Goal: Communication & Community: Answer question/provide support

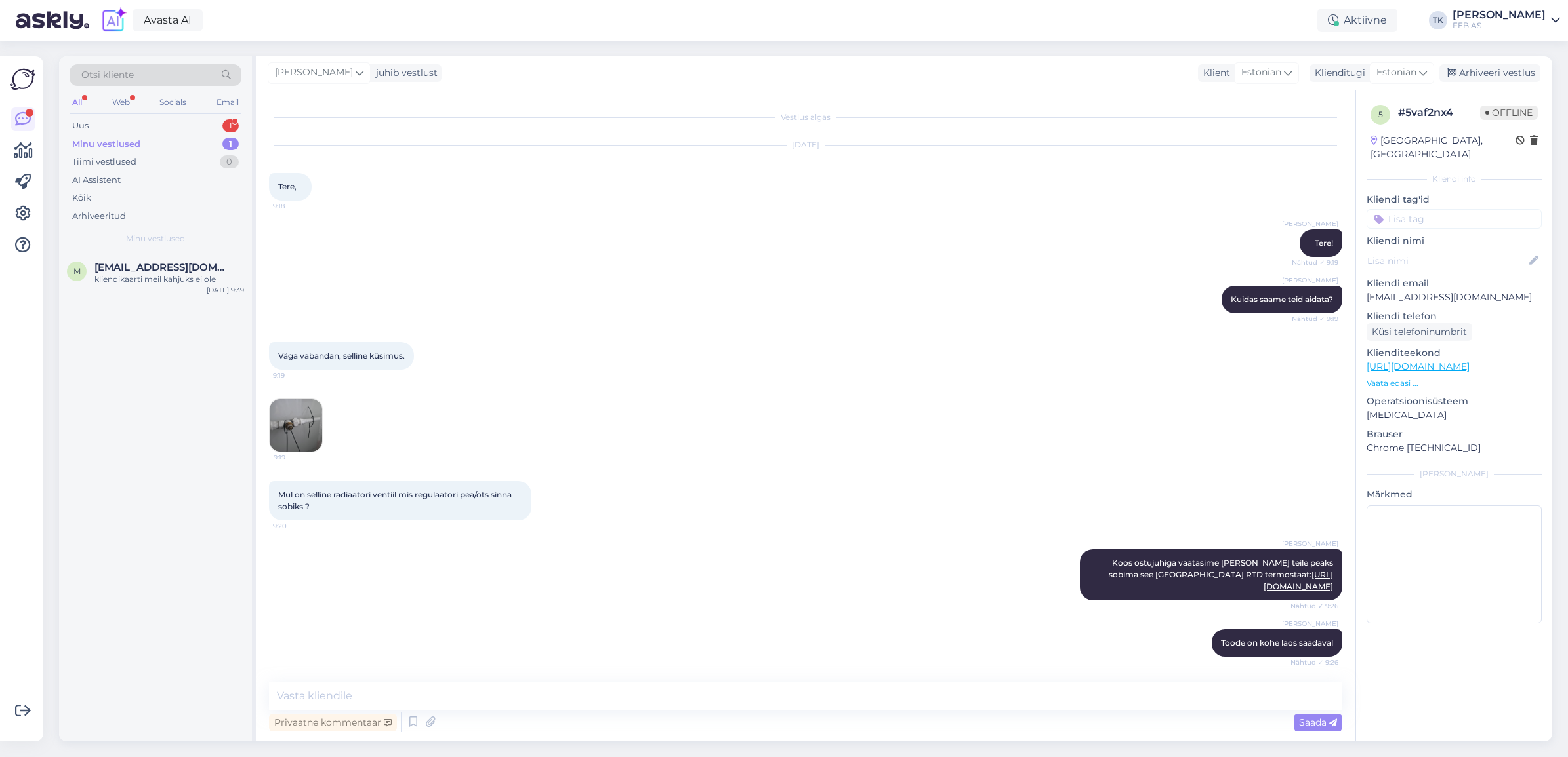
click at [191, 119] on div "Uus 1" at bounding box center [155, 126] width 172 height 19
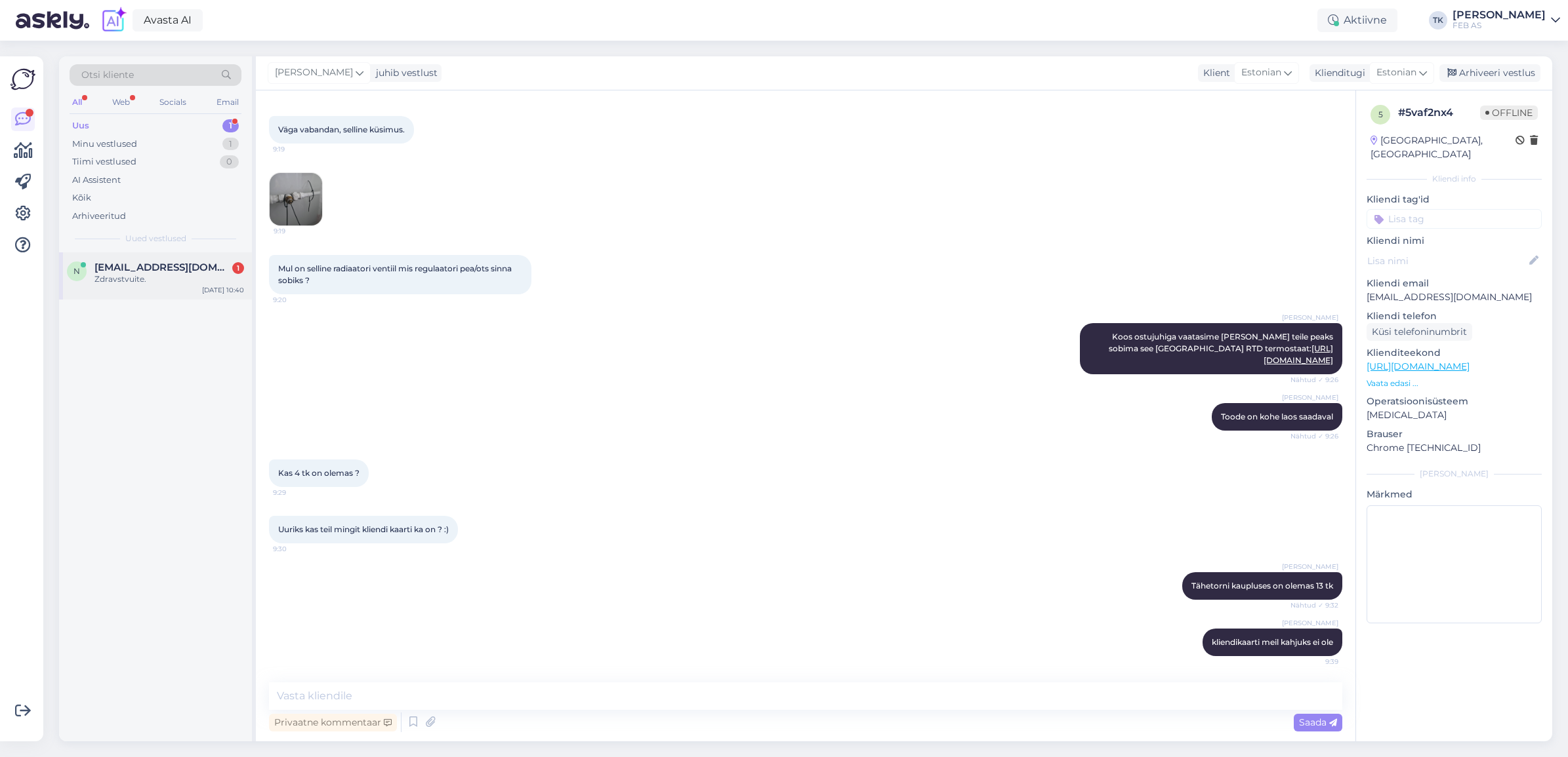
click at [172, 268] on span "[EMAIL_ADDRESS][DOMAIN_NAME]" at bounding box center [163, 268] width 137 height 12
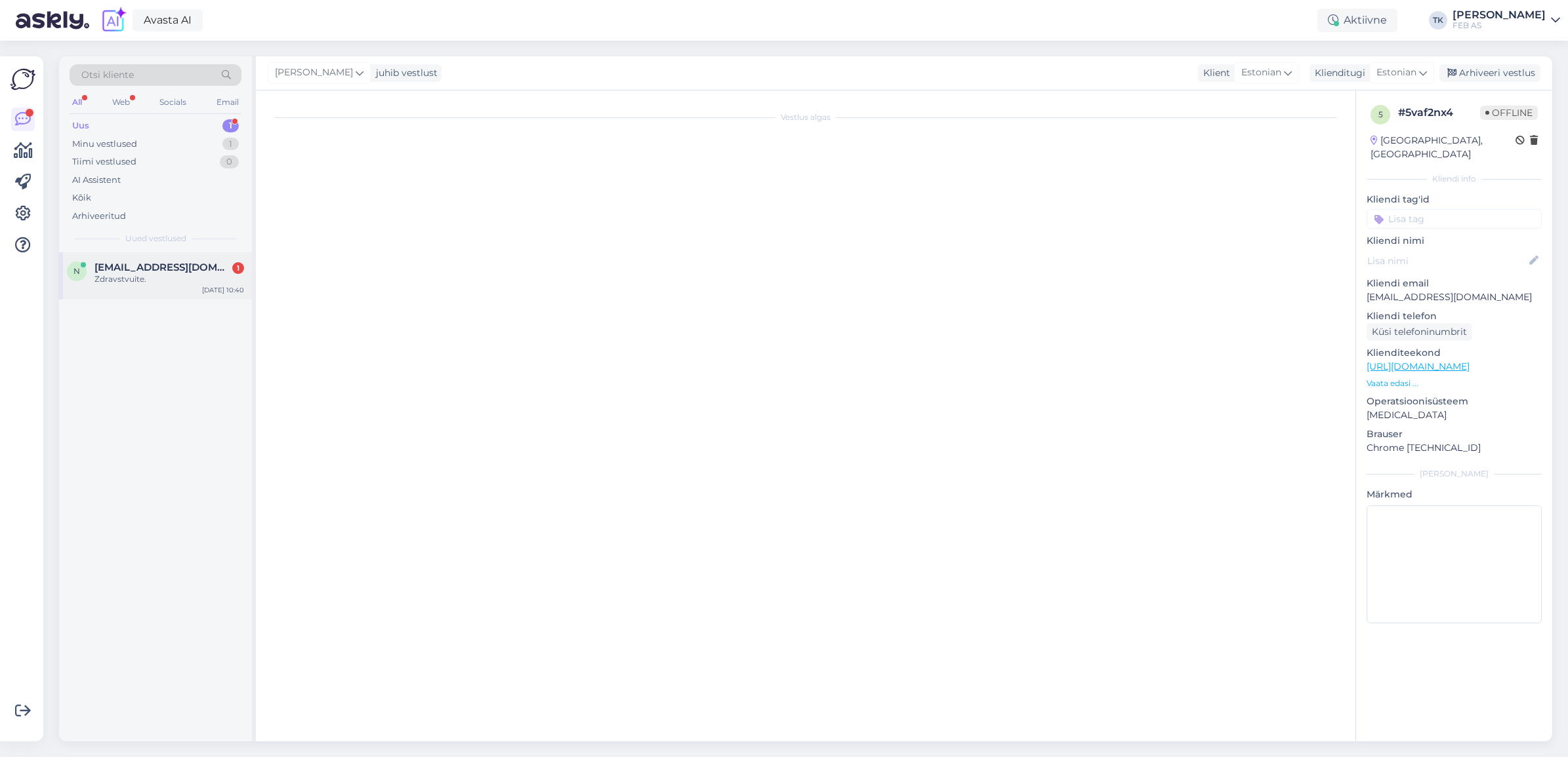
scroll to position [0, 0]
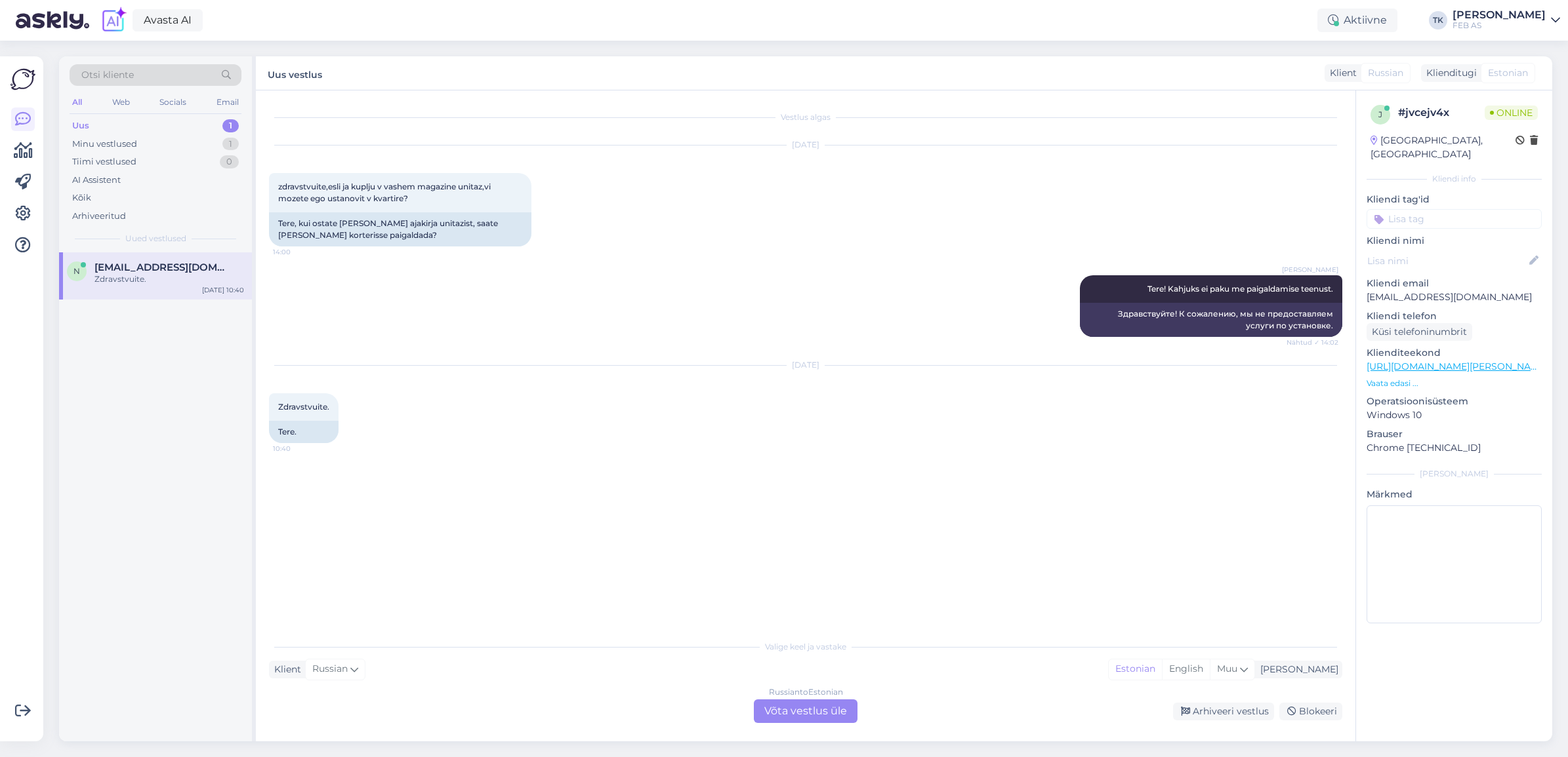
click at [820, 710] on div "Russian to Estonian Võta vestlus üle" at bounding box center [806, 711] width 104 height 24
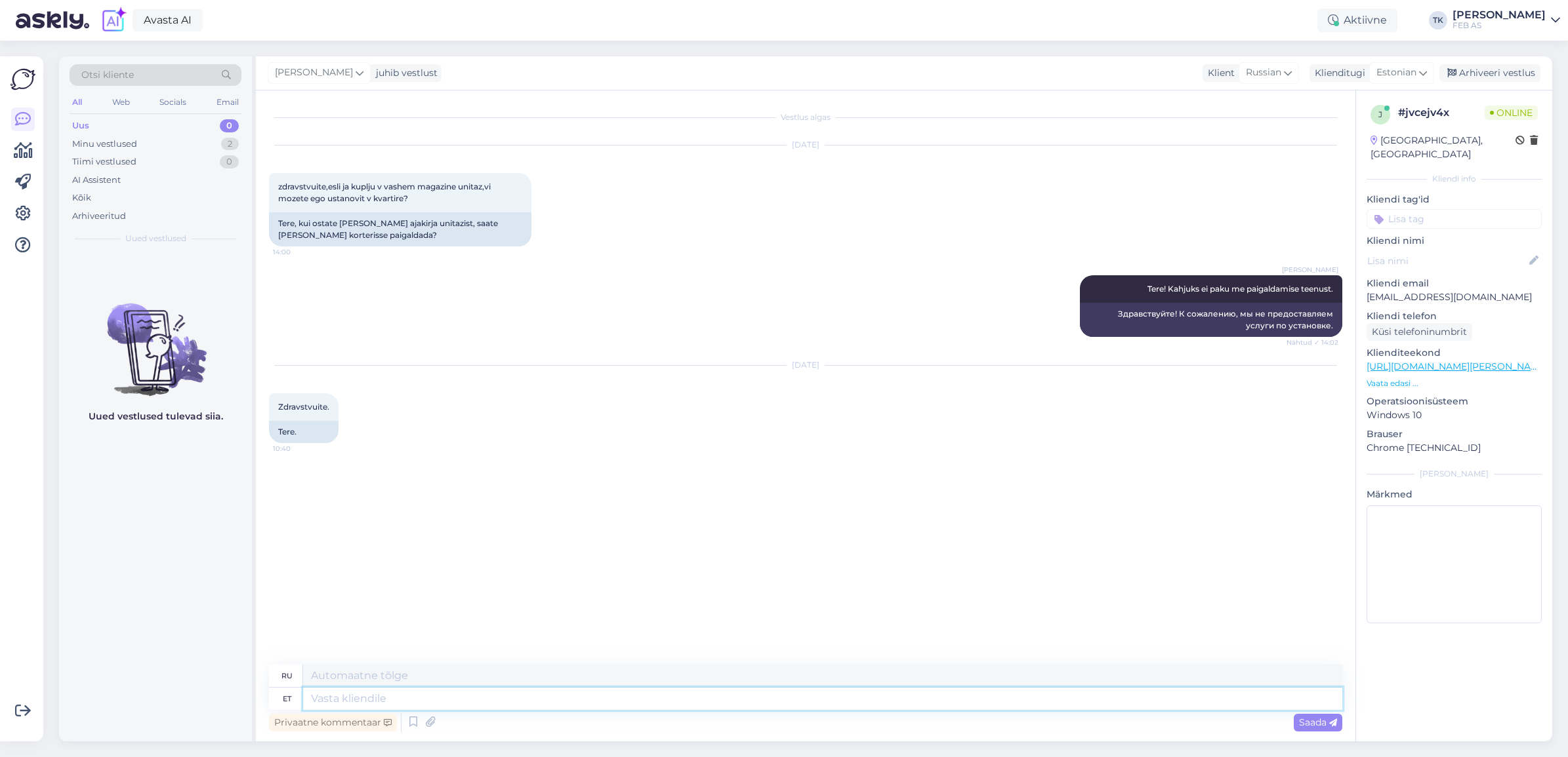
click at [549, 706] on textarea at bounding box center [822, 699] width 1039 height 22
type textarea "Tere!"
type textarea "Привет!"
type textarea "Tere! Kuidas sa"
type textarea "Привет, как дела?"
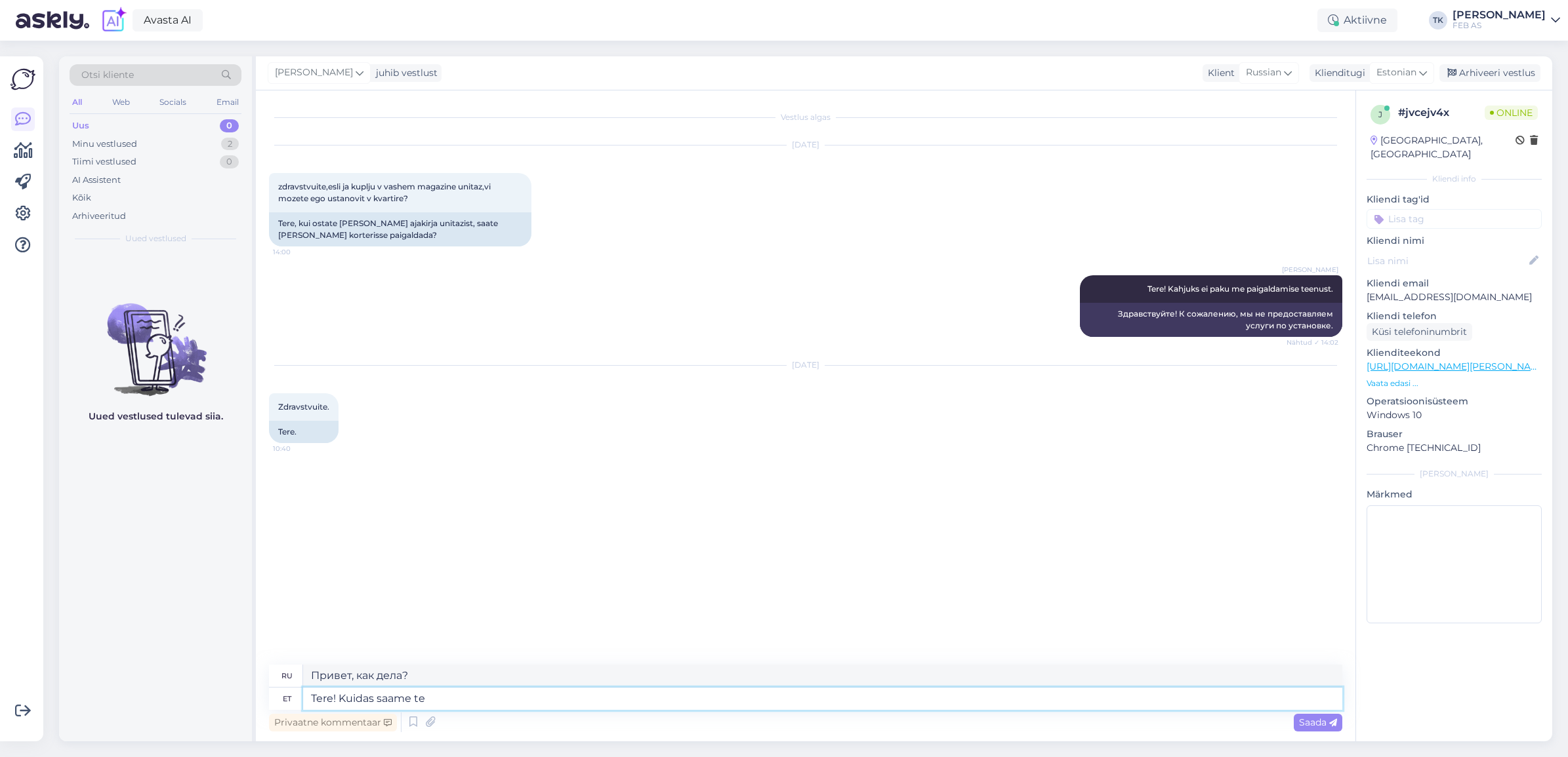
type textarea "Tere! Kuidas saame tei"
type textarea "Здравствуйте! Как мы можем"
type textarea "Tere! Kuidas saame teid a"
type textarea "Здравствуйте! Как с вами связаться?"
type textarea "Tere! Kuidas saame teid aidata?"
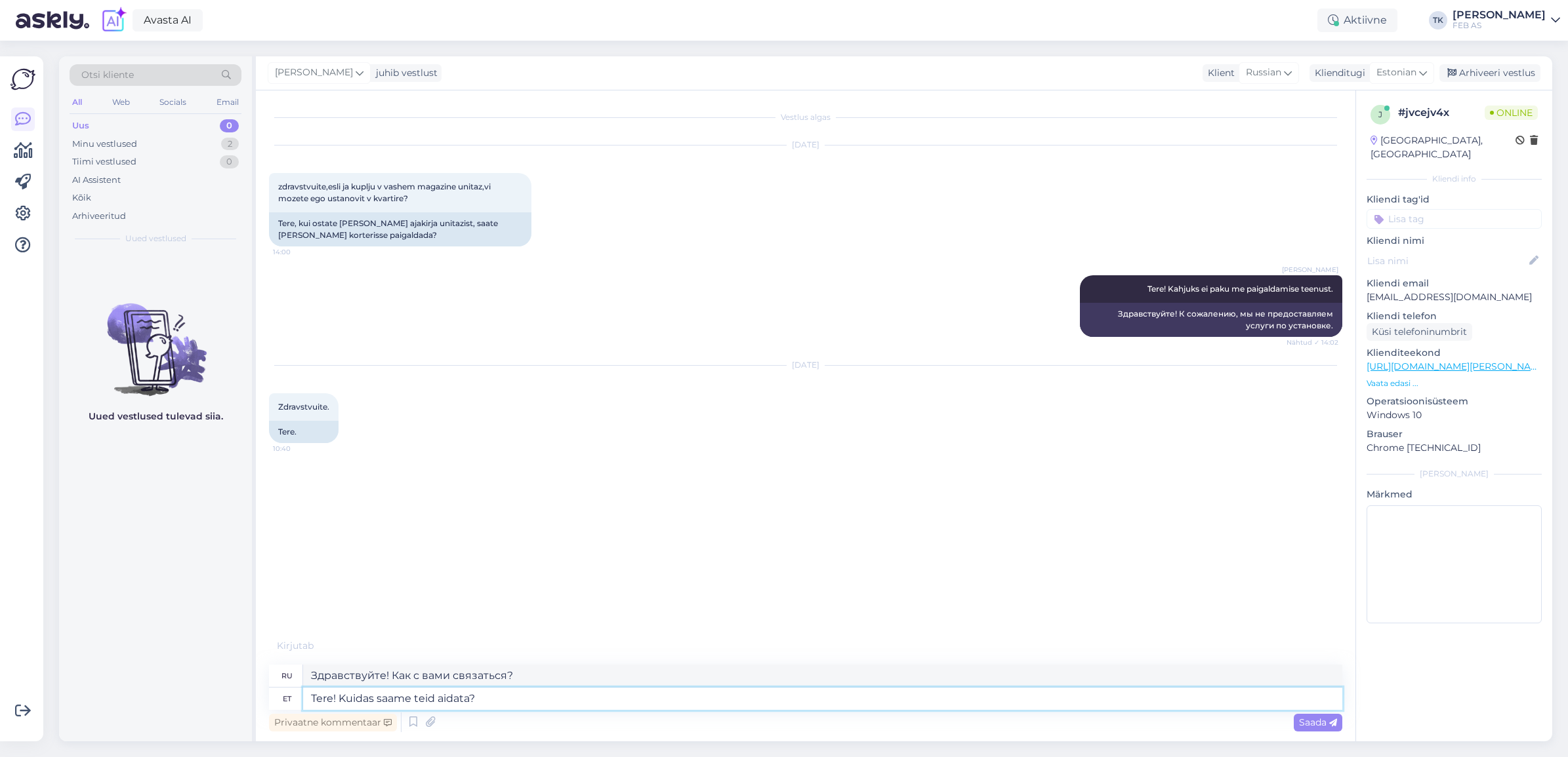
type textarea "Здравствуйте! Чем мы можем вам помочь?"
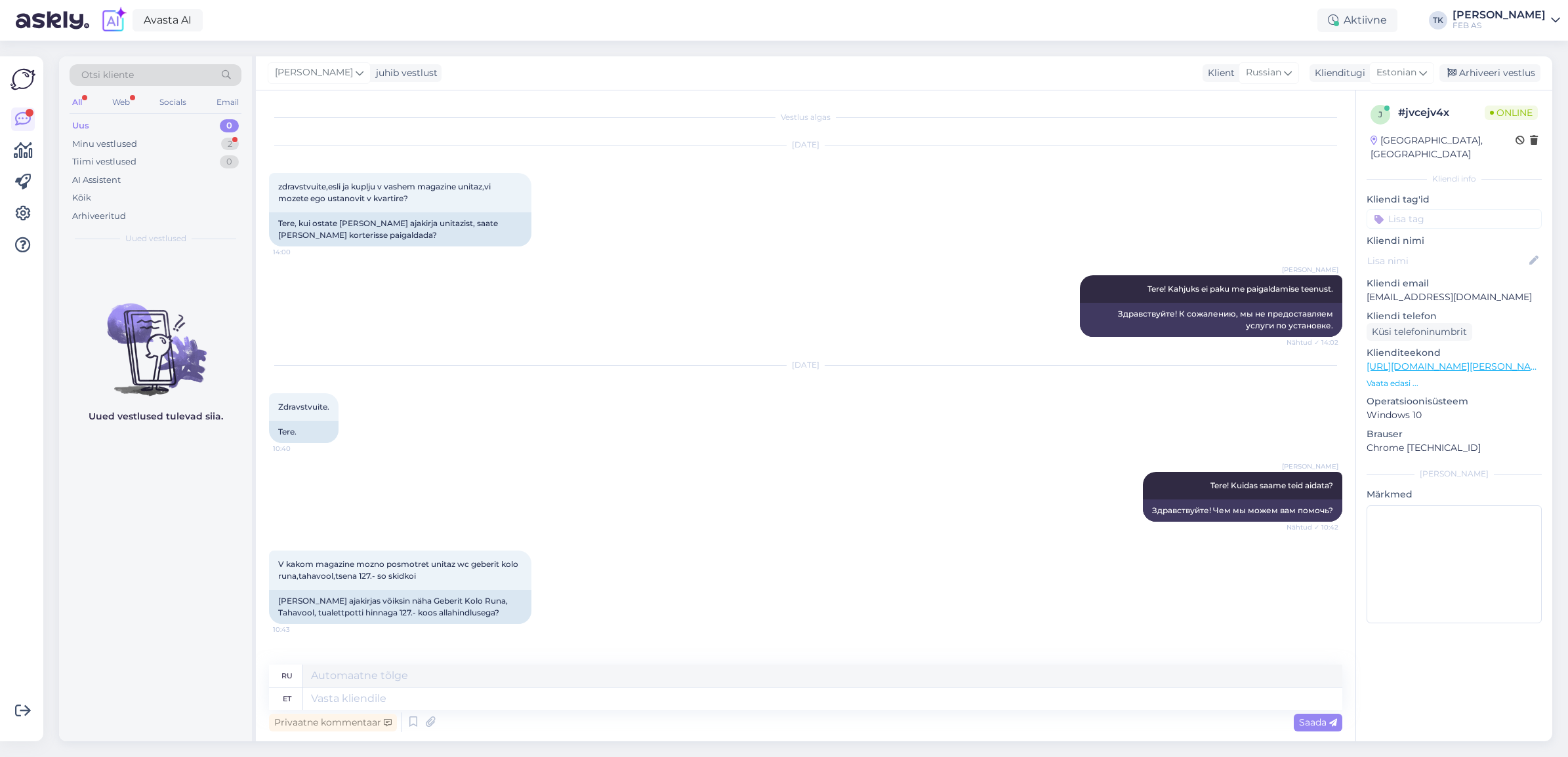
click at [738, 588] on div "V kakom magazine mozno posmotret unitaz wc geberit kolo runa,tahavool,tsena 127…" at bounding box center [806, 587] width 1073 height 102
click at [329, 697] on textarea at bounding box center [822, 699] width 1039 height 22
type textarea "Kolo"
type textarea "Коло"
type textarea "Kolo RUna"
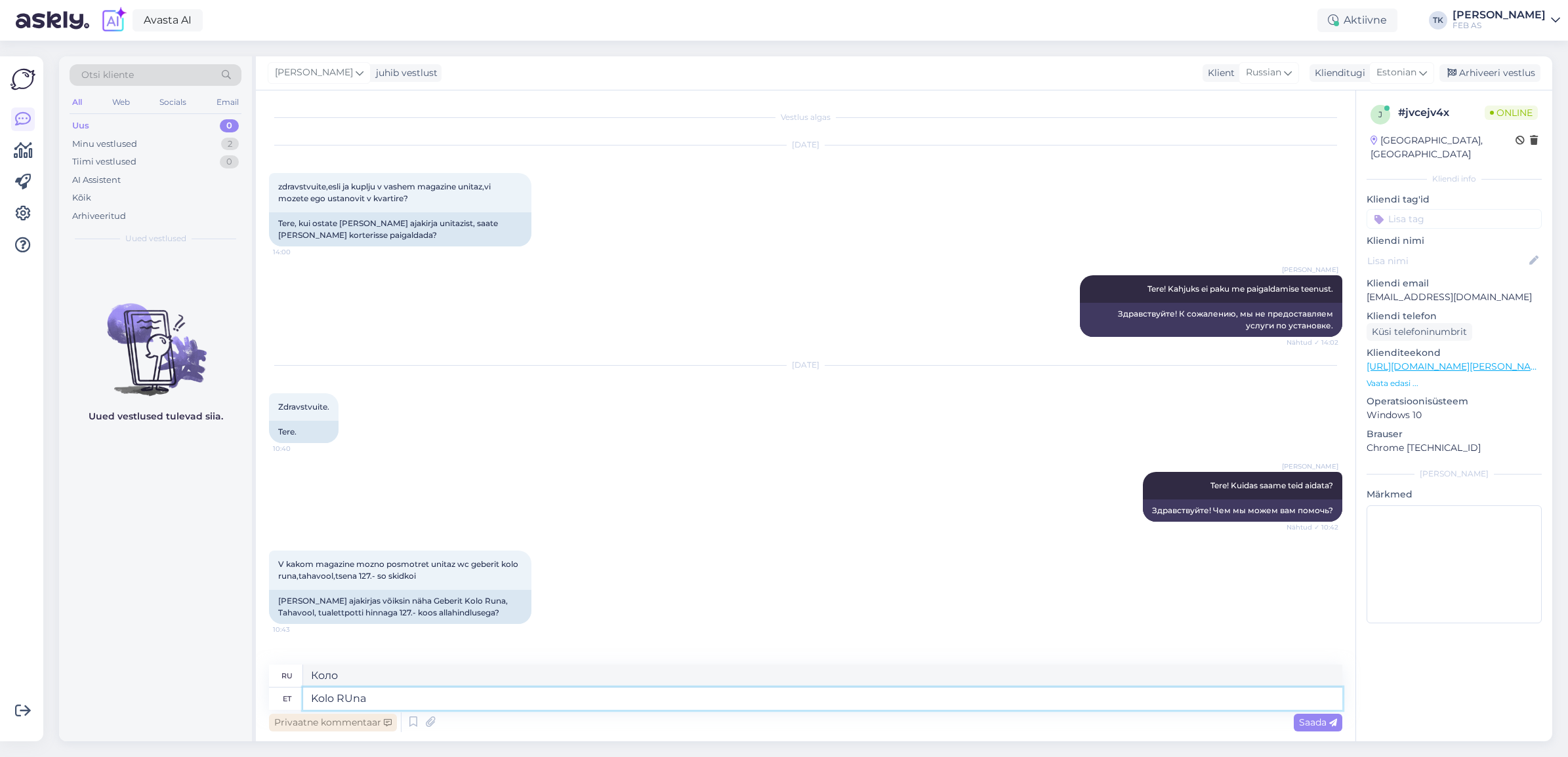
type textarea "Коло РУна"
type textarea "Ko"
type textarea "Коло"
type textarea "K"
type textarea "Kolo Runa"
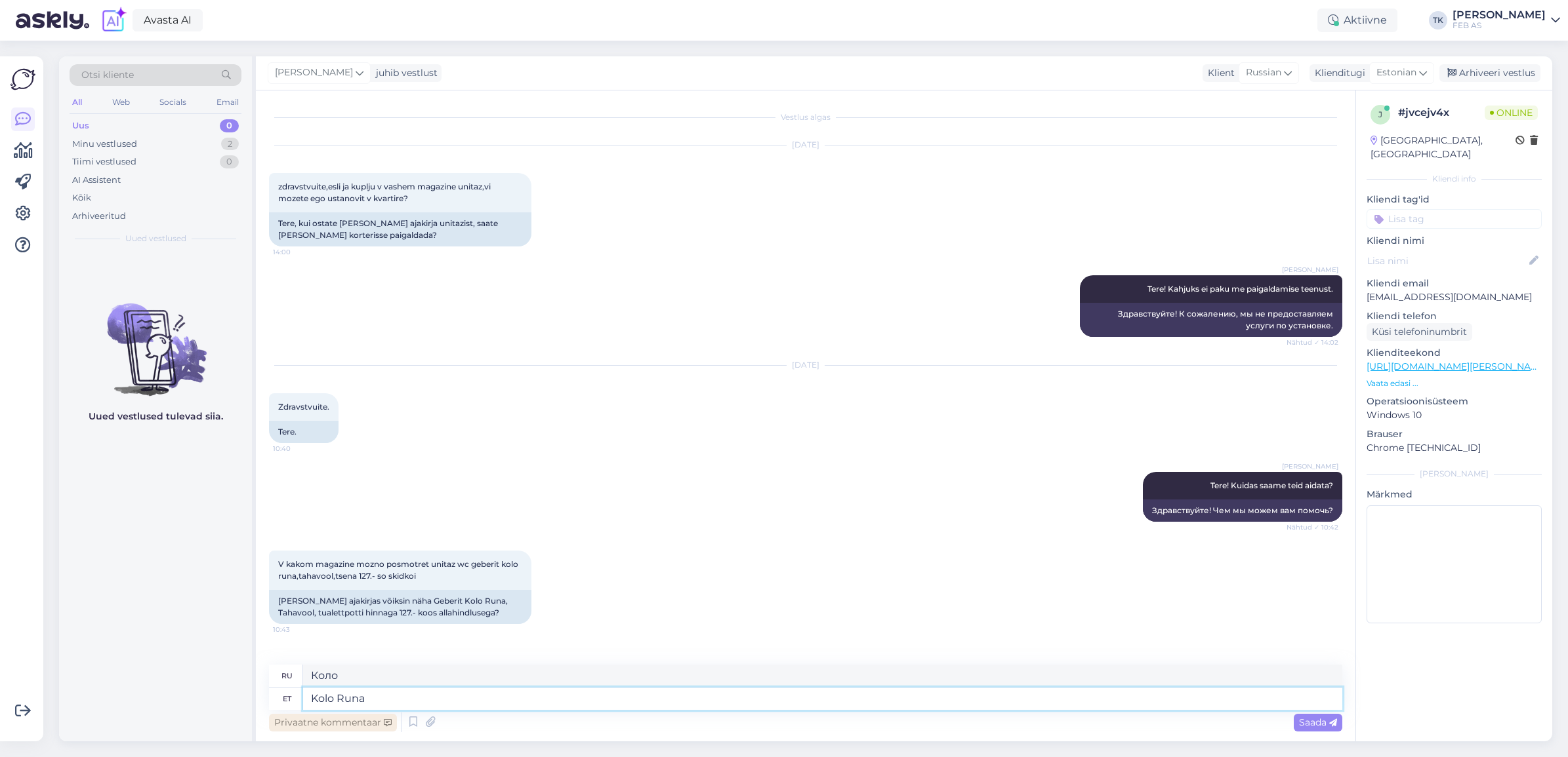
type textarea "[PERSON_NAME]"
type textarea "Kolo Runa wc-[MEDICAL_DATA]"
type textarea "Коло Руна с унитазом"
type textarea "Kolo Runa wc-[MEDICAL_DATA] saate tu"
type textarea "С туалетом Kolo Runa вы можете"
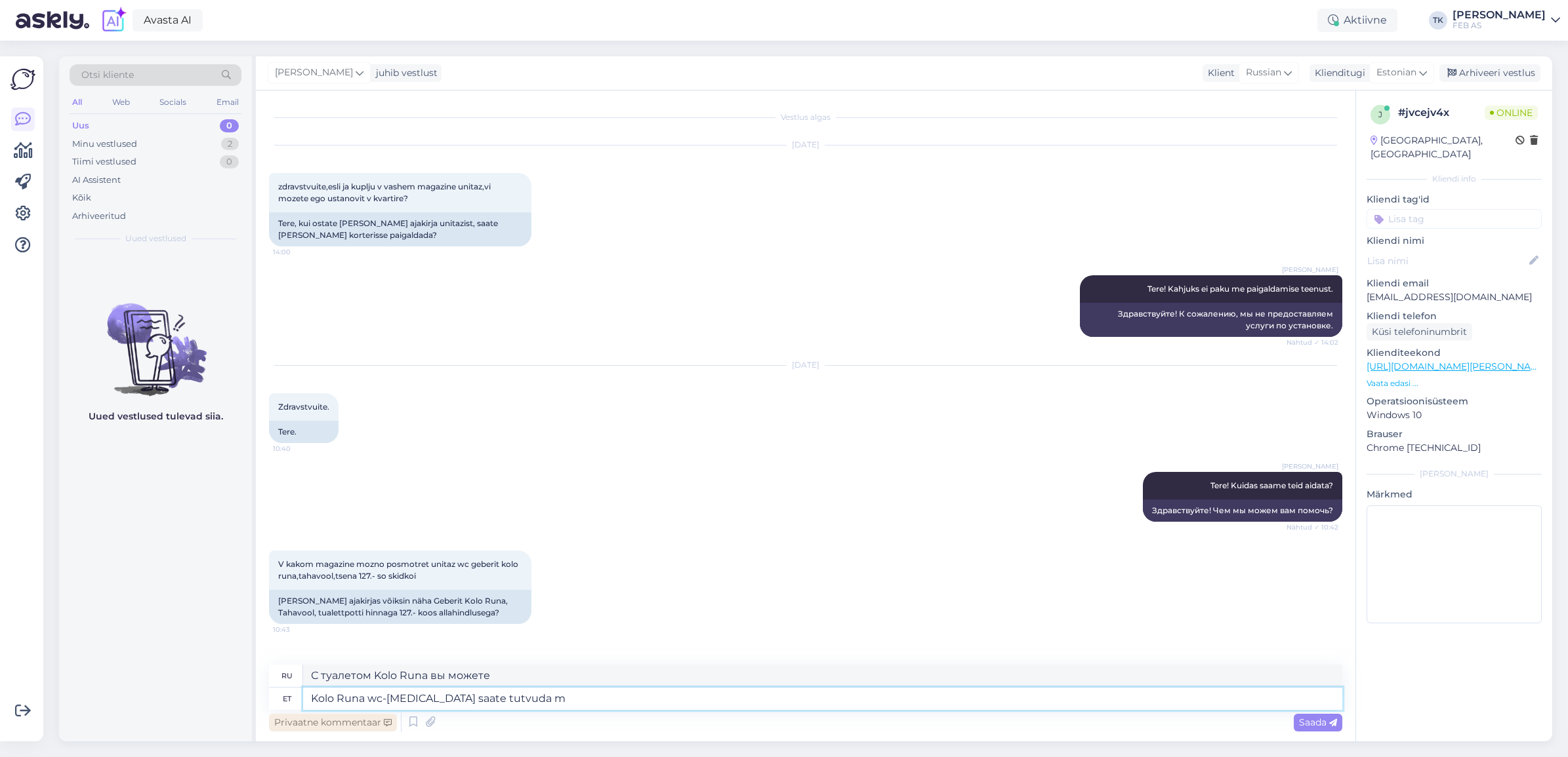
type textarea "Kolo Runa wc-[MEDICAL_DATA] saate tutvuda me"
type textarea "Вы можете проверить туалет Коло Руна."
type textarea "Kolo Runa wc-[MEDICAL_DATA] saate tutvuda meie ko"
type textarea "Туалет Коло Руна вы можете увидеть в нашем"
paste textarea "[URL][DOMAIN_NAME][PERSON_NAME]"
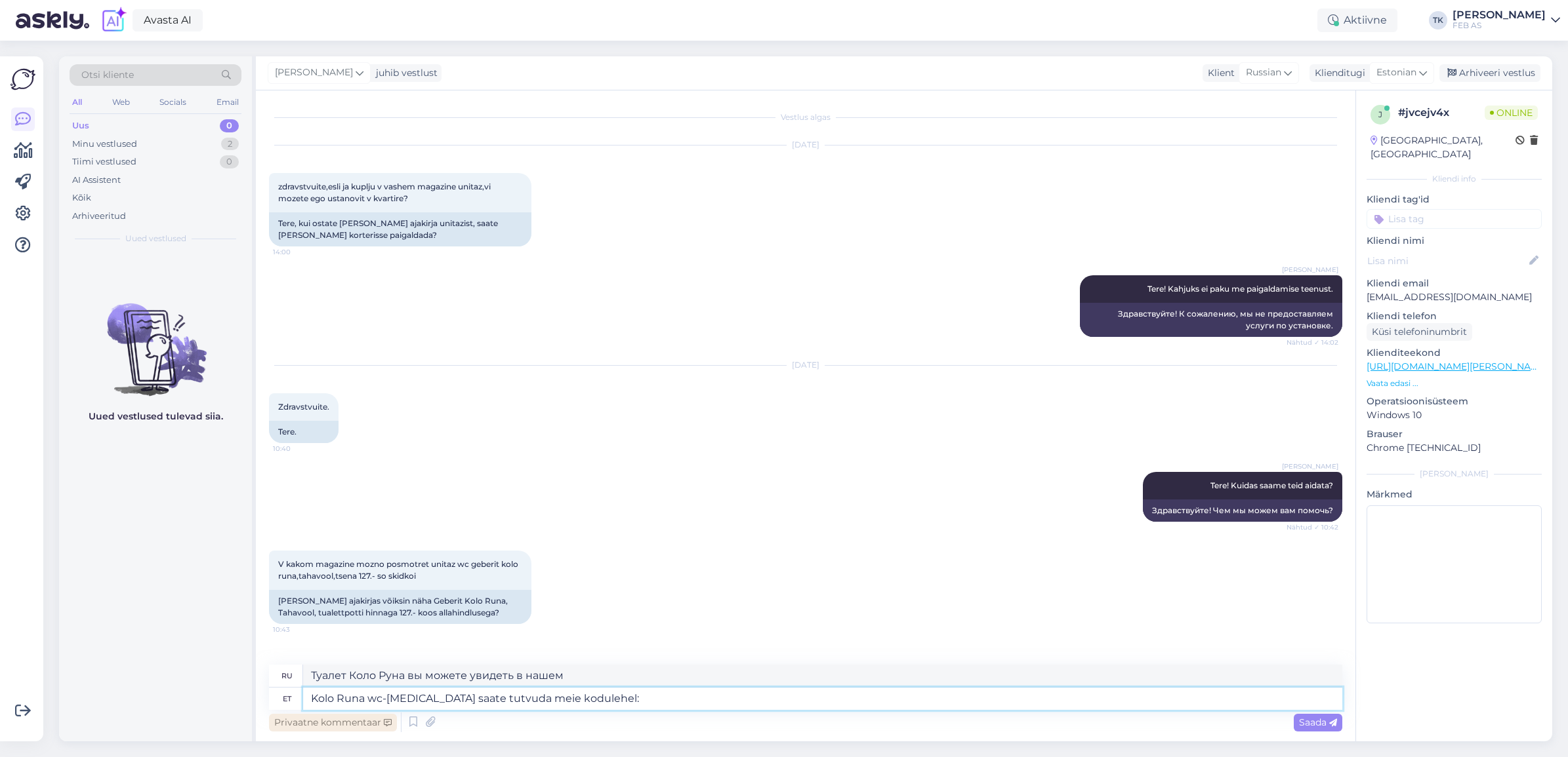
type textarea "Kolo Runa wc-[MEDICAL_DATA] saate tutvuda meie kodulehel: [URL][DOMAIN_NAME][PE…"
type textarea "Унитаз Kolo Runa можно увидеть на нашем сайте: [URL][DOMAIN_NAME][PERSON_NAME]"
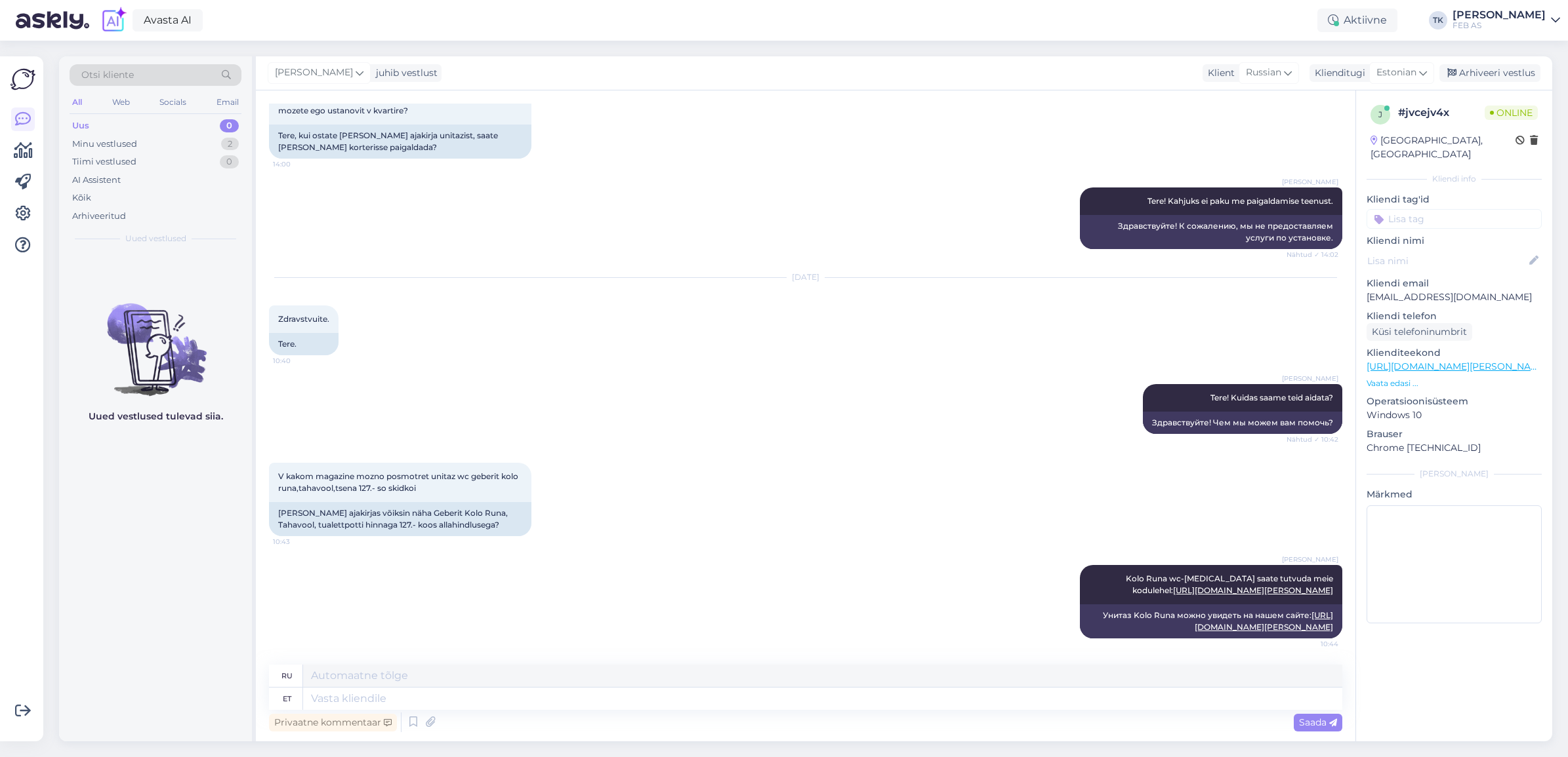
click at [653, 374] on div "Triinu [PERSON_NAME] Tere! Kuidas saame teid aidata? Nähtud ✓ 10:42 Здравствуйт…" at bounding box center [806, 408] width 1073 height 78
click at [431, 692] on textarea at bounding box center [822, 699] width 1039 height 22
type textarea "[GEOGRAPHIC_DATA]"
type textarea "Tallinna kaupluses k"
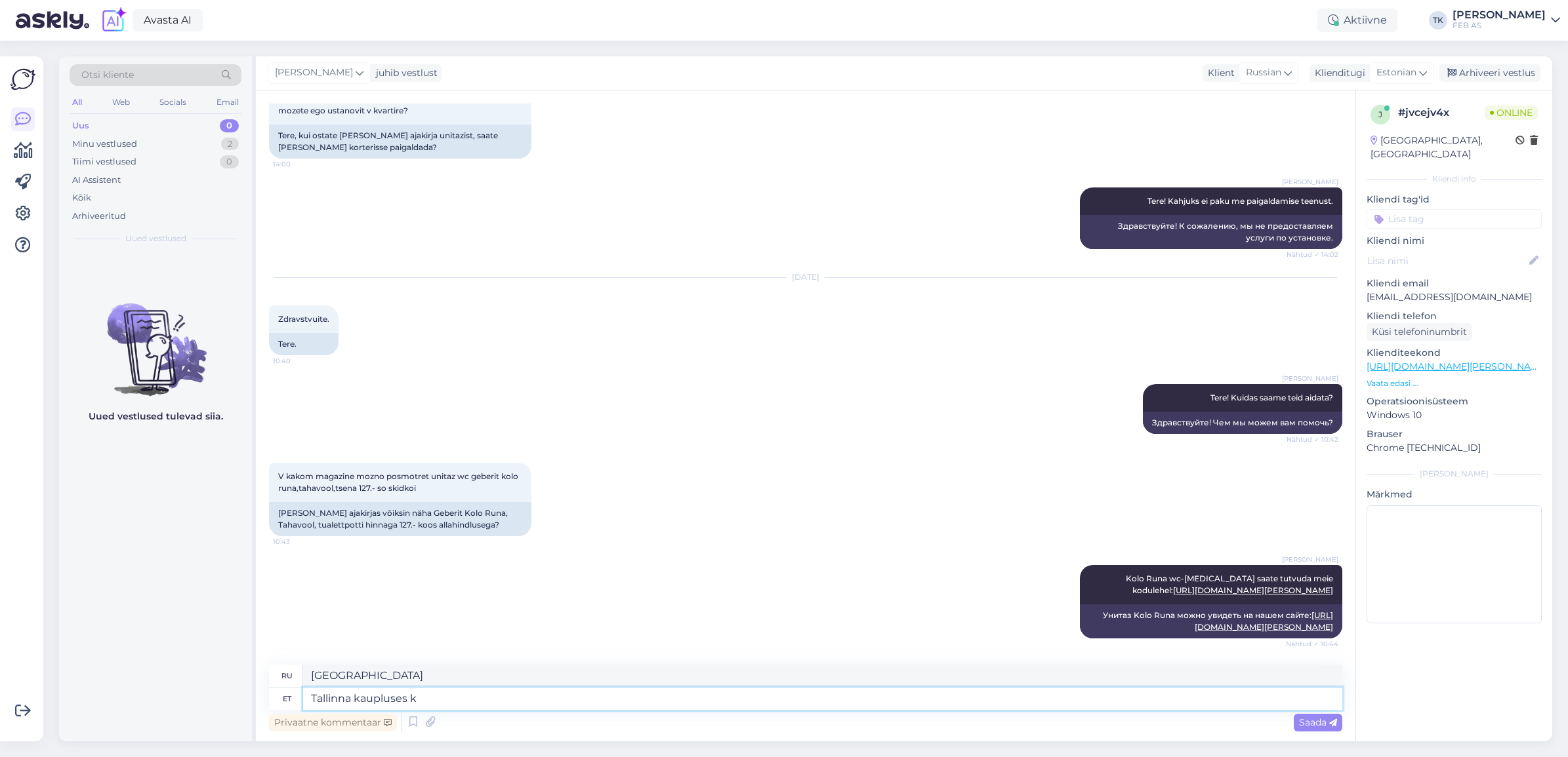
type textarea "В [GEOGRAPHIC_DATA] магазине"
type textarea "Tallinna kaupluses kahjuks po"
type textarea "К сожалению, в [GEOGRAPHIC_DATA] магазине"
type textarea "Tallinna kaupluses kahjuks pole an"
type textarea "К сожалению, в [GEOGRAPHIC_DATA] магазине никого нет."
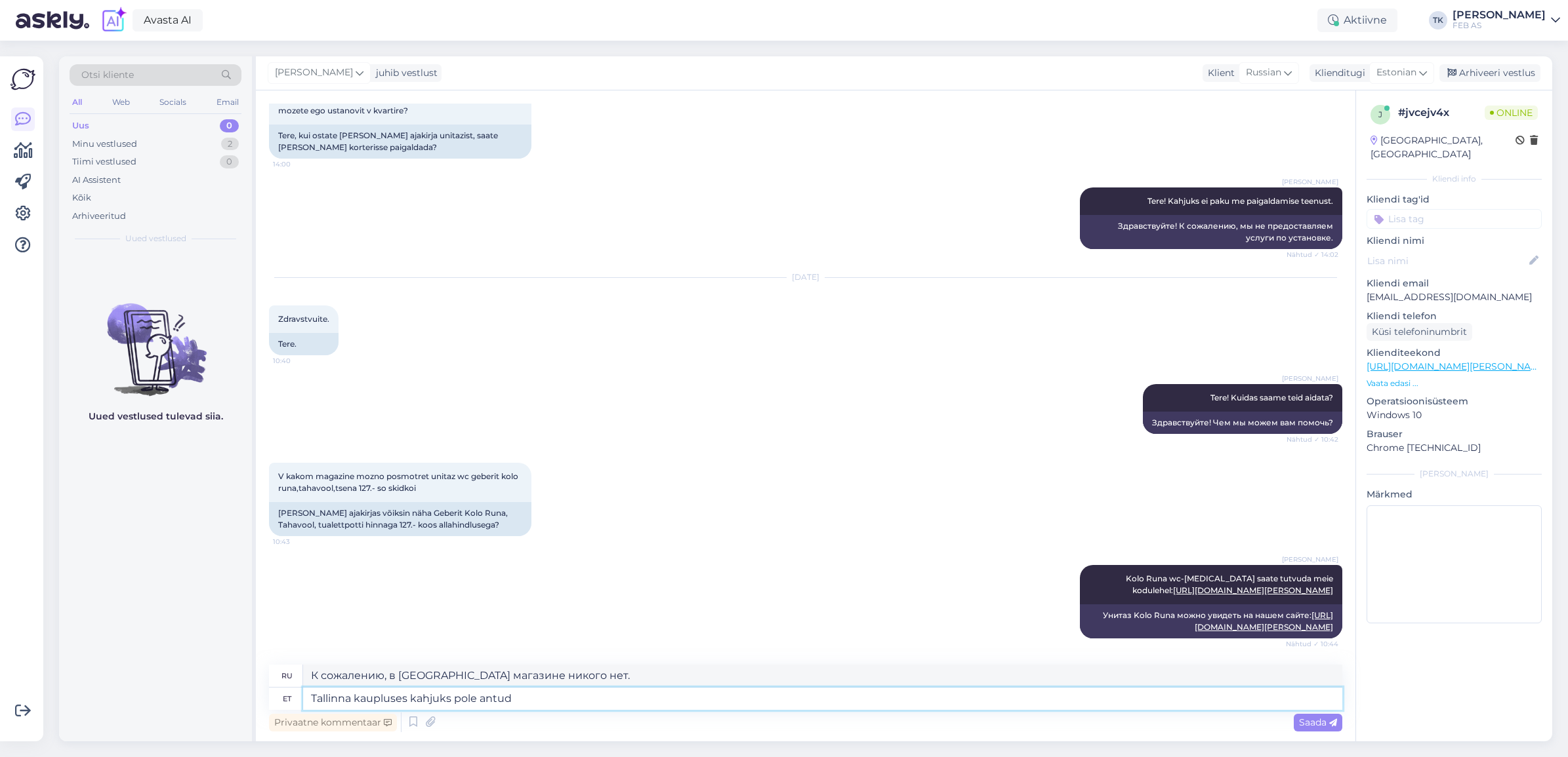
type textarea "Tallinna kaupluses kahjuks pole antud"
type textarea "К сожалению, в [GEOGRAPHIC_DATA] магазине его нет в наличии."
type textarea "Tallinna kaupluses kahjuks pole antud wc-potti n"
type textarea "К сожалению, в [GEOGRAPHIC_DATA] магазине туалета нет."
type textarea "Tallinna kaupluses kahjuks pole antud wc-potti näidisena"
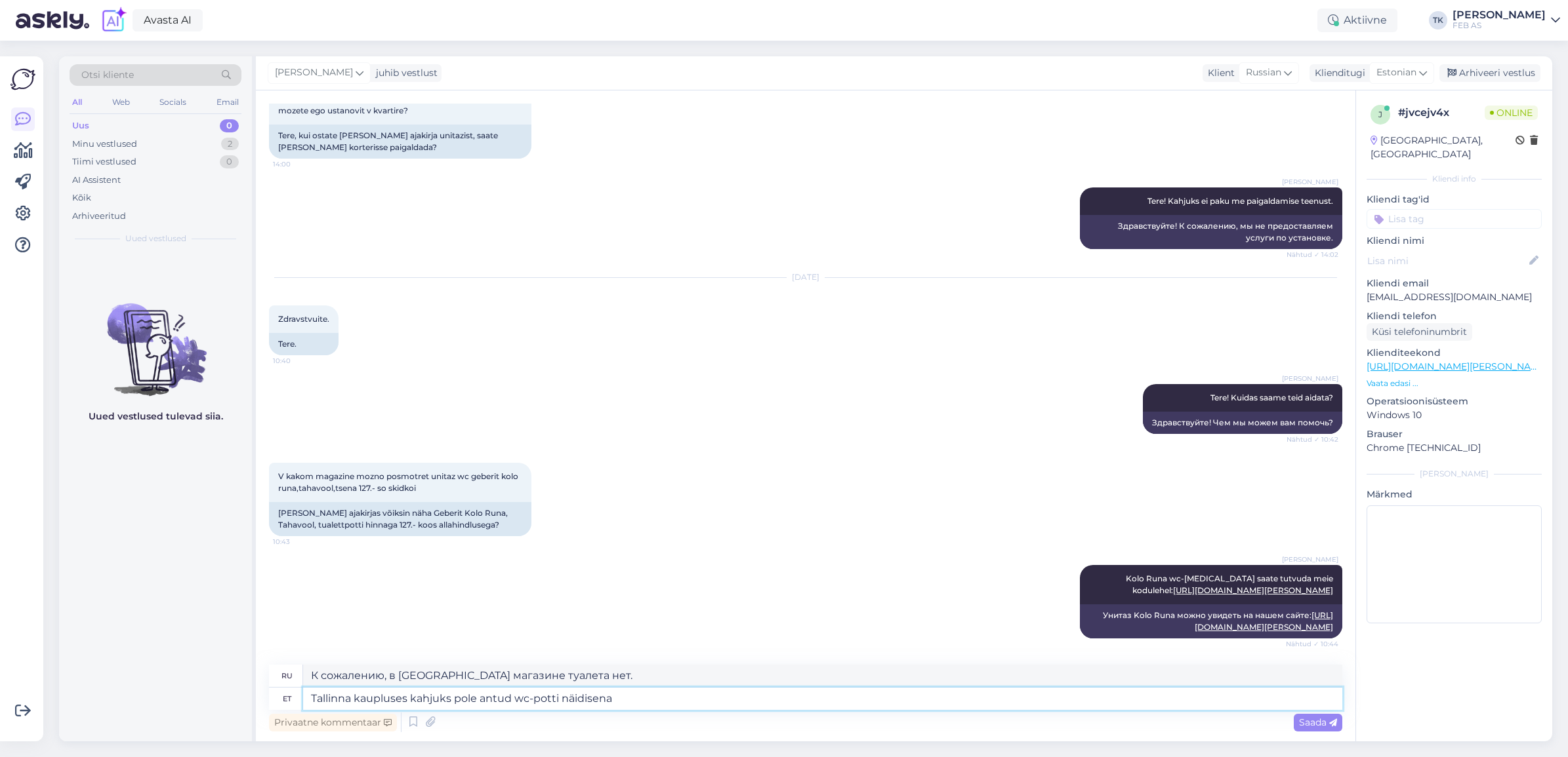
type textarea "К сожалению, в [GEOGRAPHIC_DATA] магазине этого унитаза в качестве образца нет."
type textarea "Tallinna kaupluses kahjuks pole antud wc-potti näidisena väljas"
type textarea "К сожалению, этот унитаз не выставлен в [GEOGRAPHIC_DATA] магазине."
type textarea "Tallinna kaupluses kahjuks pole antud wc-potti näidisena väljas"
click at [431, 671] on textarea "К сожалению, этот унитаз не выставлен в [GEOGRAPHIC_DATA] магазине." at bounding box center [822, 676] width 1039 height 22
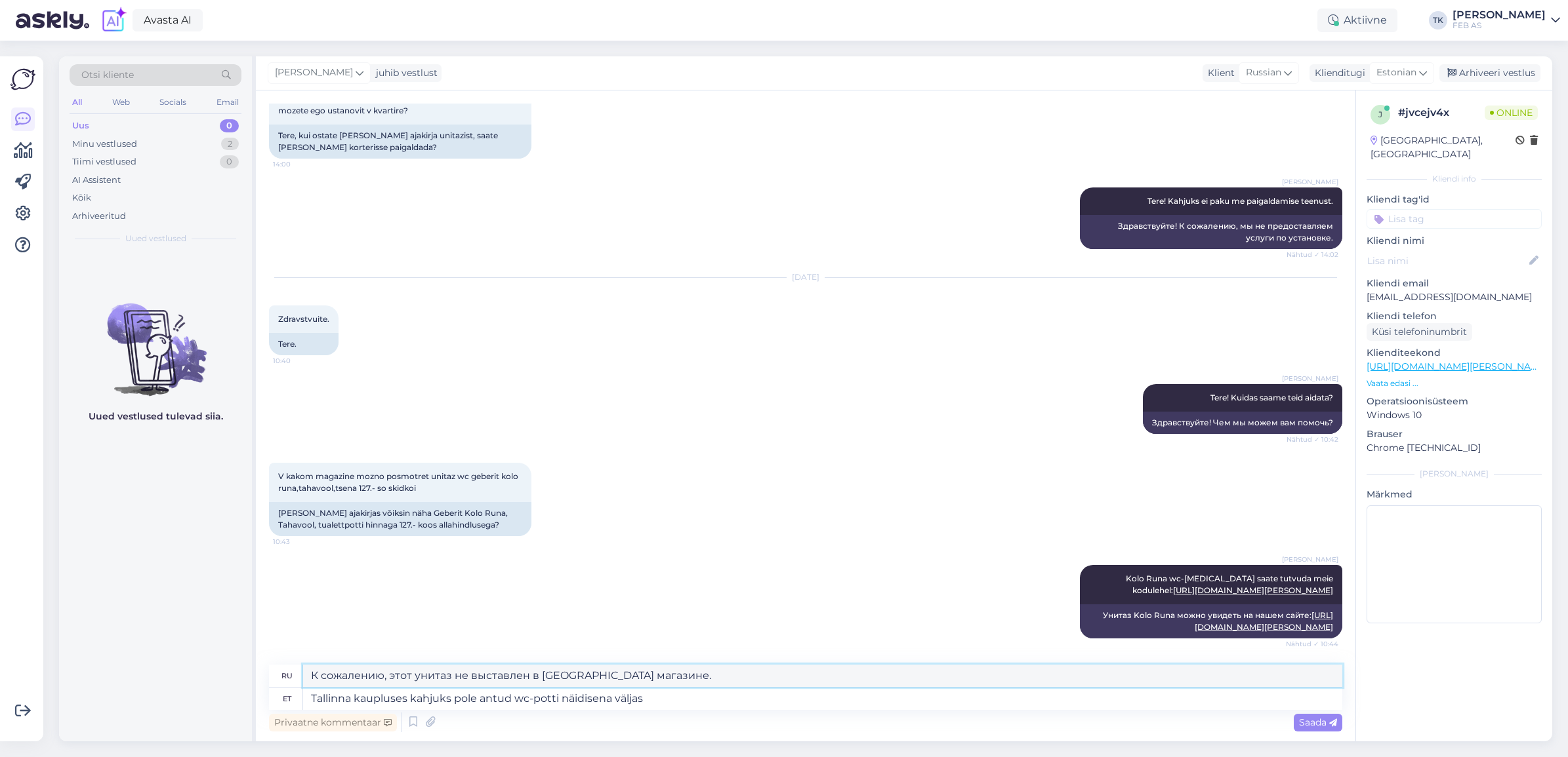
click at [431, 671] on textarea "К сожалению, этот унитаз не выставлен в [GEOGRAPHIC_DATA] магазине." at bounding box center [822, 676] width 1039 height 22
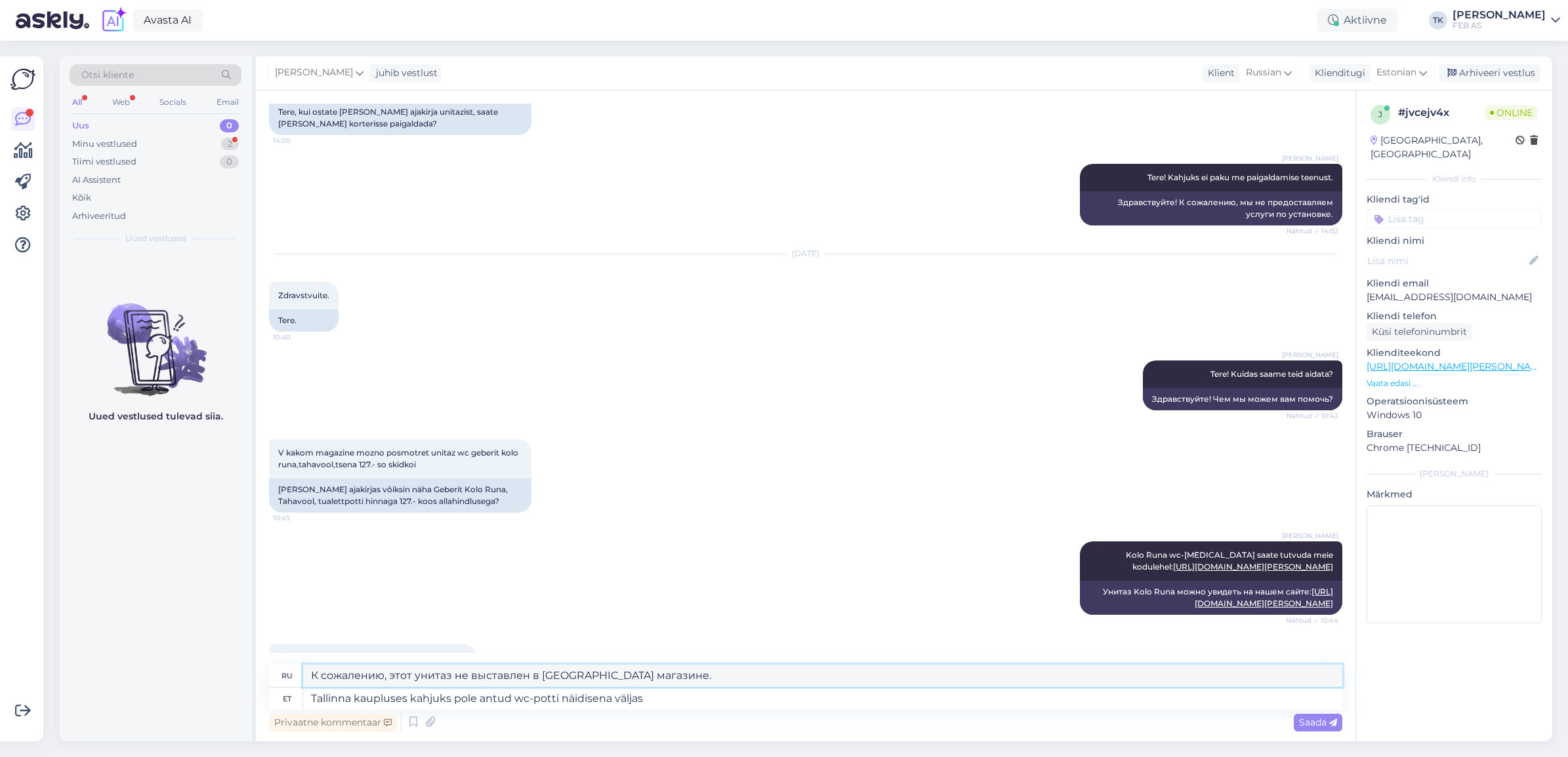
scroll to position [190, 0]
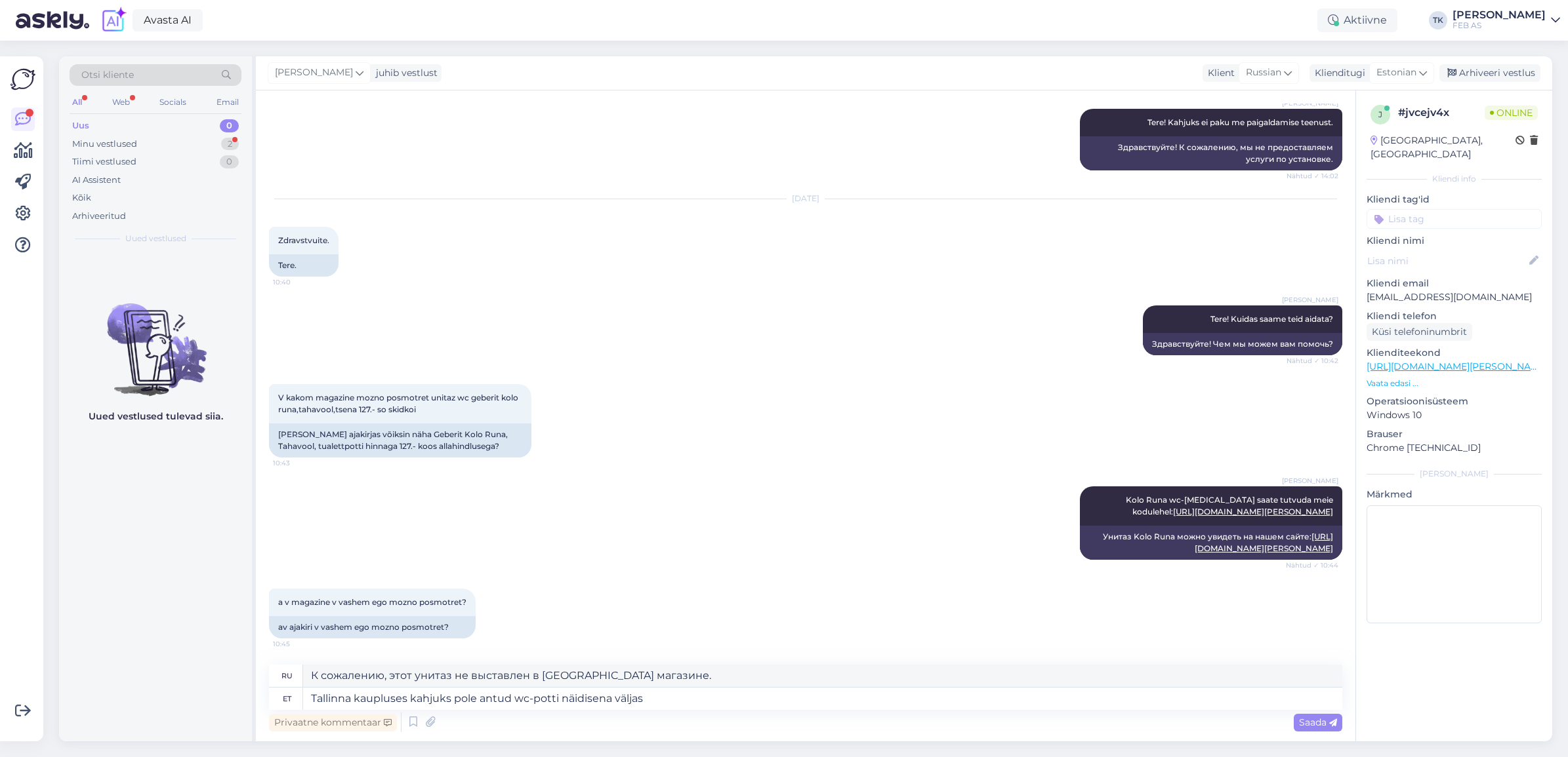
click at [1294, 719] on div "Saada" at bounding box center [1317, 722] width 48 height 18
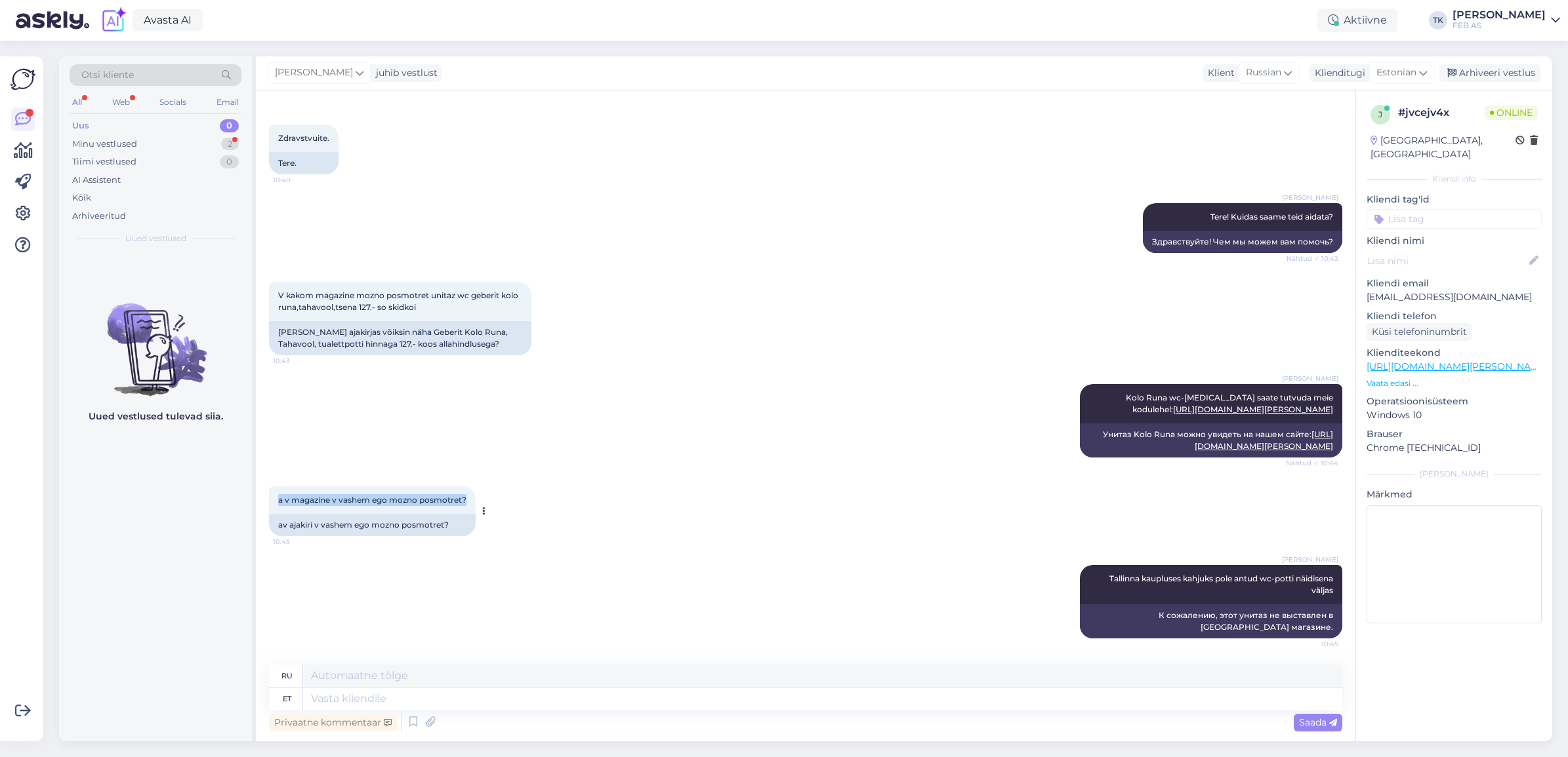
drag, startPoint x: 271, startPoint y: 496, endPoint x: 469, endPoint y: 500, distance: 198.0
click at [469, 500] on div "a v magazine v vashem ego mozno posmotret? 10:45" at bounding box center [372, 500] width 207 height 28
copy span "a v magazine v vashem ego mozno posmotret?"
drag, startPoint x: 637, startPoint y: 709, endPoint x: 628, endPoint y: 689, distance: 21.9
click at [637, 705] on textarea at bounding box center [822, 699] width 1039 height 22
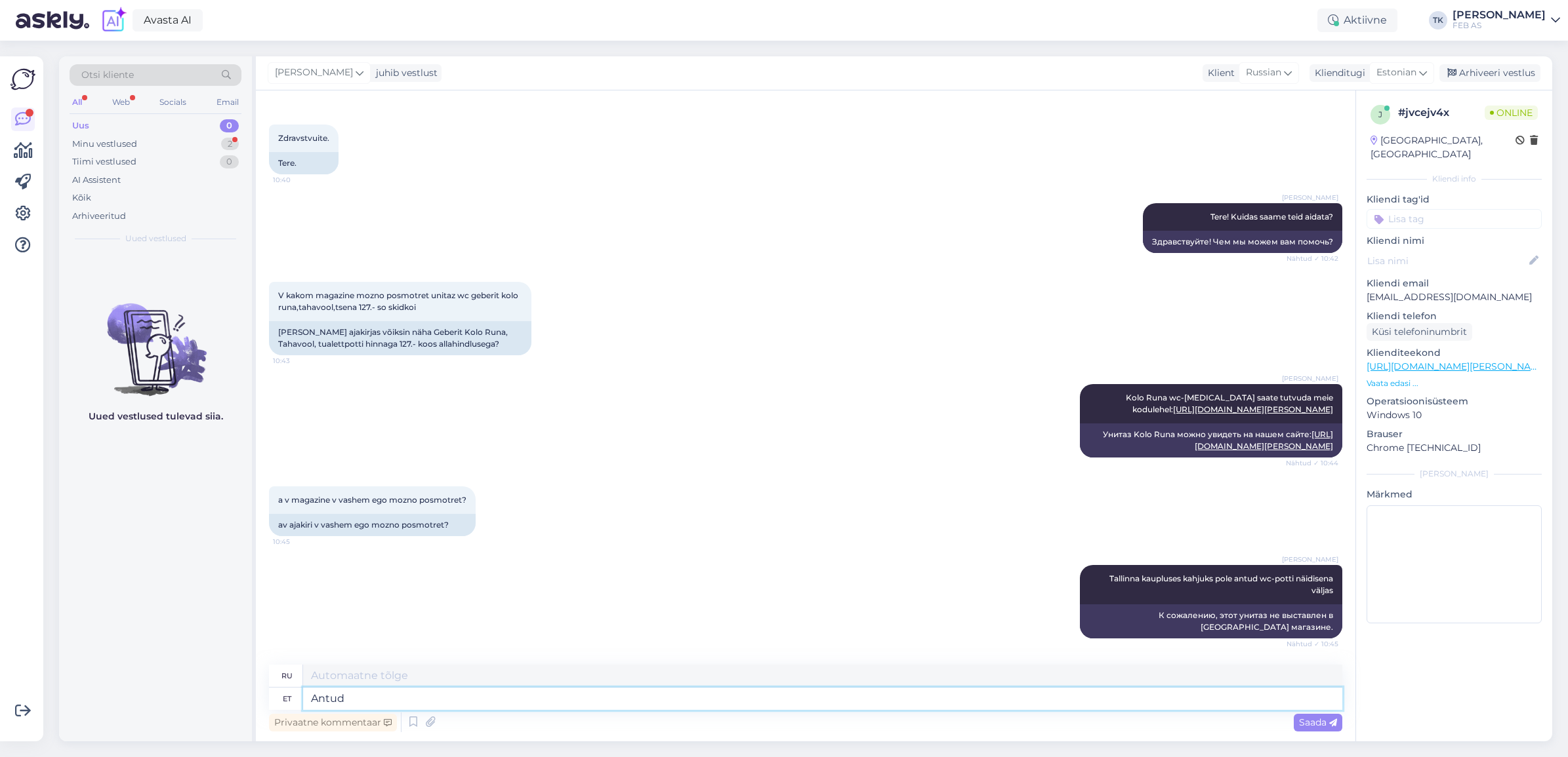
type textarea "Antud"
type textarea "Данный"
type textarea "Antud [PERSON_NAME] on"
type textarea "Этот унитаз"
type textarea "Antud [PERSON_NAME] on n"
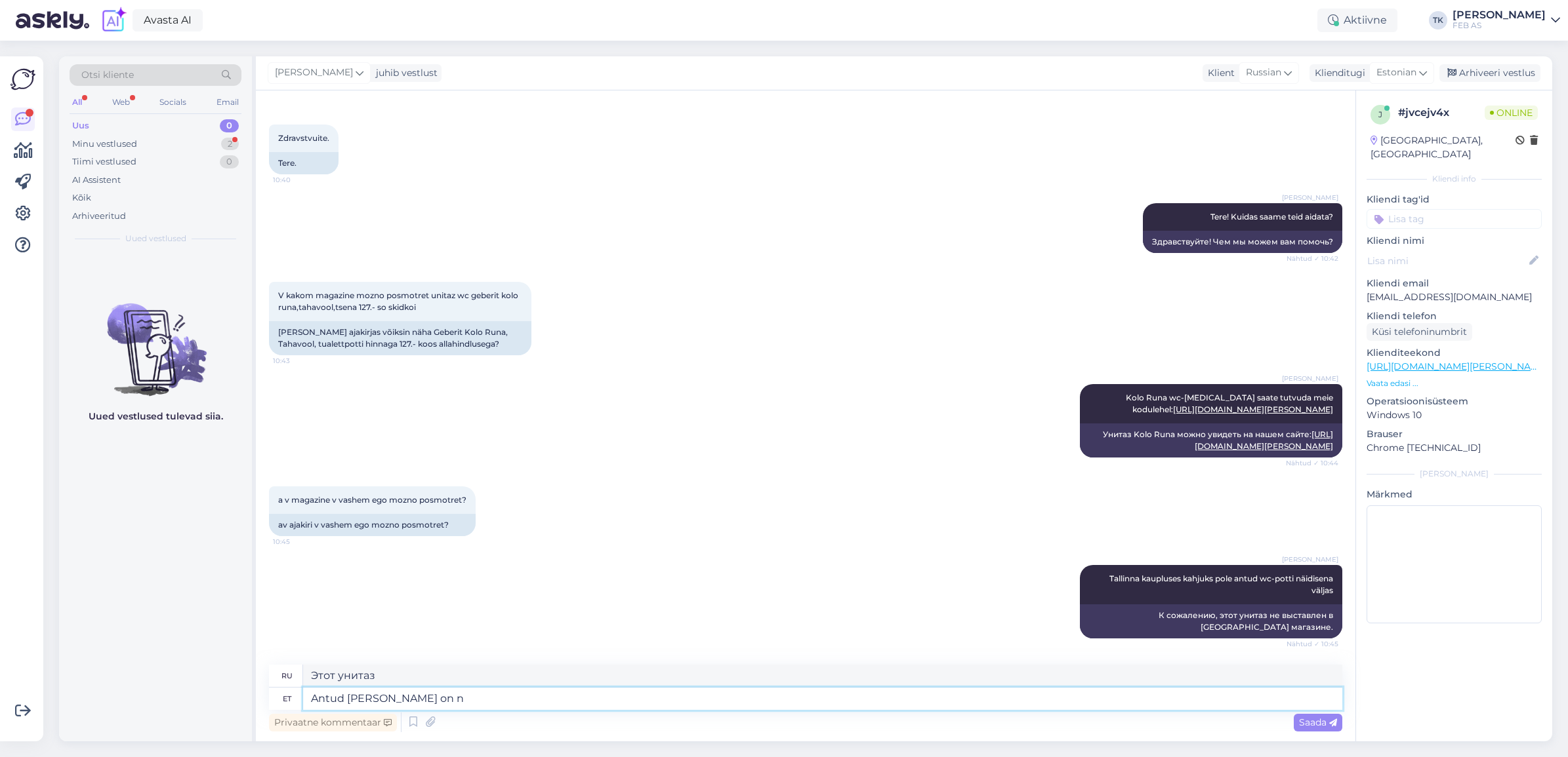
type textarea "Этот туалет"
type textarea "Antud [PERSON_NAME] on näidisena"
type textarea "Этот туалет является образцом."
type textarea "Antud [PERSON_NAME] on näidisena väl"
type textarea "Данный туалет показан в качестве образца."
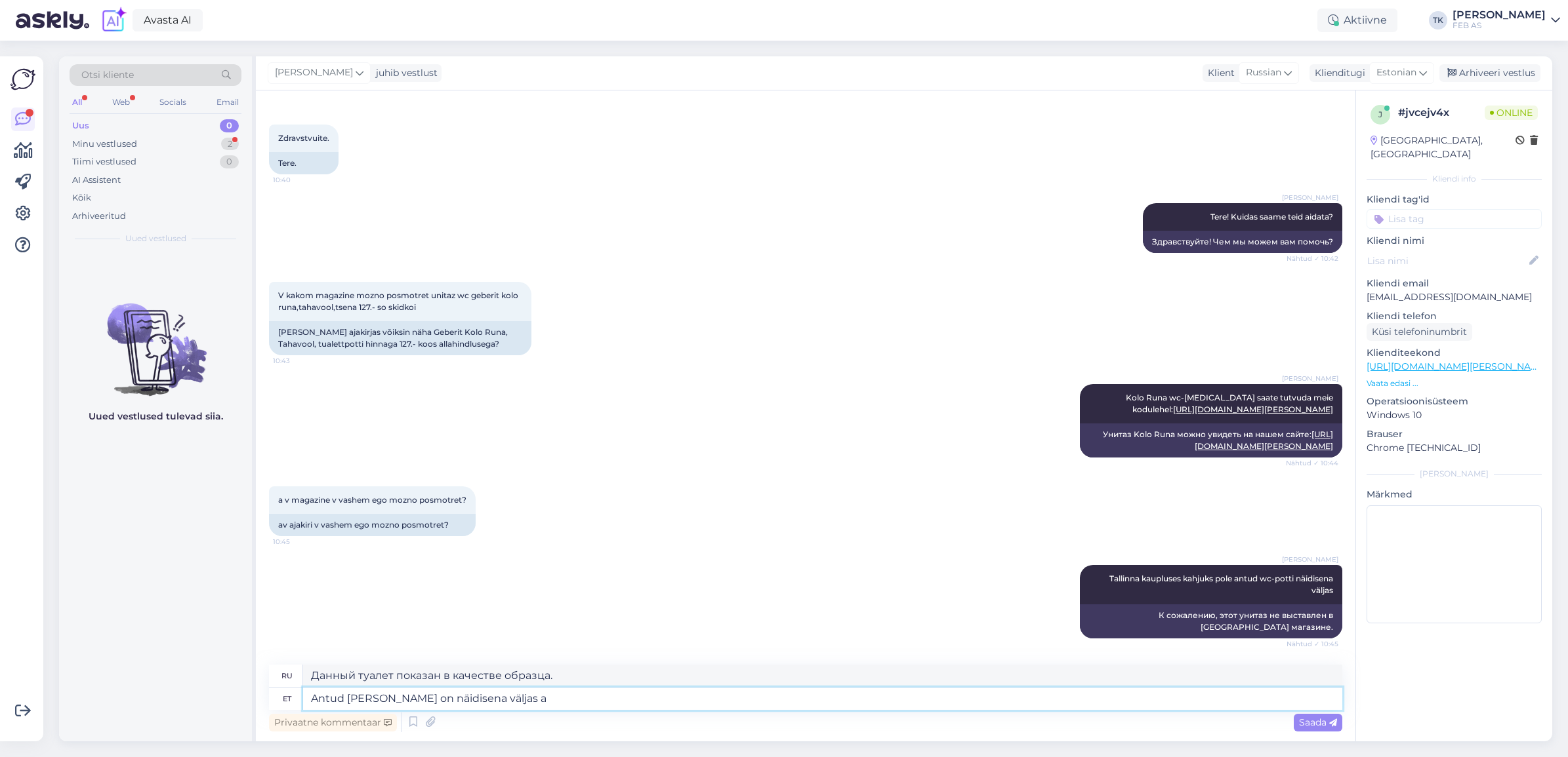
type textarea "Antud [PERSON_NAME] on näidisena väljas ai"
type textarea "Этот унитаз выставлен в качестве образца."
type textarea "Antud [PERSON_NAME] on näidisena väljas ainult m"
type textarea "Данный унитаз выставлен исключительно в качестве образца."
type textarea "Antud [PERSON_NAME] on näidisena väljas ainult meie"
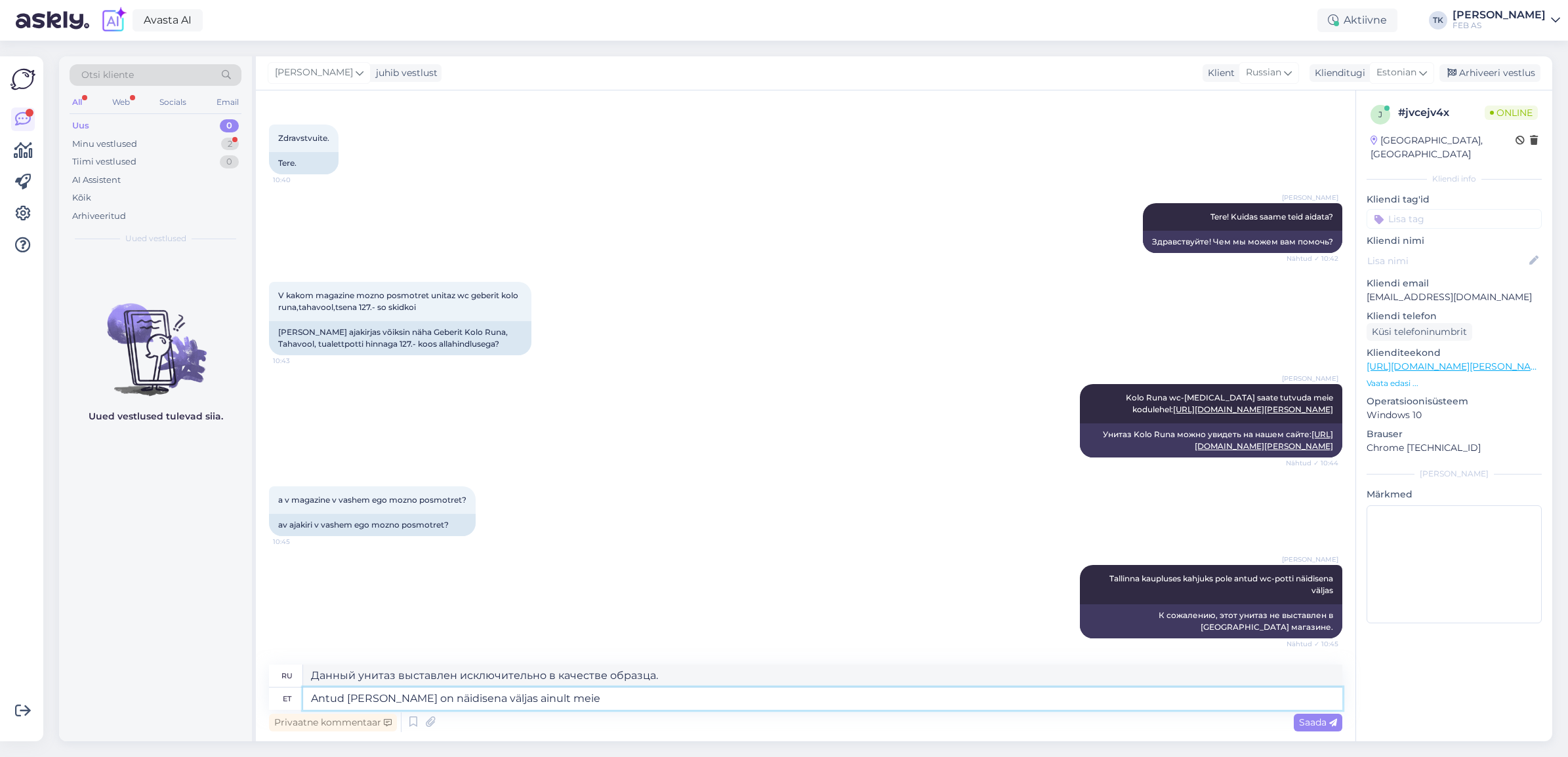
type textarea "Данный унитаз доступен у нас только в качестве образца."
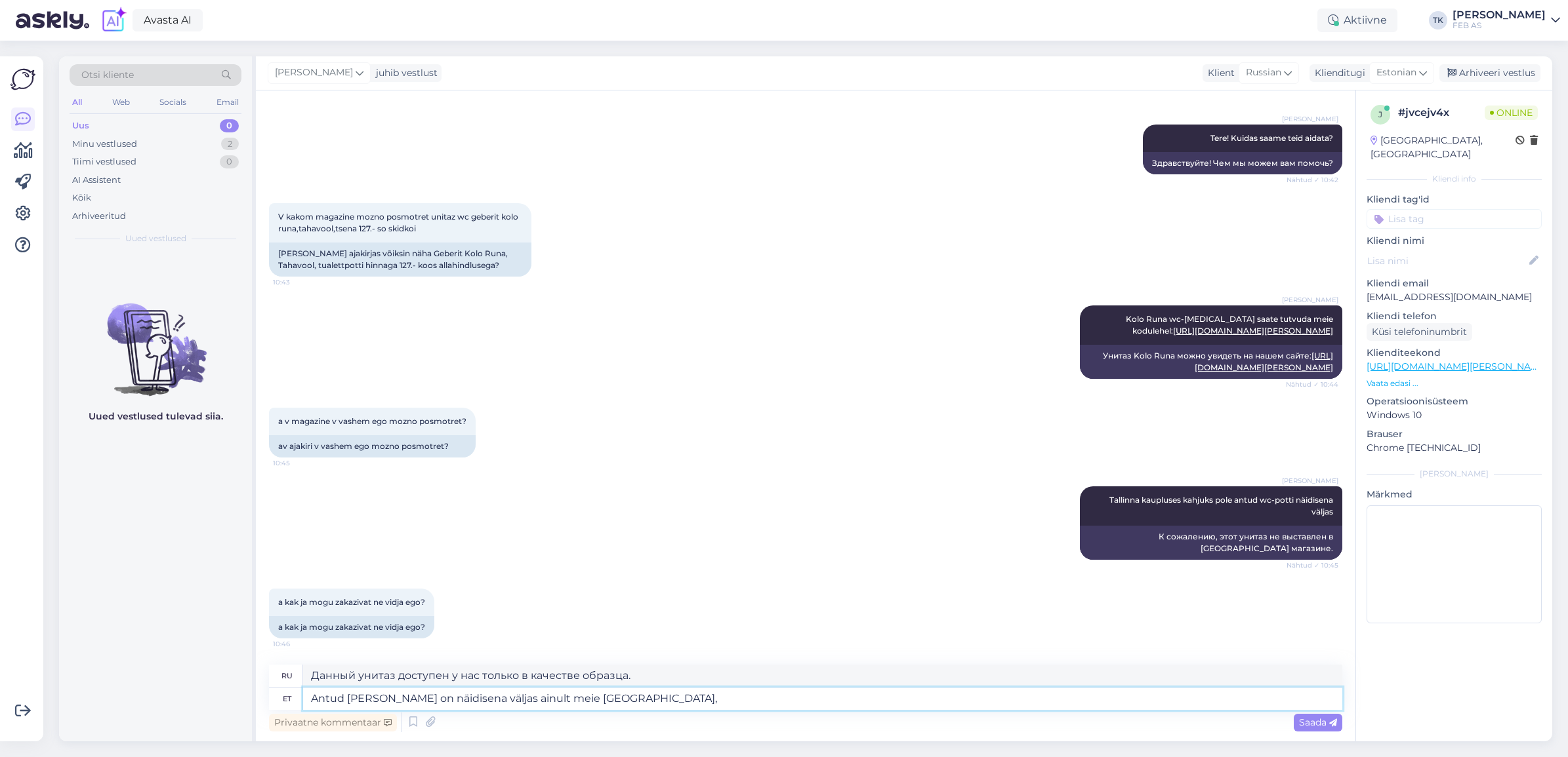
type textarea "Antud [PERSON_NAME] on näidisena väljas ainult meie [GEOGRAPHIC_DATA],"
type textarea "Этот унитаз доступен только в качестве образца в нашем магазине в [GEOGRAPHIC_D…"
type textarea "Antud [PERSON_NAME] on näidisena väljas ainult meie [GEOGRAPHIC_DATA], [GEOGRAP…"
type textarea "Этот унитаз можно приобрести только в качестве образца в нашем магазине в [GEOG…"
type textarea "Antud [PERSON_NAME] on näidisena väljas ainult meie [GEOGRAPHIC_DATA], [GEOGRAP…"
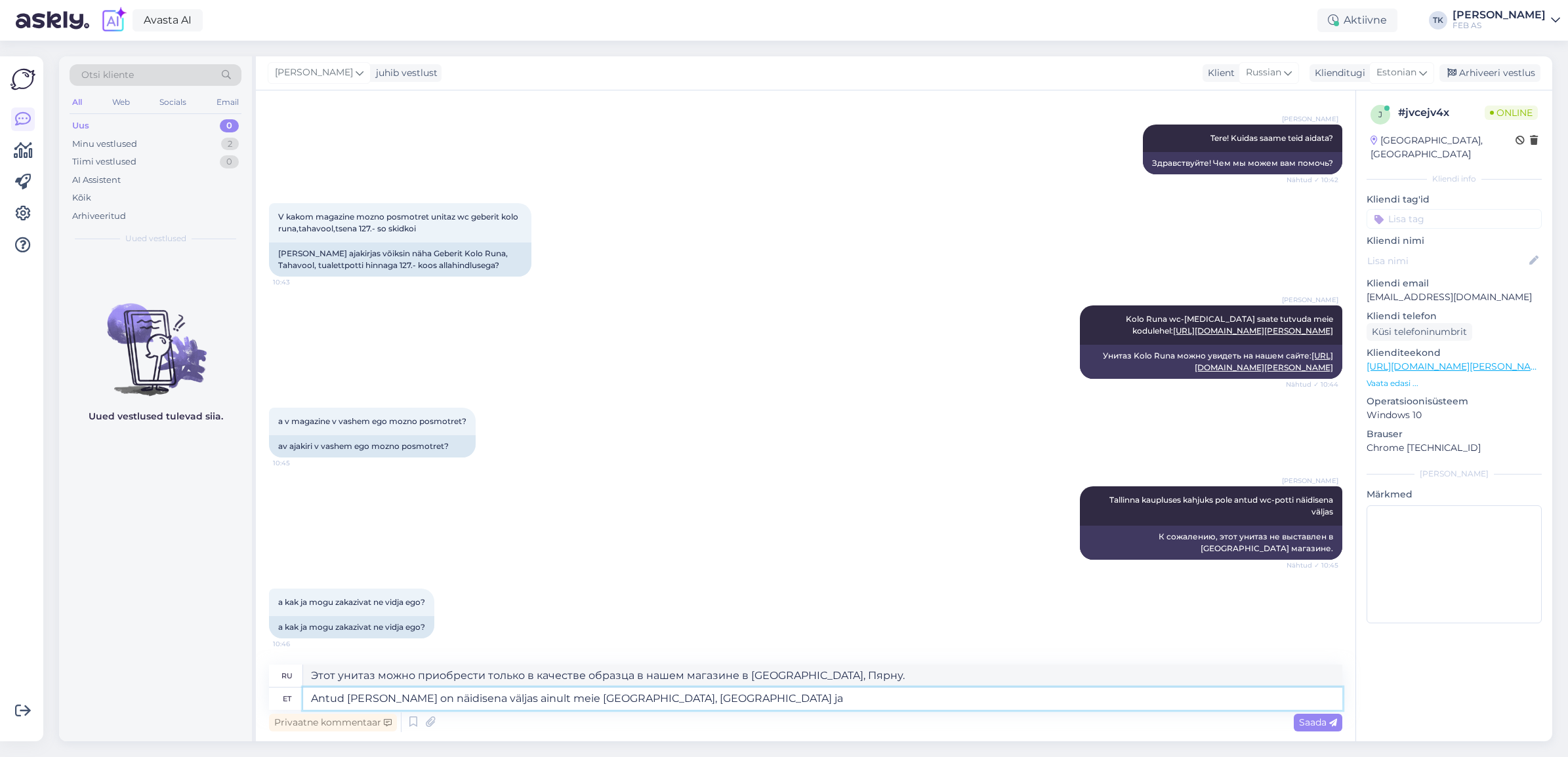
type textarea "Этот туалет доступен только в качестве образца в наших магазинах в [GEOGRAPHIC_…"
type textarea "Antud [PERSON_NAME] on näidisena väljas ainult meie [GEOGRAPHIC_DATA], [GEOGRAP…"
type textarea "Этот унитаз доступен только в качестве образца в наших магазинах в [GEOGRAPHIC_…"
type textarea "Antud [PERSON_NAME] on näidisena väljas ainult meie [GEOGRAPHIC_DATA], [GEOGRAP…"
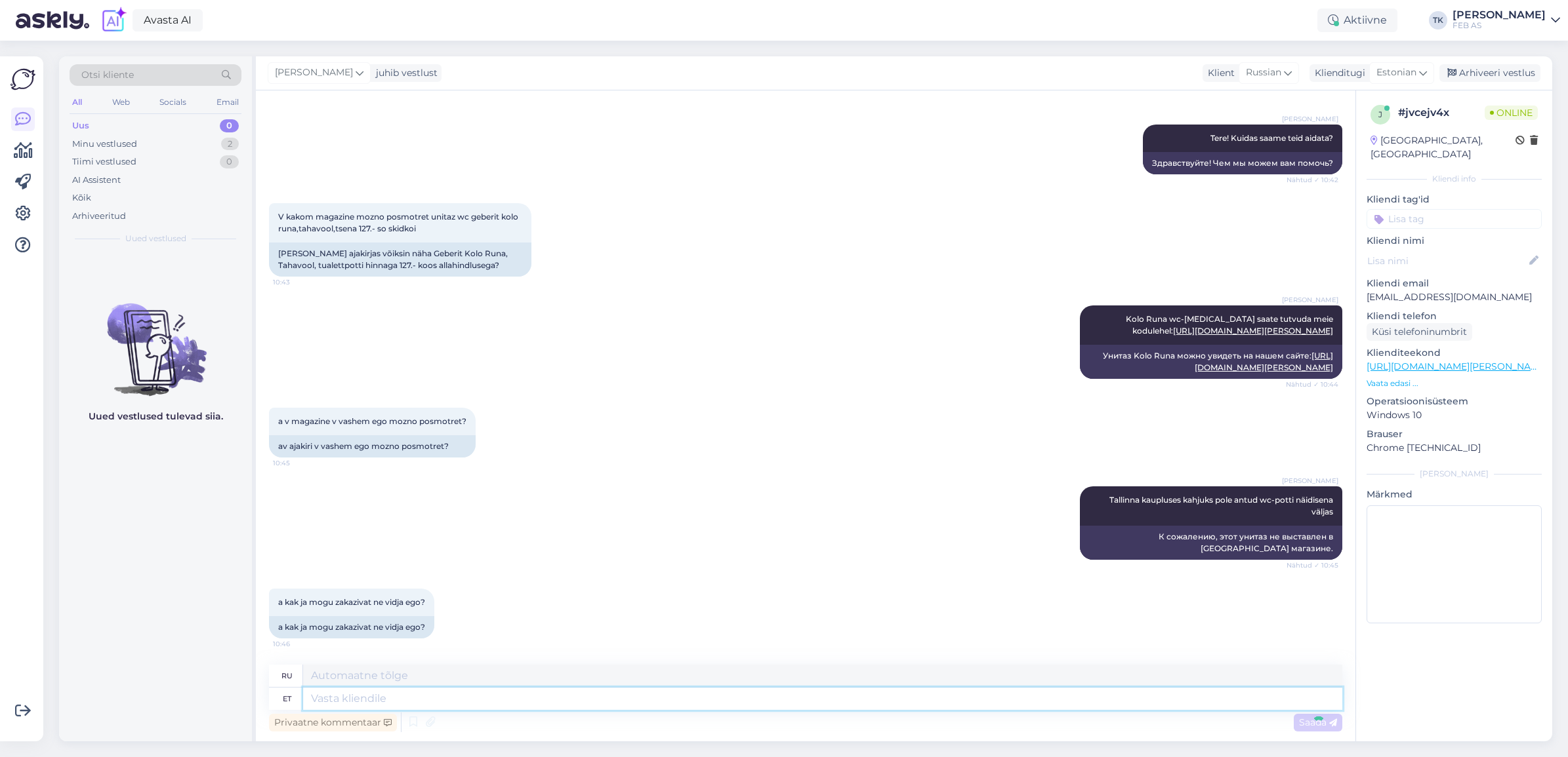
scroll to position [473, 0]
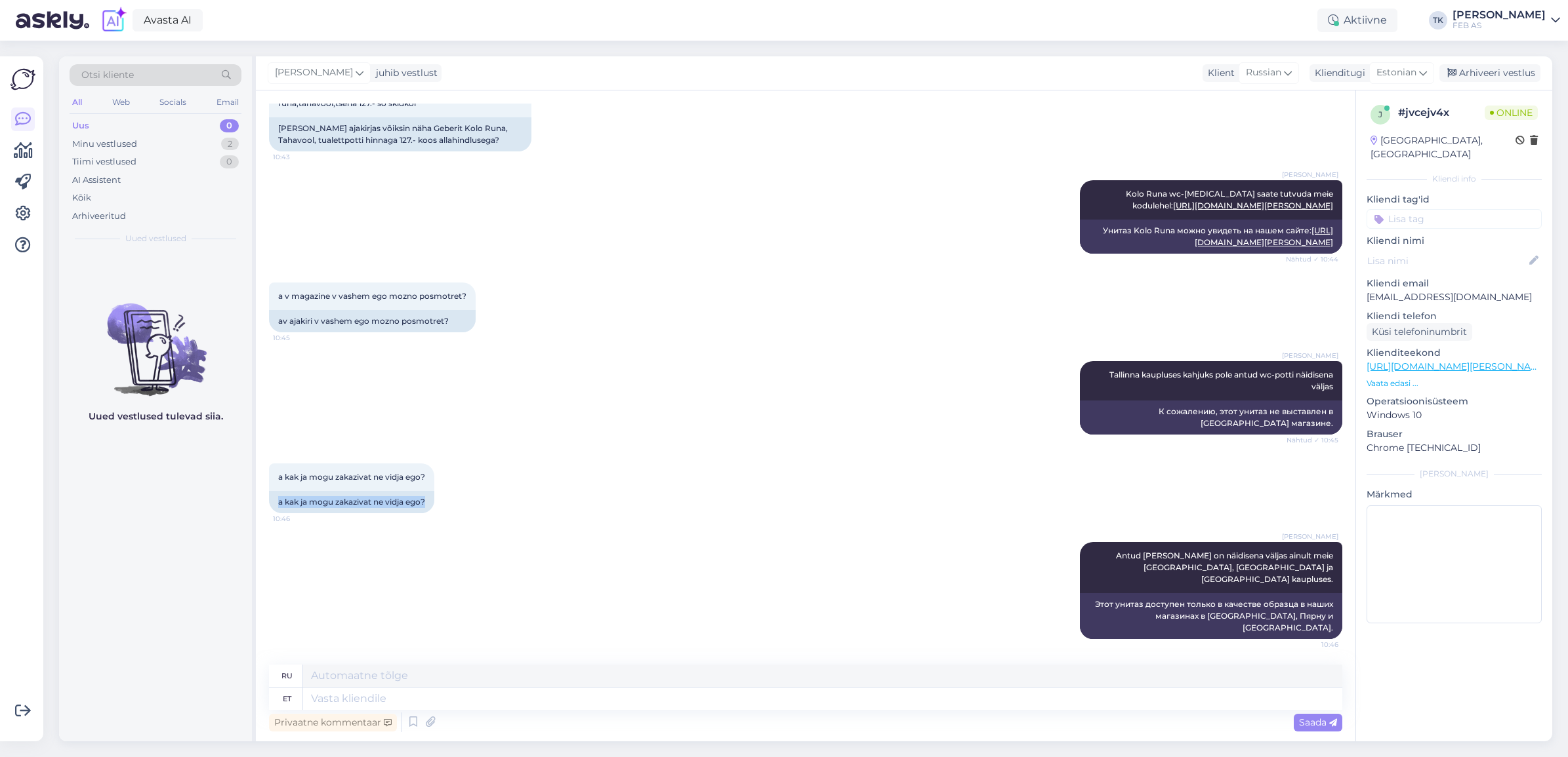
drag, startPoint x: 431, startPoint y: 522, endPoint x: 264, endPoint y: 532, distance: 167.3
click at [264, 532] on div "Vestlus algas [DATE] zdravstvuite,esli ja kuplju v vashem magazine unitaz,vi mo…" at bounding box center [806, 416] width 1099 height 652
copy div "a kak ja mogu zakazivat ne vidja ego?"
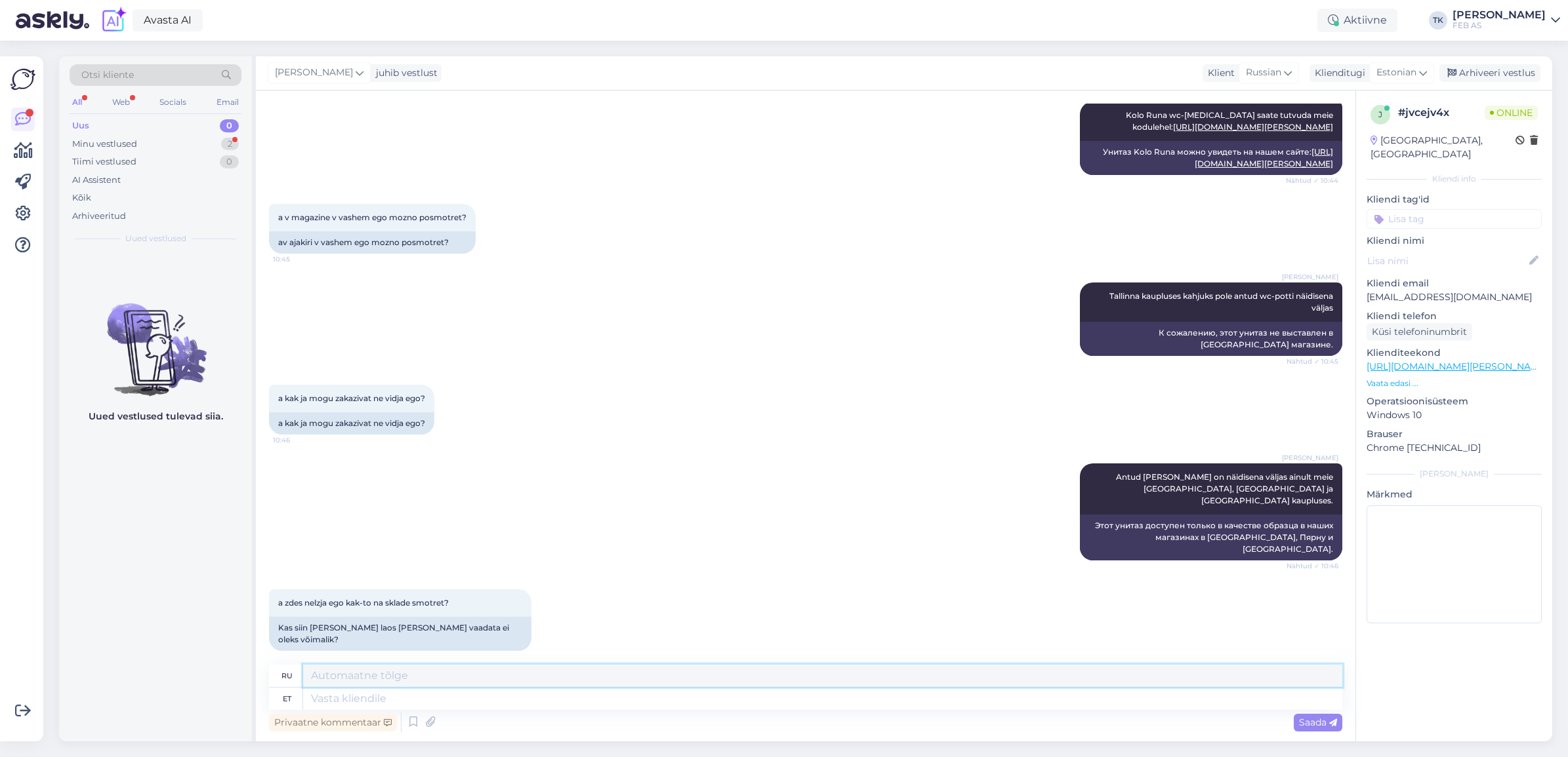
click at [454, 686] on textarea at bounding box center [822, 676] width 1039 height 22
click at [475, 689] on textarea at bounding box center [822, 699] width 1039 height 22
type textarea "antud"
type textarea "данный"
type textarea "antud [PERSON_NAME] o"
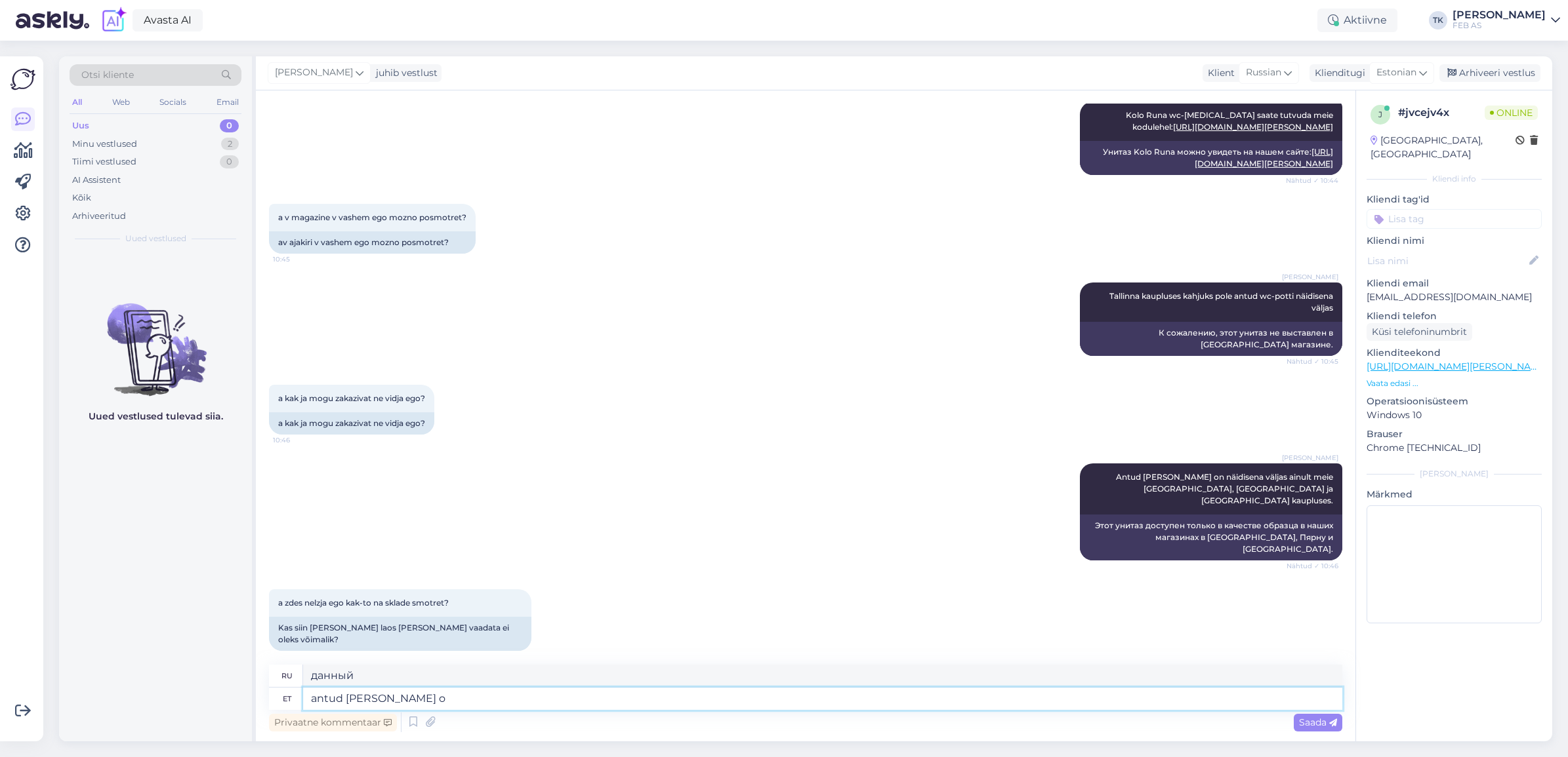
type textarea "этот унитаз"
type textarea "antud [PERSON_NAME] on"
type textarea "этот туалет"
type textarea "antud [PERSON_NAME] on näidisena v"
type textarea "Этот туалет является образцом."
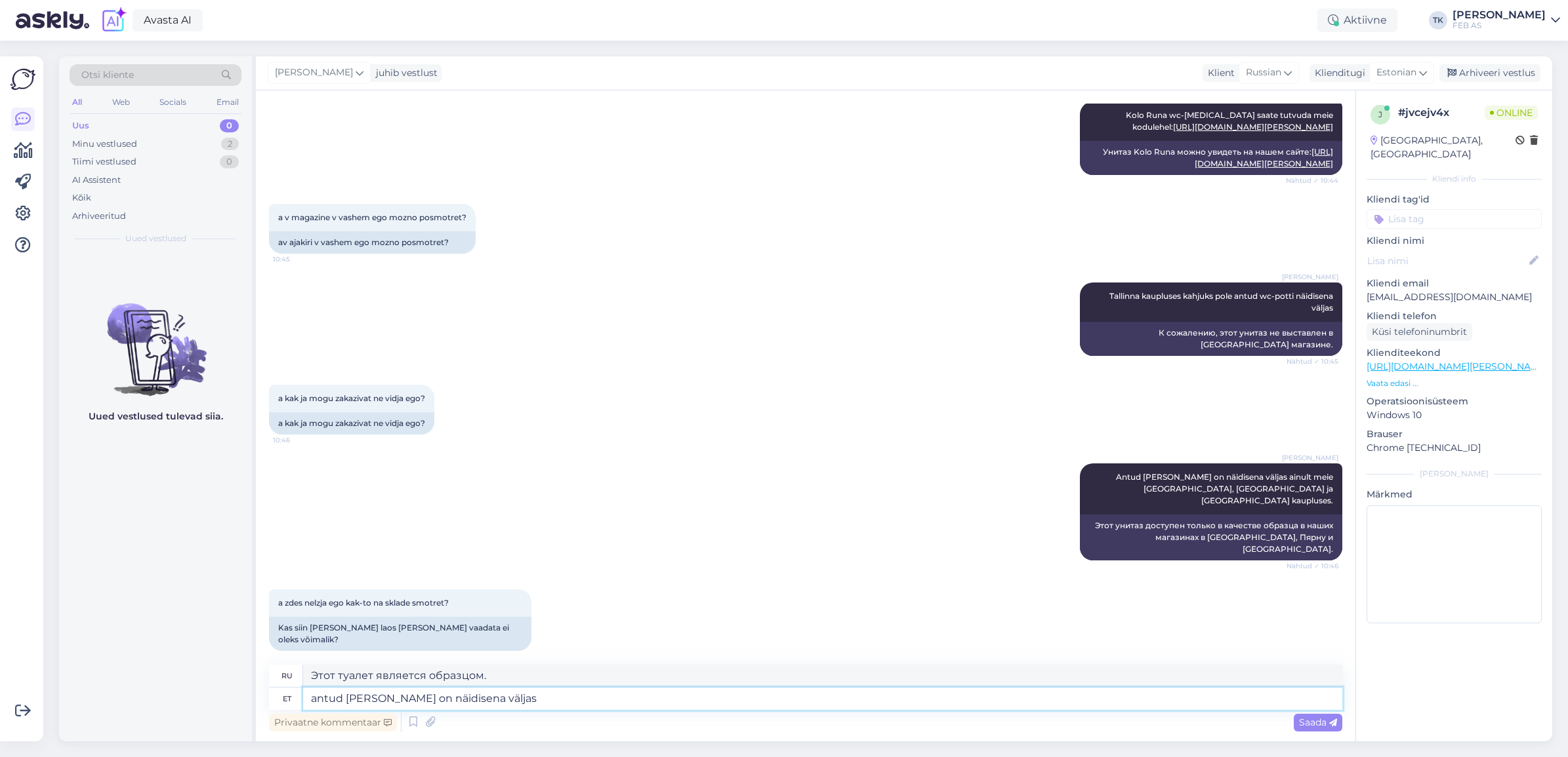
type textarea "antud [PERSON_NAME] on näidisena väljas"
type textarea "Этот унитаз выставлен в качестве образца."
type textarea "antud [PERSON_NAME] on näidisena väljas meie T"
type textarea "Этот туалет выставлен в качестве образца в нашем"
type textarea "antud [PERSON_NAME] on näidisena väljas meie [GEOGRAPHIC_DATA],"
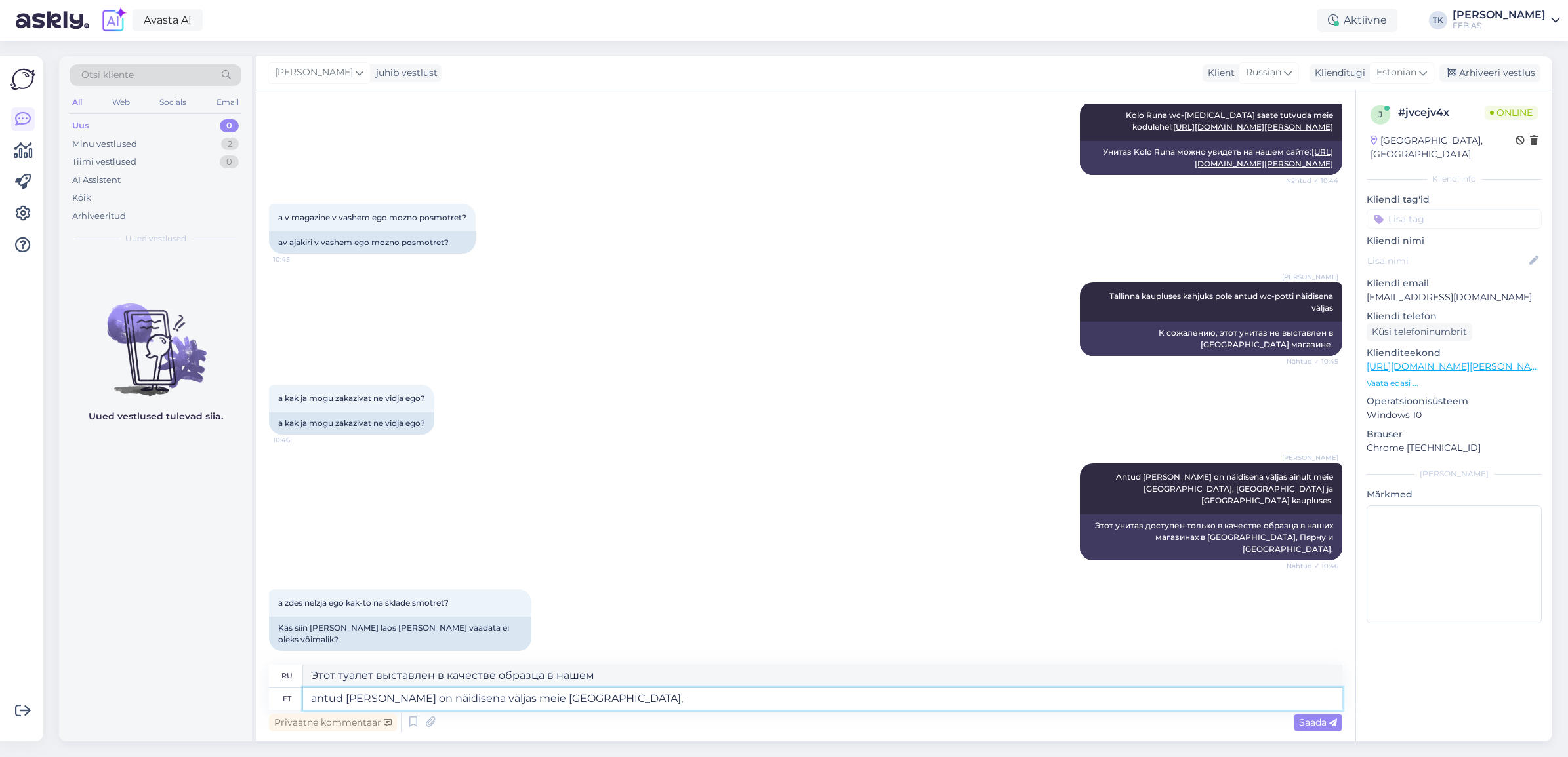
type textarea "Этот унитаз выставлен в качестве образца в нашем магазине в [GEOGRAPHIC_DATA],"
type textarea "antud [PERSON_NAME] on näidisena väljas meie [GEOGRAPHIC_DATA], [GEOGRAPHIC_DAT…"
type textarea "Этот туалет выставлен в качестве образца в наших Тарту, Пярну и"
type textarea "antud [PERSON_NAME] on näidisena väljas meie [GEOGRAPHIC_DATA], [GEOGRAPHIC_DAT…"
type textarea "Этот унитаз в качестве образца выставлен в наших магазинах в [GEOGRAPHIC_DATA],…"
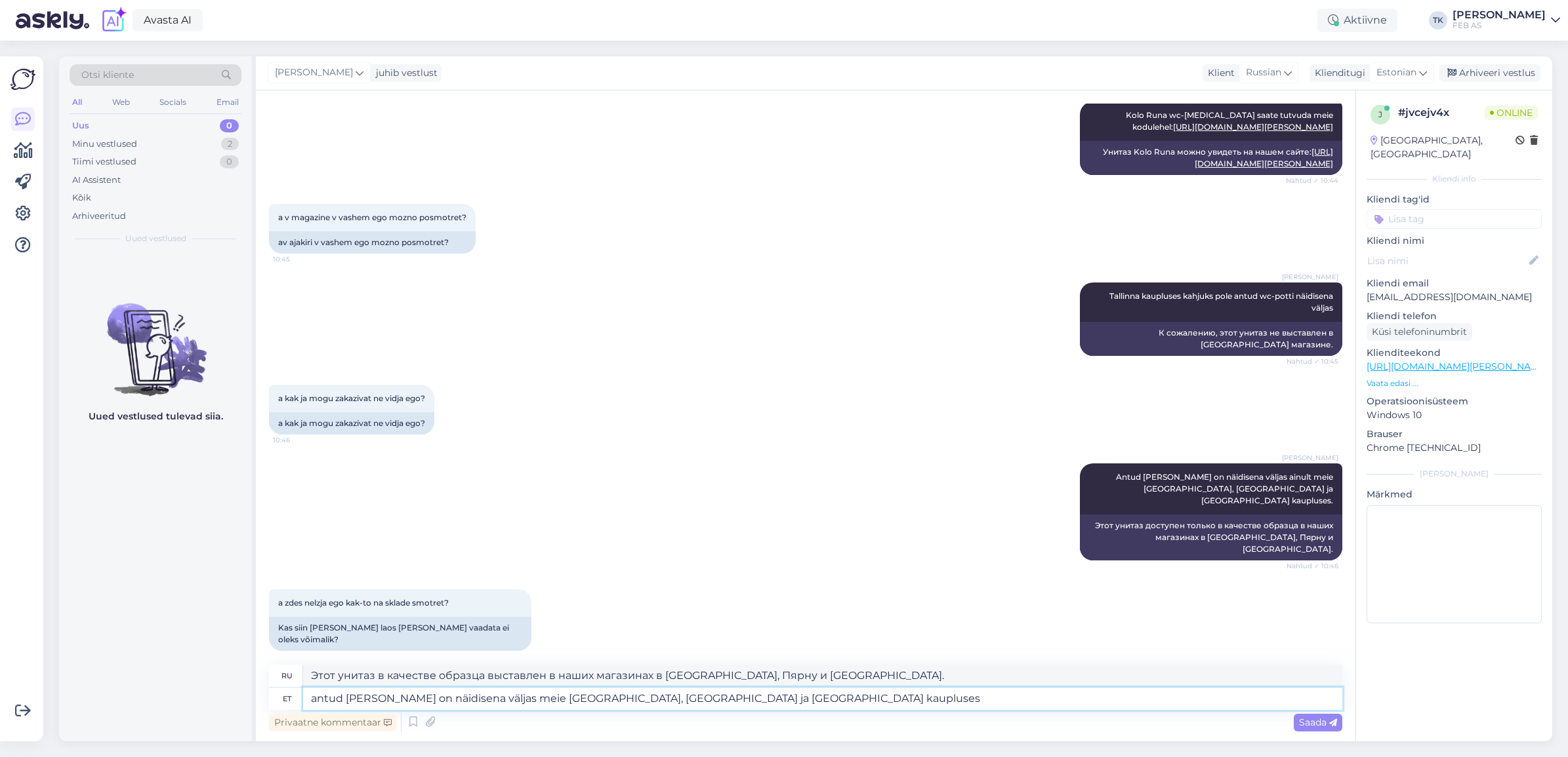
type textarea "antud [PERSON_NAME] on näidisena väljas meie [GEOGRAPHIC_DATA], [GEOGRAPHIC_DAT…"
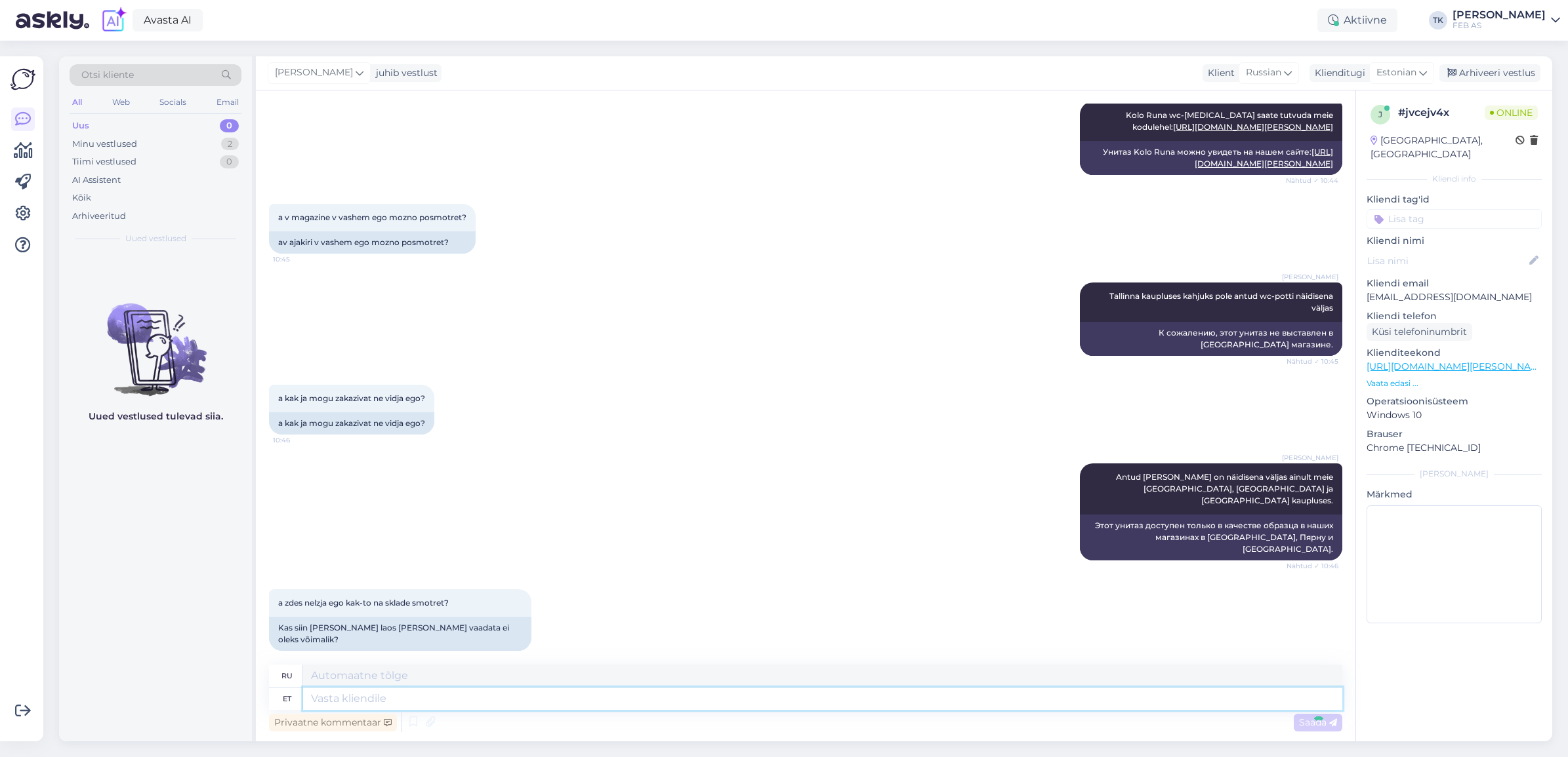
scroll to position [654, 0]
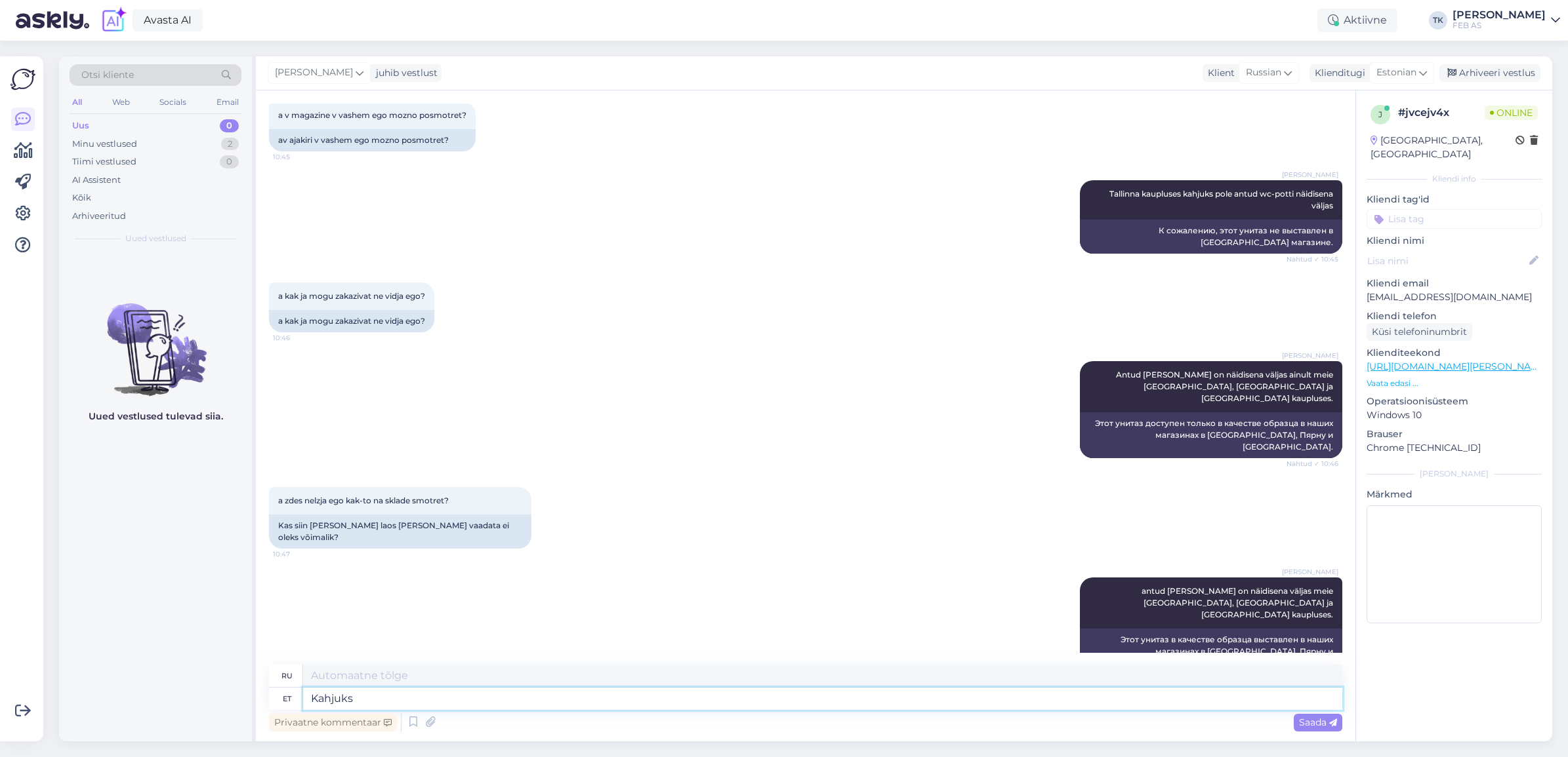
type textarea "Kahjuks"
type textarea "К сожалению"
type textarea "Kahjuks Tallinna kau"
type textarea "К сожалению, [GEOGRAPHIC_DATA]"
type textarea "Kahjuks Tallinna kauplustes"
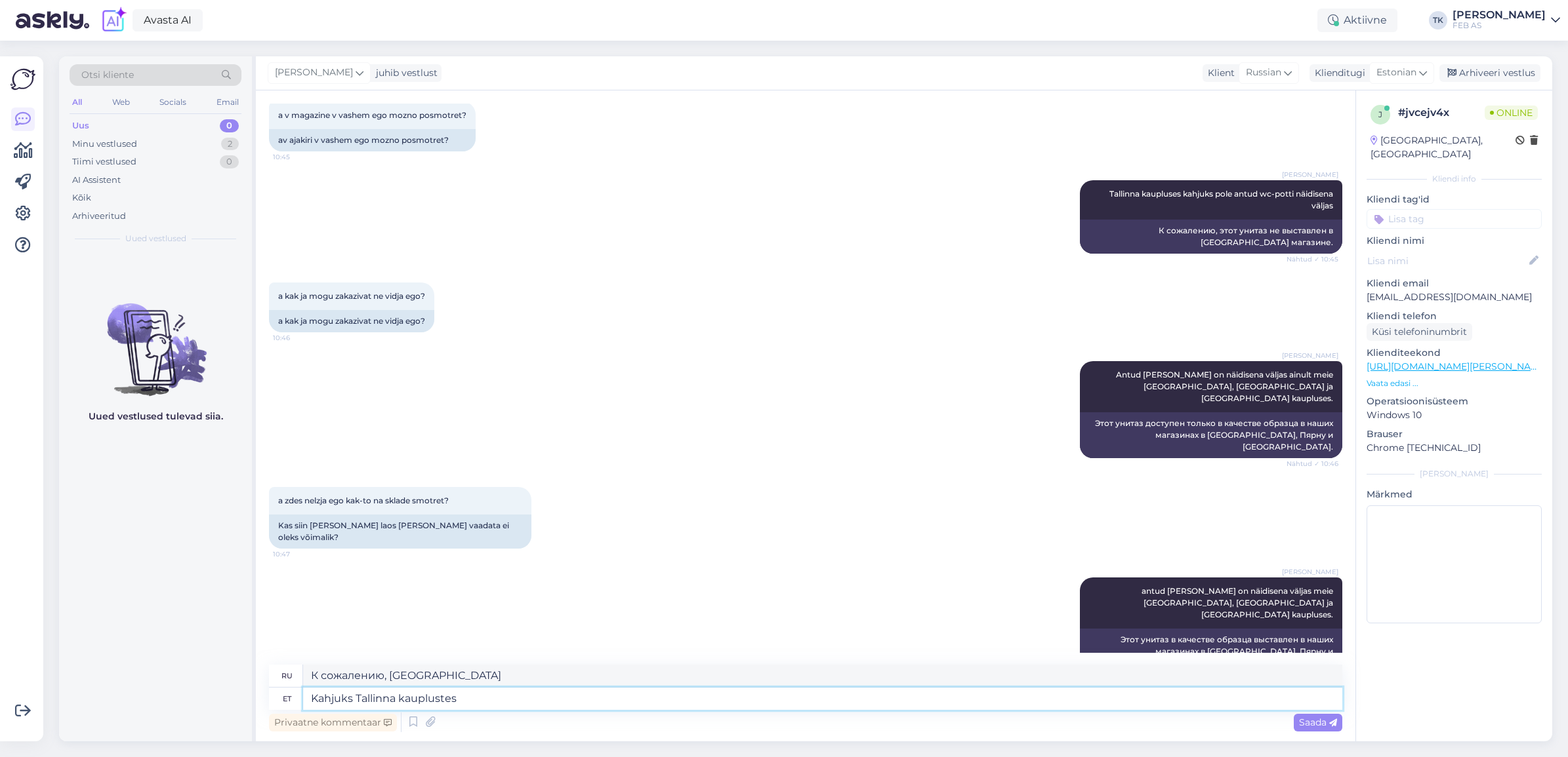
type textarea "К сожалению, в магазинах [GEOGRAPHIC_DATA]"
type textarea "Kahjuks Tallinna kauplustes antud"
type textarea "К сожалению, в [GEOGRAPHIC_DATA] в магазинах дали"
type textarea "Kahjuks Tallinna kauplustes antud potti nä"
type textarea "К сожалению, горшок, который дают в магазинах [GEOGRAPHIC_DATA],"
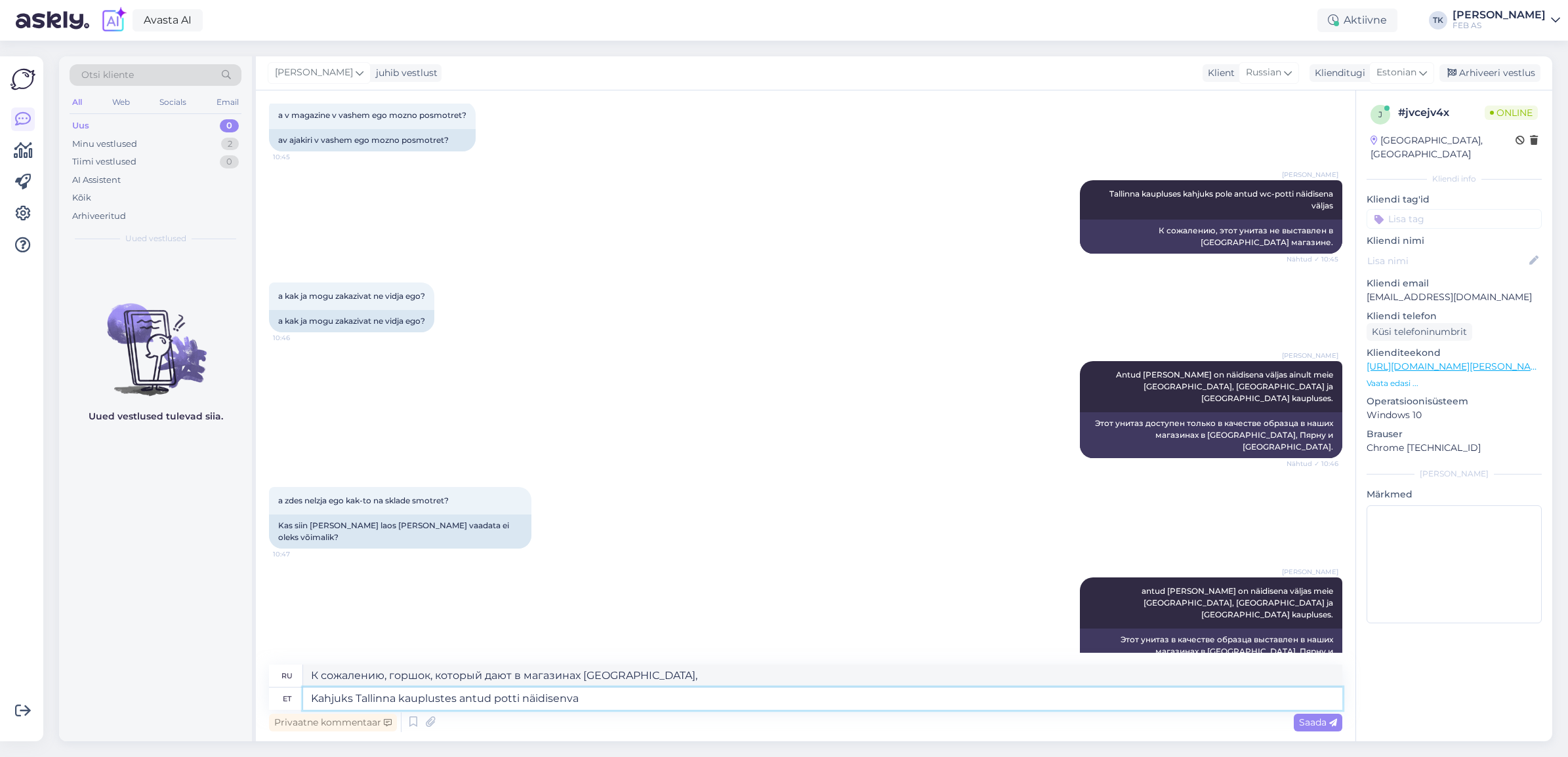
type textarea "Kahjuks Tallinna kauplustes antud potti näidisenva v"
type textarea "К сожалению, представленный в магазинах [GEOGRAPHIC_DATA] образец в наличии отс…"
type textarea "Kahjuks Tallinna kauplustes antud potti näidisenva väljas po"
type textarea "К сожалению, образец этого горшка отсутствует в магазинах [GEOGRAPHIC_DATA]."
type textarea "Kahjuks Tallinna kauplustes antud potti näidisenva väljas pole."
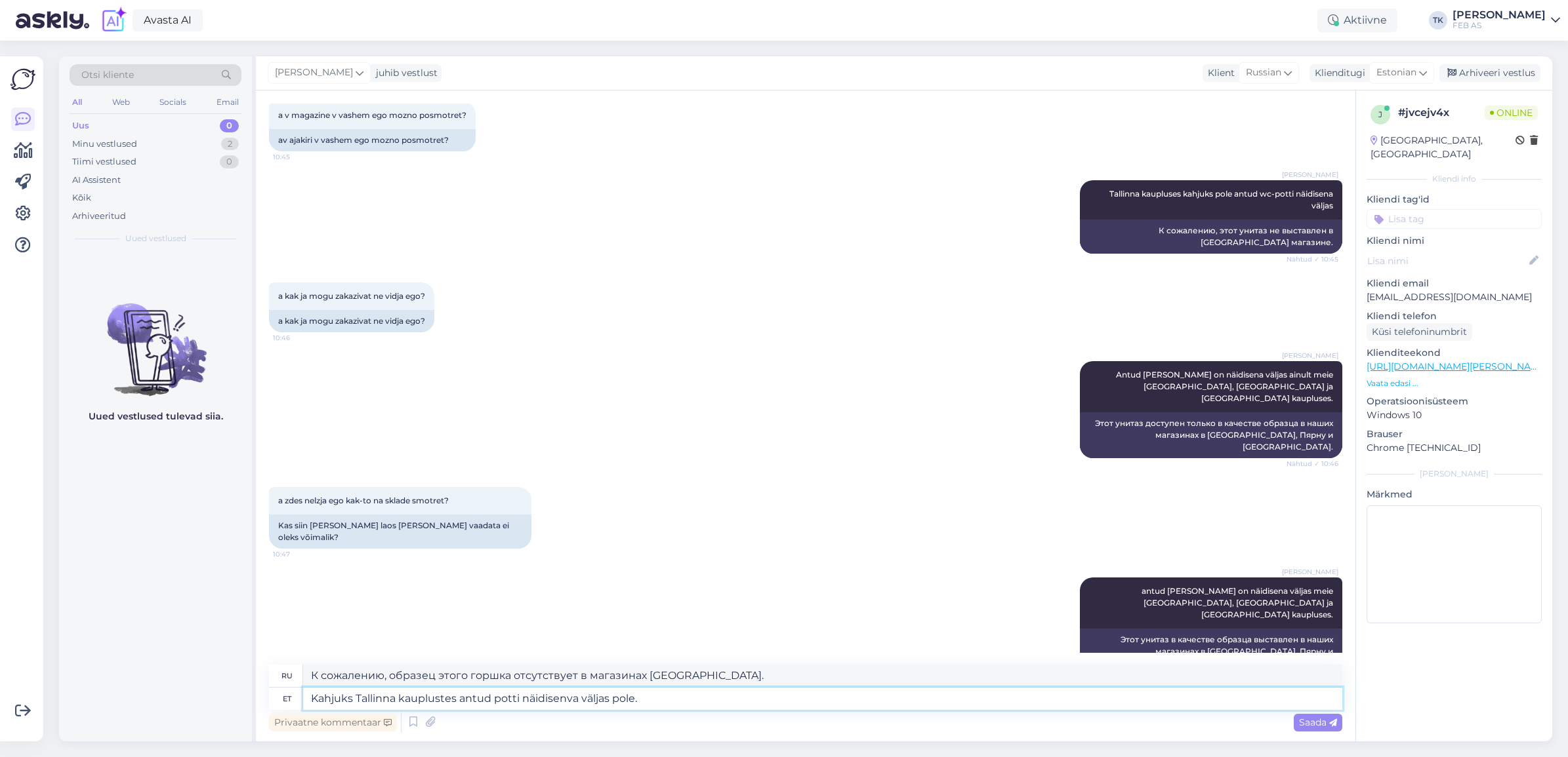
type textarea "К сожалению, в магазинах [GEOGRAPHIC_DATA] образцы этого горшка отсутствуют."
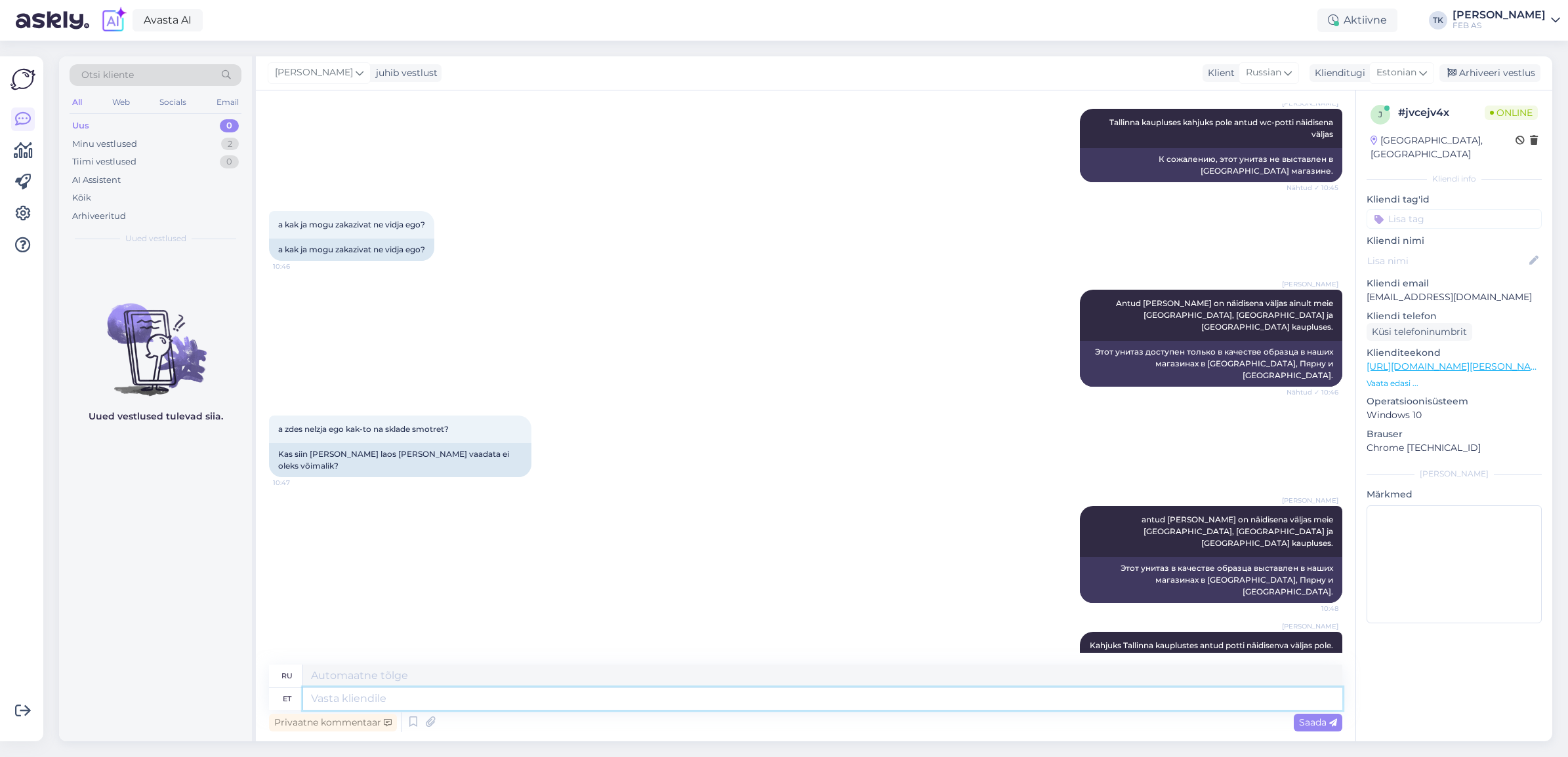
scroll to position [755, 0]
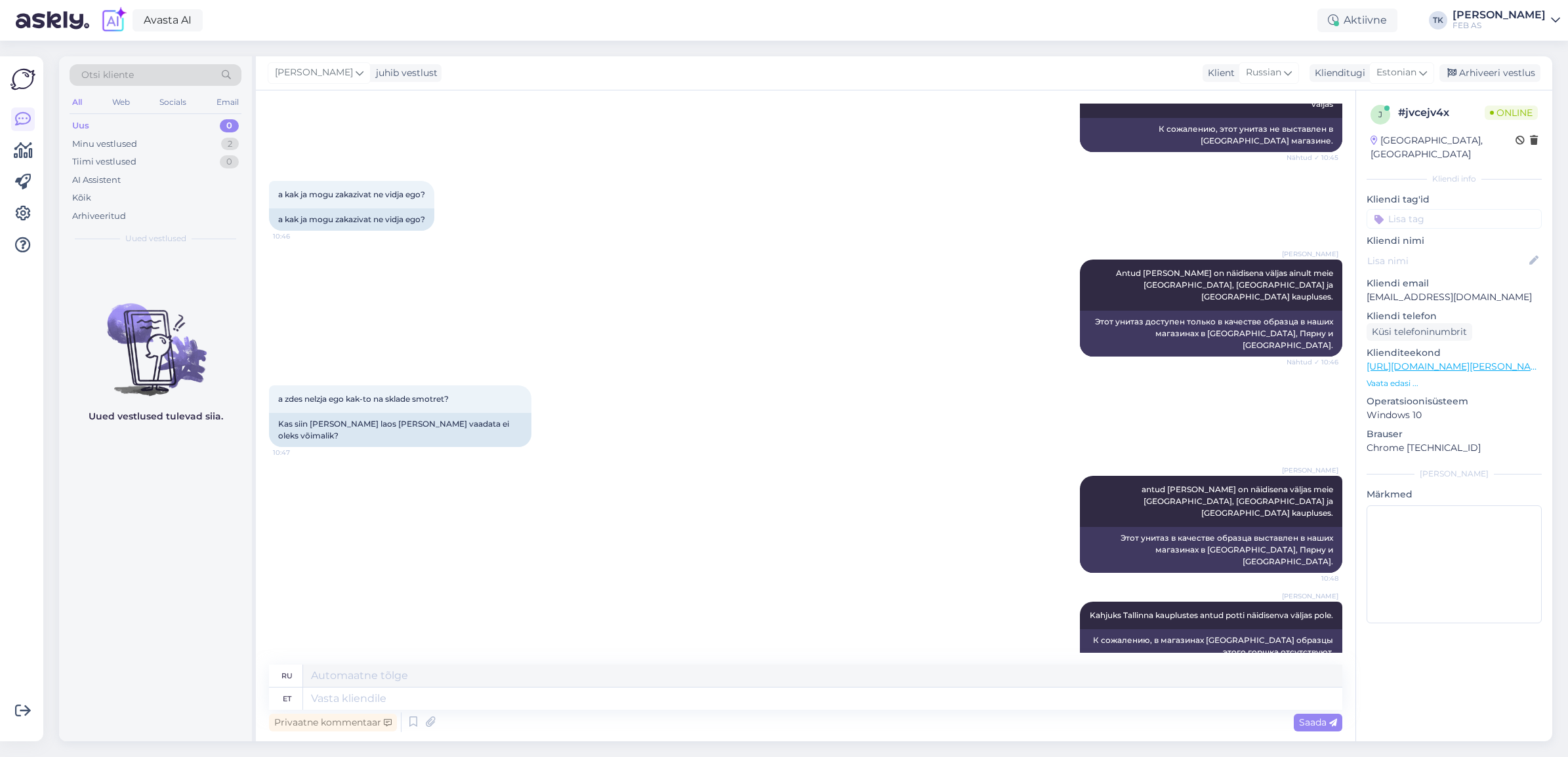
click at [879, 507] on div "Triinu [PERSON_NAME] antud [PERSON_NAME] on näidisena väljas meie [GEOGRAPHIC_D…" at bounding box center [806, 524] width 1073 height 126
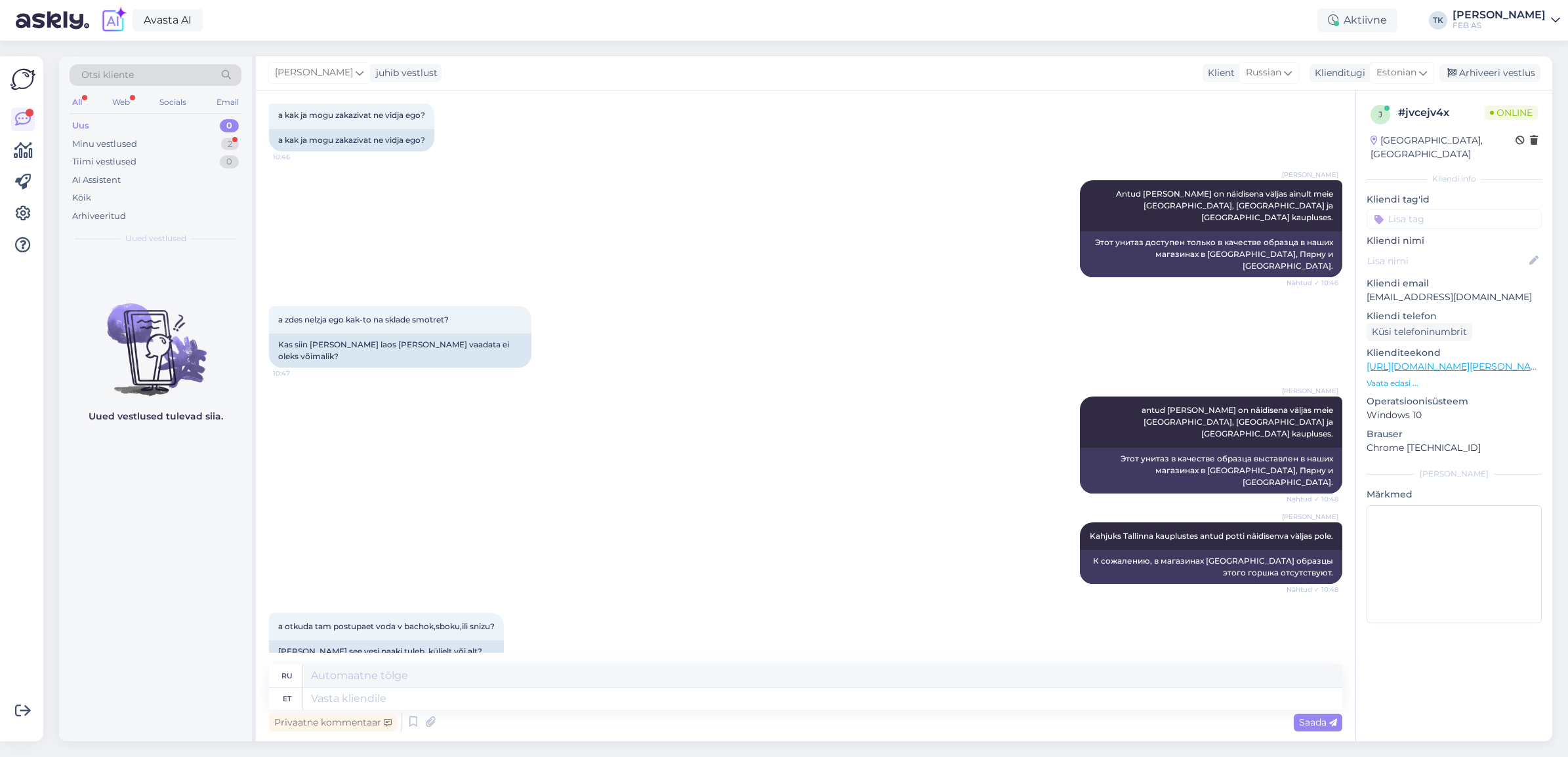
click at [434, 508] on div "Triinu [PERSON_NAME] Kahjuks Tallinna kauplustes antud potti näidisenva väljas …" at bounding box center [806, 553] width 1073 height 90
click at [413, 698] on textarea at bounding box center [822, 699] width 1039 height 22
type textarea "veeühendus o"
type textarea "подключение к воде"
type textarea "veeühendus on alt"
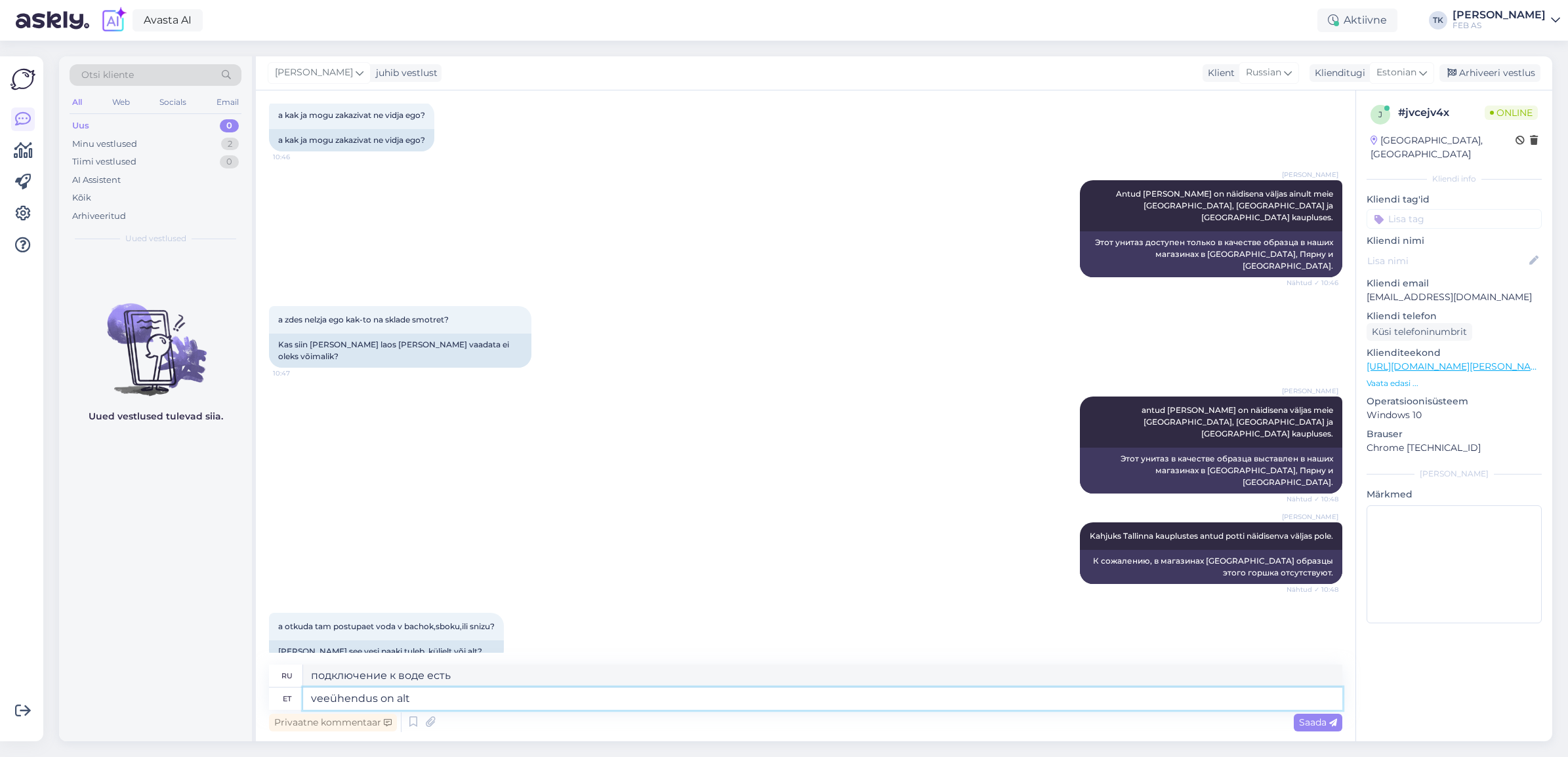
type textarea "подключение к воде находится внизу"
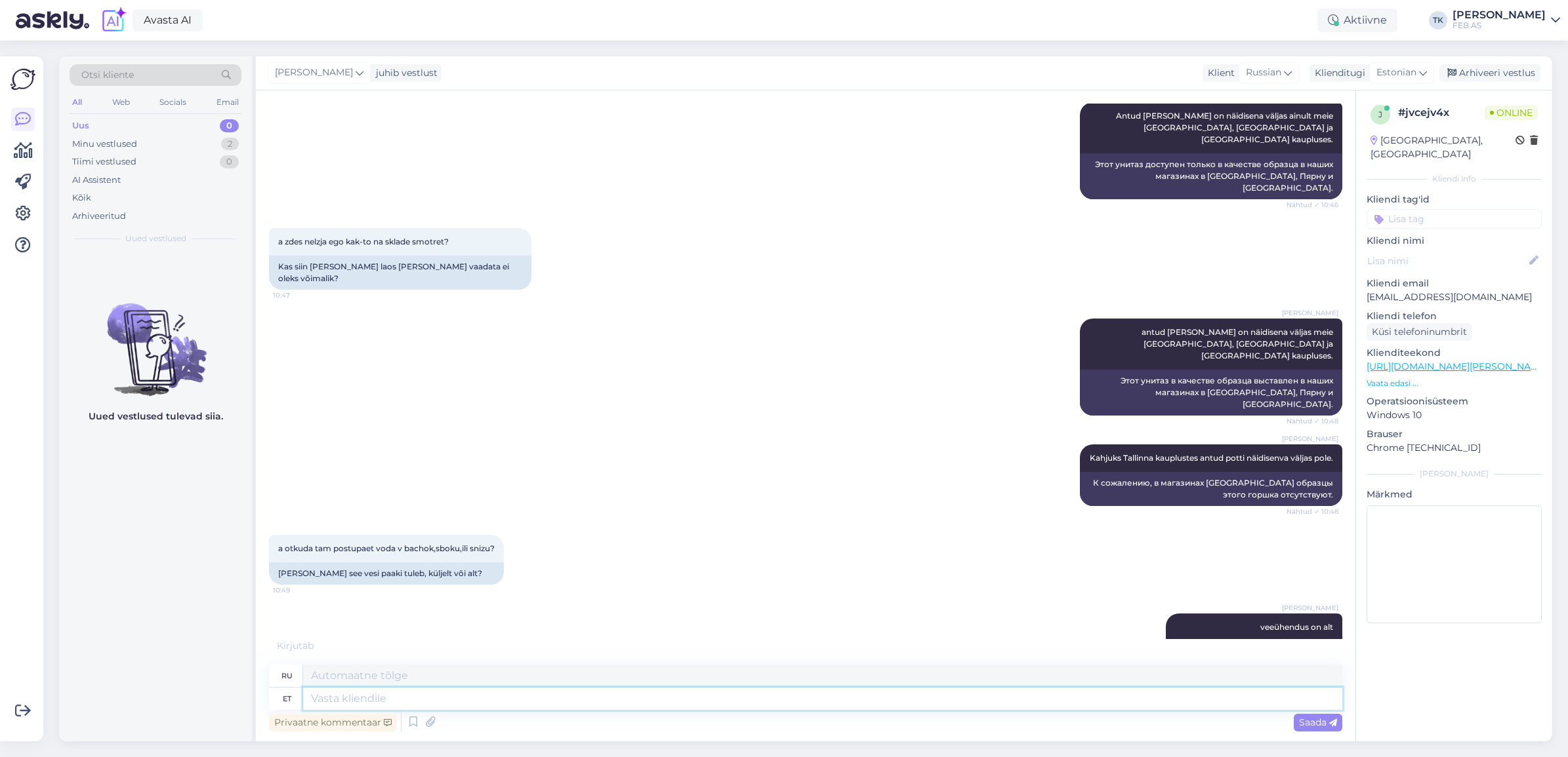
click at [475, 704] on textarea at bounding box center [822, 699] width 1039 height 22
paste textarea "[URL][DOMAIN_NAME]"
type textarea "[URL][DOMAIN_NAME]"
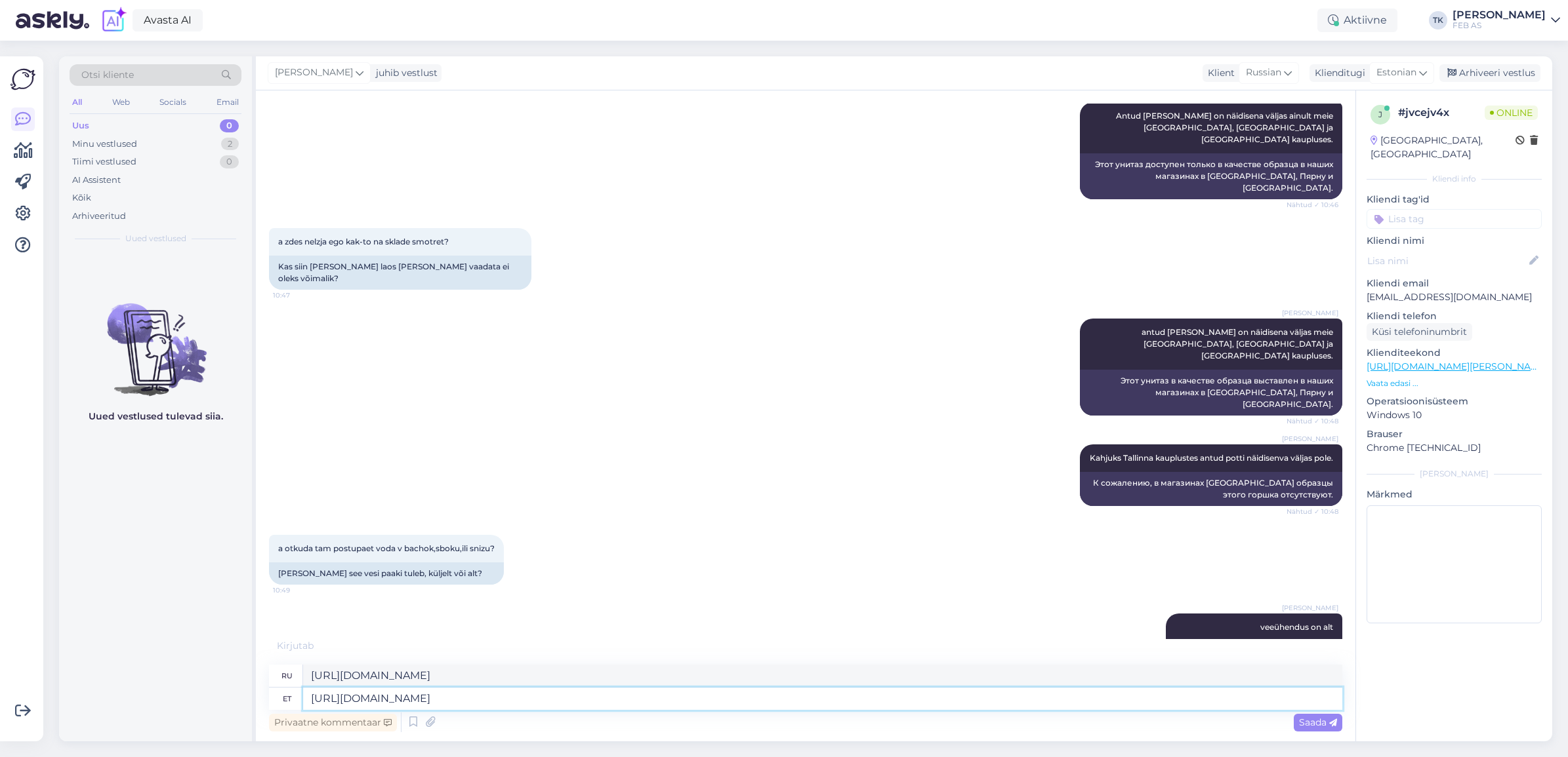
type textarea "[URL][DOMAIN_NAME]"
click at [1327, 722] on span "Saada" at bounding box center [1317, 722] width 38 height 12
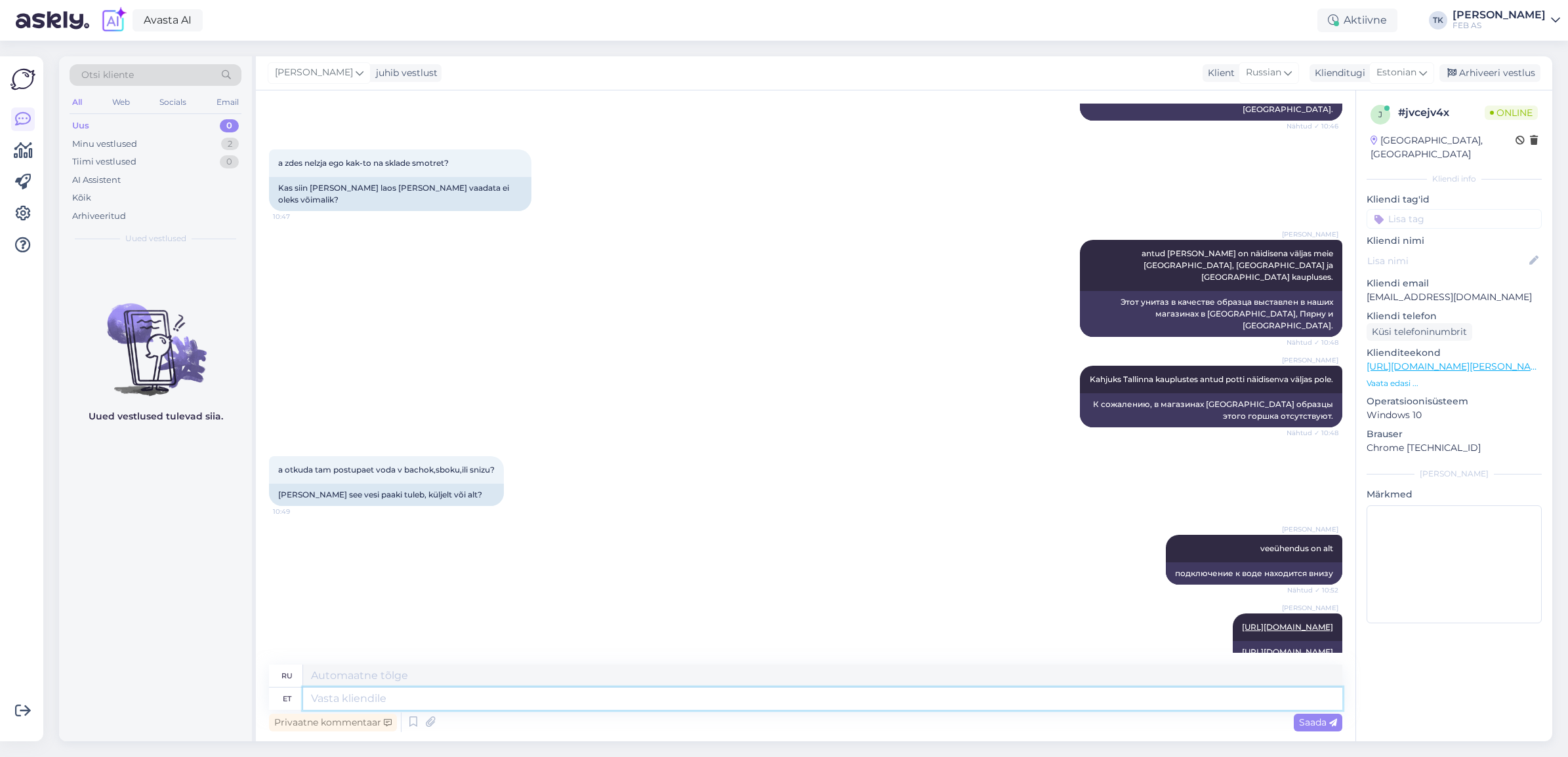
click at [719, 689] on textarea at bounding box center [822, 699] width 1039 height 22
type textarea "siit l"
type textarea "отсюда"
type textarea "siit lehelt"
type textarea "с этой страницы"
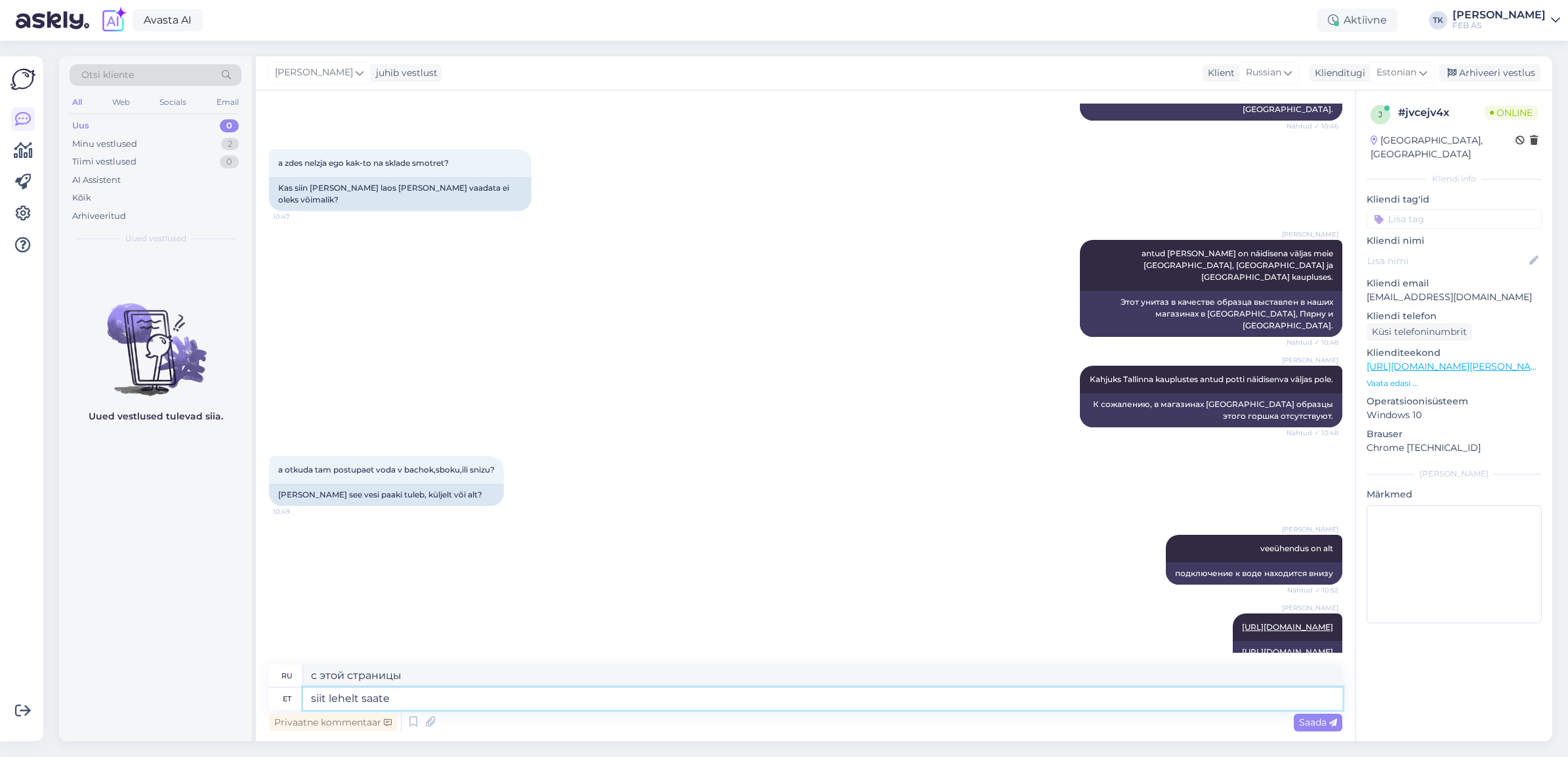
type textarea "siit lehelt saate t"
type textarea "с этой страницы вы можете"
type textarea "siit lehelt saate täpsemalt l"
type textarea "Более подробную информацию вы можете узнать на этой странице."
type textarea "siit lehelt saate täpsemalt ludea"
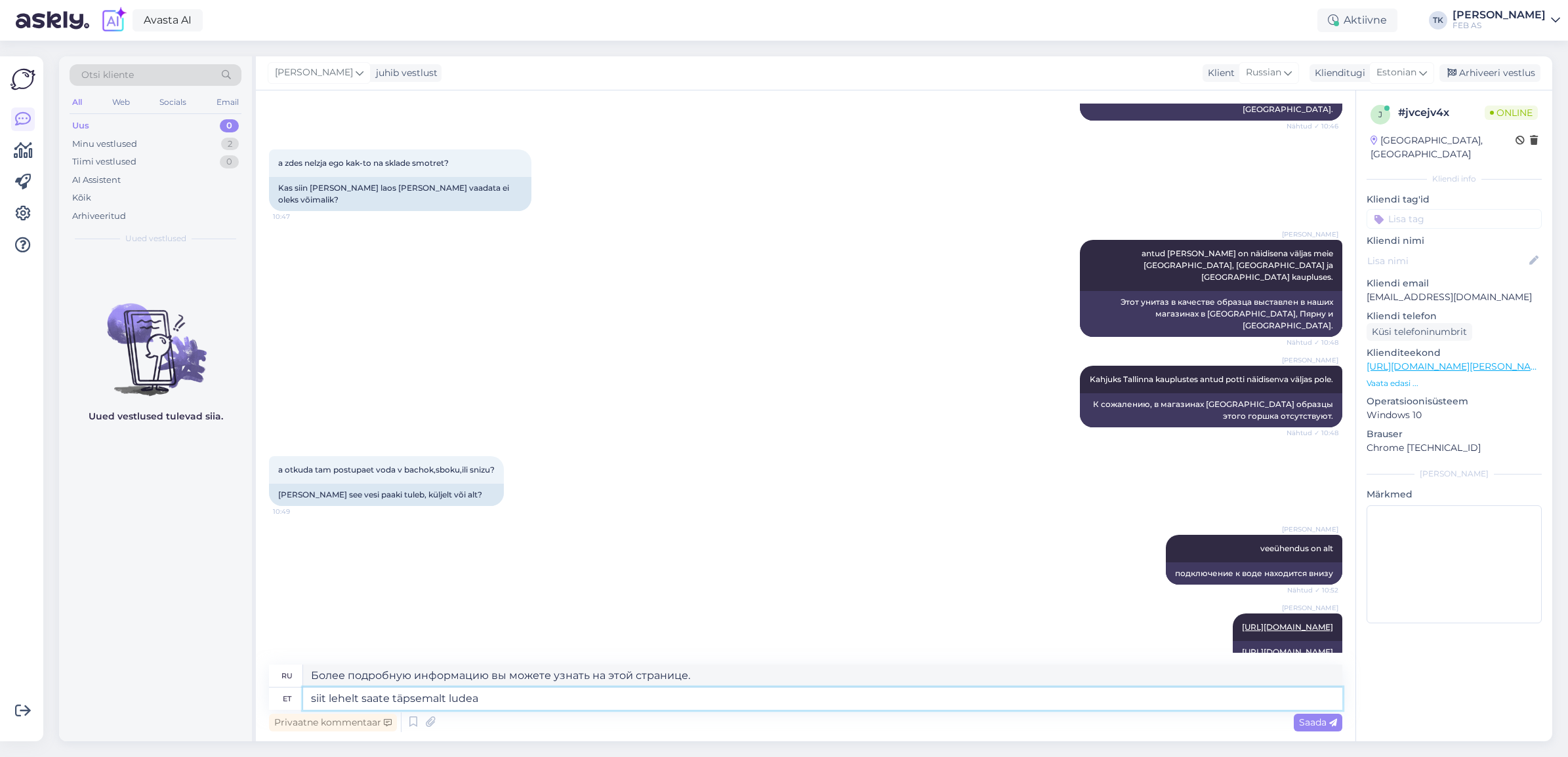
type textarea "Подробнее об этом вы можете прочитать на этой странице."
type textarea "siit lehelt saate täpsemalt lugeda toote ko"
type textarea "Более подробную информацию о продукте вы можете прочитать на этой странице."
type textarea "siit lehelt saate täpsemalt lugeda toote kohta"
click at [715, 684] on textarea "Более подробную информацию о продукте вы можете прочитать на этой странице." at bounding box center [822, 676] width 1039 height 22
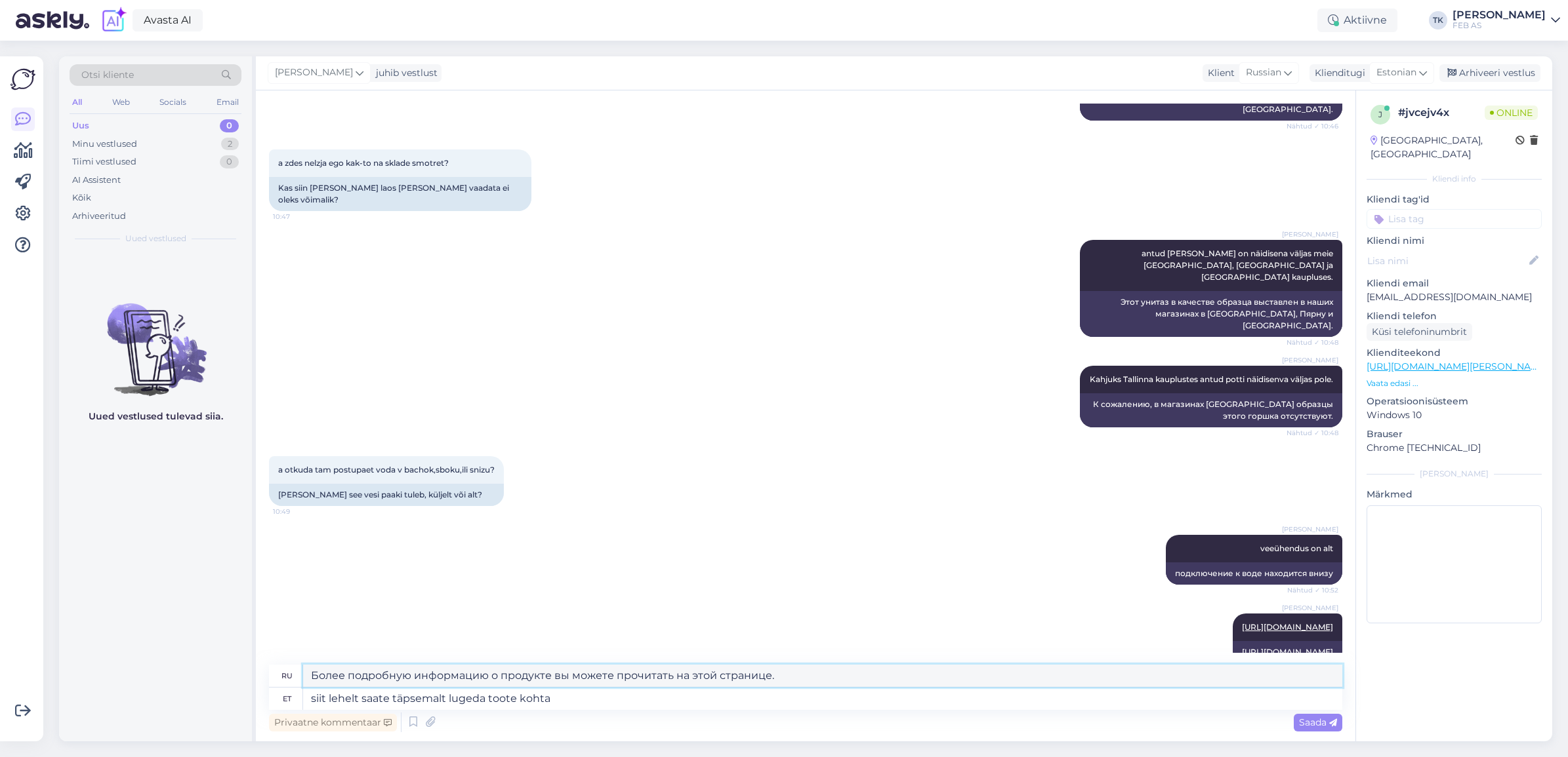
click at [715, 684] on textarea "Более подробную информацию о продукте вы можете прочитать на этой странице." at bounding box center [822, 676] width 1039 height 22
click at [1327, 720] on span "Saada" at bounding box center [1317, 722] width 38 height 12
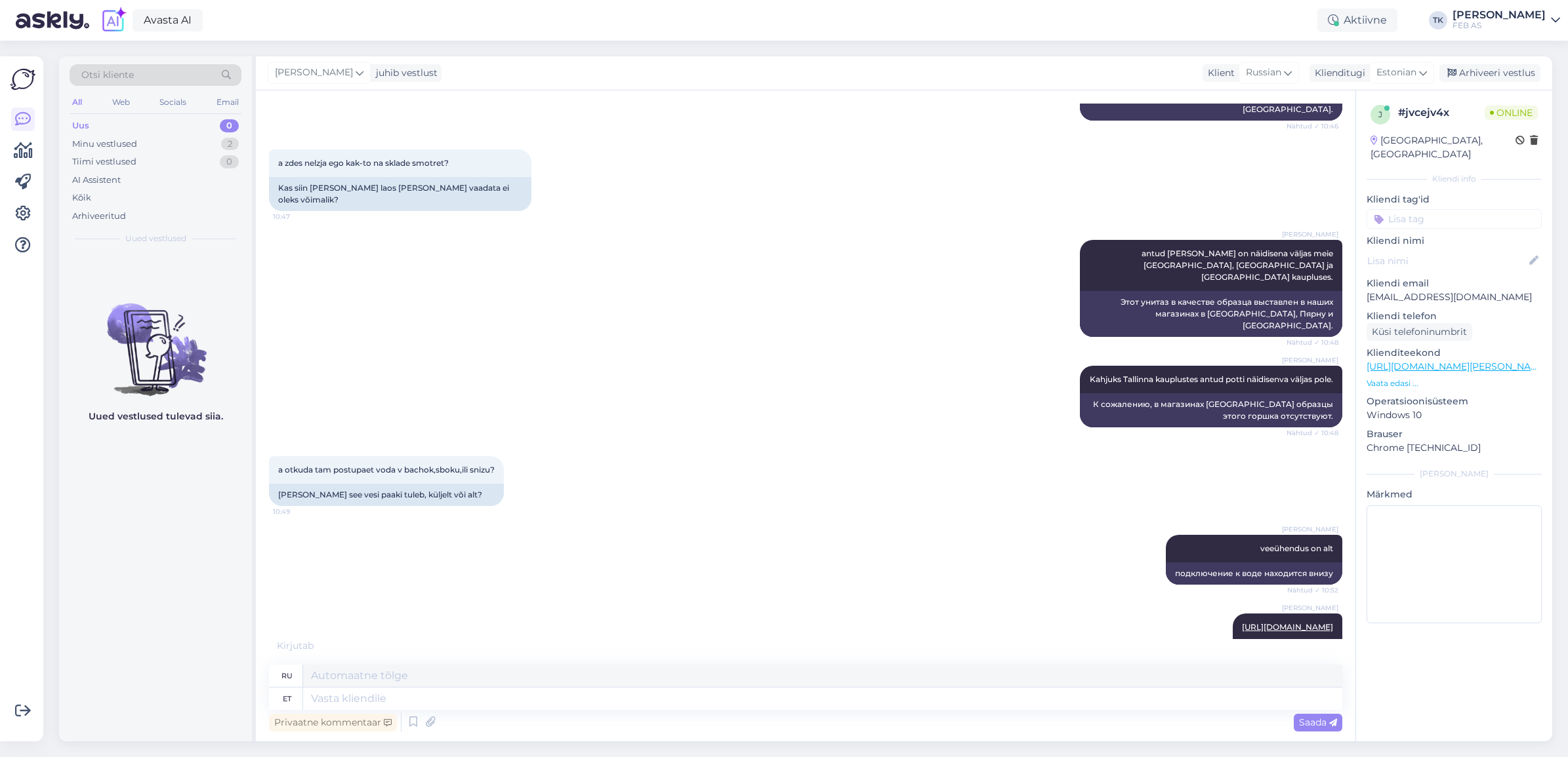
scroll to position [1083, 0]
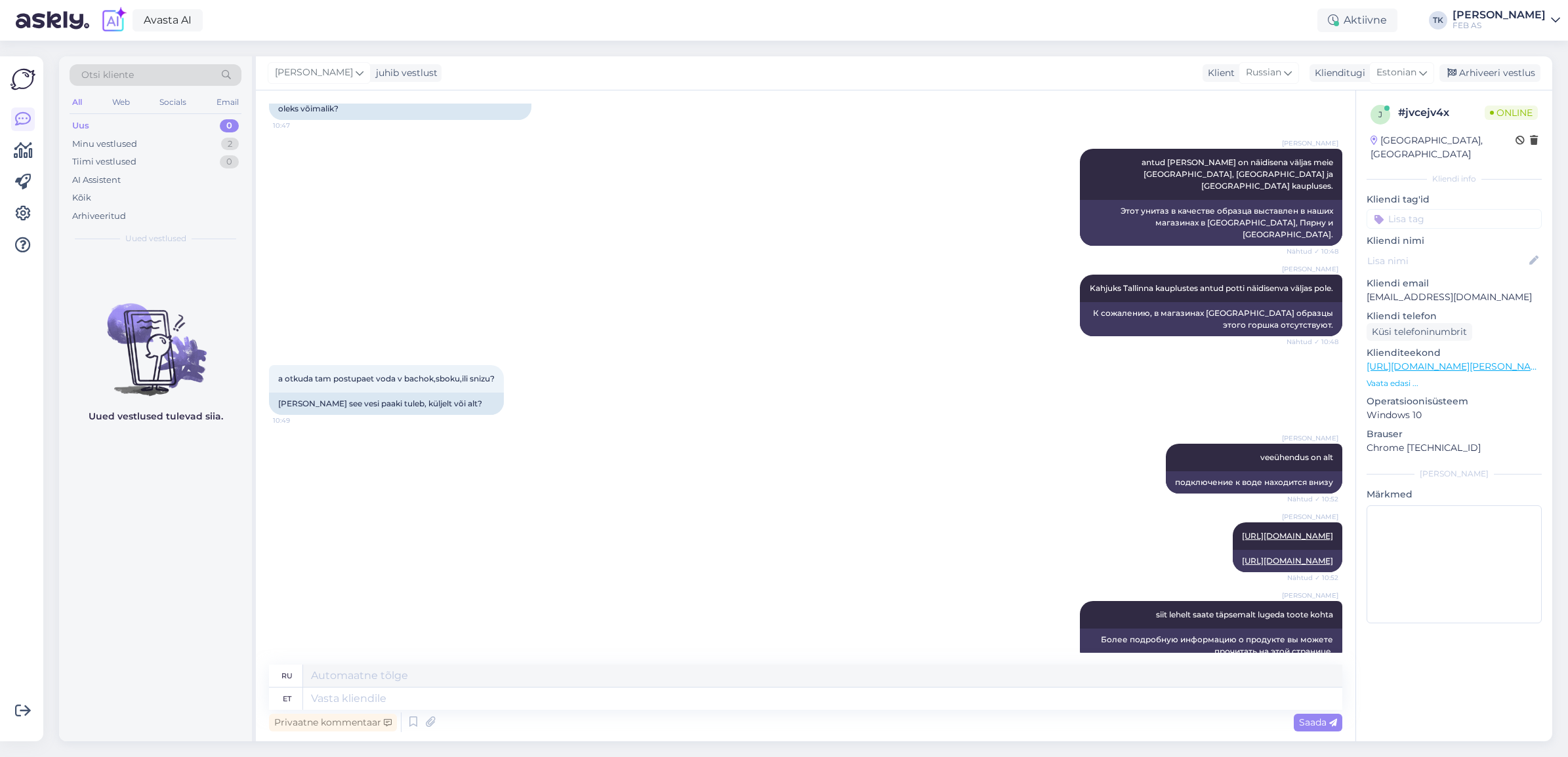
click at [807, 560] on div "Triinu [PERSON_NAME] [URL][DOMAIN_NAME] Nähtud ✓ 10:52 [URL][DOMAIN_NAME]" at bounding box center [806, 547] width 1073 height 78
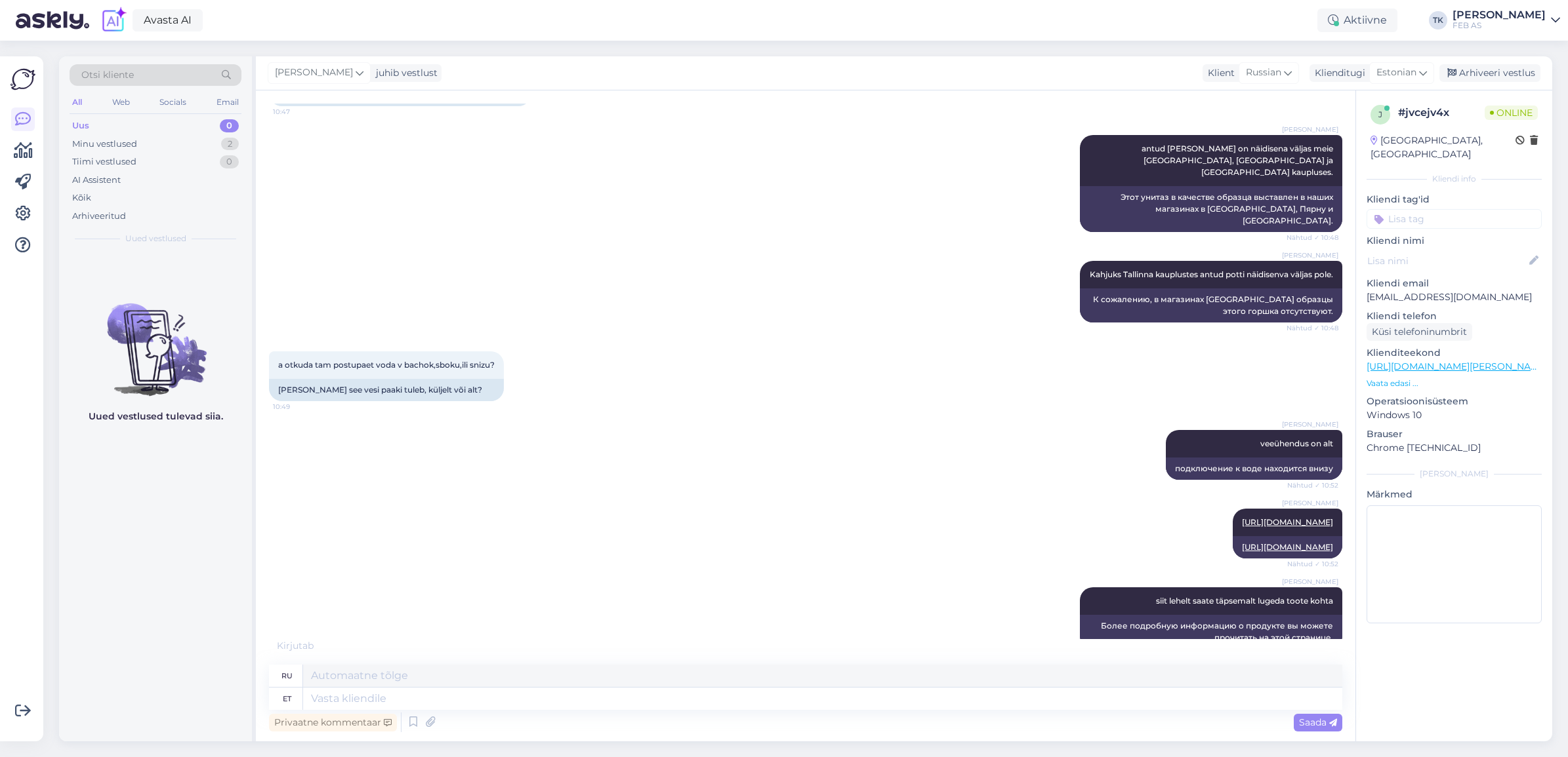
scroll to position [1096, 0]
click at [128, 657] on div "Uued vestlused tulevad siia." at bounding box center [155, 497] width 193 height 489
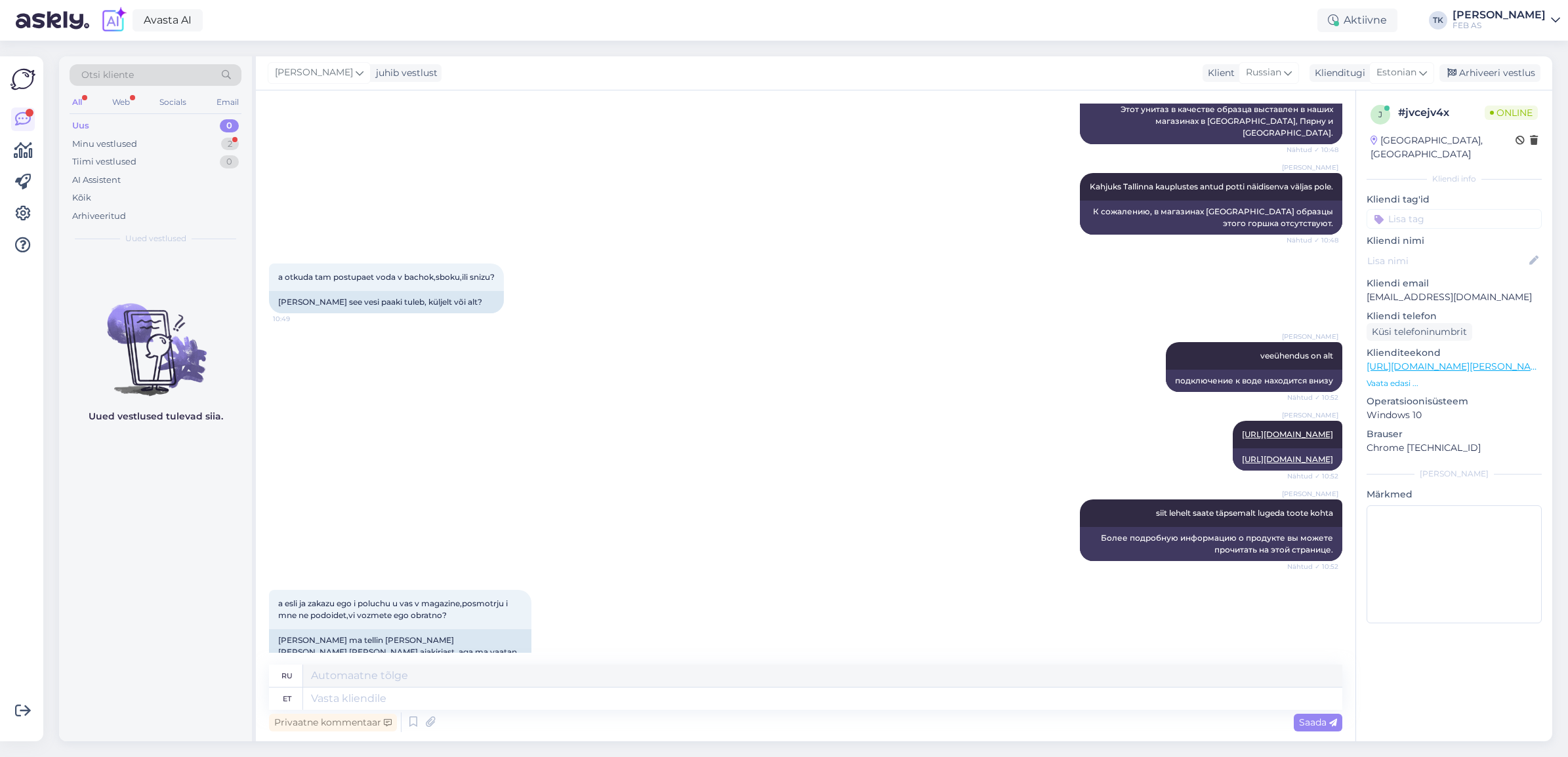
click at [799, 365] on div "Triinu [PERSON_NAME] veeühendus on alt Nähtud ✓ 10:52 подключение к воде находи…" at bounding box center [806, 366] width 1073 height 78
click at [345, 686] on textarea at bounding box center [822, 676] width 1039 height 22
click at [586, 594] on div "a esli ja zakazu ego i poluchu u vas v magazine,posmotrju i mne ne podoidet,vi …" at bounding box center [806, 638] width 1073 height 126
click at [437, 689] on textarea at bounding box center [822, 699] width 1039 height 22
type textarea "E-poes t"
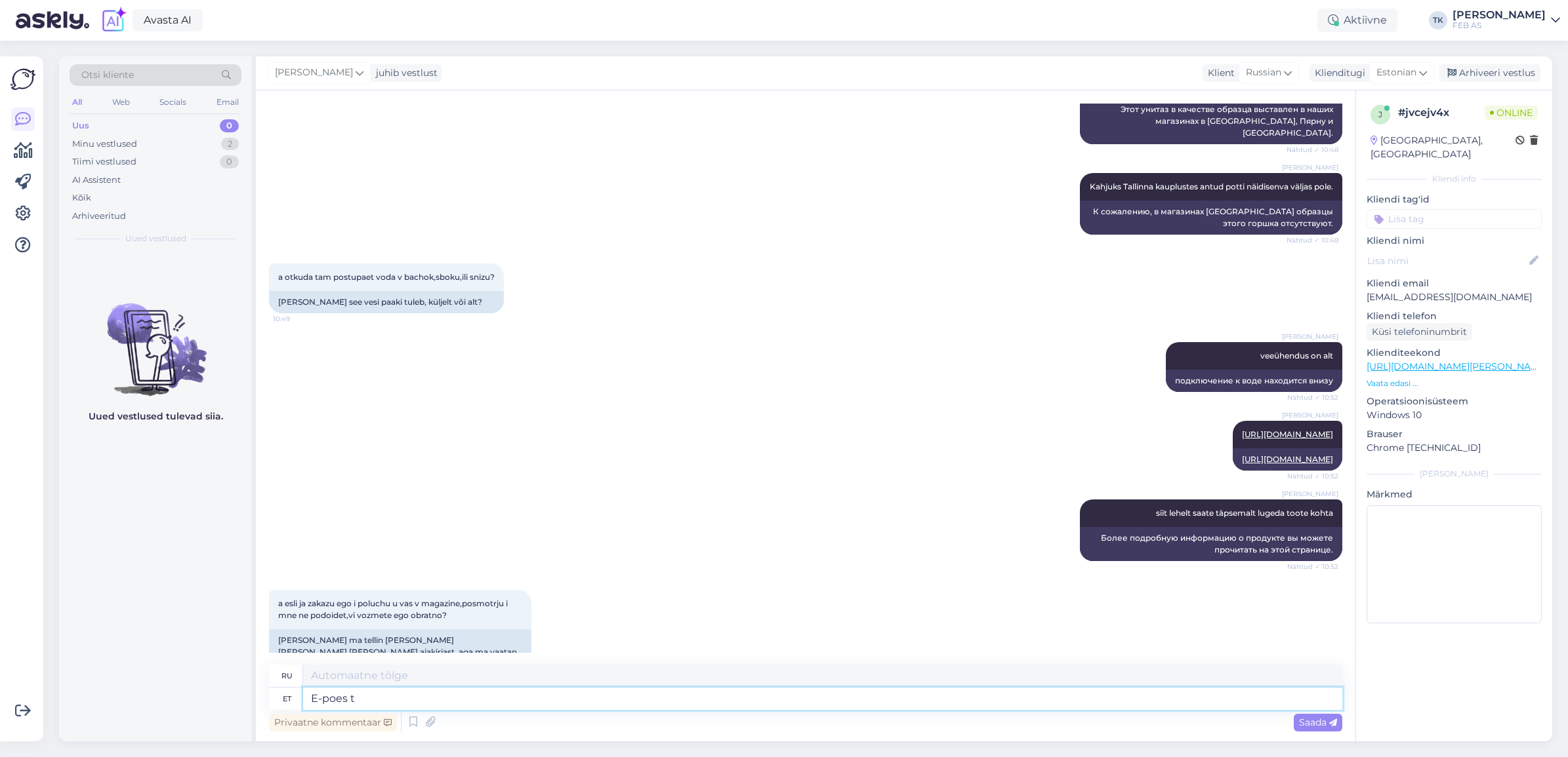
type textarea "В интернет-магазине"
type textarea "E-poes tellides on"
type textarea "При заказе в интернет-магазине"
type textarea "E-poes tellides on v"
type textarea "При заказе в интернет-магазине,"
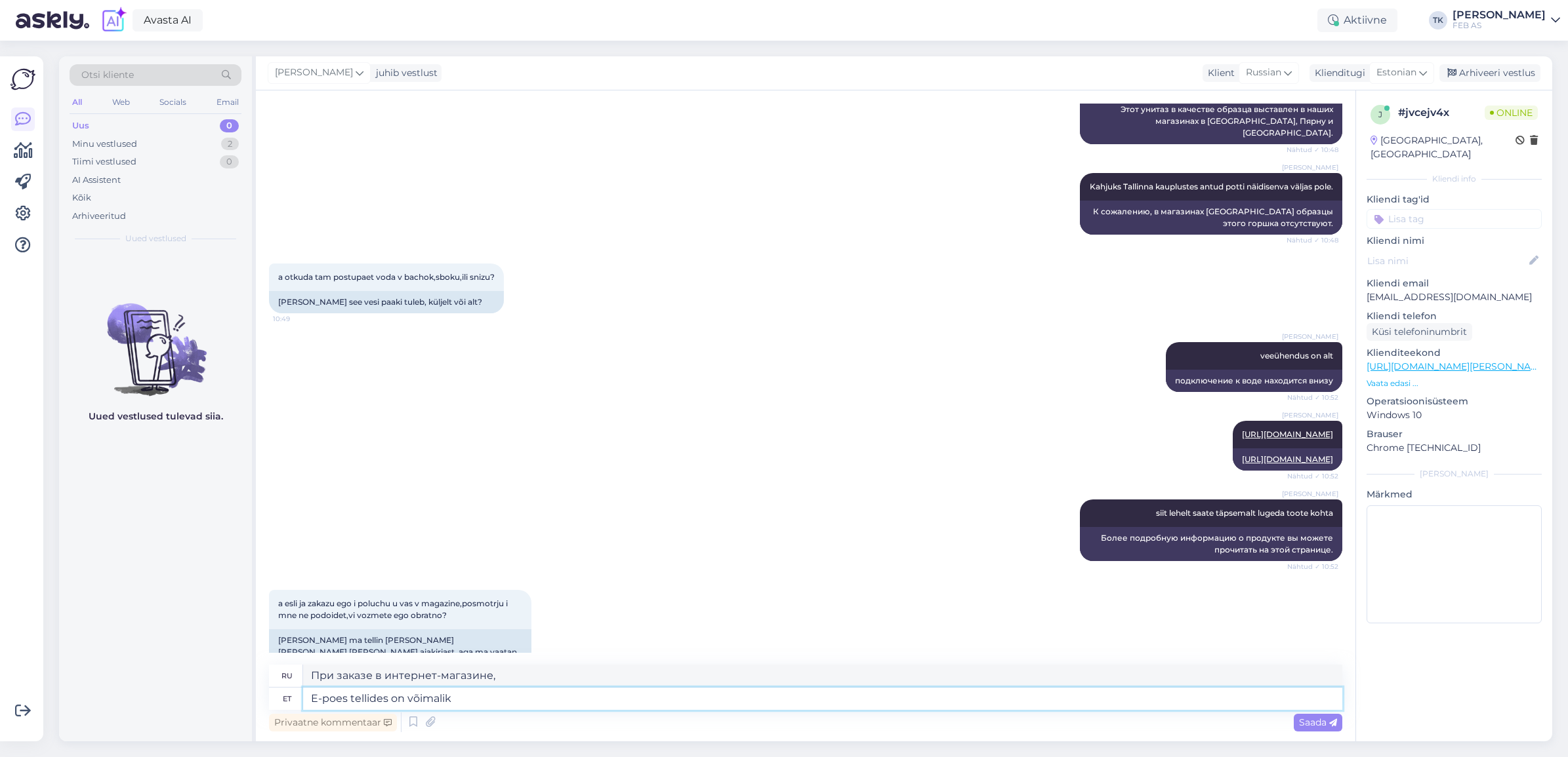
type textarea "E-poes tellides on võimalik"
type textarea "При заказе в интернет-магазине возможно"
type textarea "E-poes tellides on võimalik erakliendil"
type textarea "При заказе в интернет-магазине частные клиенты могут"
type textarea "E-poes tellides on võimalik erakliendil toodet 1"
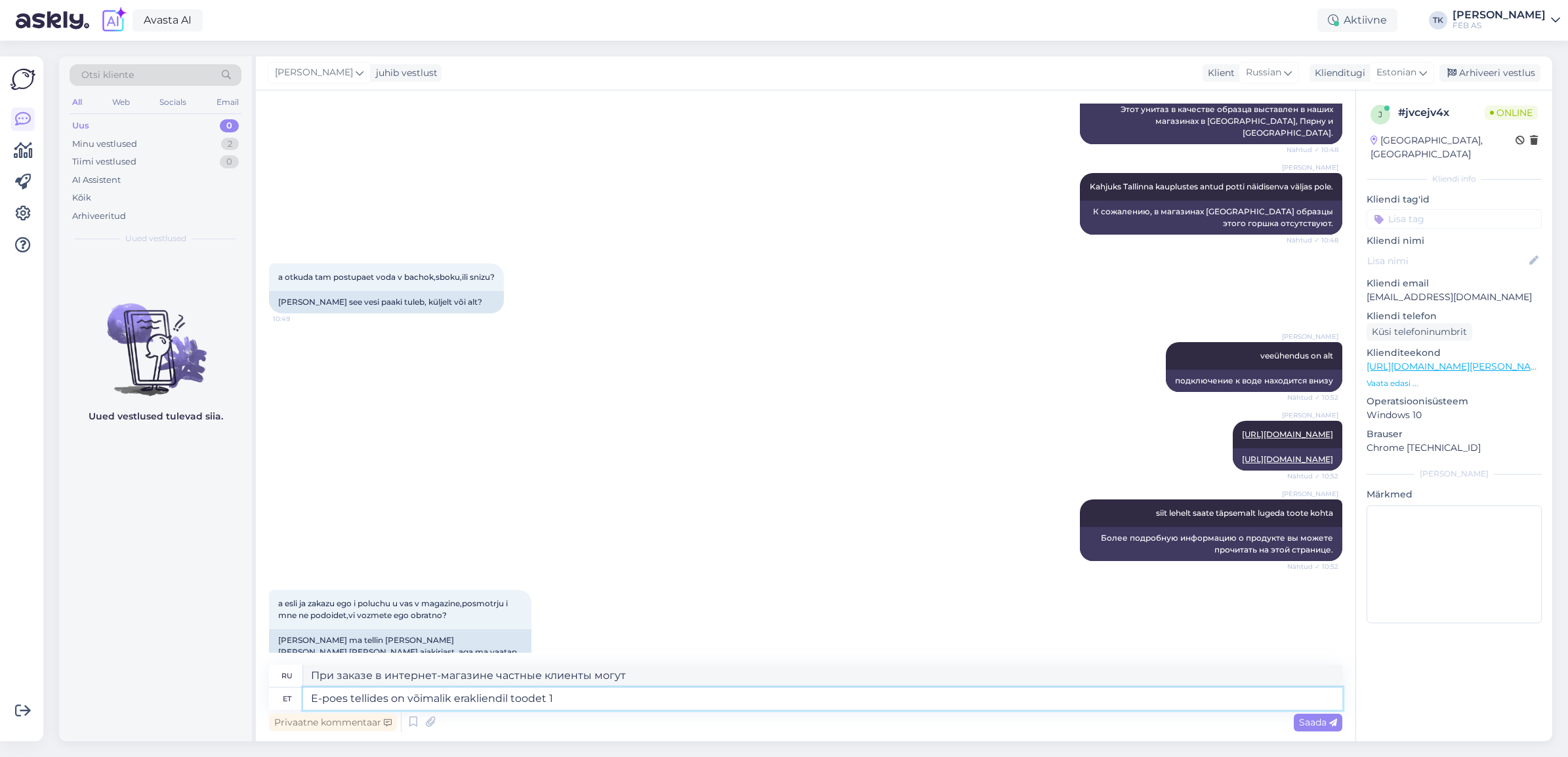
type textarea "При заказе в интернет-магазине частный покупатель может приобрести товар"
type textarea "E-poes tellides on võimalik erakliendil toodet 14 p"
type textarea "При заказе в интернет-магазине частный покупатель может приобрести товар за 14"
type textarea "E-poes tellides on võimalik erakliendil toodet 14 päeva ta"
type textarea "При заказе в интернет-магазине частные клиенты могут вернуть товар в течение 14…"
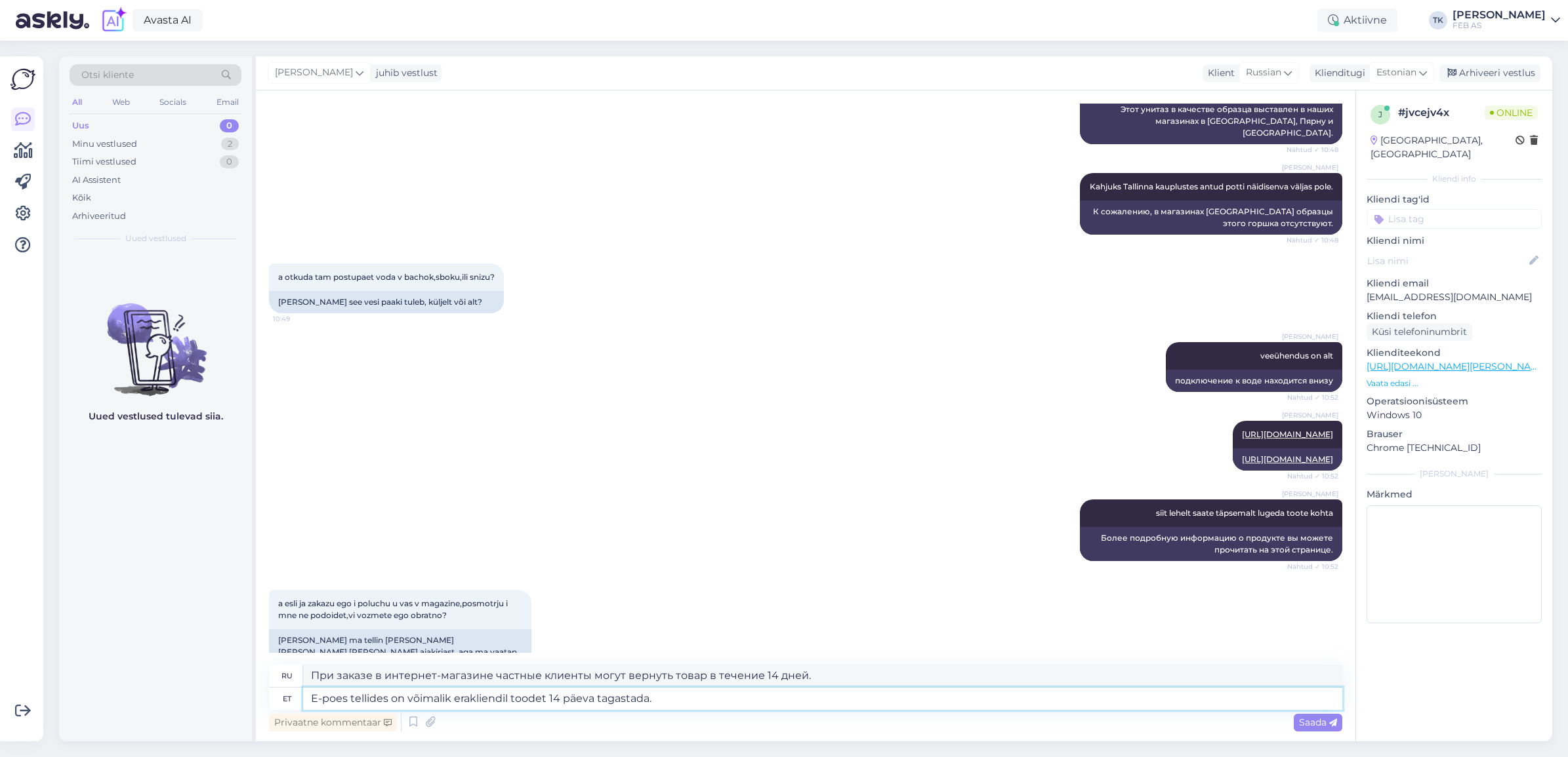
type textarea "E-poes tellides on võimalik erakliendil toodet 14 päeva tagastada."
type textarea "При заказе в интернет-магазине у частных клиентов есть 14 дней на возврат товар…"
type textarea "E-poes tellides on võimalik erakliendil toodet 14 päeva tagastada. Toode"
type textarea "При заказе в интернет-магазине у частных лиц есть 14 дней на возврат товара."
type textarea "E-poes tellides on võimalik erakliendil toodet 14 päeva tagastada. Toode peab o"
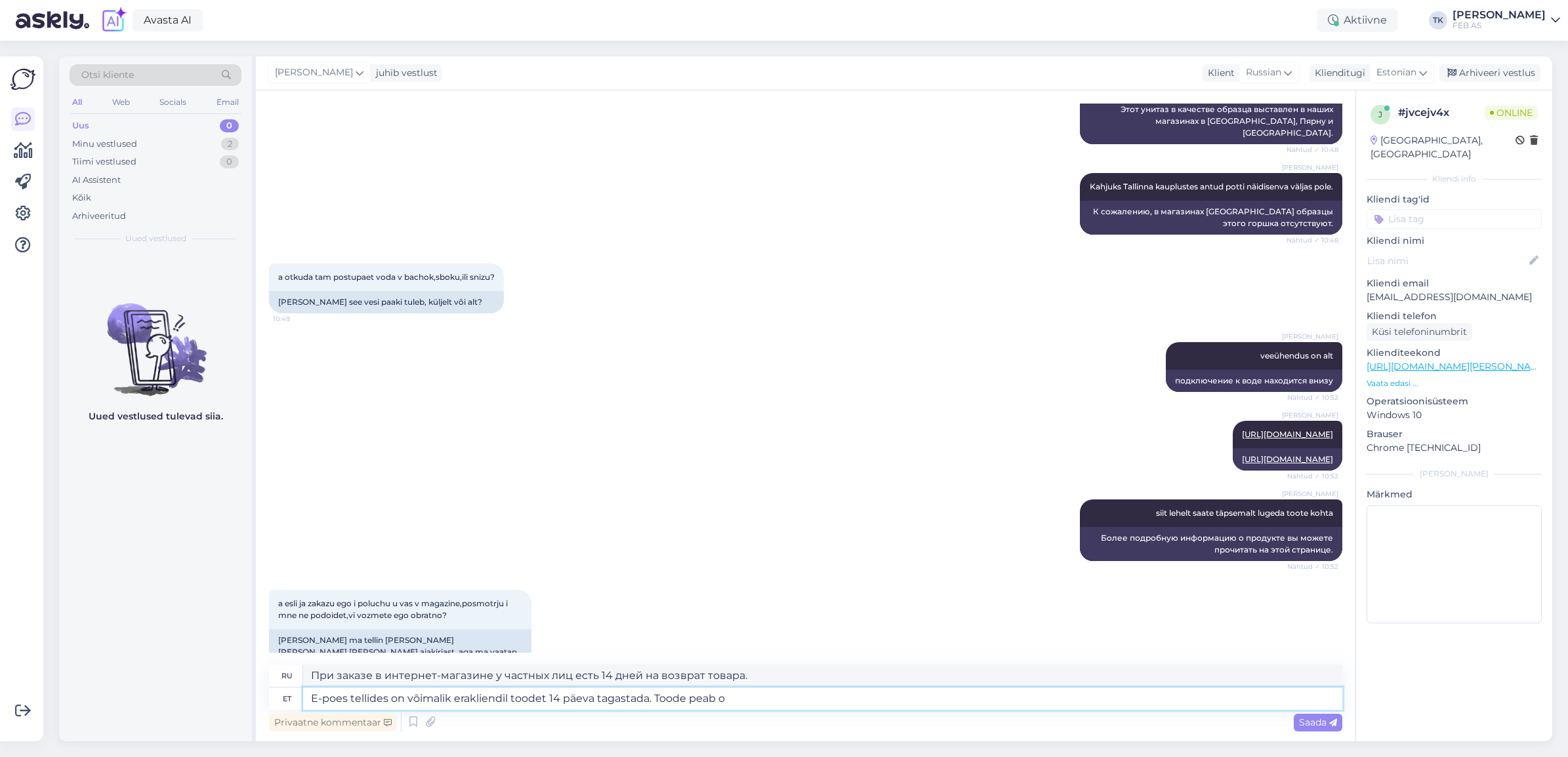
type textarea "При заказе в интернет-магазине у частных лиц есть 14 дней на возврат товара. То…"
type textarea "E-poes tellides on võimalik erakliendil toodet 14 päeva tagastada. Toode peab o…"
type textarea "При заказе в интернет-магазине частные лица имеют право вернуть товар в течение…"
type textarea "E-poes tellides on võimalik erakliendil toodet 14 päeva tagastada. Toode peab o…"
type textarea "При заказе в интернет-магазине частные клиенты имеют право вернуть товар в тече…"
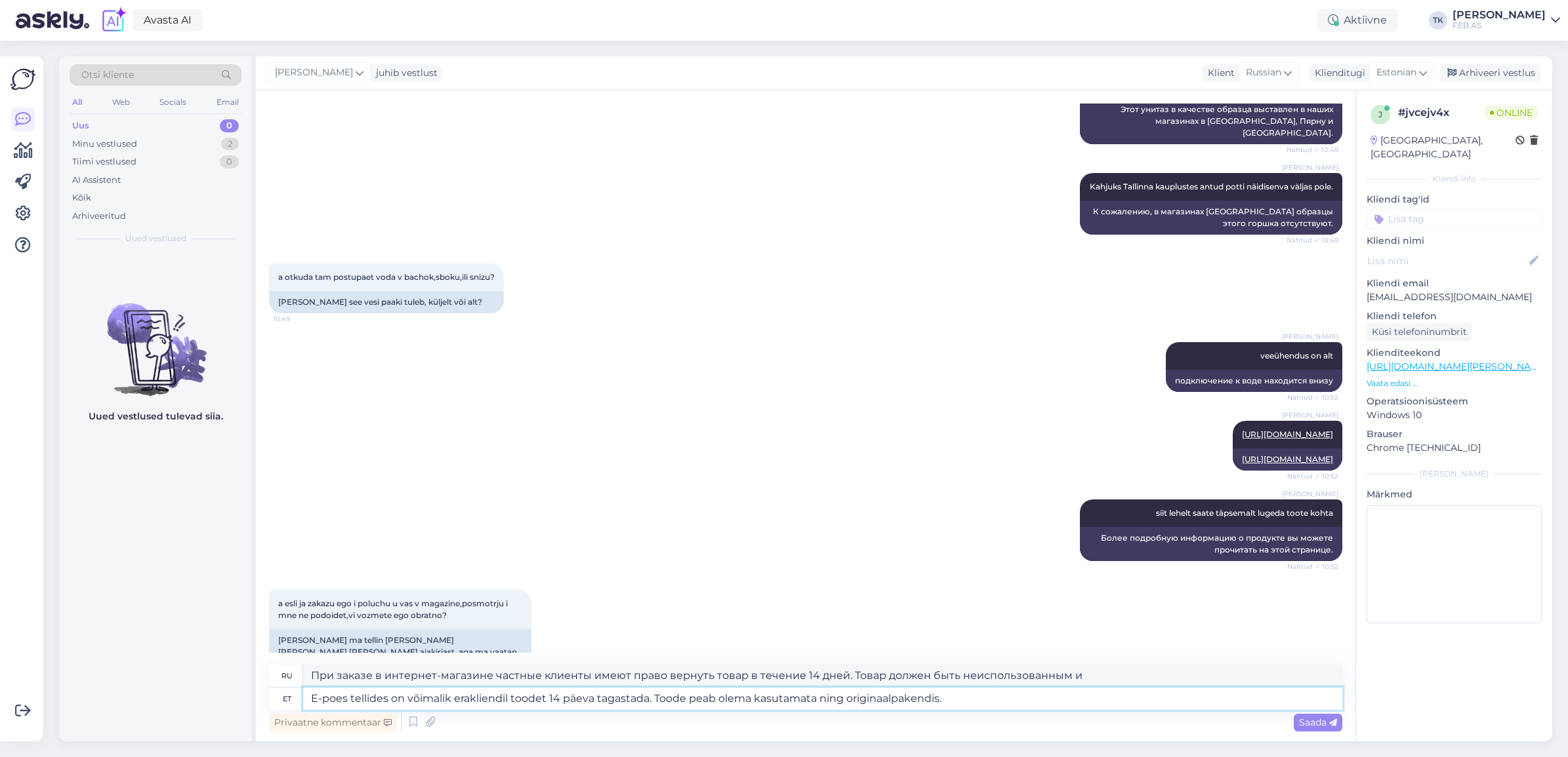
type textarea "E-poes tellides on võimalik erakliendil toodet 14 päeva tagastada. Toode peab o…"
type textarea "При заказе в интернет-магазине частные лица имеют право вернуть товар в течение…"
type textarea "E-poes tellides on võimalik erakliendil toodet 14 päeva tagastada. Toode peab o…"
type textarea "При заказе в интернет-магазине частные лица имеют право вернуть товар в течение…"
type textarea "E-poes tellides on võimalik erakliendil toodet 14 päeva tagastada. Toode peab o…"
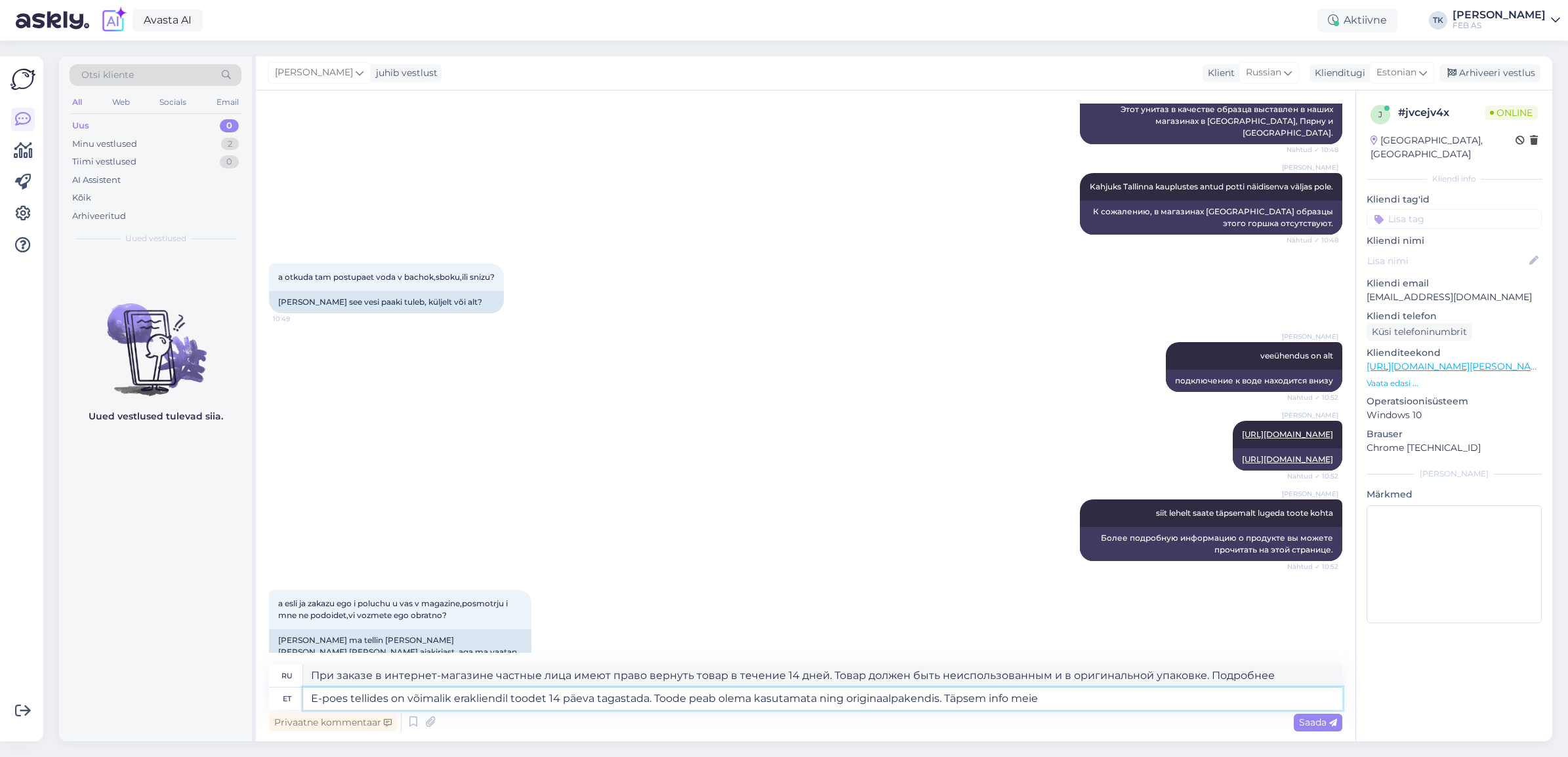
type textarea "При заказе в интернет-магазине частные лица имеют право вернуть товар в течение…"
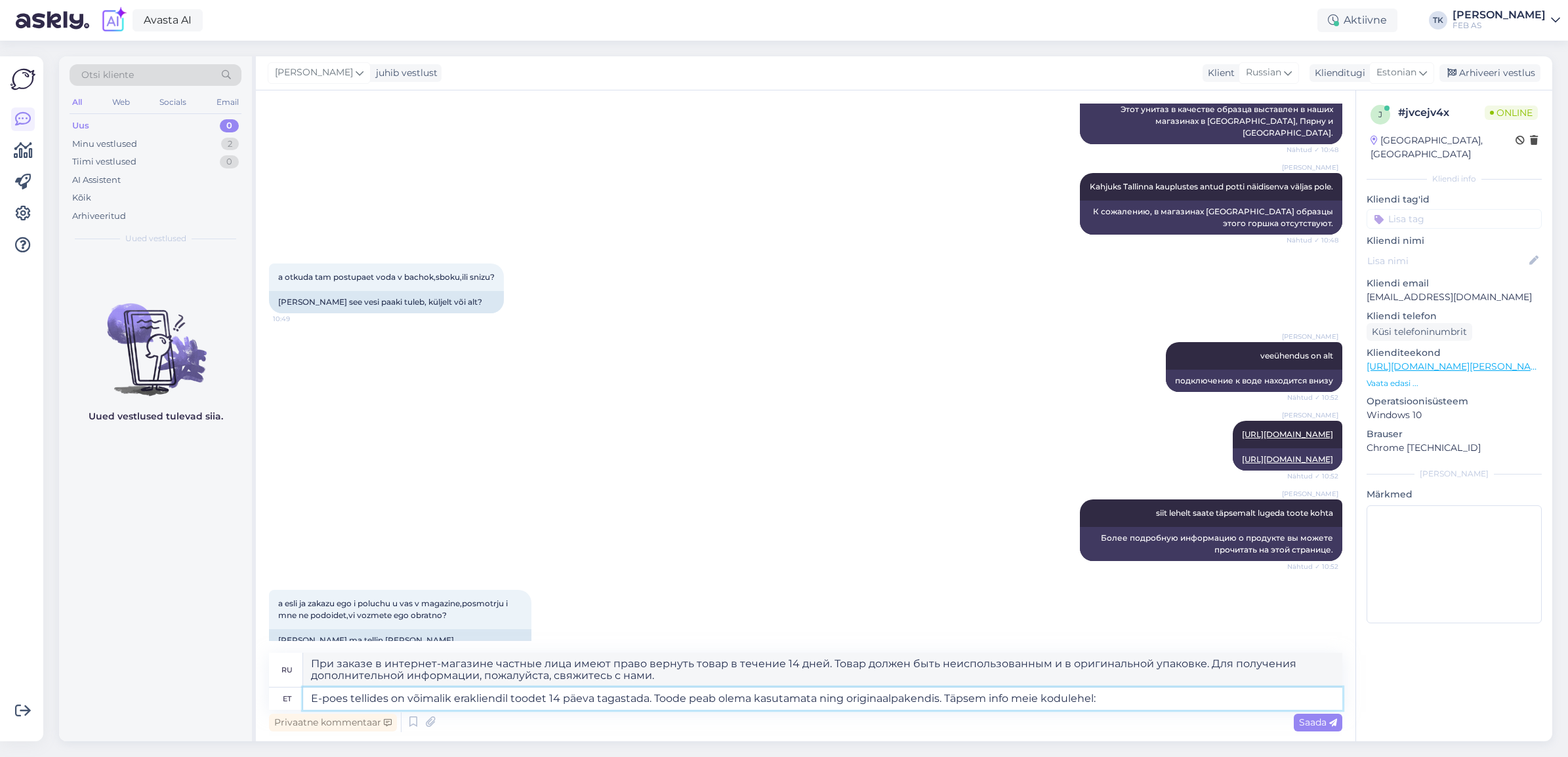
type textarea "E-poes tellides on võimalik erakliendil toodet 14 päeva tagastada. Toode peab o…"
type textarea "При заказе в интернет-магазине у частных лиц есть 14 дней на возврат товара. То…"
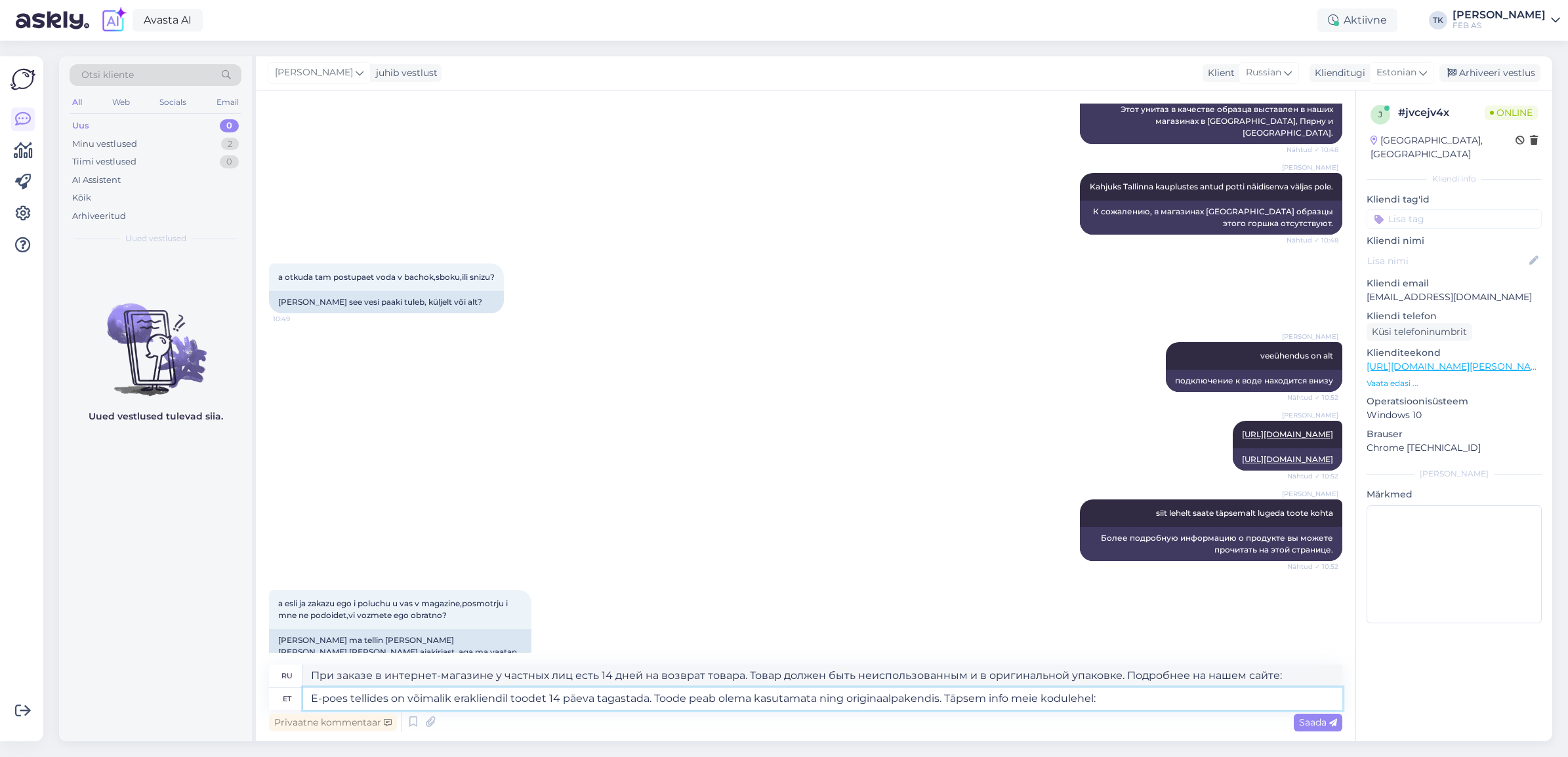
click at [1124, 704] on textarea "E-poes tellides on võimalik erakliendil toodet 14 päeva tagastada. Toode peab o…" at bounding box center [822, 699] width 1039 height 22
paste textarea "[URL][DOMAIN_NAME]"
type textarea "E-poes tellides on võimalik erakliendil toodet 14 päeva tagastada. Toode peab o…"
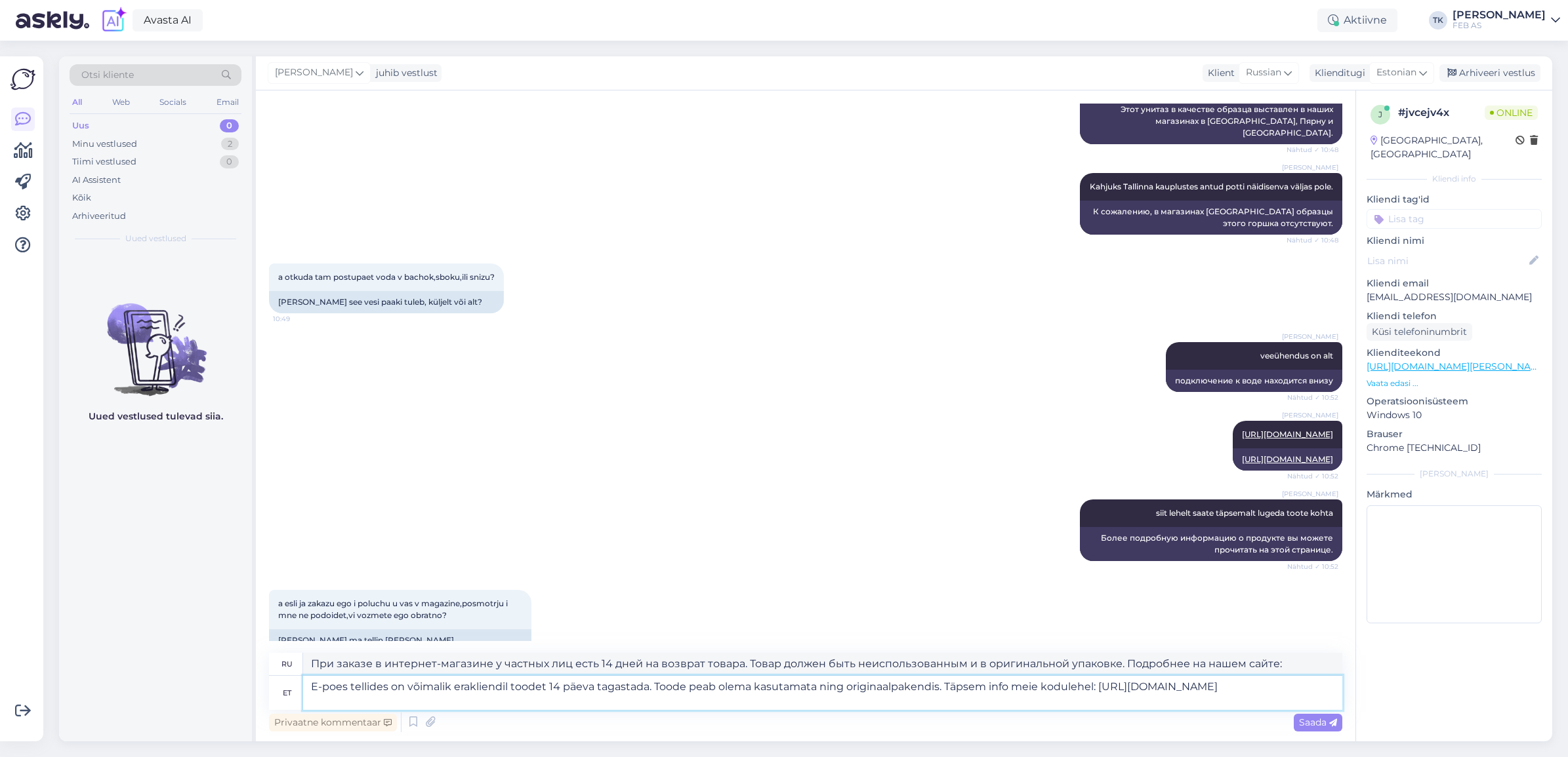
type textarea "При заказе в интернет-магазине у частных лиц есть 14 дней на возврат товара. То…"
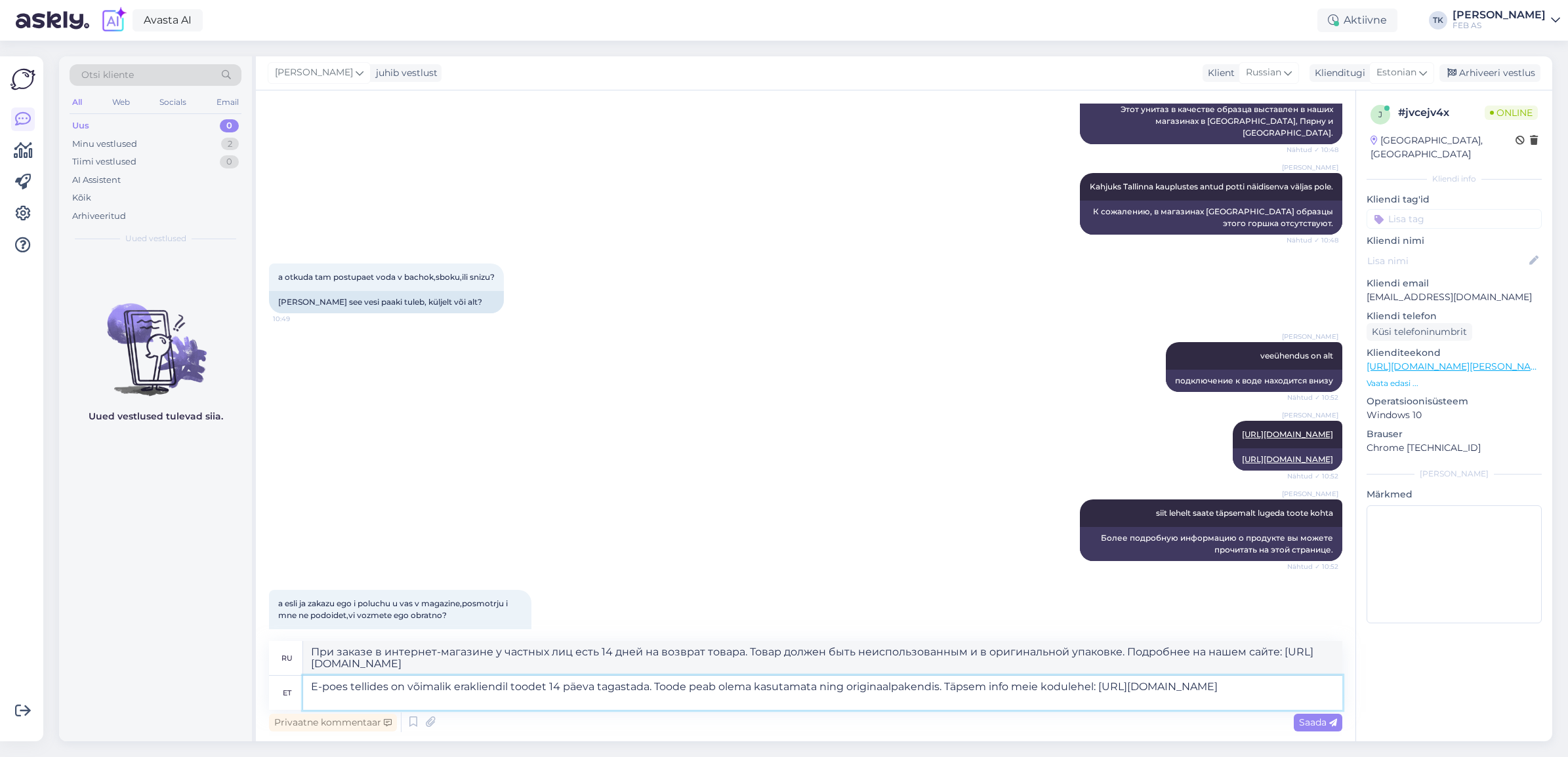
drag, startPoint x: 500, startPoint y: 701, endPoint x: 323, endPoint y: 692, distance: 177.2
click at [269, 679] on div "et E-poes tellides on võimalik erakliendil toodet 14 päeva tagastada. Toode pea…" at bounding box center [806, 693] width 1073 height 34
type textarea "E-poes tellides on võimalik erakliendil toodet 14 päeva tagastada. Toode peab o…"
click at [1310, 718] on span "Saada" at bounding box center [1317, 722] width 38 height 12
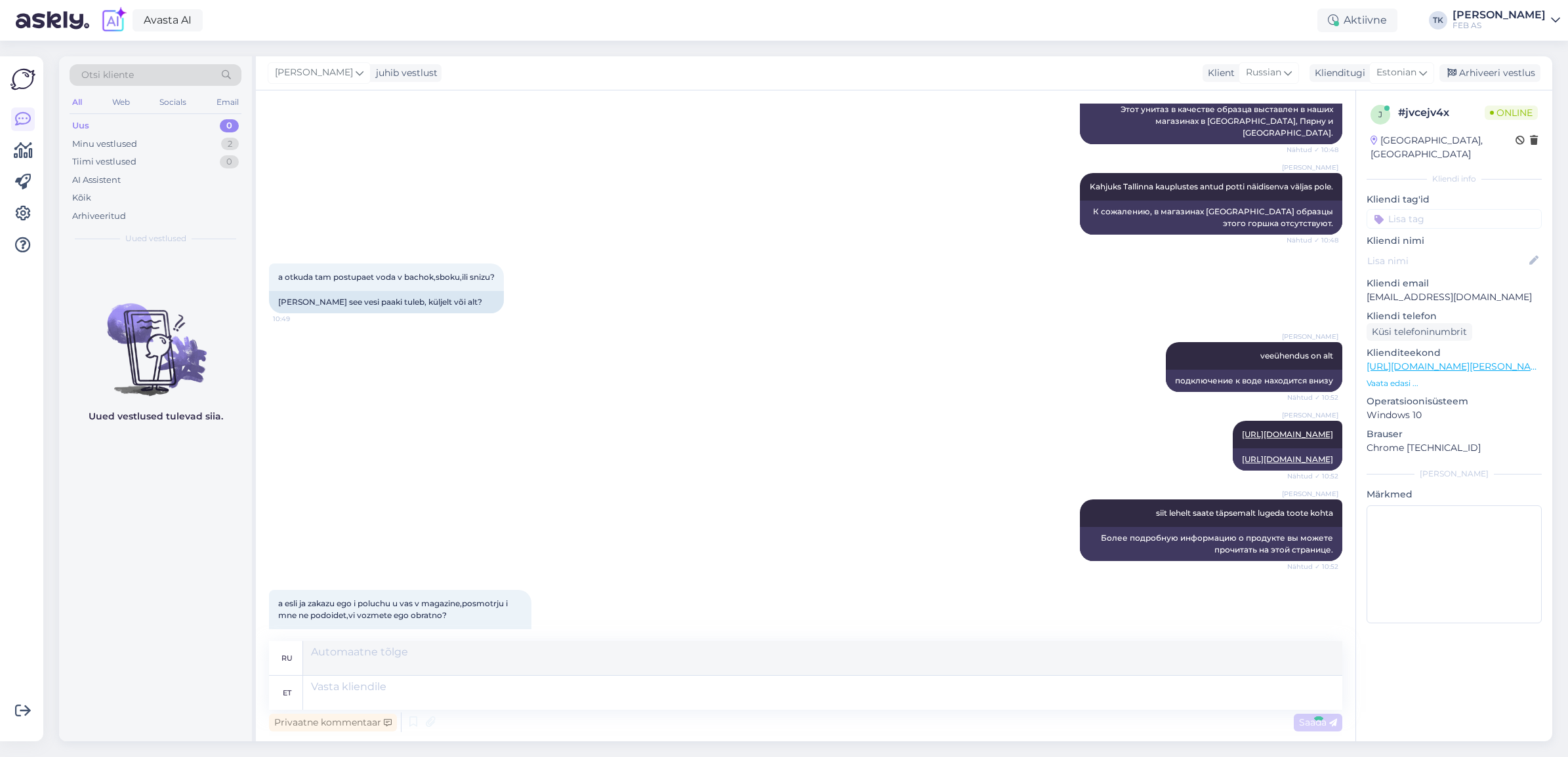
scroll to position [1357, 0]
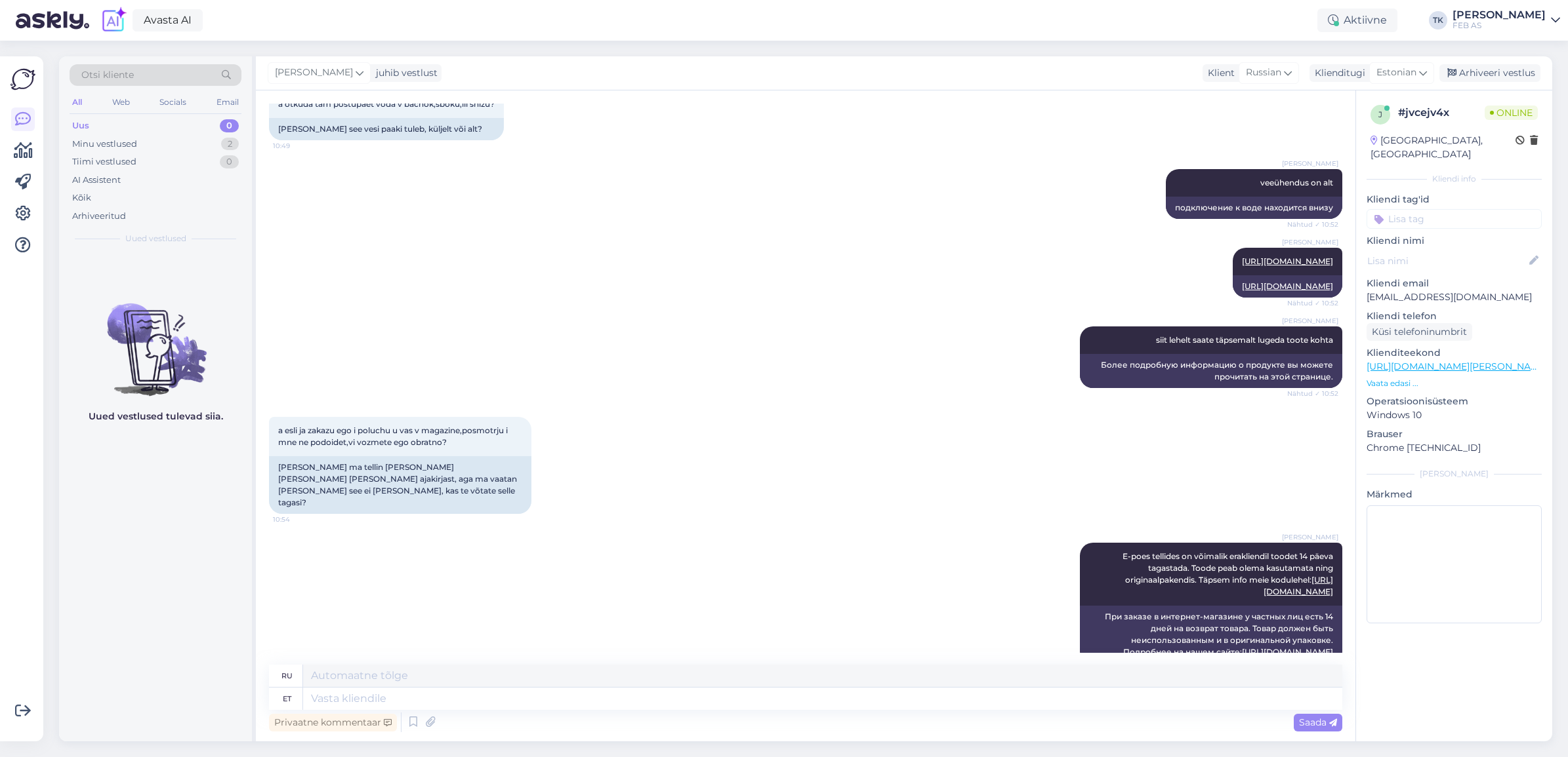
click at [729, 403] on div "a esli ja zakazu ego i poluchu u vas v magazine,posmotrju i mne ne podoidet,vi …" at bounding box center [806, 465] width 1073 height 126
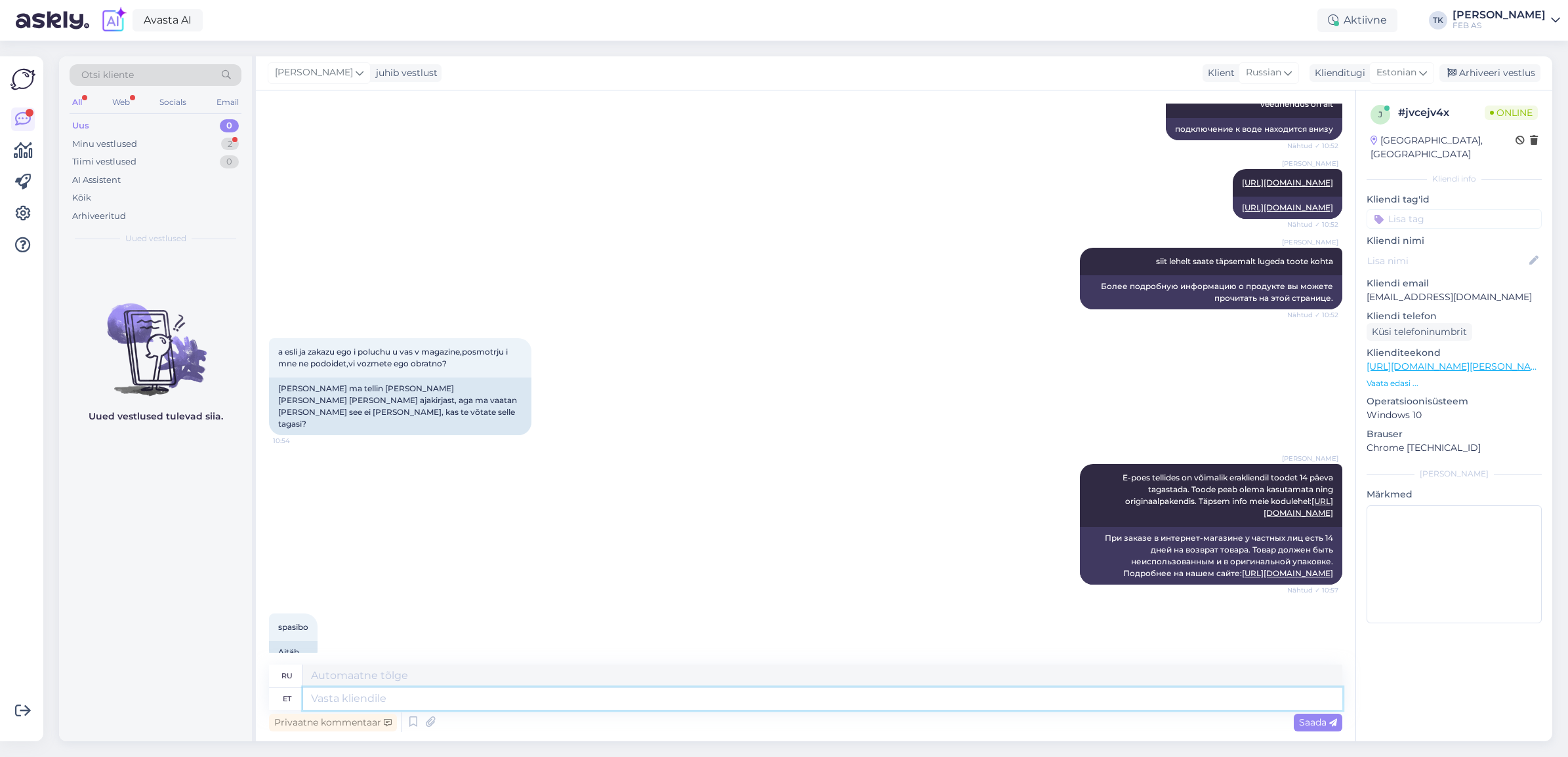
click at [581, 692] on textarea at bounding box center [822, 699] width 1039 height 22
type textarea "kas"
type textarea "ли"
type textarea "kas me"
type textarea "мы?"
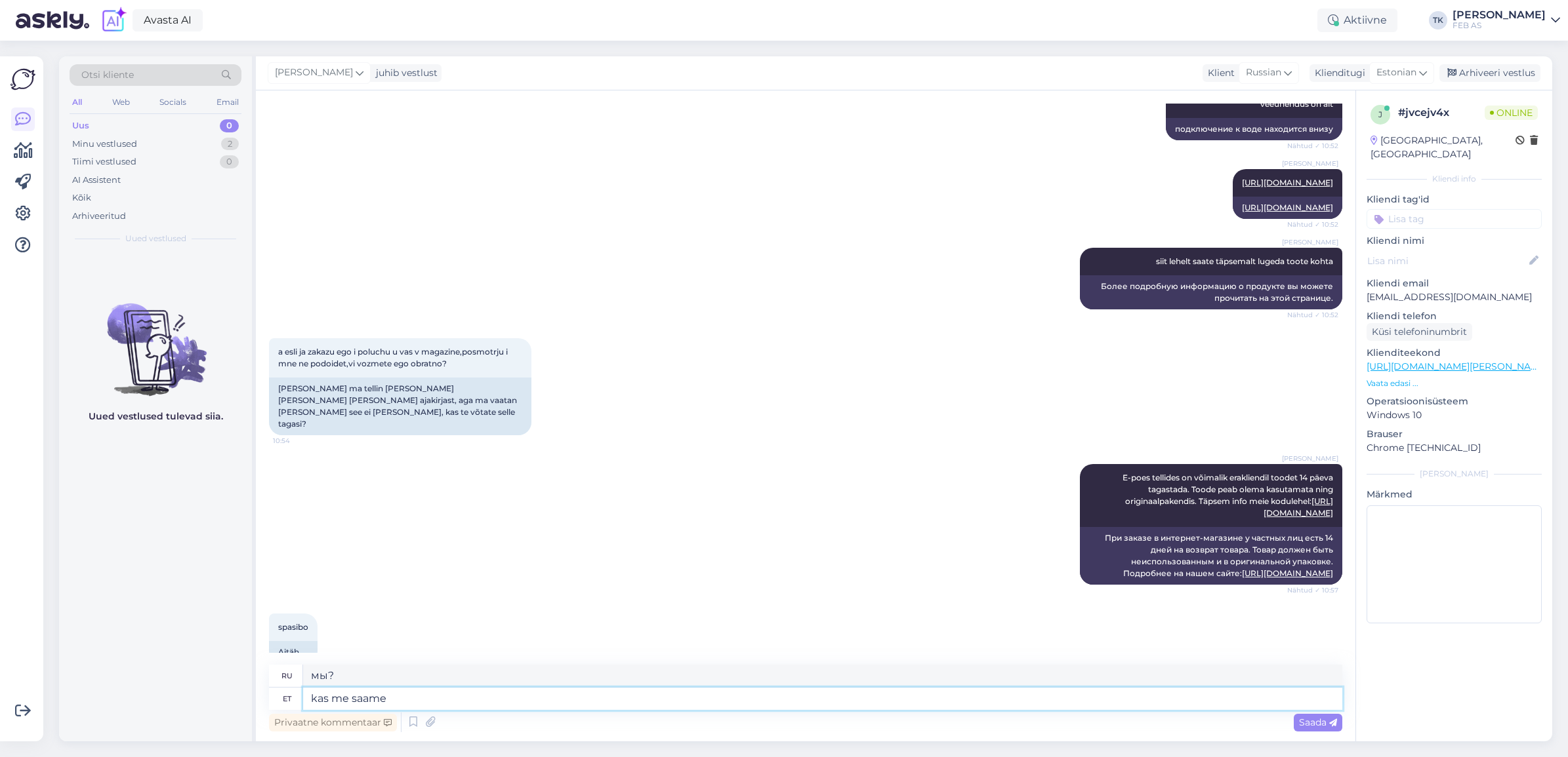
type textarea "kas me saame"
type textarea "можем ли мы"
type textarea "kas me saame teid ve"
type textarea "можем ли мы вас достать"
type textarea "kas me saame teid veel k"
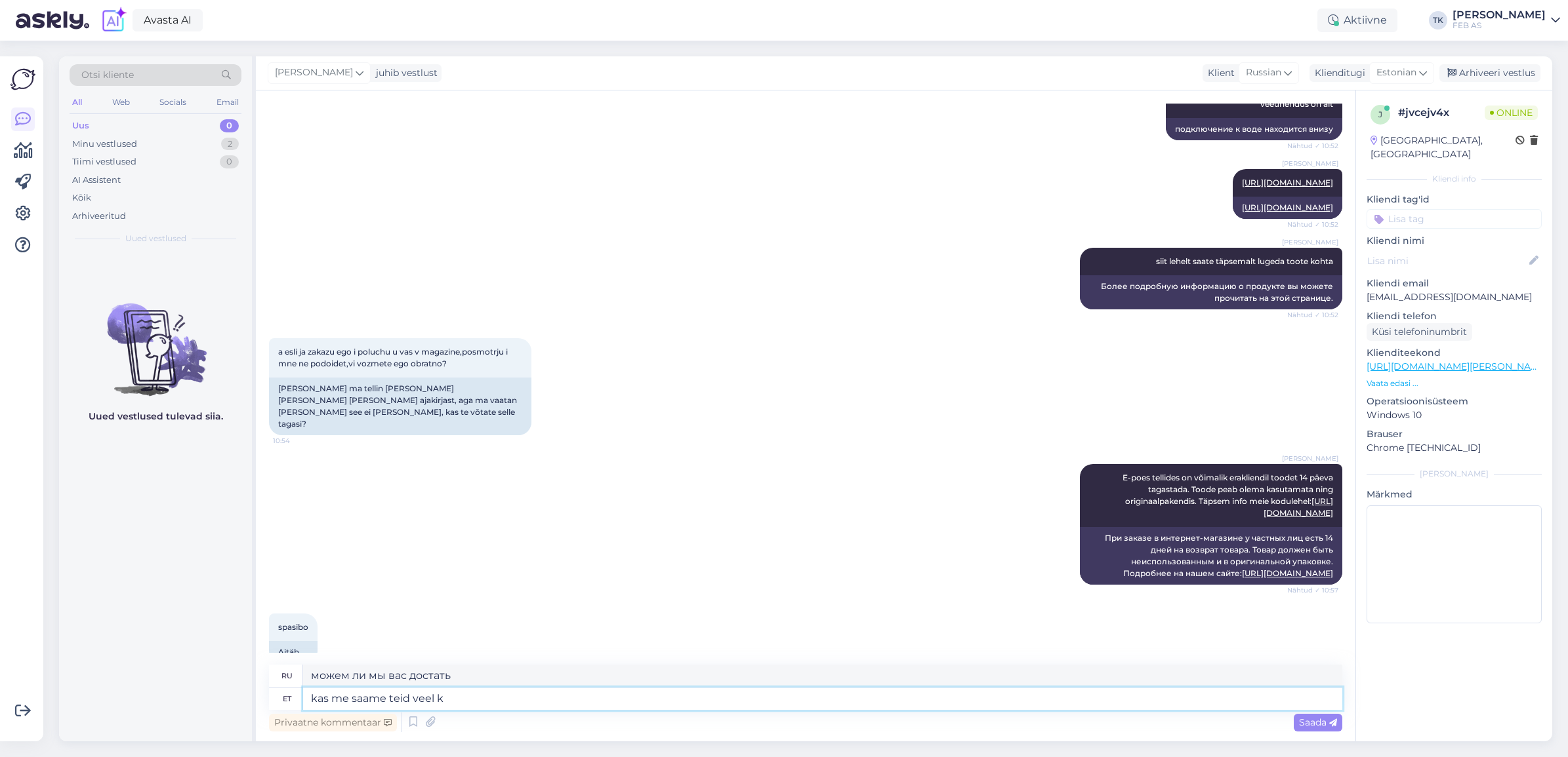
type textarea "Можем ли мы все еще заполучить тебя?"
type textarea "kas me saame teid veel kuidagi"
type textarea "Есть ли возможность с вами как-то связаться?"
type textarea "kas me saame teid veel kuidagi aidata?"
type textarea "Можем ли мы вам еще чем-нибудь помочь?"
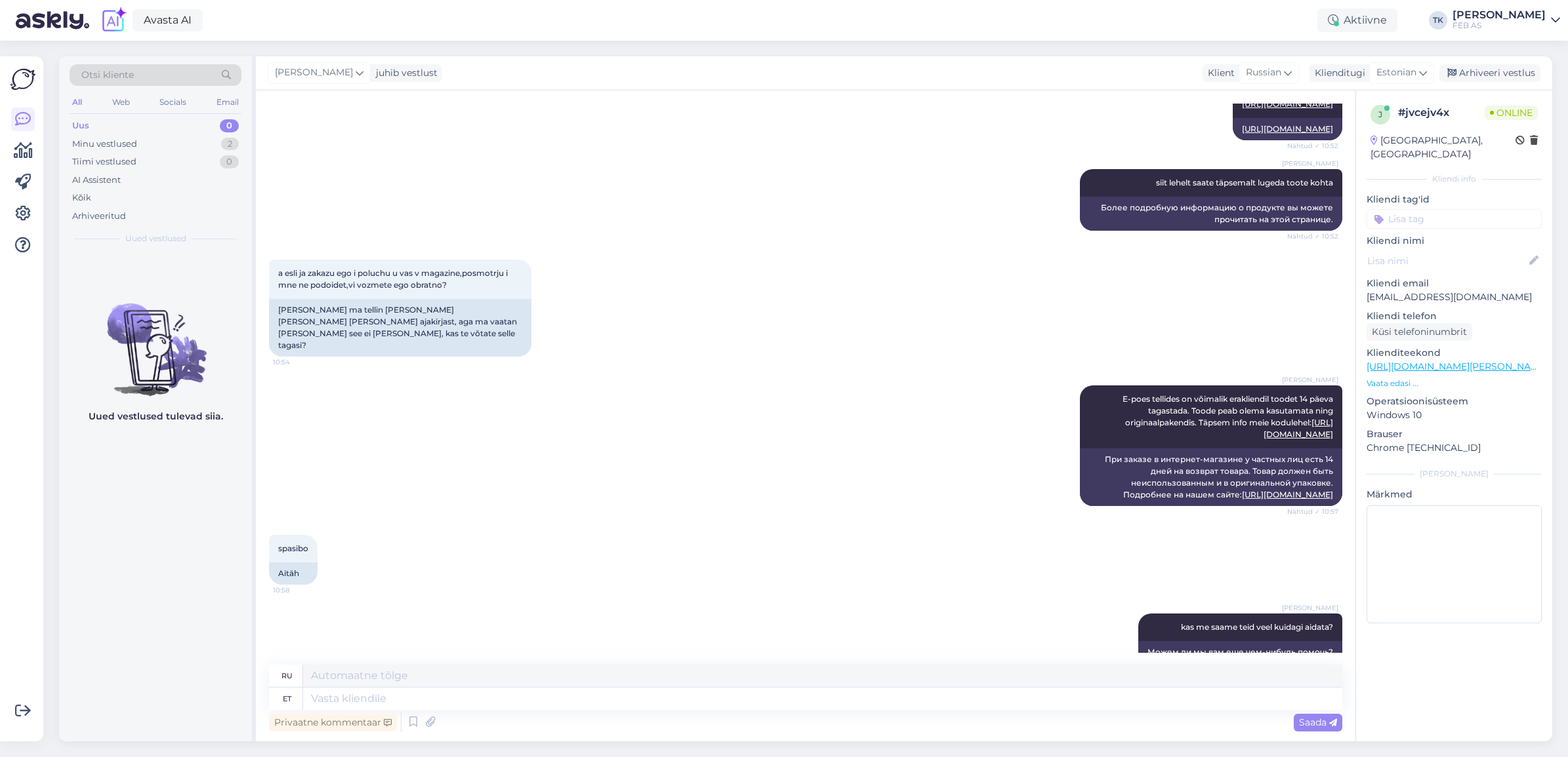
scroll to position [1593, 0]
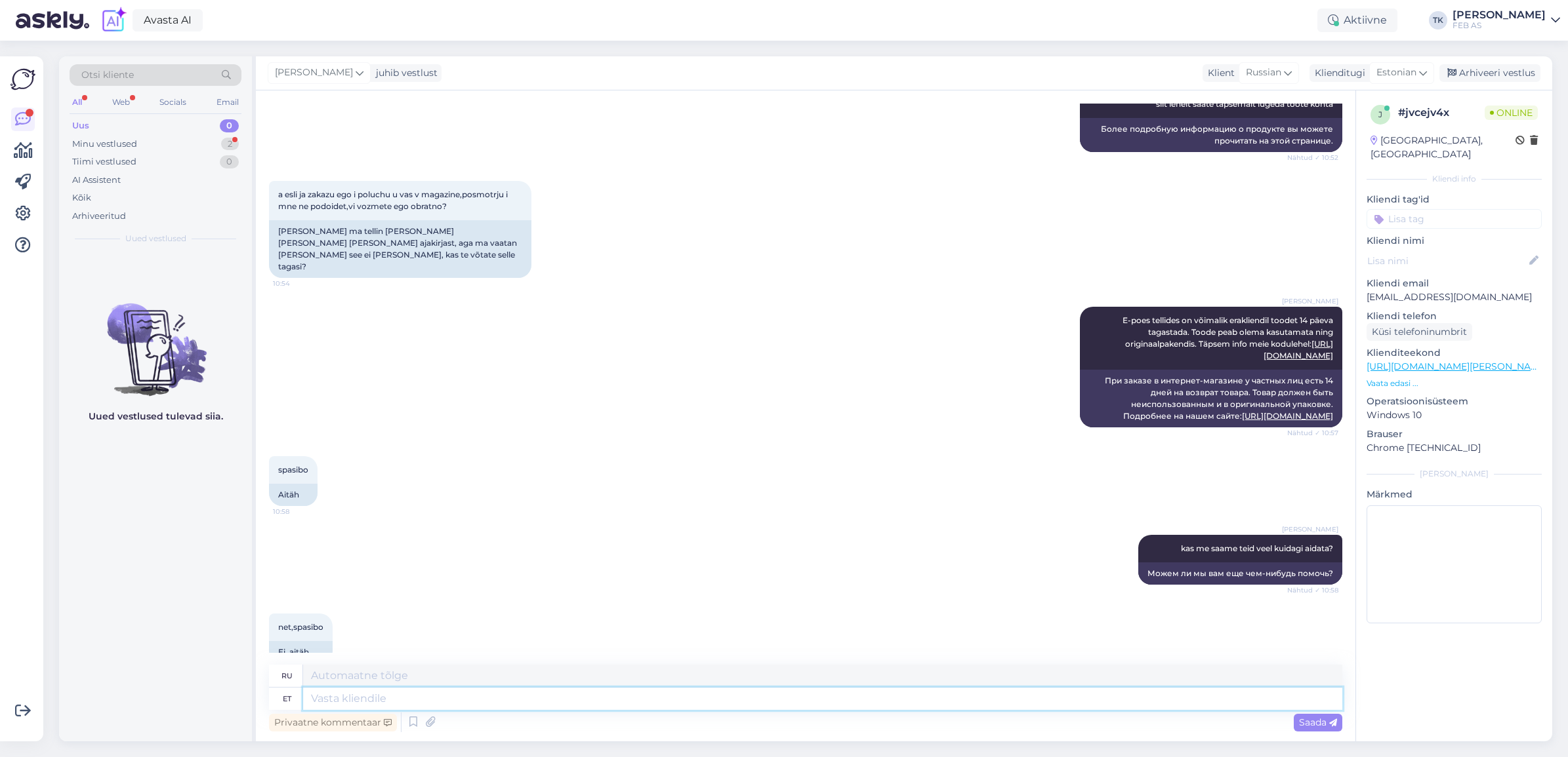
click at [484, 692] on textarea at bounding box center [822, 699] width 1039 height 22
type textarea "sellisel"
type textarea "таким образом"
type textarea "sellisel juhu"
type textarea "в таком случае"
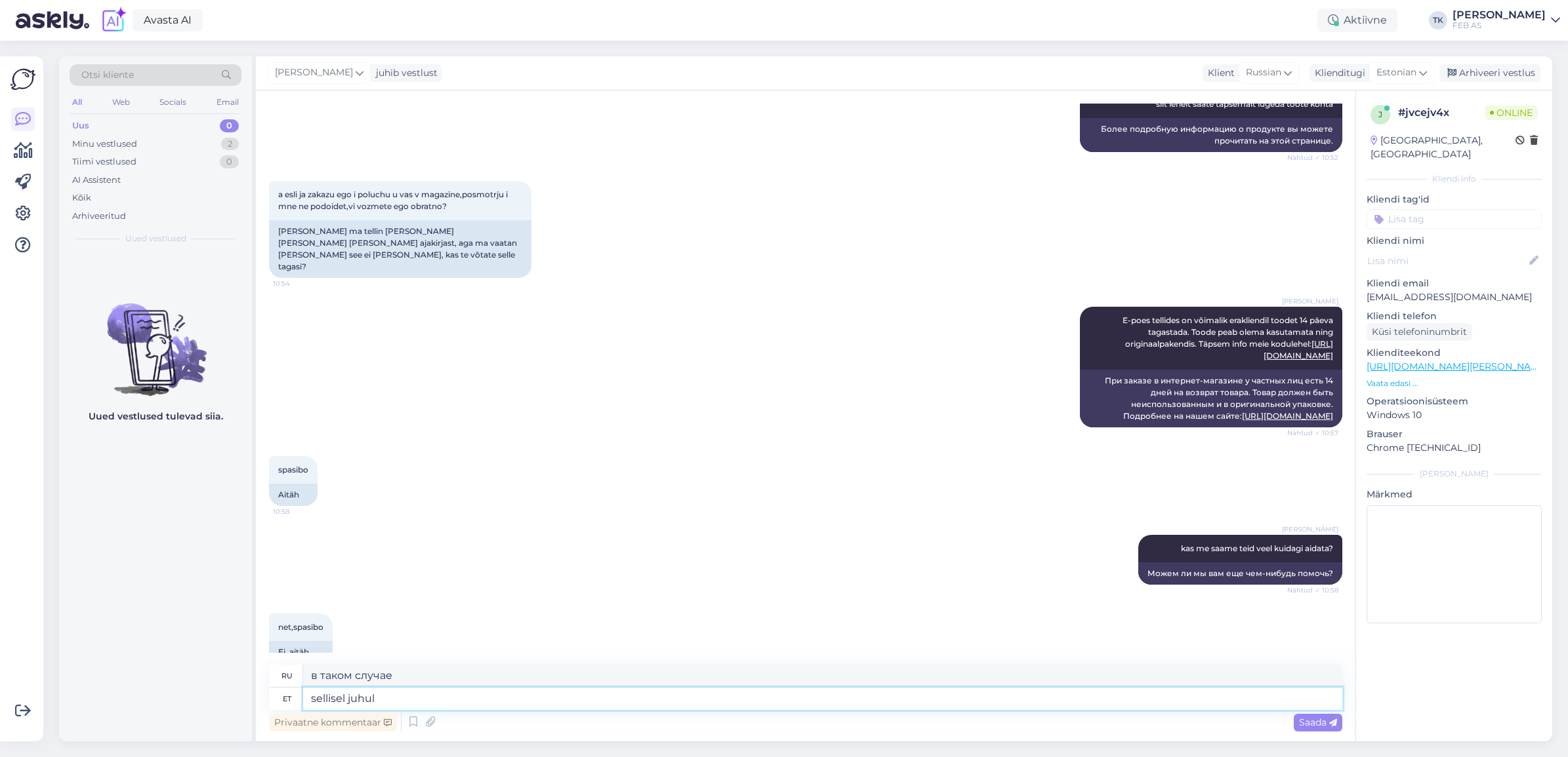
type textarea "sellisel juhul s"
type textarea "в этом случае"
type textarea "sellisel juhul soovime"
type textarea "в этом случае мы хотели бы"
type textarea "sellisel juhul soovime teile"
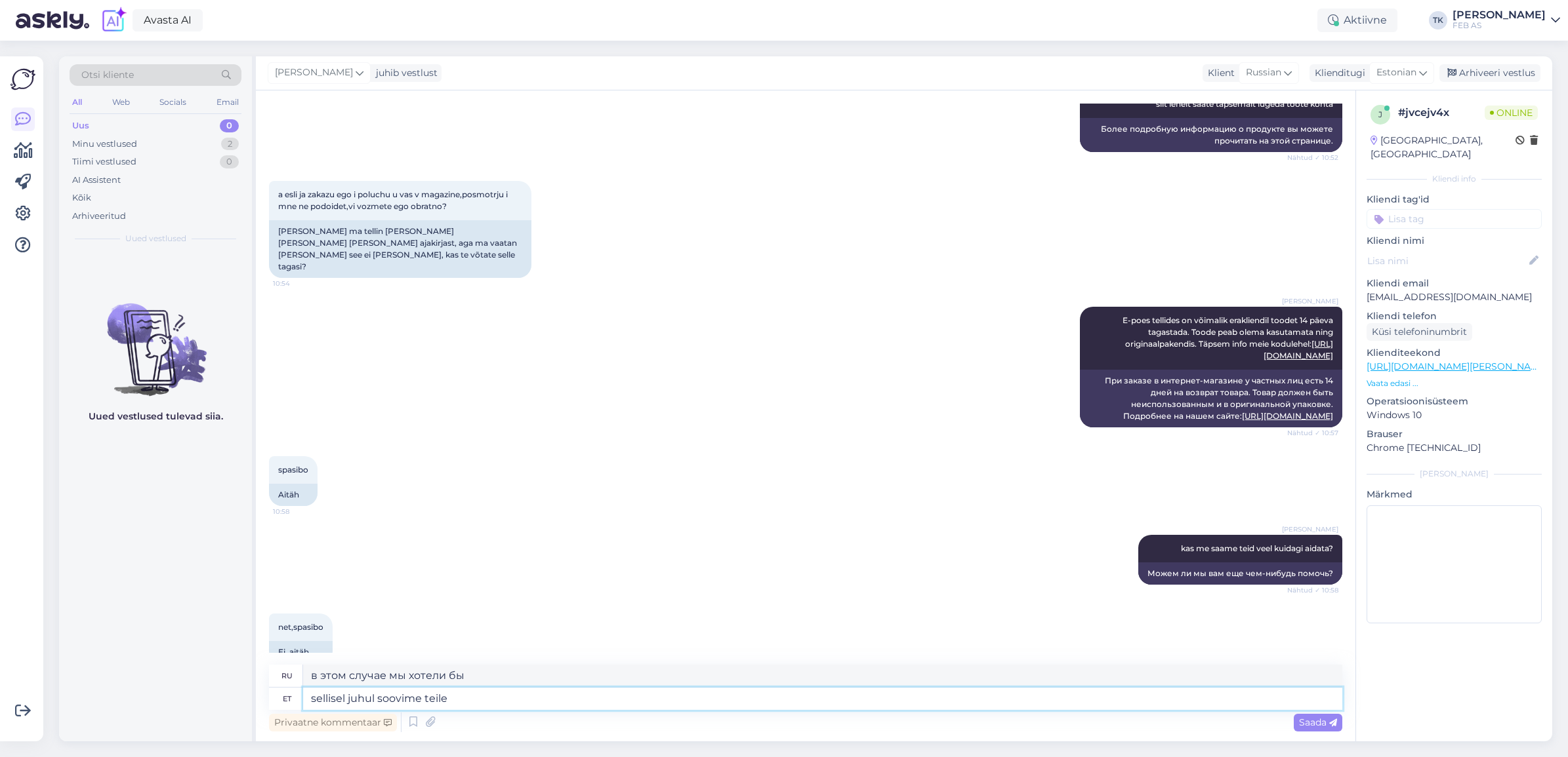
type textarea "в таком случае мы желаем вам"
click at [425, 671] on textarea "В таком случае желаем вам хорошего начала выходных!" at bounding box center [822, 676] width 1039 height 22
drag, startPoint x: 1307, startPoint y: 722, endPoint x: 1191, endPoint y: 685, distance: 121.8
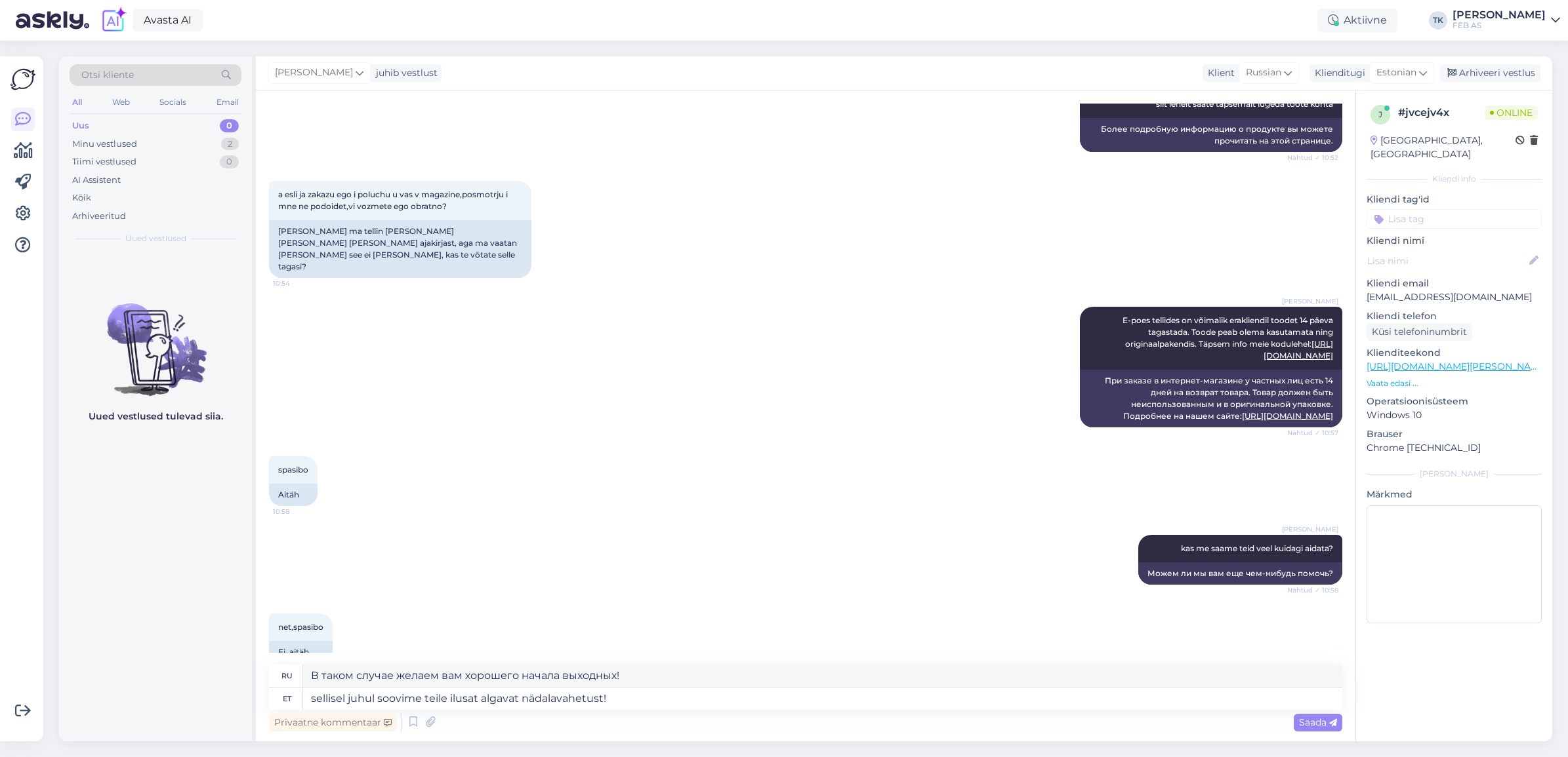
click at [1307, 722] on span "Saada" at bounding box center [1317, 722] width 38 height 12
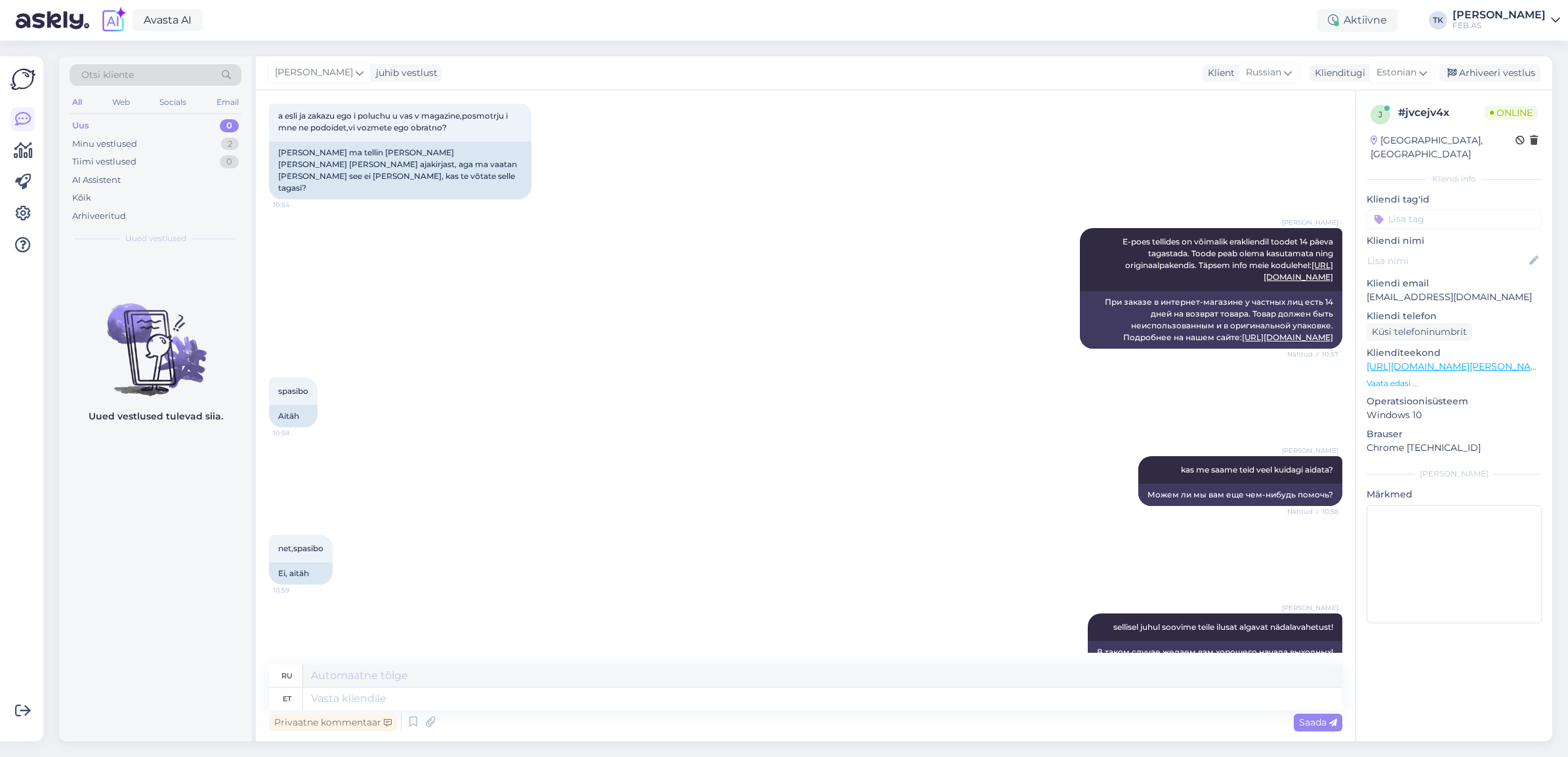
scroll to position [1751, 0]
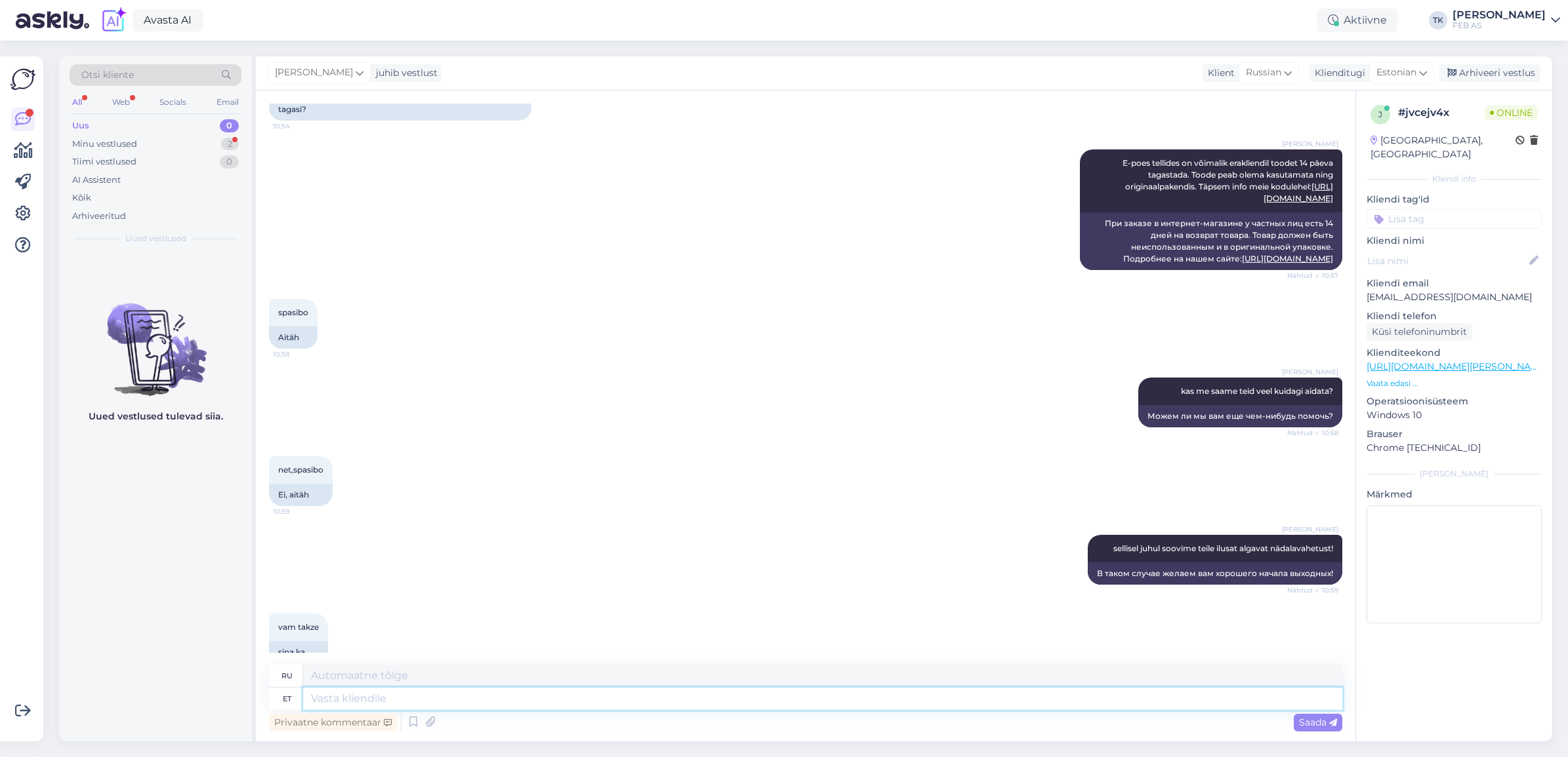
click at [860, 704] on textarea at bounding box center [822, 699] width 1039 height 22
click at [607, 241] on div "Triinu [PERSON_NAME] E-poes tellides on võimalik erakliendil toodet 14 päeva ta…" at bounding box center [806, 209] width 1073 height 149
click at [157, 145] on div "Minu vestlused 2" at bounding box center [155, 144] width 172 height 19
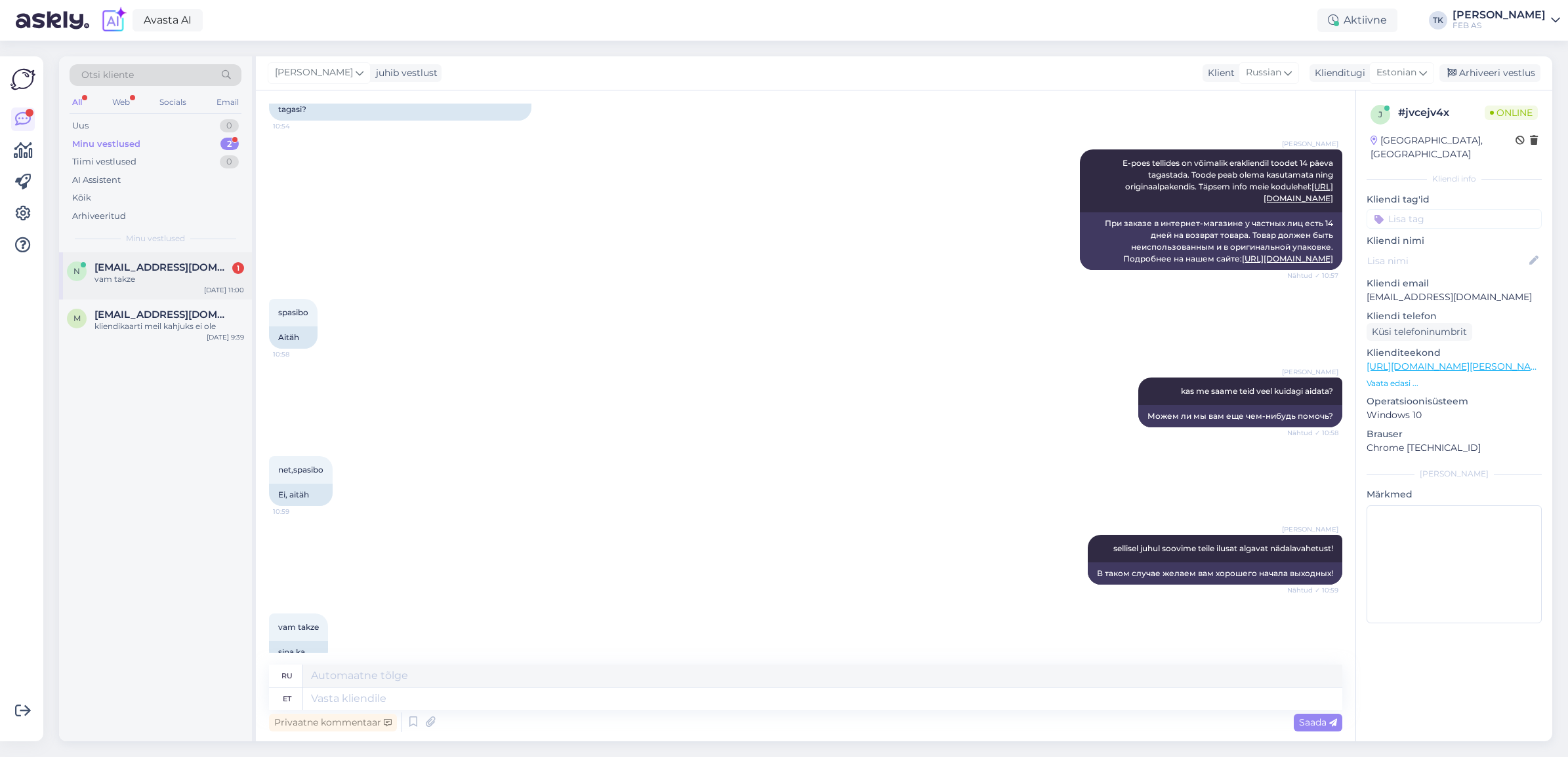
click at [142, 276] on div "vam takze" at bounding box center [169, 279] width 149 height 12
click at [1487, 73] on div "Arhiveeri vestlus" at bounding box center [1490, 73] width 101 height 18
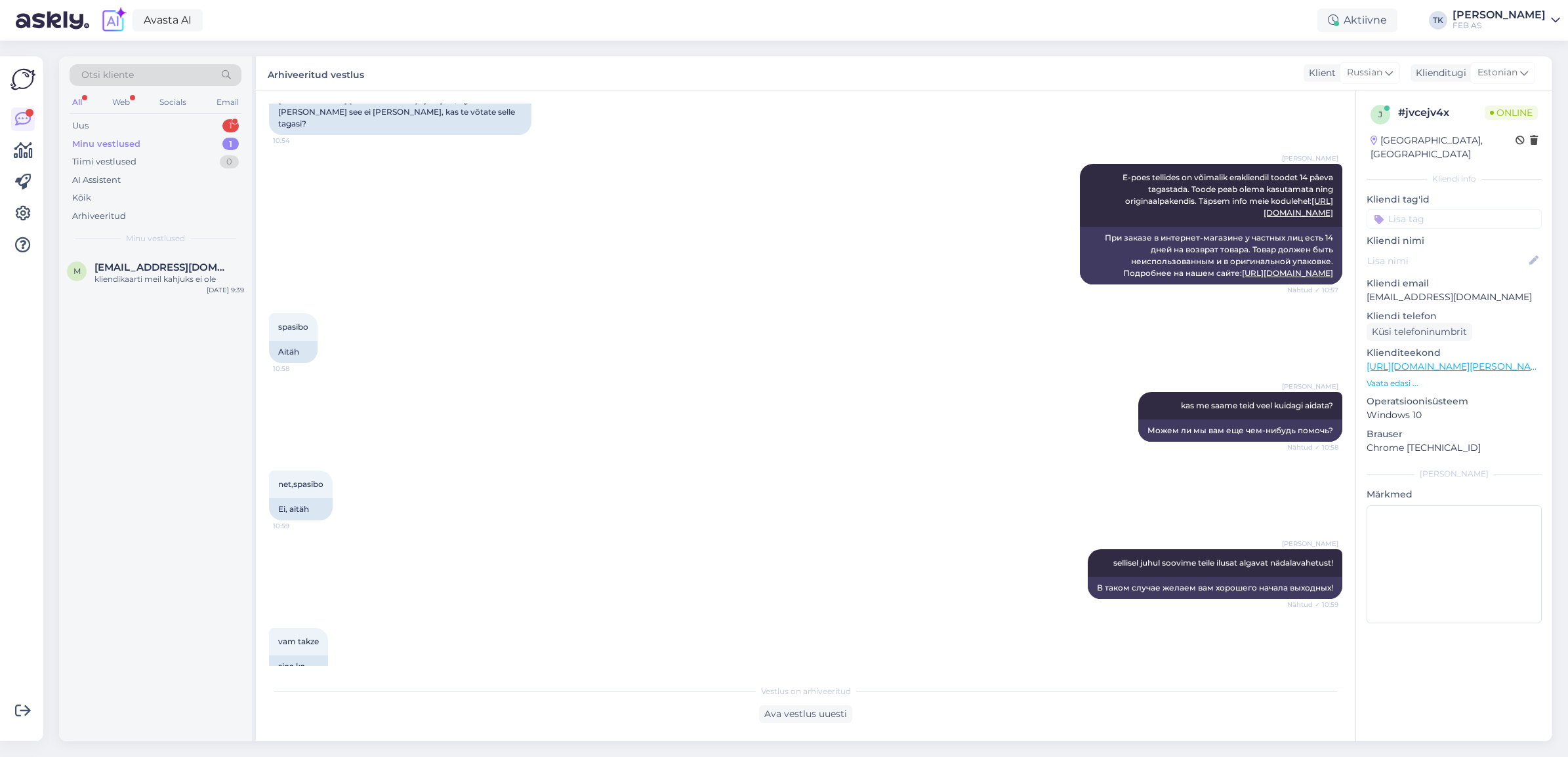
scroll to position [1851, 0]
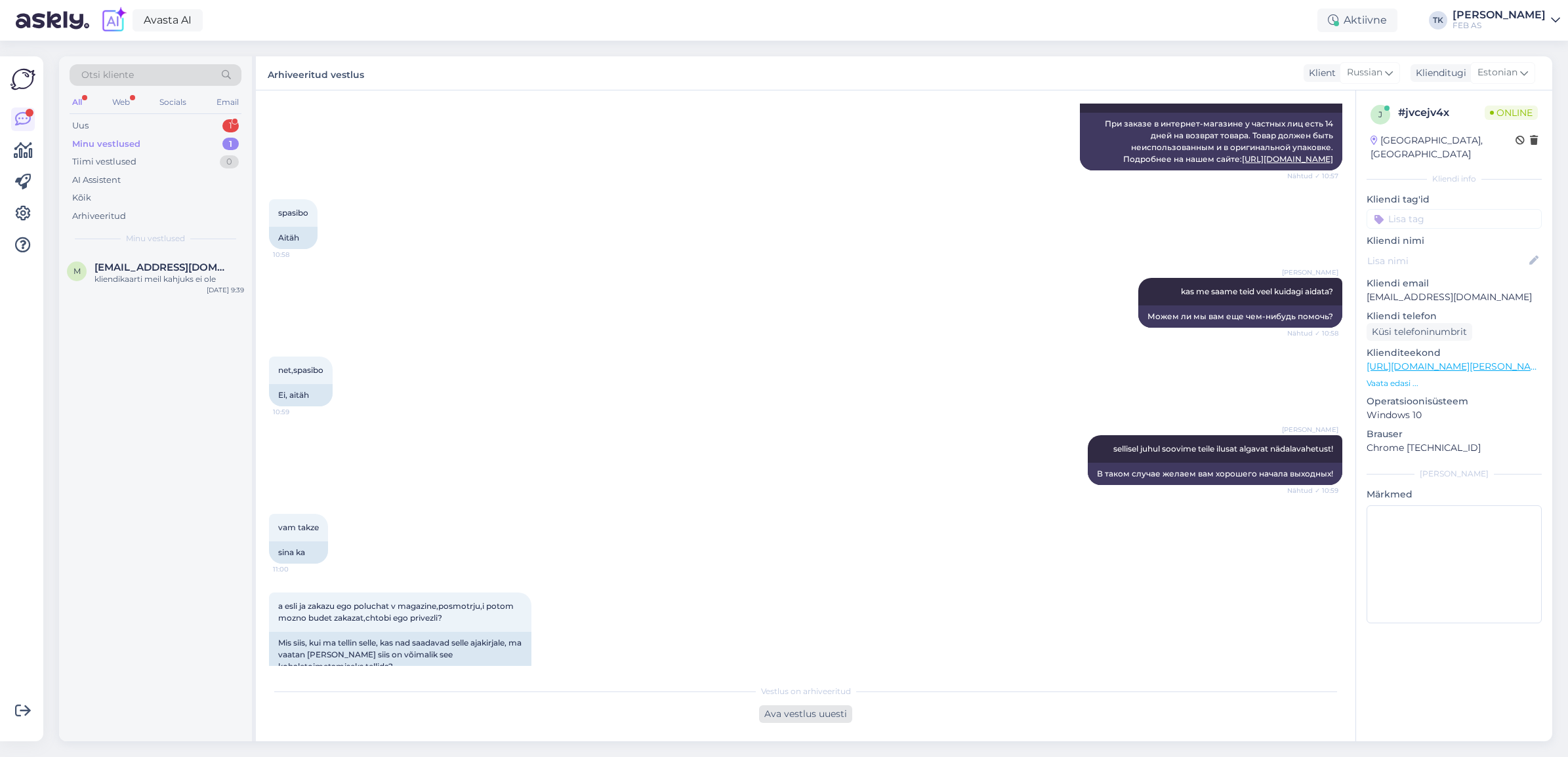
click at [798, 707] on div "Ava vestlus uuesti" at bounding box center [806, 714] width 93 height 18
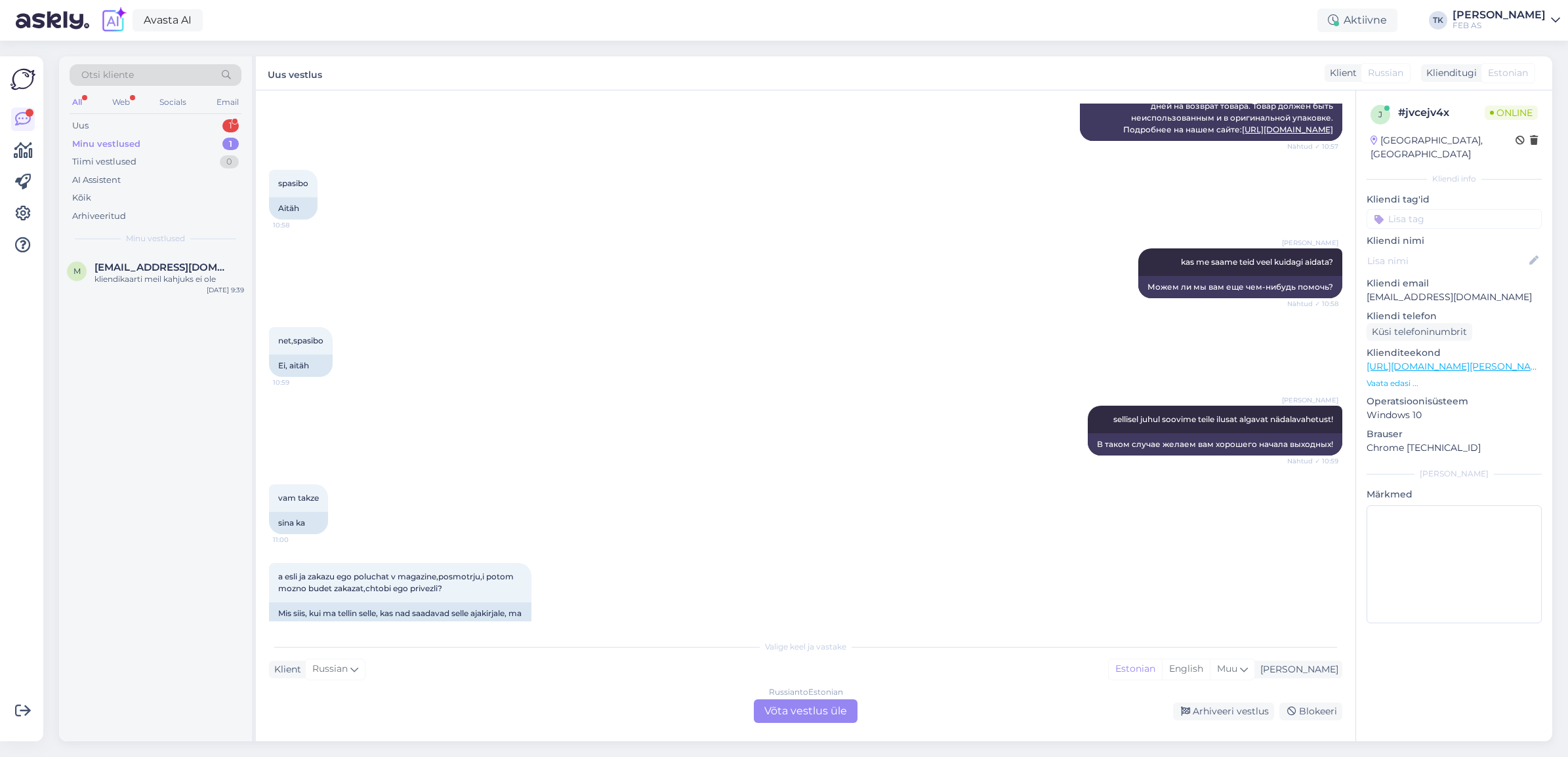
scroll to position [1895, 0]
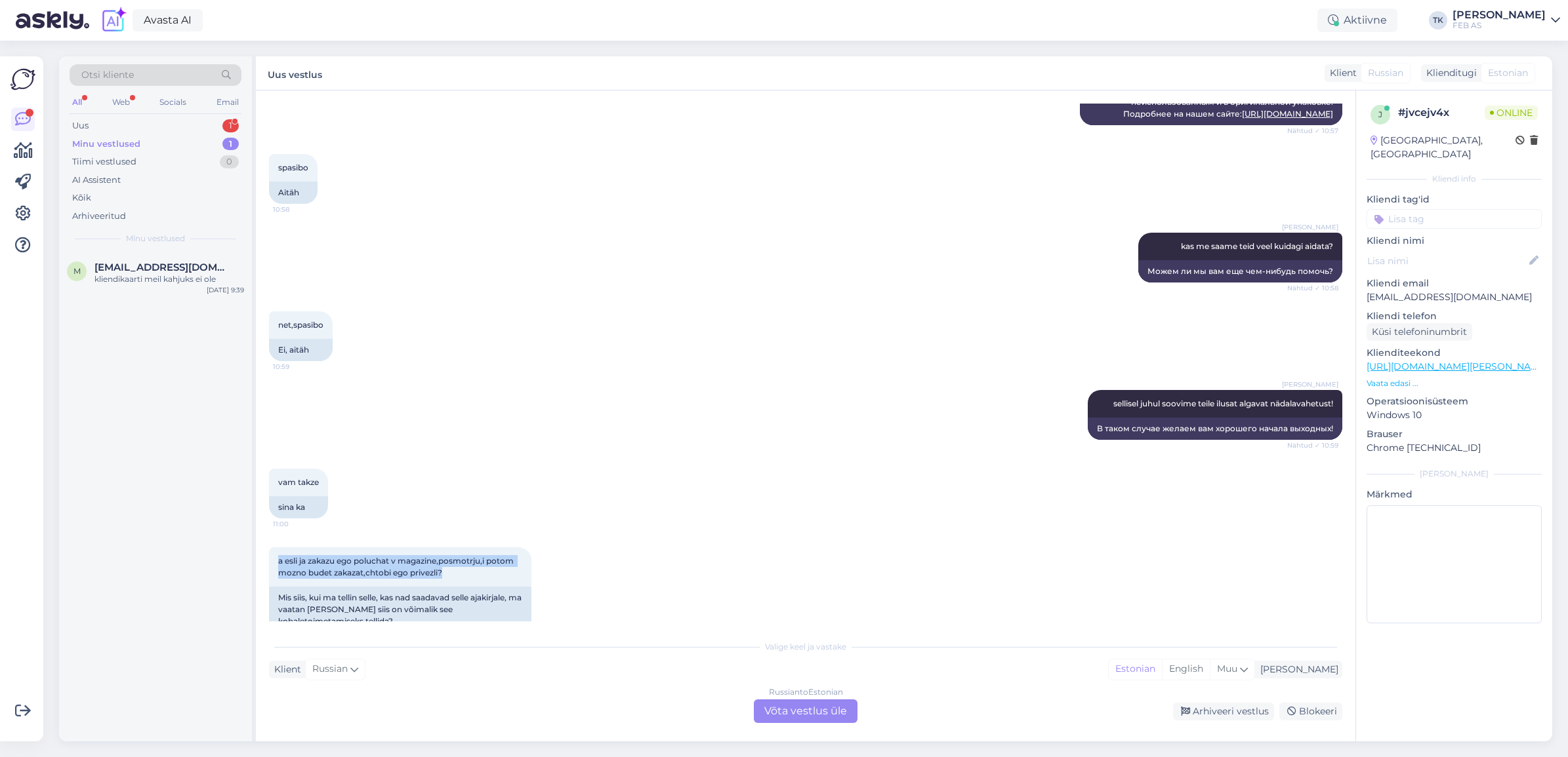
drag, startPoint x: 467, startPoint y: 544, endPoint x: 263, endPoint y: 530, distance: 204.5
click at [263, 530] on div "Vestlus algas [DATE] zdravstvuite,esli ja kuplju v vashem magazine unitaz,vi mo…" at bounding box center [806, 416] width 1099 height 652
copy span "a esli ja zakazu ego poluchat v magazine,posmotrju,i potom mozno budet zakazat,…"
click at [795, 709] on div "Russian to Estonian Võta vestlus üle" at bounding box center [806, 711] width 104 height 24
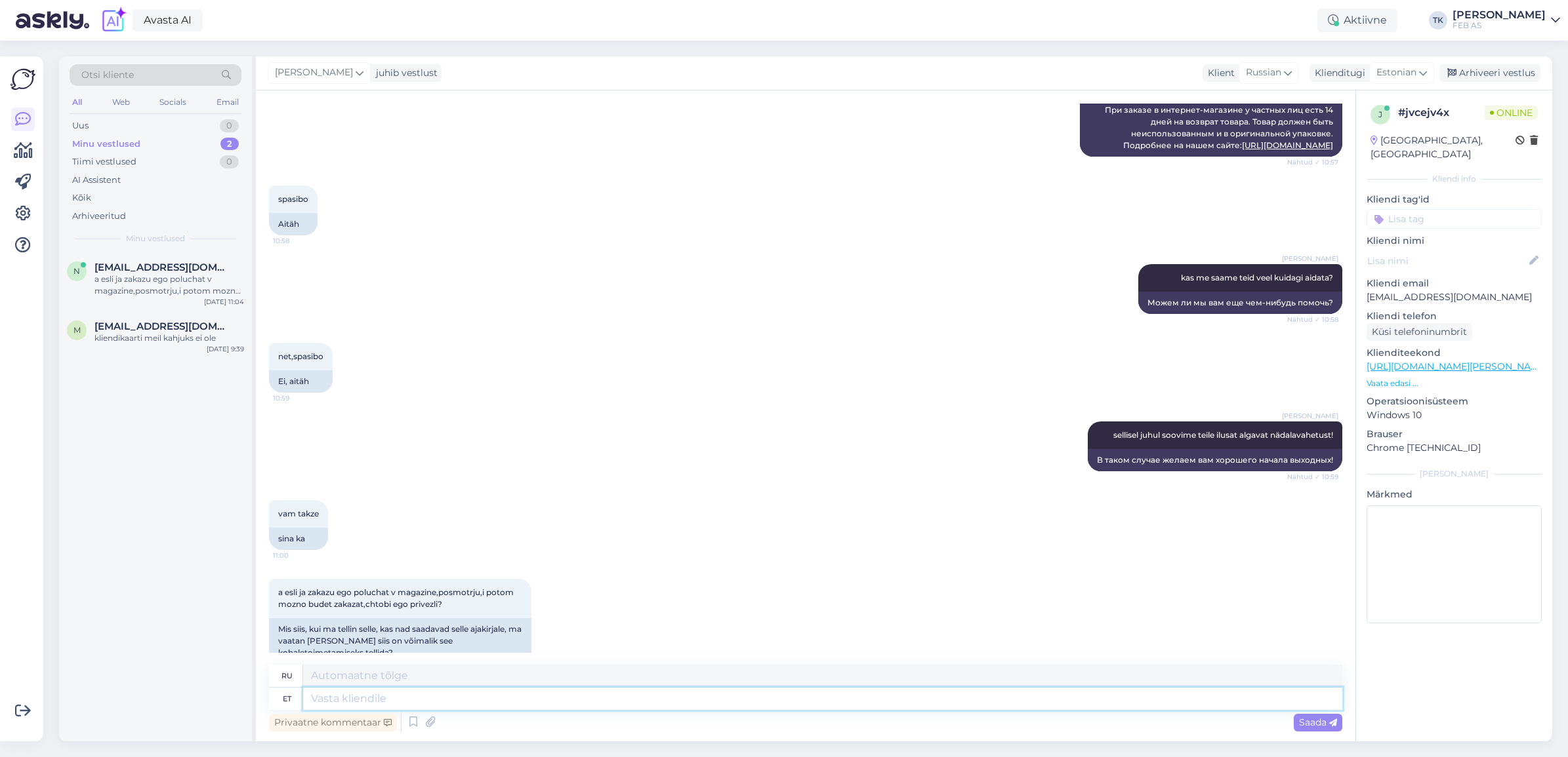
click at [382, 689] on textarea at bounding box center [822, 699] width 1039 height 22
click at [442, 692] on textarea at bounding box center [822, 699] width 1039 height 22
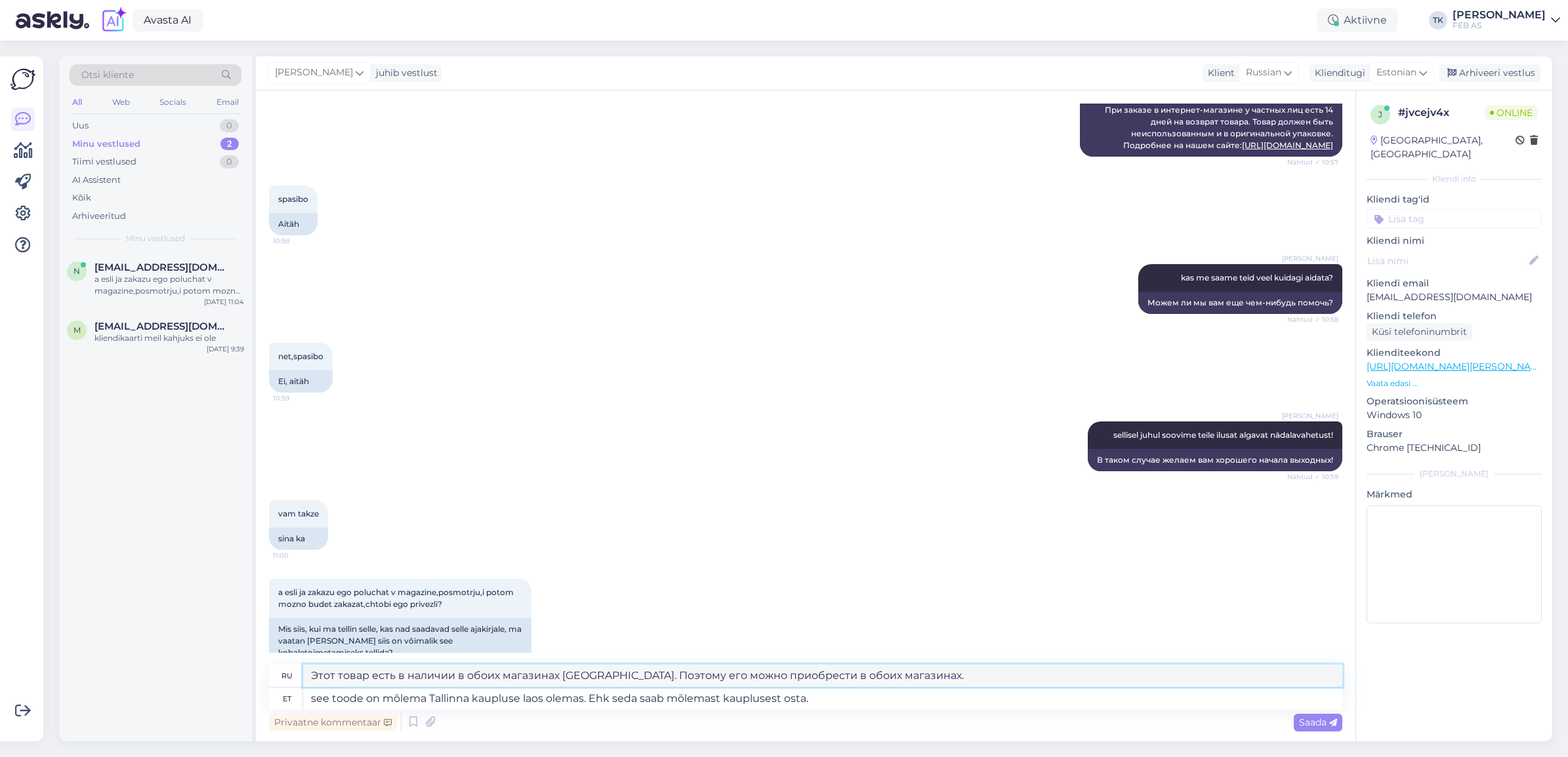
click at [452, 679] on textarea "Этот товар есть в наличии в обоих магазинах [GEOGRAPHIC_DATA]. Поэтому его можн…" at bounding box center [822, 676] width 1039 height 22
click at [1307, 722] on span "Saada" at bounding box center [1317, 722] width 38 height 12
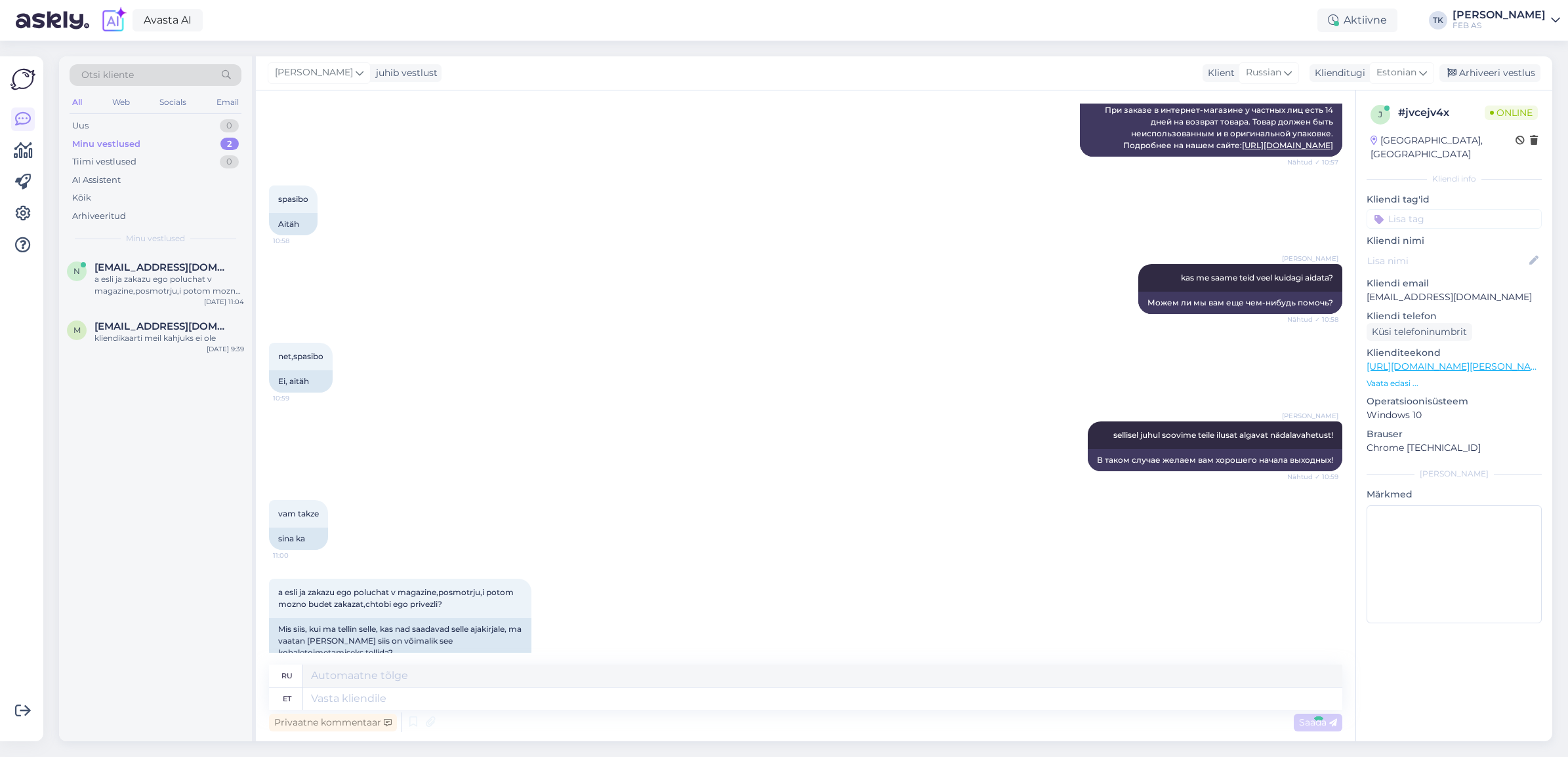
scroll to position [1967, 0]
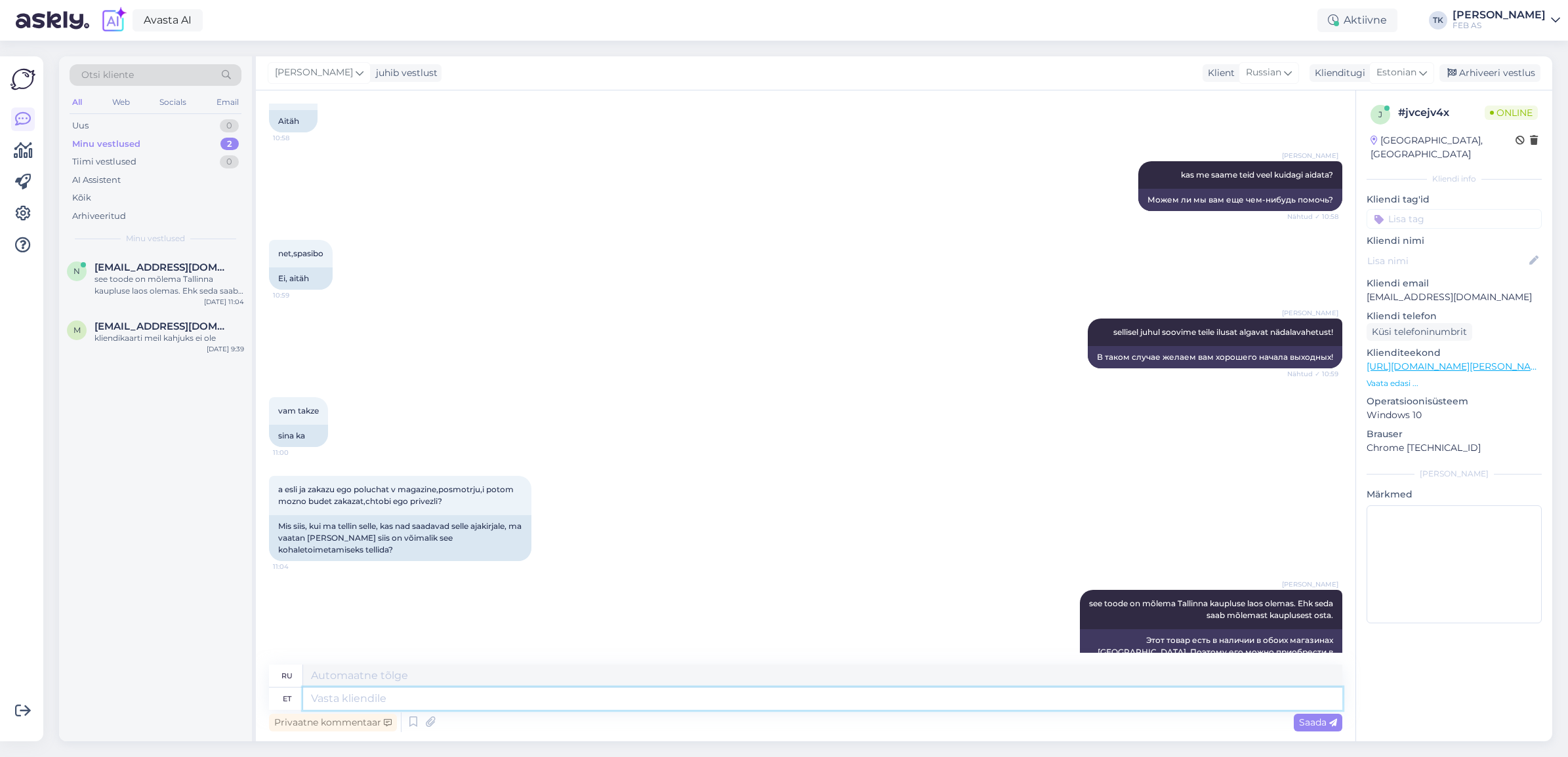
click at [412, 693] on textarea at bounding box center [822, 699] width 1039 height 22
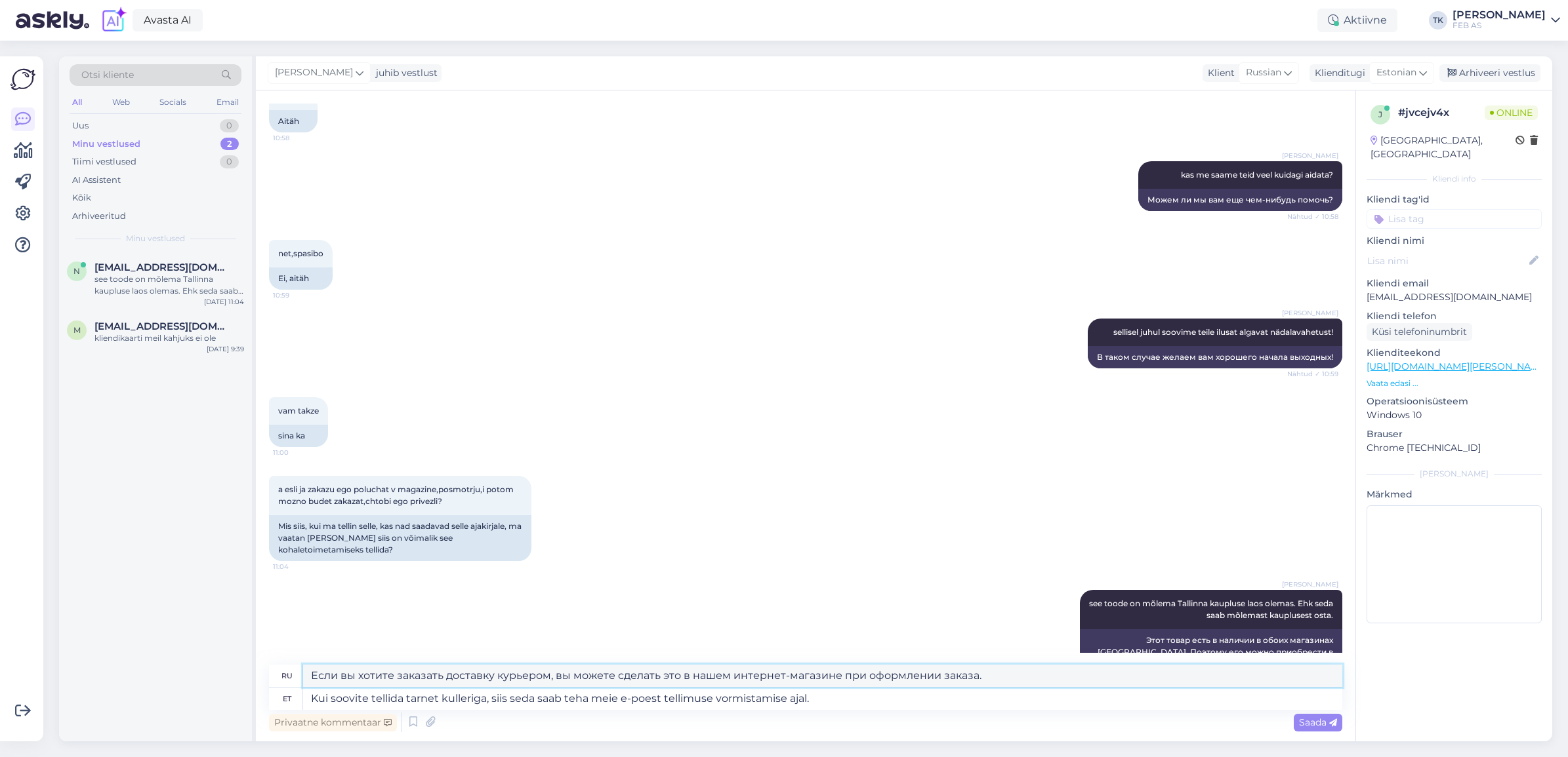
click at [466, 668] on textarea "Если вы хотите заказать доставку курьером, вы можете сделать это в нашем интерн…" at bounding box center [822, 676] width 1039 height 22
click at [1299, 716] on div "Saada" at bounding box center [1317, 722] width 48 height 18
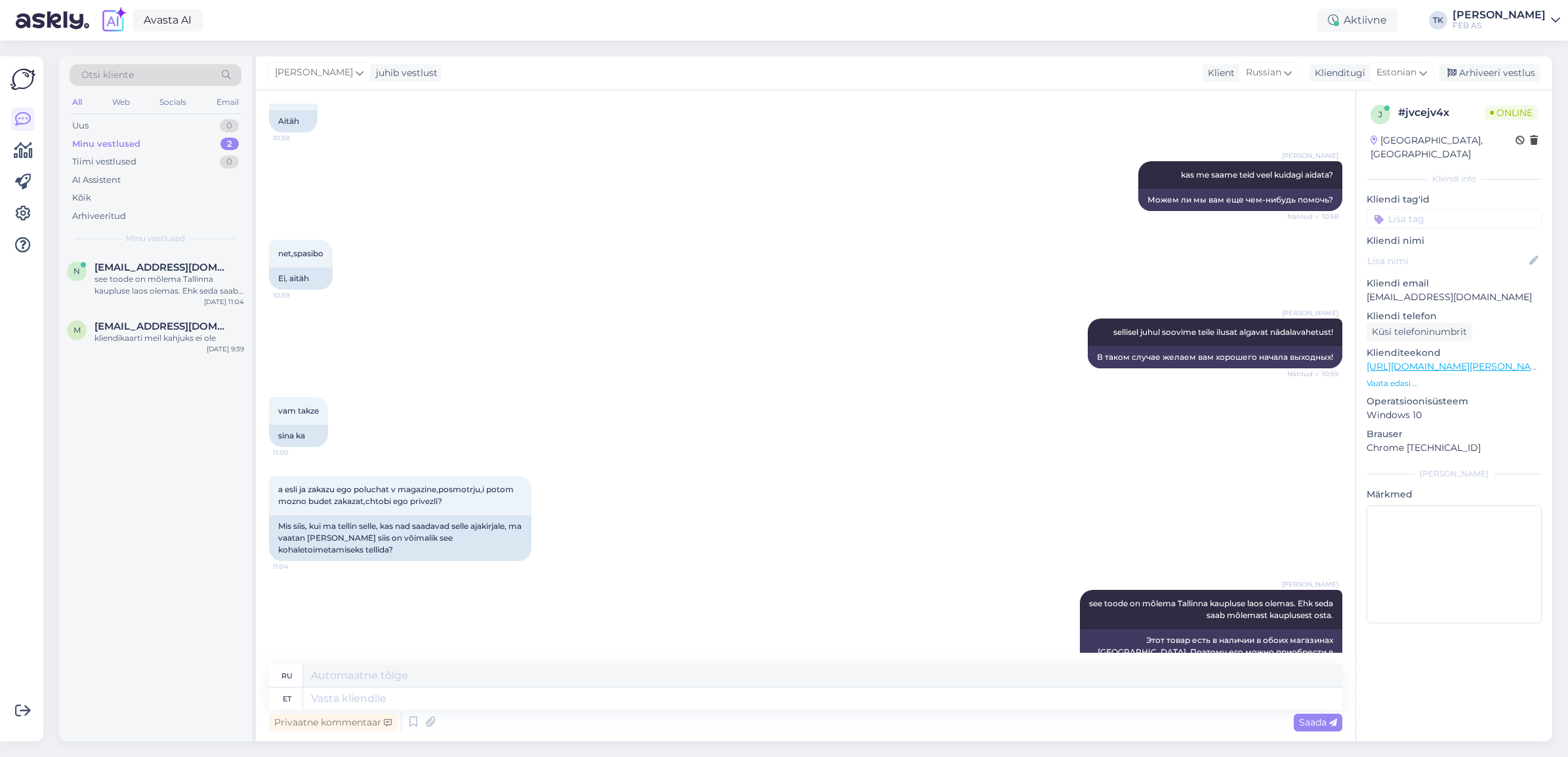
scroll to position [2080, 0]
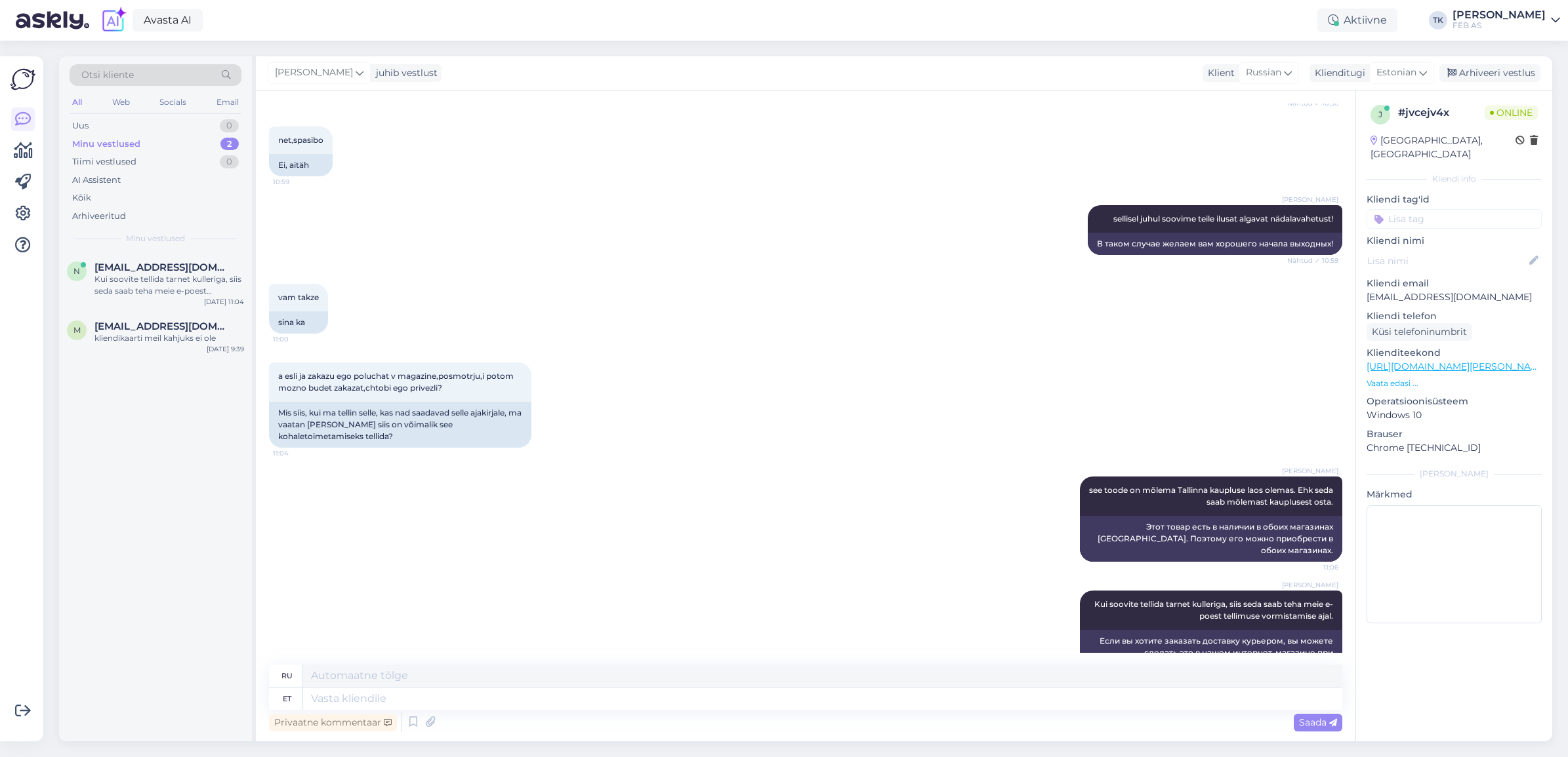
click at [828, 489] on div "Triinu [PERSON_NAME] see toode on mõlema Tallinna kaupluse laos olemas. Ehk sed…" at bounding box center [806, 519] width 1073 height 114
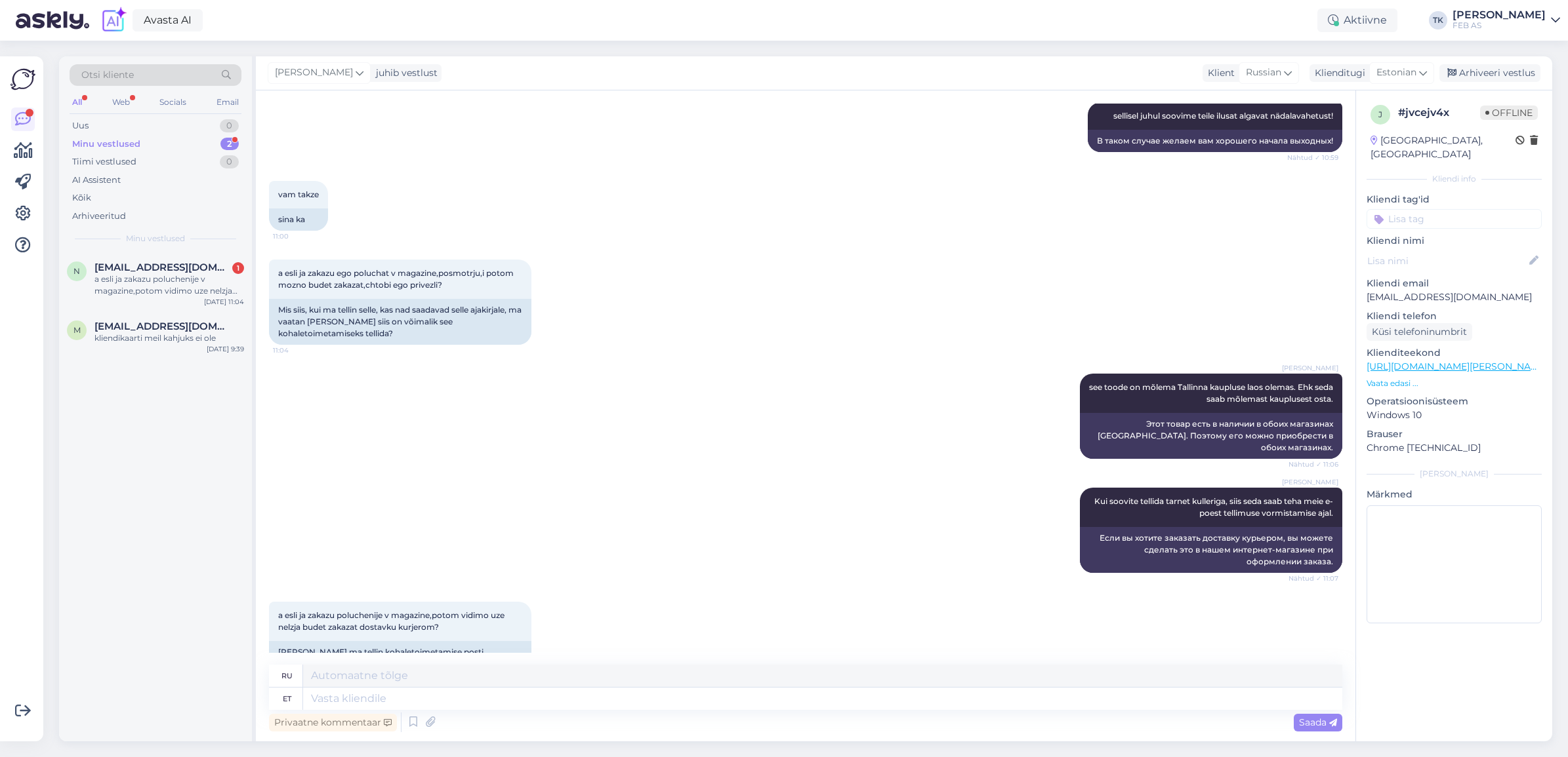
click at [730, 613] on div "a esli ja zakazu poluchenije v magazine,potom vidimo uze nelzja budet zakazat d…" at bounding box center [806, 644] width 1073 height 114
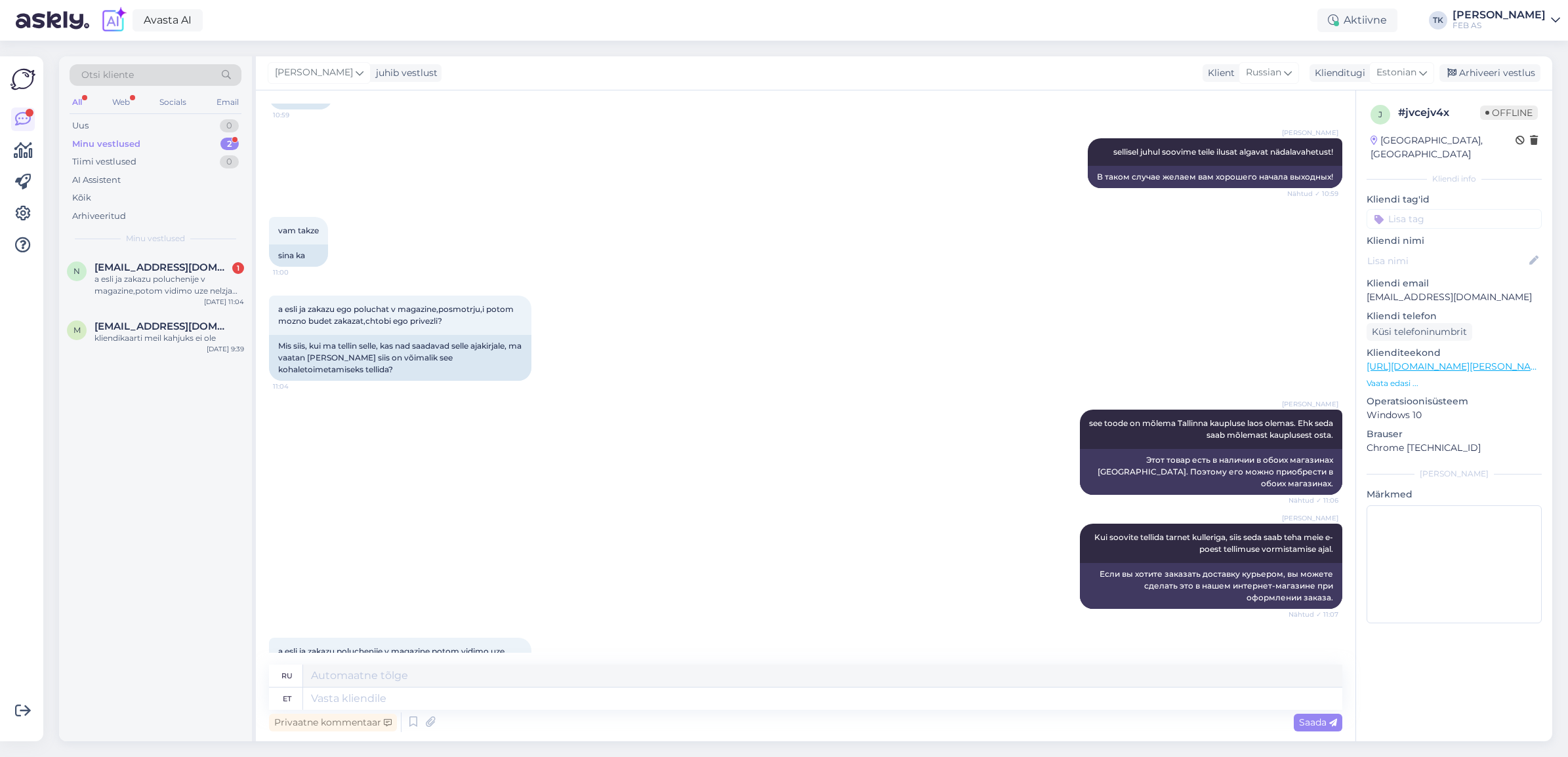
scroll to position [2182, 0]
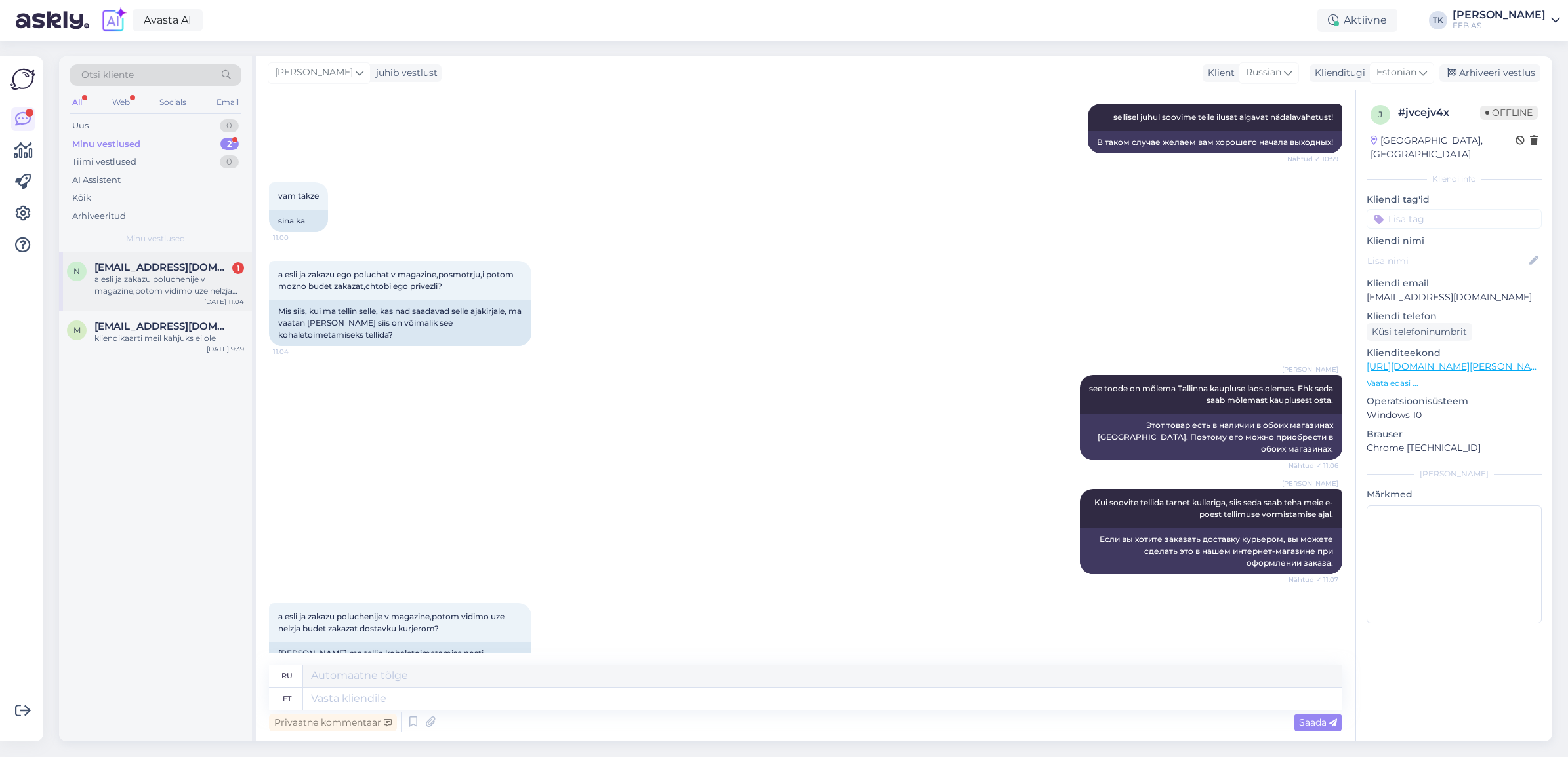
click at [187, 287] on div "a esli ja zakazu poluchenije v magazine,potom vidimo uze nelzja budet zakazat d…" at bounding box center [169, 285] width 149 height 24
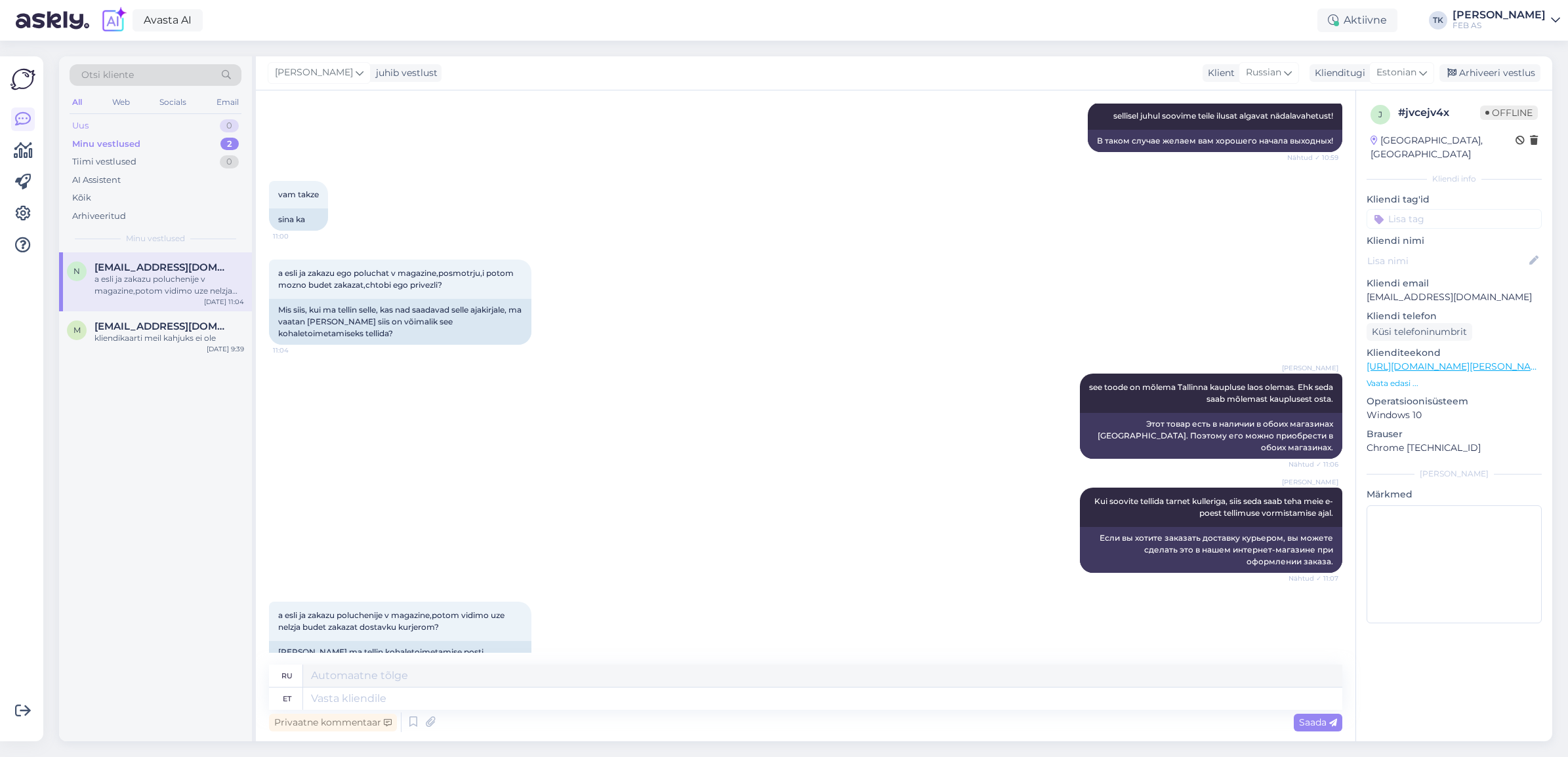
click at [189, 119] on div "Uus 0" at bounding box center [155, 126] width 172 height 19
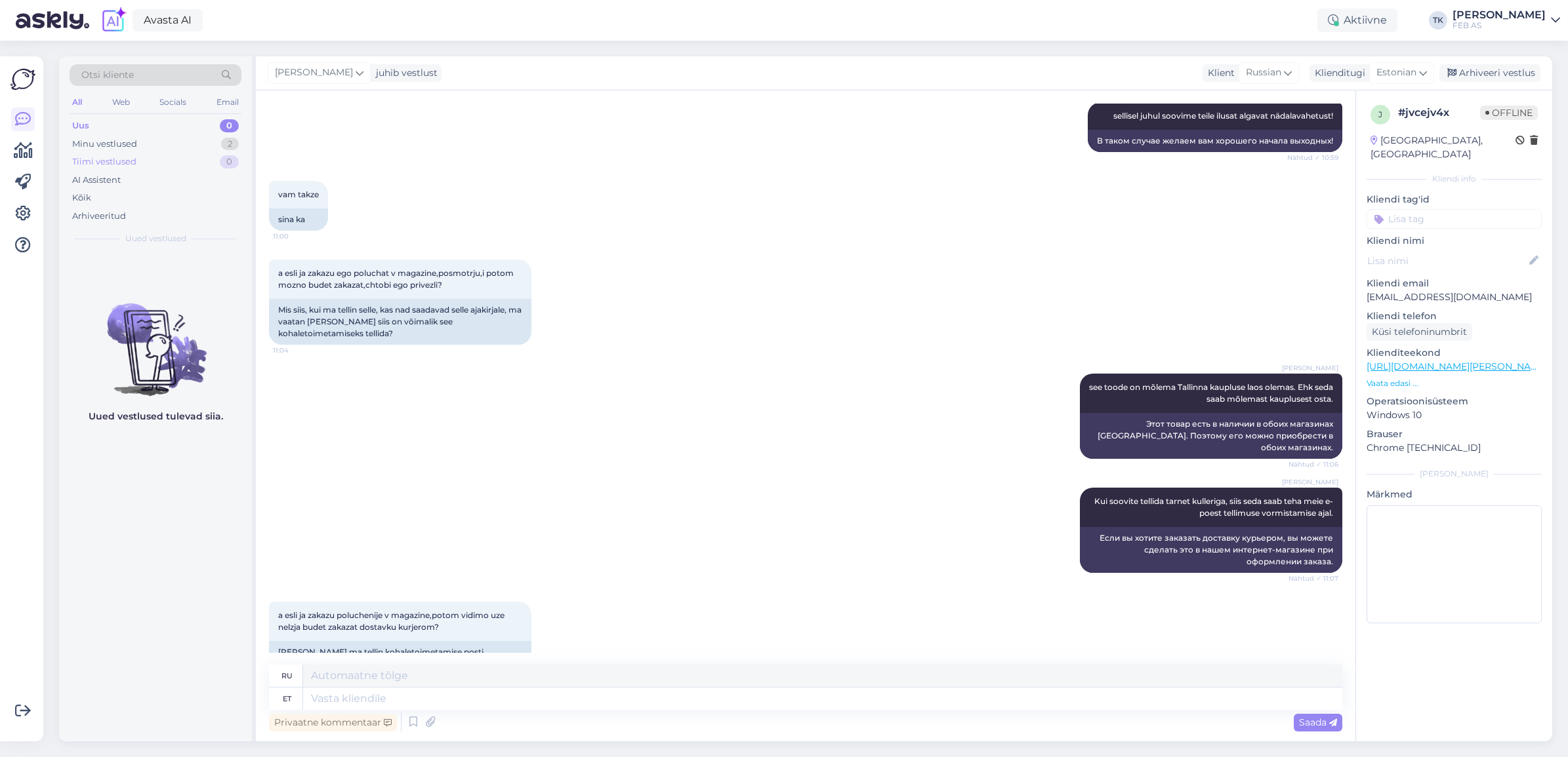
click at [169, 153] on div "Tiimi vestlused 0" at bounding box center [155, 162] width 172 height 19
click at [182, 122] on div "Uus 0" at bounding box center [155, 126] width 172 height 19
click at [388, 690] on textarea at bounding box center [822, 699] width 1039 height 22
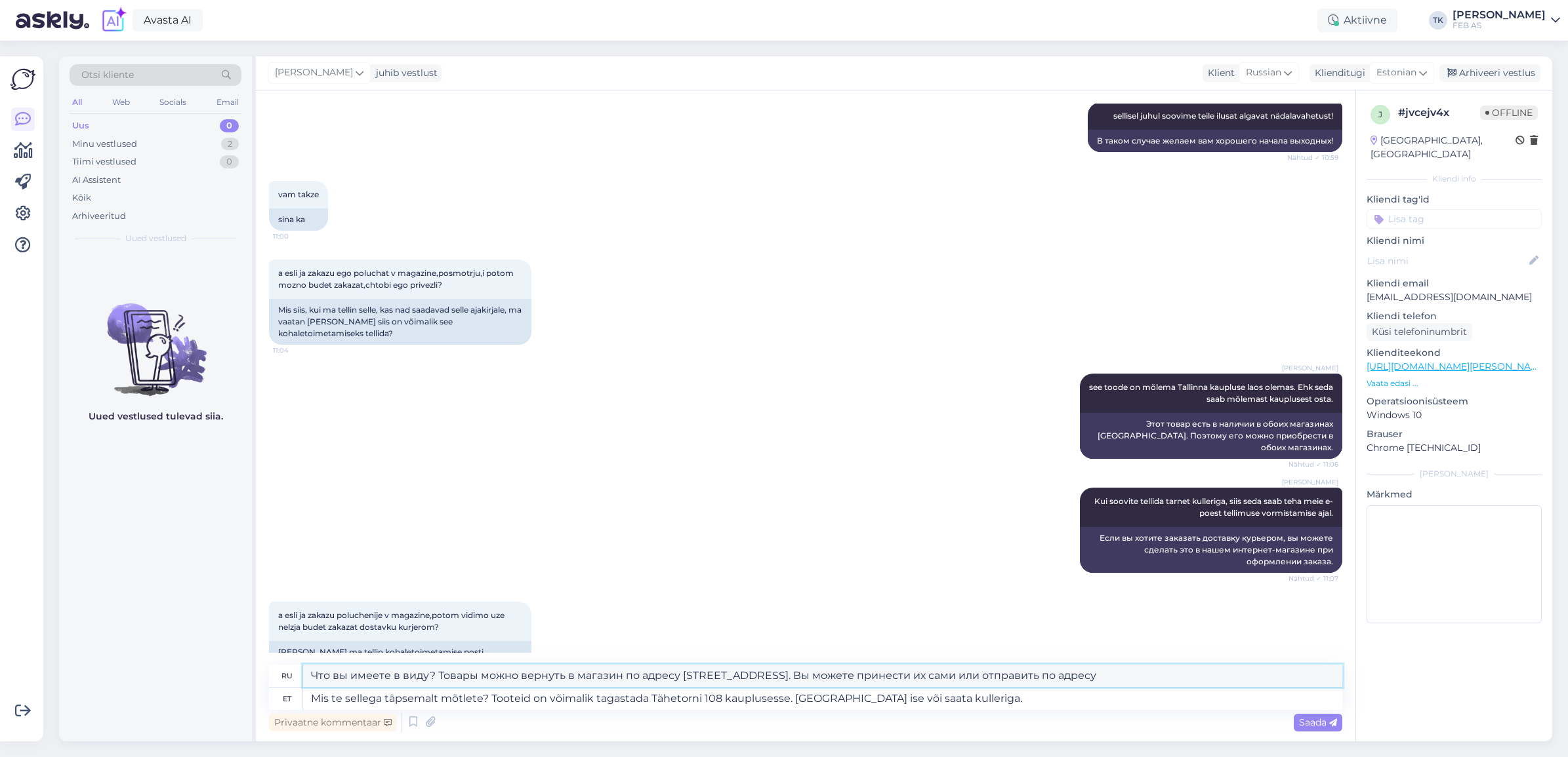
drag, startPoint x: 1080, startPoint y: 673, endPoint x: 357, endPoint y: 676, distance: 723.0
click at [196, 672] on div "Otsi kliente All Web Socials Email Uus 0 Minu vestlused 2 Tiimi vestlused 0 AI …" at bounding box center [806, 399] width 1493 height 685
drag, startPoint x: 435, startPoint y: 674, endPoint x: 276, endPoint y: 678, distance: 159.1
click at [276, 678] on div "ru Что вы имеете в виду? Товар можно вернуть в магазин по адресу [STREET_ADDRES…" at bounding box center [806, 676] width 1073 height 23
drag, startPoint x: 490, startPoint y: 696, endPoint x: 284, endPoint y: 699, distance: 206.0
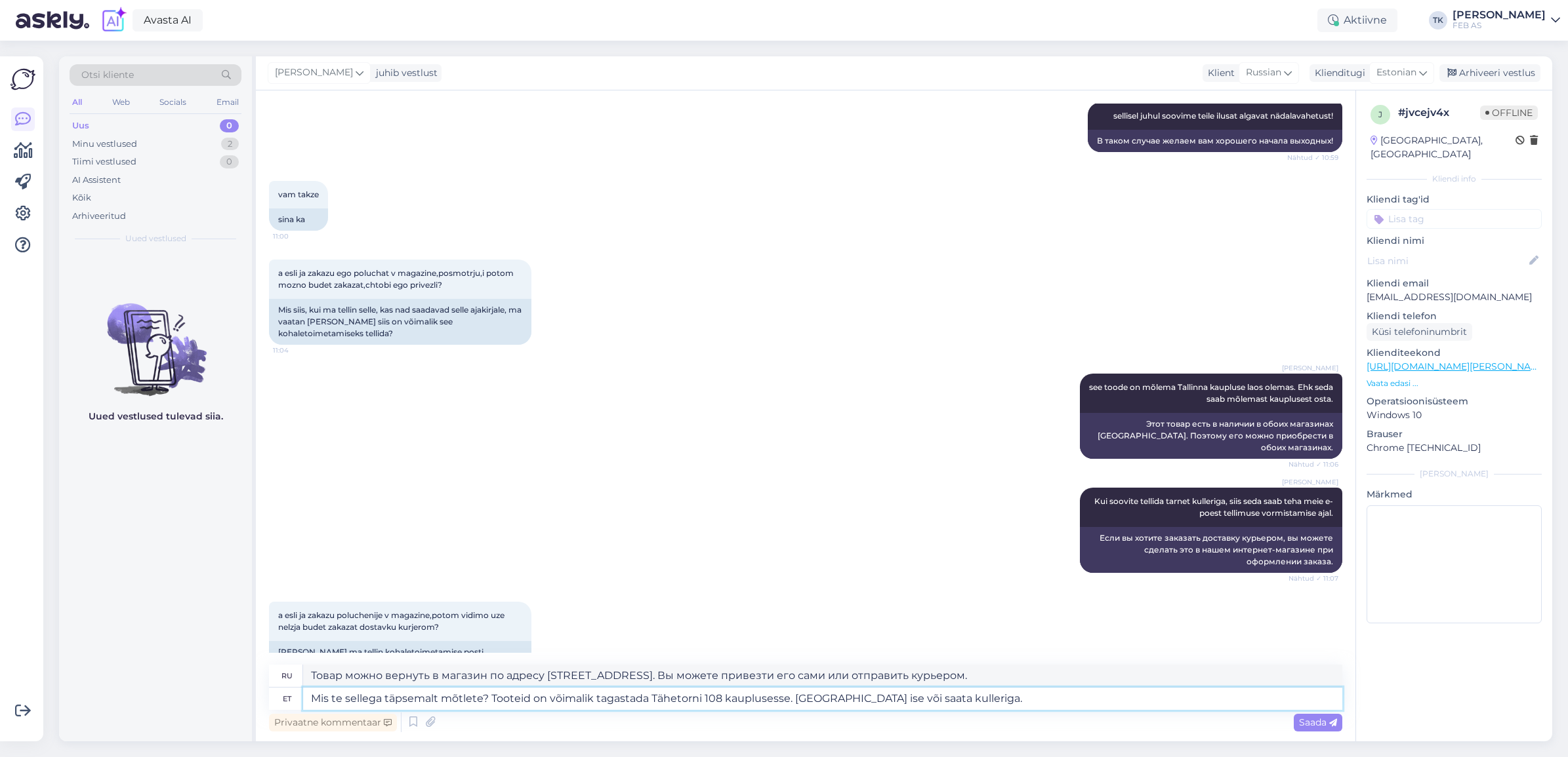
click at [284, 699] on div "et Mis te sellega täpsemalt mõtlete? Tooteid on võimalik tagastada Tähetorni 10…" at bounding box center [806, 699] width 1073 height 22
click at [1162, 693] on textarea "Tooteid on võimalik tagastada Tähetorni 108 kauplusesse. [GEOGRAPHIC_DATA] ise …" at bounding box center [822, 699] width 1039 height 22
drag, startPoint x: 1212, startPoint y: 673, endPoint x: 1172, endPoint y: 675, distance: 40.0
click at [1172, 675] on textarea "Товар можно вернуть в магазин по адресу [STREET_ADDRESS]. Вы можете привезти ег…" at bounding box center [822, 676] width 1039 height 22
click at [1241, 679] on textarea "Товар можно вернуть в магазин по адресу [STREET_ADDRESS]. Вы можете привезти ег…" at bounding box center [822, 676] width 1039 height 22
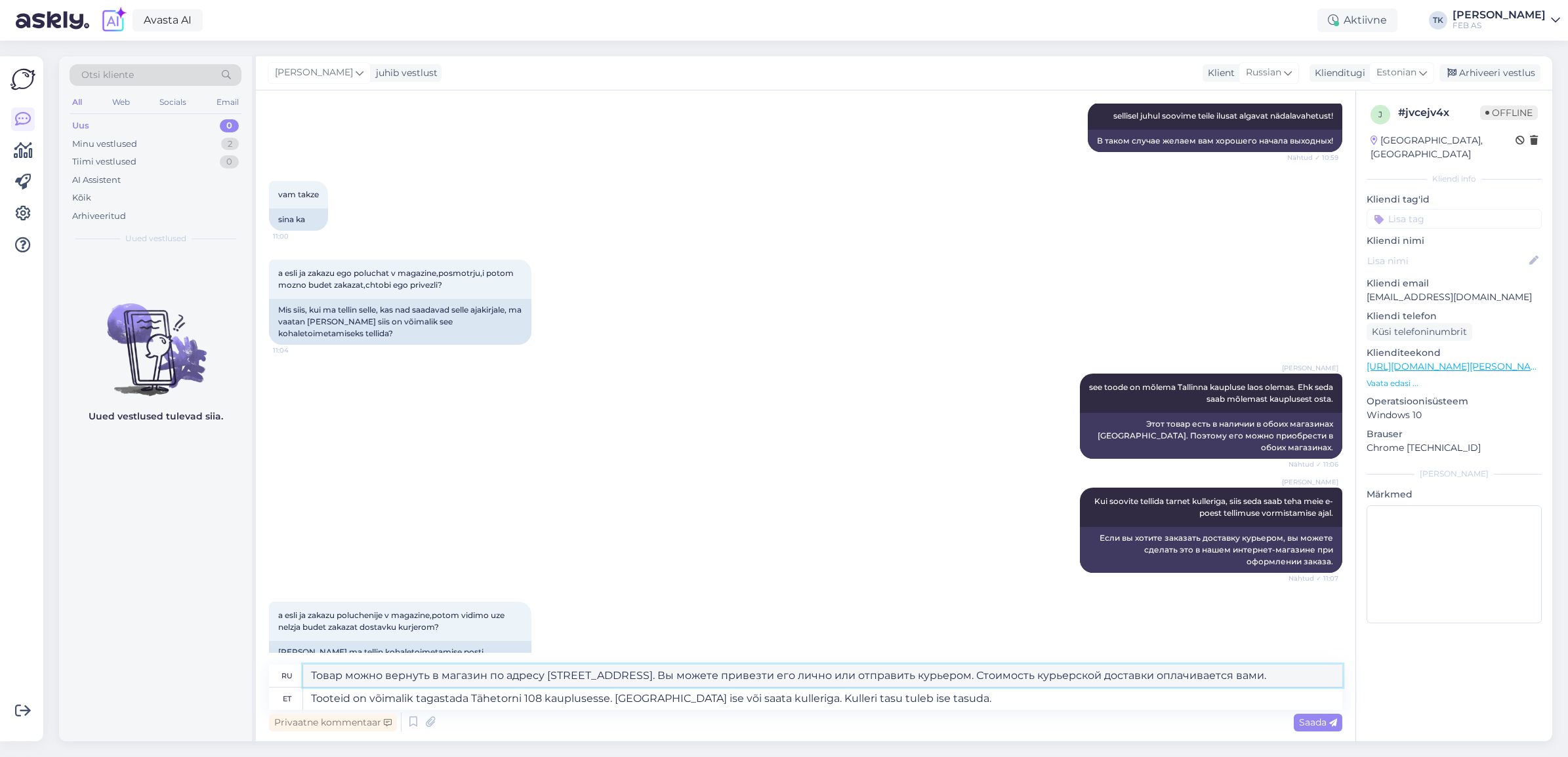
drag, startPoint x: 1251, startPoint y: 671, endPoint x: 941, endPoint y: 678, distance: 310.1
click at [941, 678] on textarea "Товар можно вернуть в магазин по адресу [STREET_ADDRESS]. Вы можете привезти ег…" at bounding box center [822, 676] width 1039 height 22
click at [1004, 701] on textarea "Tooteid on võimalik tagastada Tähetorni 108 kauplusesse. [GEOGRAPHIC_DATA] ise …" at bounding box center [822, 699] width 1039 height 22
drag, startPoint x: 994, startPoint y: 699, endPoint x: 805, endPoint y: 705, distance: 189.1
click at [805, 705] on textarea "Tooteid on võimalik tagastada Tähetorni 108 kauplusesse. [GEOGRAPHIC_DATA] ise …" at bounding box center [822, 699] width 1039 height 22
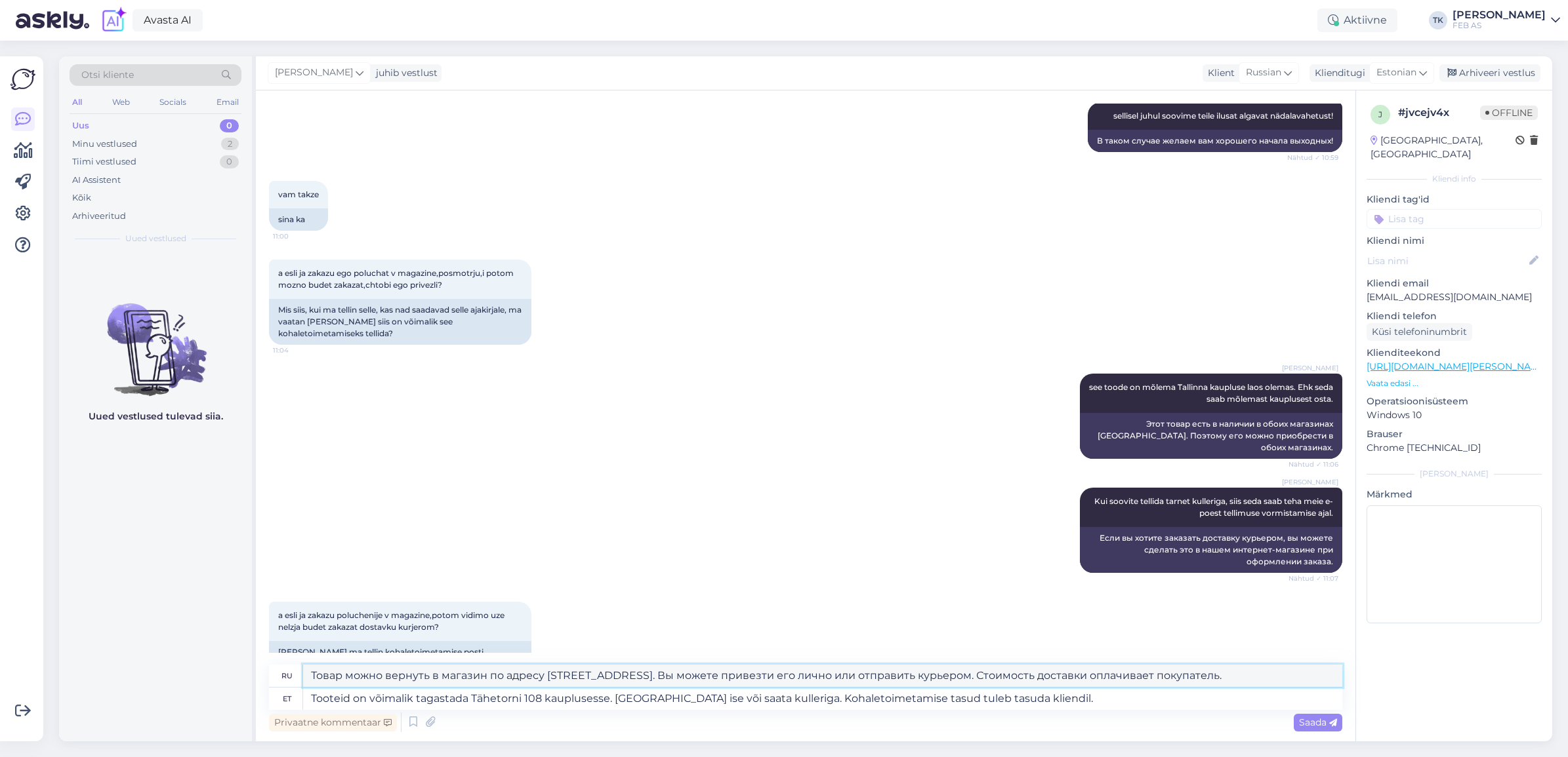
drag, startPoint x: 1196, startPoint y: 671, endPoint x: 939, endPoint y: 669, distance: 257.0
click at [939, 669] on textarea "Товар можно вернуть в магазин по адресу [STREET_ADDRESS]. Вы можете привезти ег…" at bounding box center [822, 676] width 1039 height 22
paste textarea "урьерской доставки оплачивается вами"
drag, startPoint x: 1082, startPoint y: 700, endPoint x: 1023, endPoint y: 692, distance: 59.5
click at [840, 697] on textarea "Tooteid on võimalik tagastada Tähetorni 108 kauplusesse. [GEOGRAPHIC_DATA] ise …" at bounding box center [822, 699] width 1039 height 22
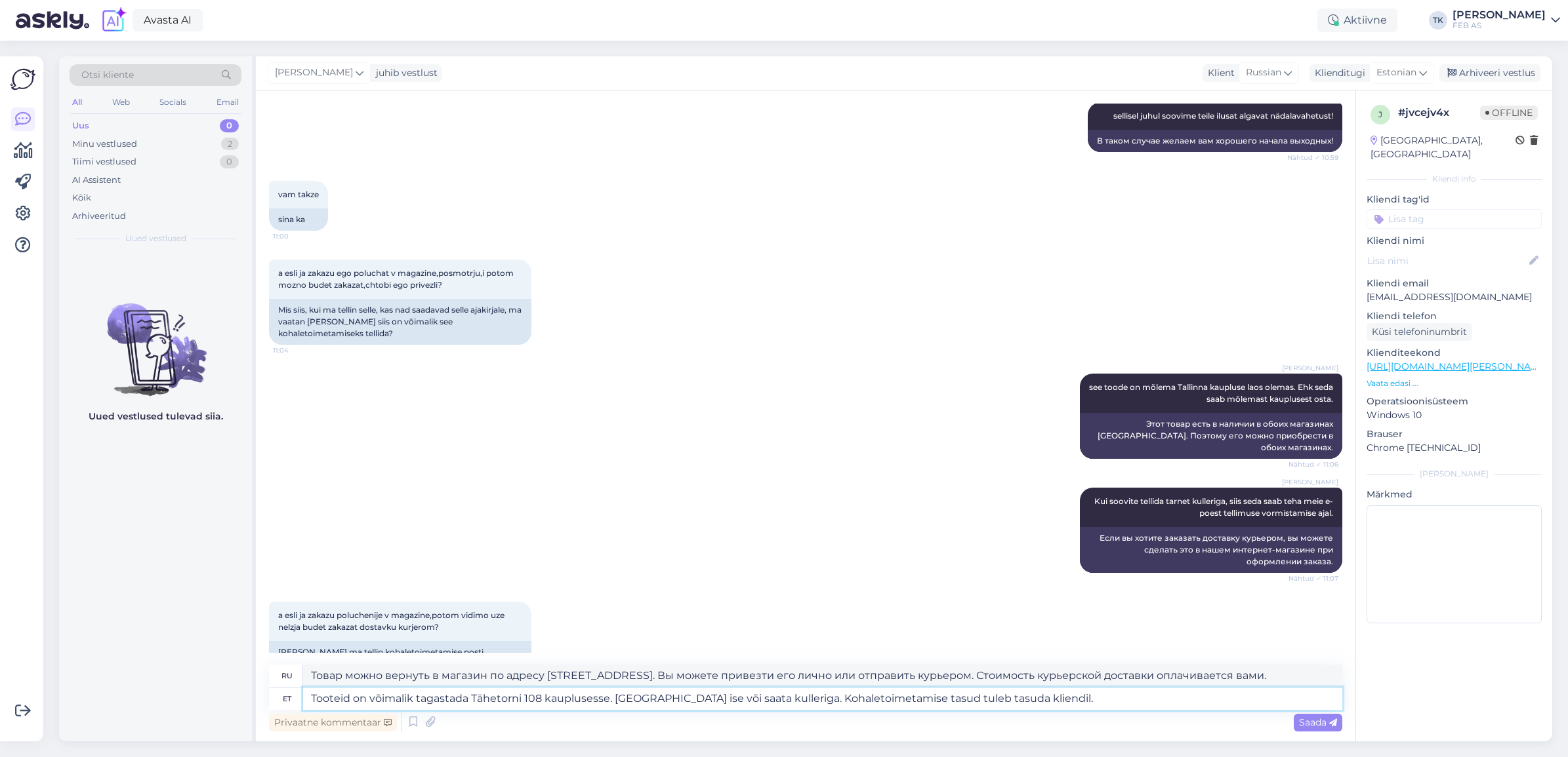
click at [1119, 701] on textarea "Tooteid on võimalik tagastada Tähetorni 108 kauplusesse. [GEOGRAPHIC_DATA] ise …" at bounding box center [822, 699] width 1039 height 22
drag, startPoint x: 1101, startPoint y: 698, endPoint x: 1061, endPoint y: 693, distance: 40.3
click at [1050, 696] on textarea "Tooteid on võimalik tagastada Tähetorni 108 kauplusesse. [GEOGRAPHIC_DATA] ise …" at bounding box center [822, 699] width 1039 height 22
drag, startPoint x: 1208, startPoint y: 676, endPoint x: 936, endPoint y: 682, distance: 272.1
click at [936, 682] on textarea "Товар можно вернуть в магазин по адресу [STREET_ADDRESS]. Вы можете привезти ег…" at bounding box center [822, 676] width 1039 height 22
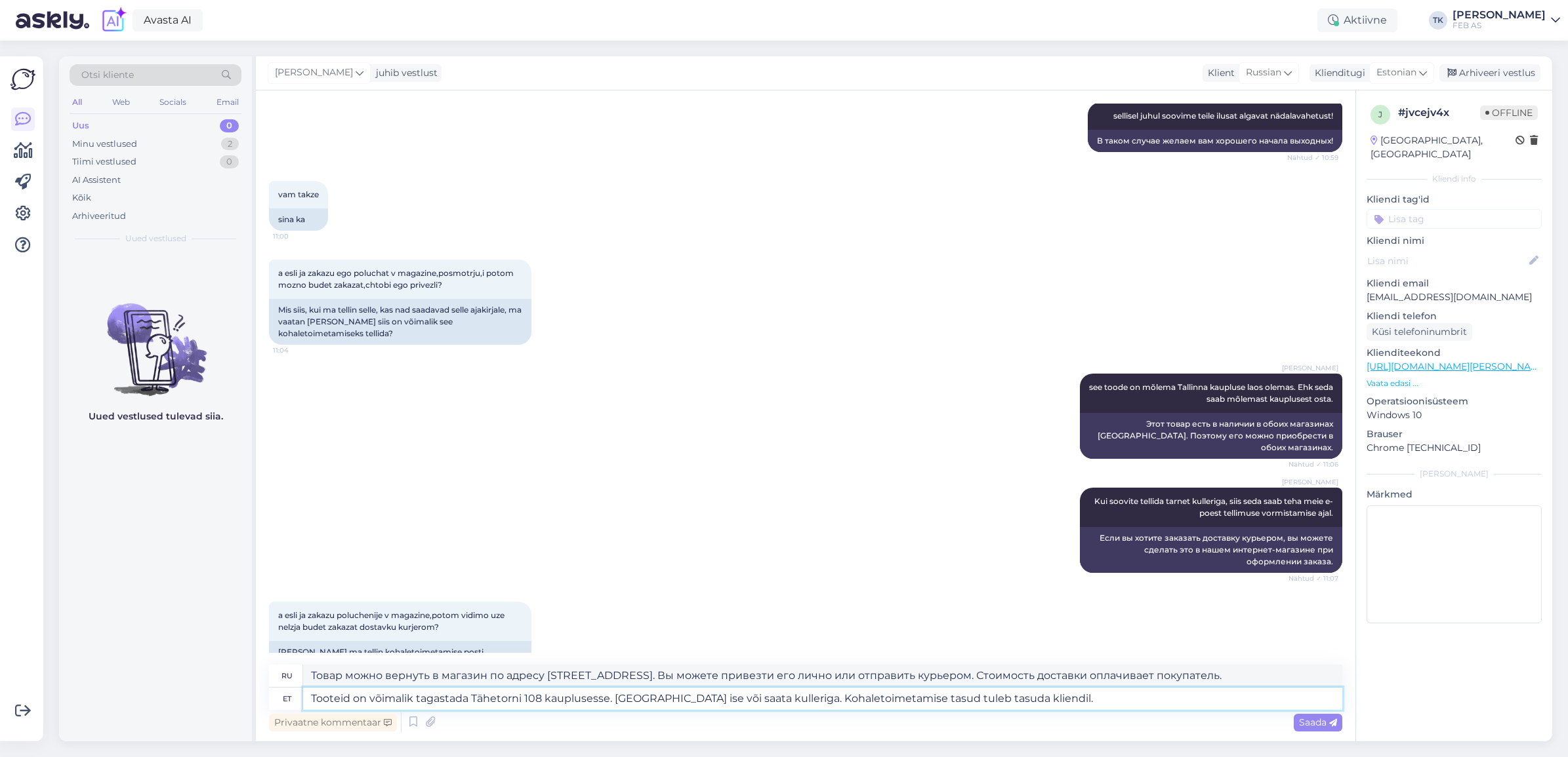
click at [1126, 690] on textarea "Tooteid on võimalik tagastada Tähetorni 108 kauplusesse. [GEOGRAPHIC_DATA] ise …" at bounding box center [822, 699] width 1039 height 22
click at [1321, 725] on span "Saada" at bounding box center [1317, 722] width 38 height 12
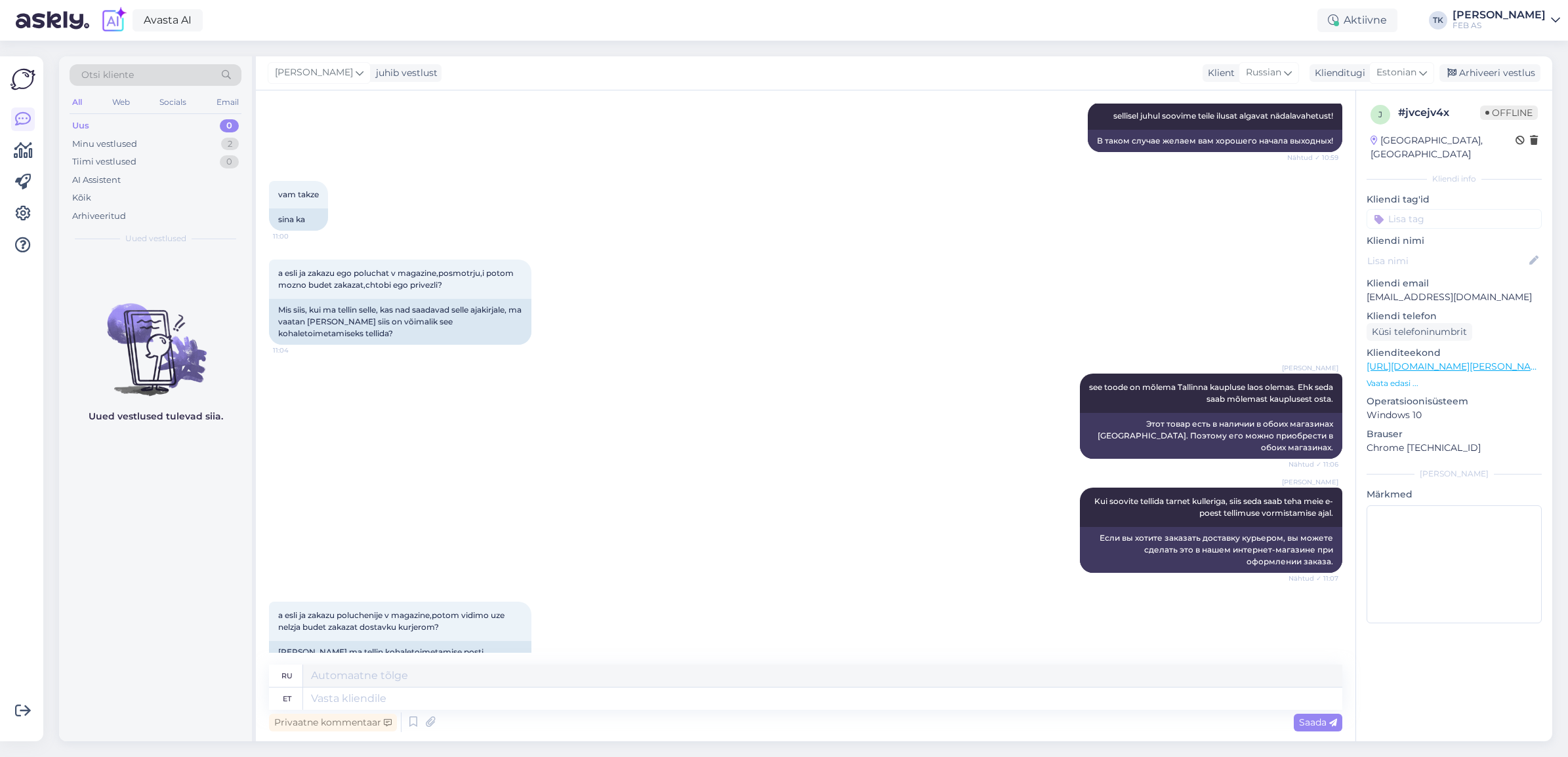
scroll to position [2309, 0]
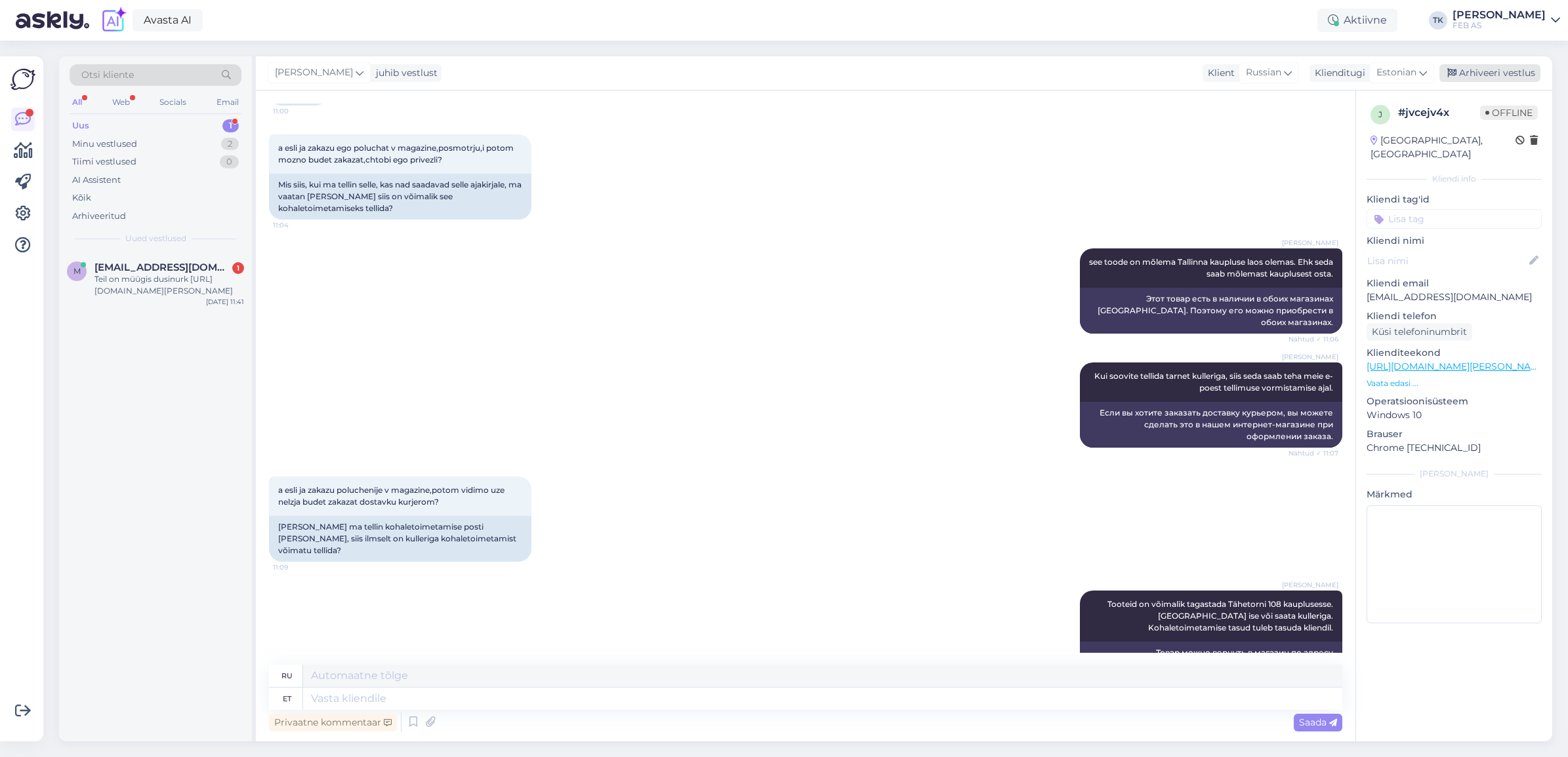
click at [1483, 70] on div "Arhiveeri vestlus" at bounding box center [1490, 73] width 101 height 18
click at [196, 275] on div "Teil on müügis dusinurk [URL][DOMAIN_NAME][PERSON_NAME]" at bounding box center [169, 285] width 149 height 24
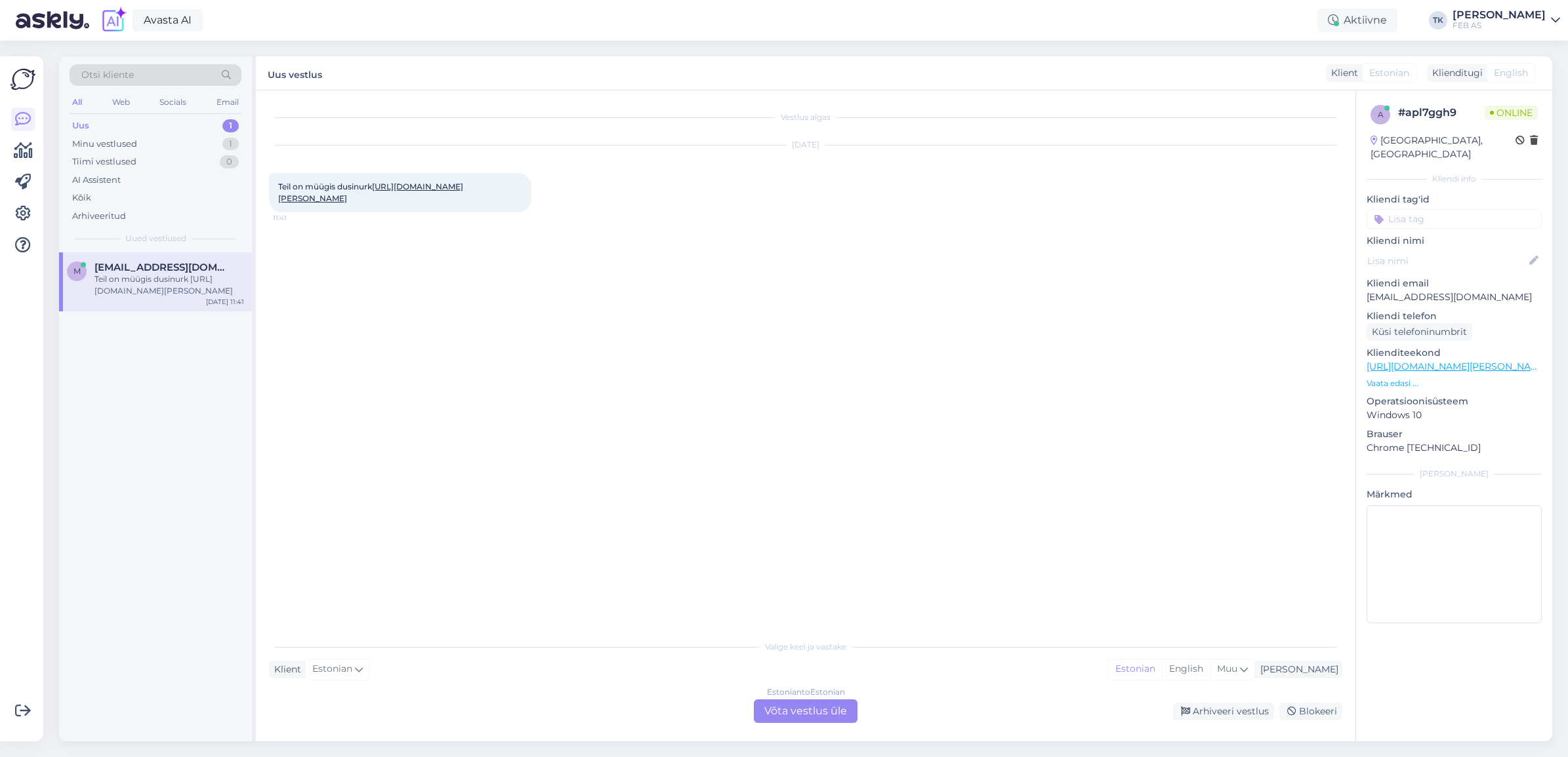
click at [825, 713] on div "Estonian to Estonian Võta vestlus üle" at bounding box center [806, 711] width 104 height 24
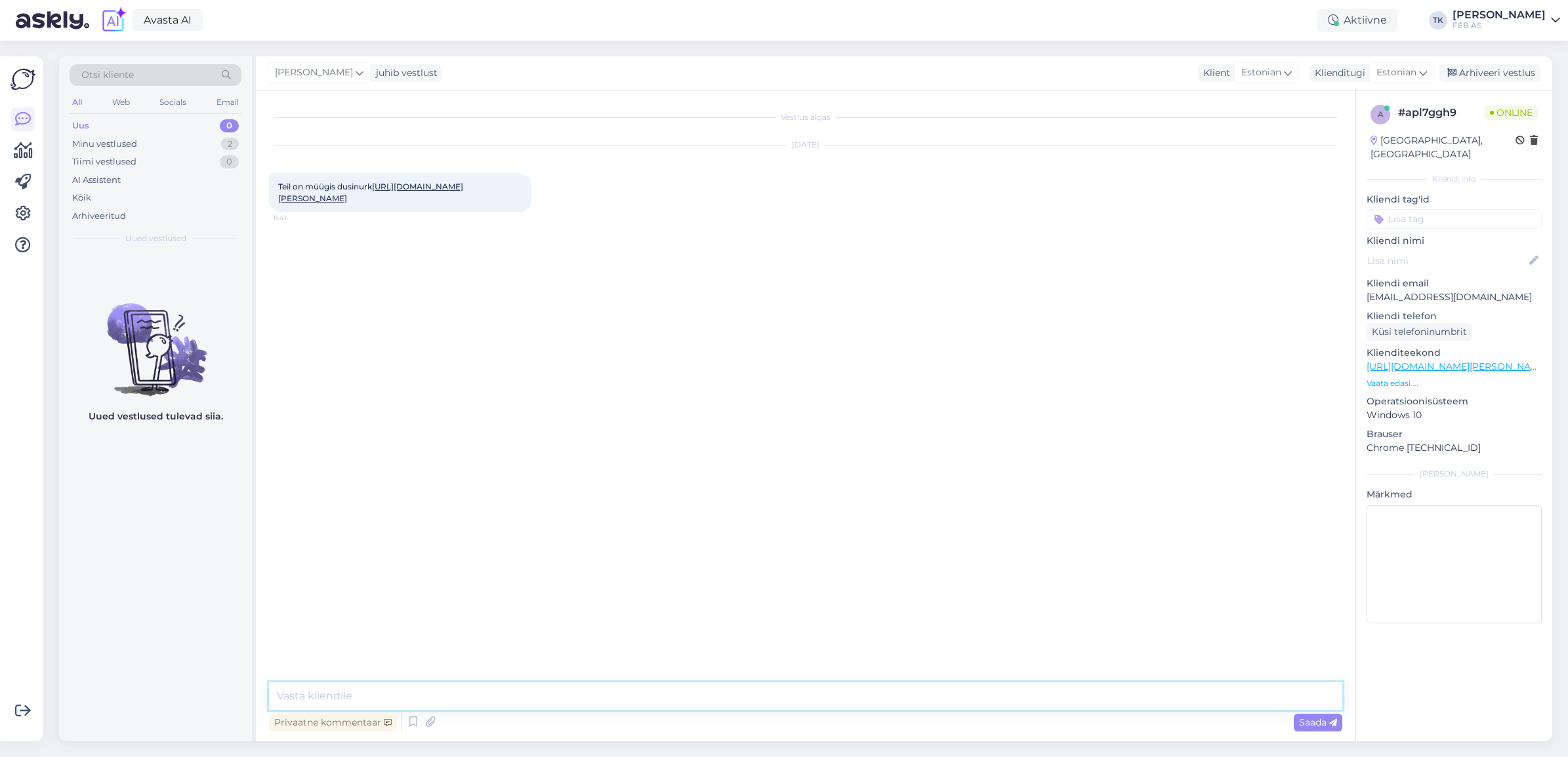
click at [438, 690] on textarea at bounding box center [806, 696] width 1073 height 28
click at [390, 187] on link "[URL][DOMAIN_NAME][PERSON_NAME]" at bounding box center [370, 192] width 185 height 22
click at [600, 689] on textarea at bounding box center [806, 696] width 1073 height 28
drag, startPoint x: 993, startPoint y: 452, endPoint x: 789, endPoint y: 422, distance: 206.2
click at [992, 453] on div "Vestlus algas [DATE] Teil on müügis dusinurk [URL][DOMAIN_NAME][PERSON_NAME] 11…" at bounding box center [811, 387] width 1085 height 567
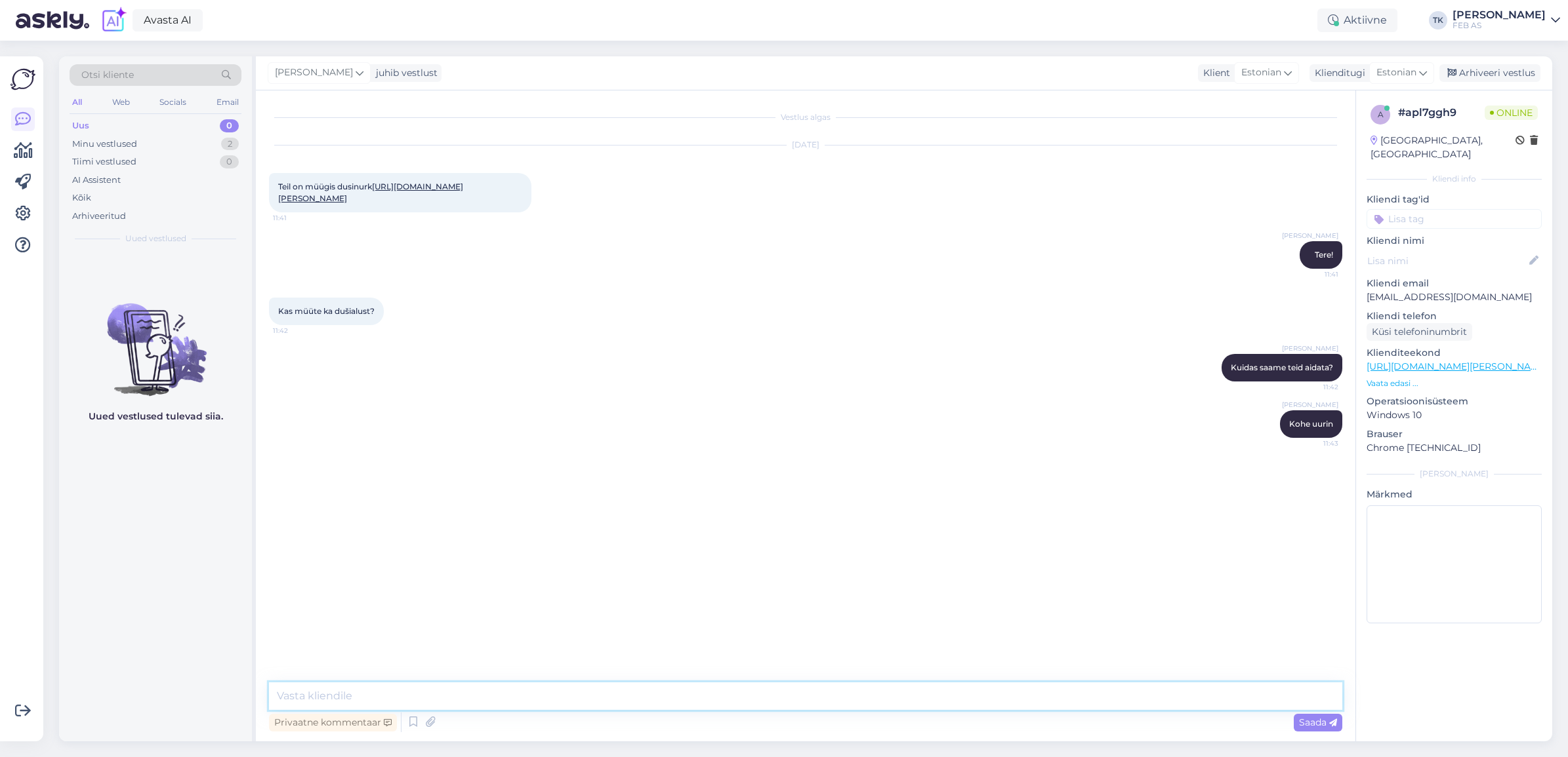
drag, startPoint x: 457, startPoint y: 701, endPoint x: 448, endPoint y: 692, distance: 12.7
click at [458, 701] on textarea at bounding box center [806, 696] width 1073 height 28
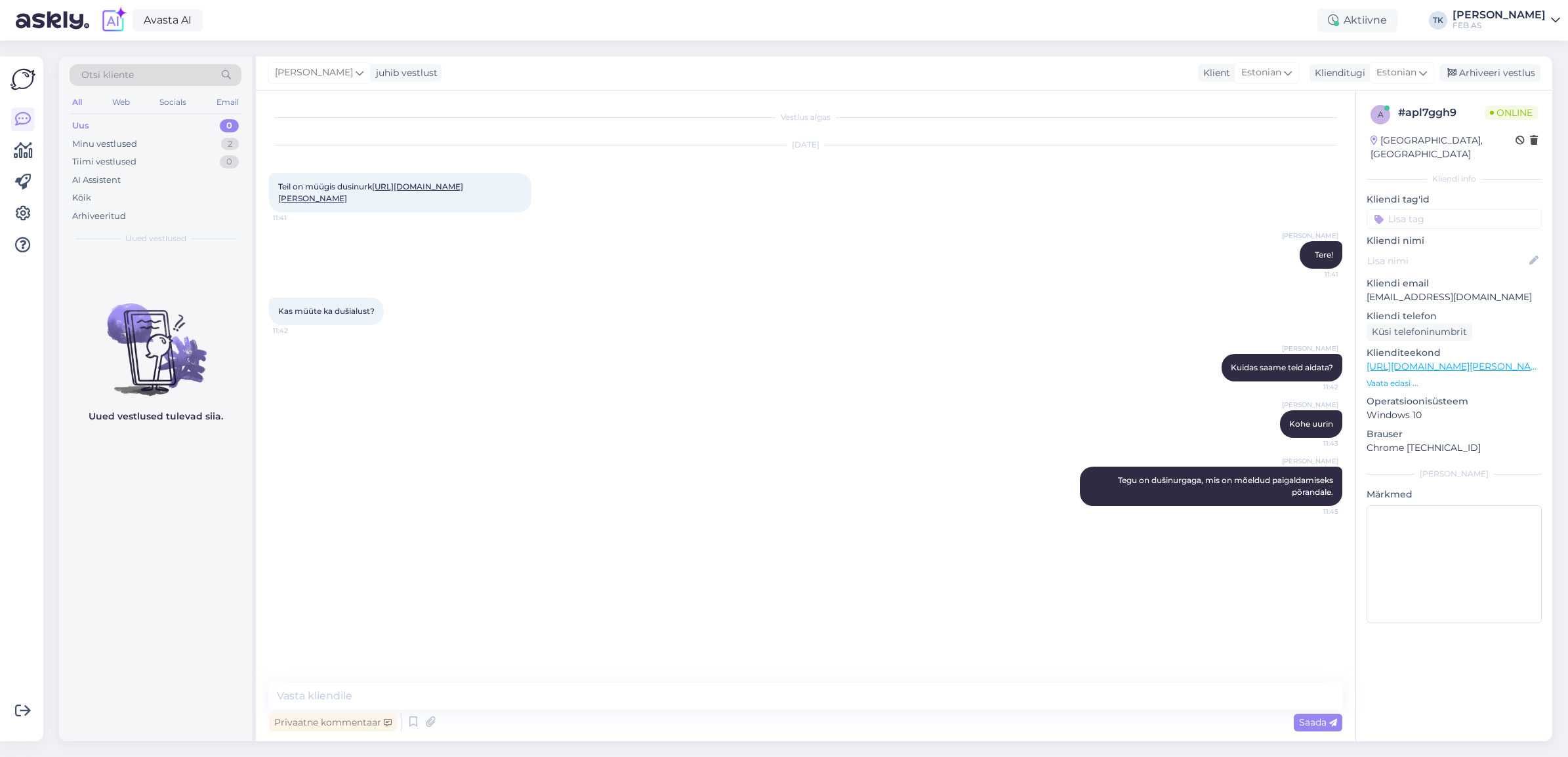
click at [1012, 574] on div "Vestlus algas [DATE] Teil on müügis dusinurk [URL][DOMAIN_NAME][PERSON_NAME] 11…" at bounding box center [811, 387] width 1085 height 567
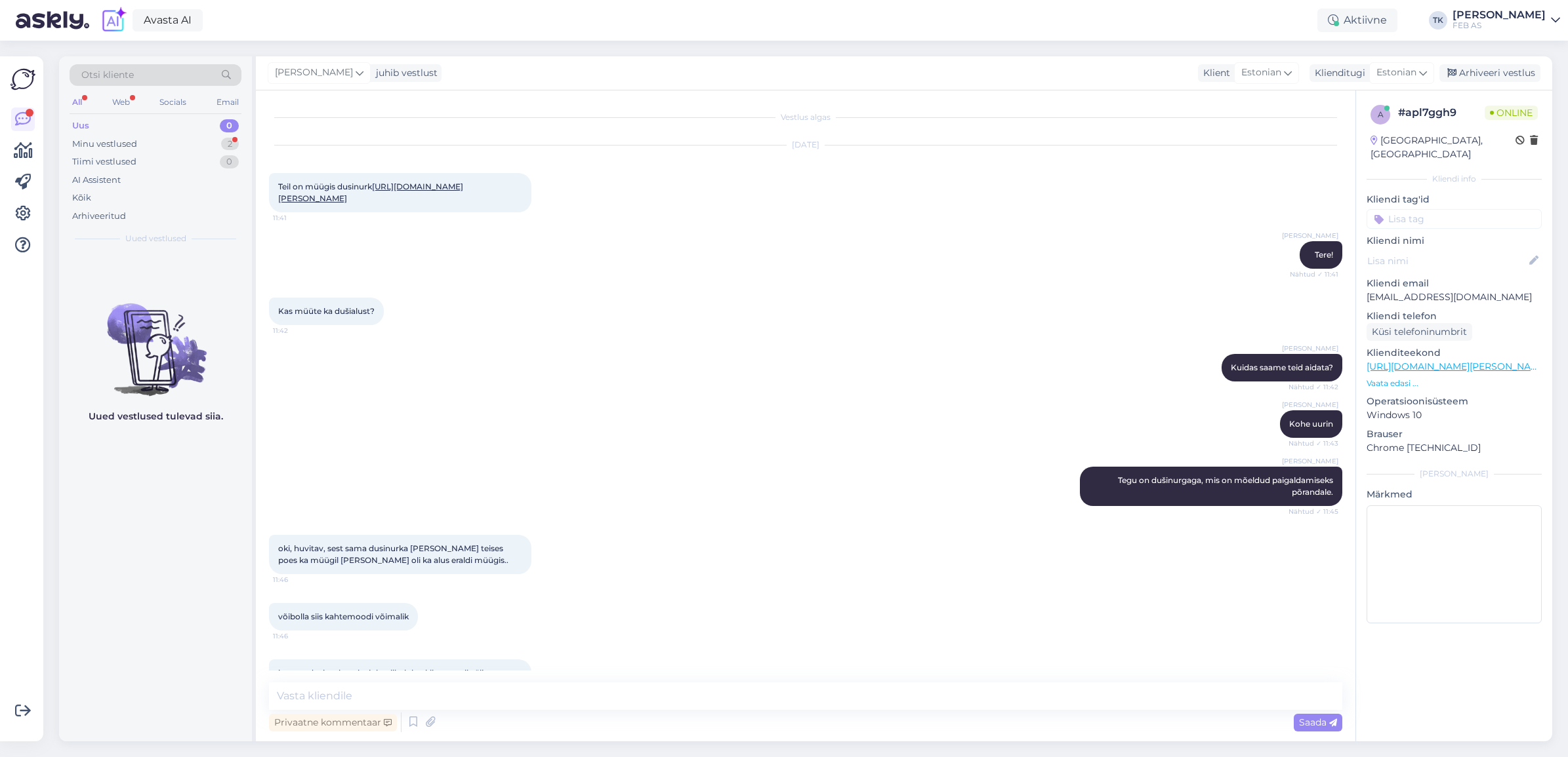
scroll to position [43, 0]
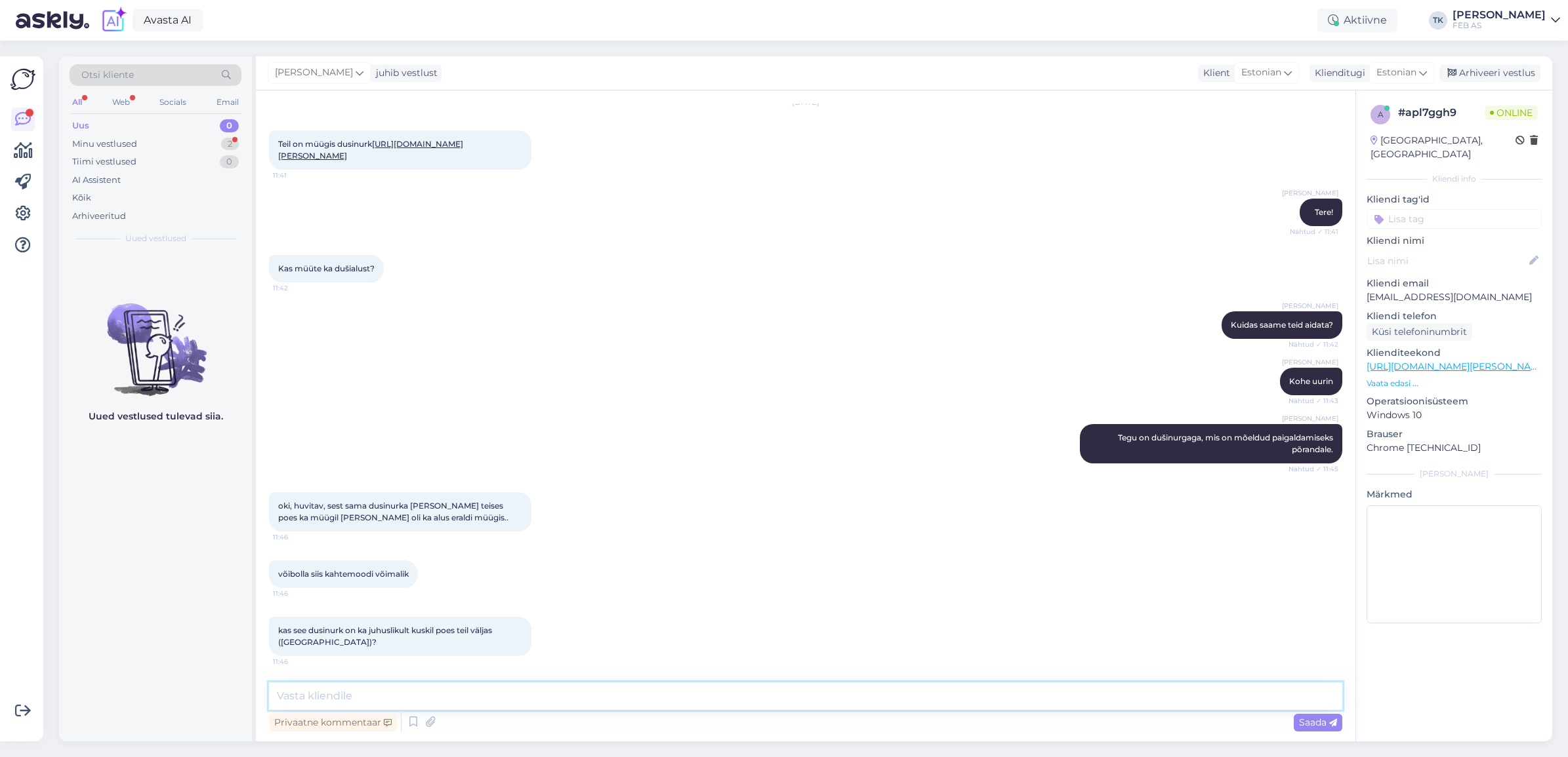
click at [415, 695] on textarea at bounding box center [806, 696] width 1073 height 28
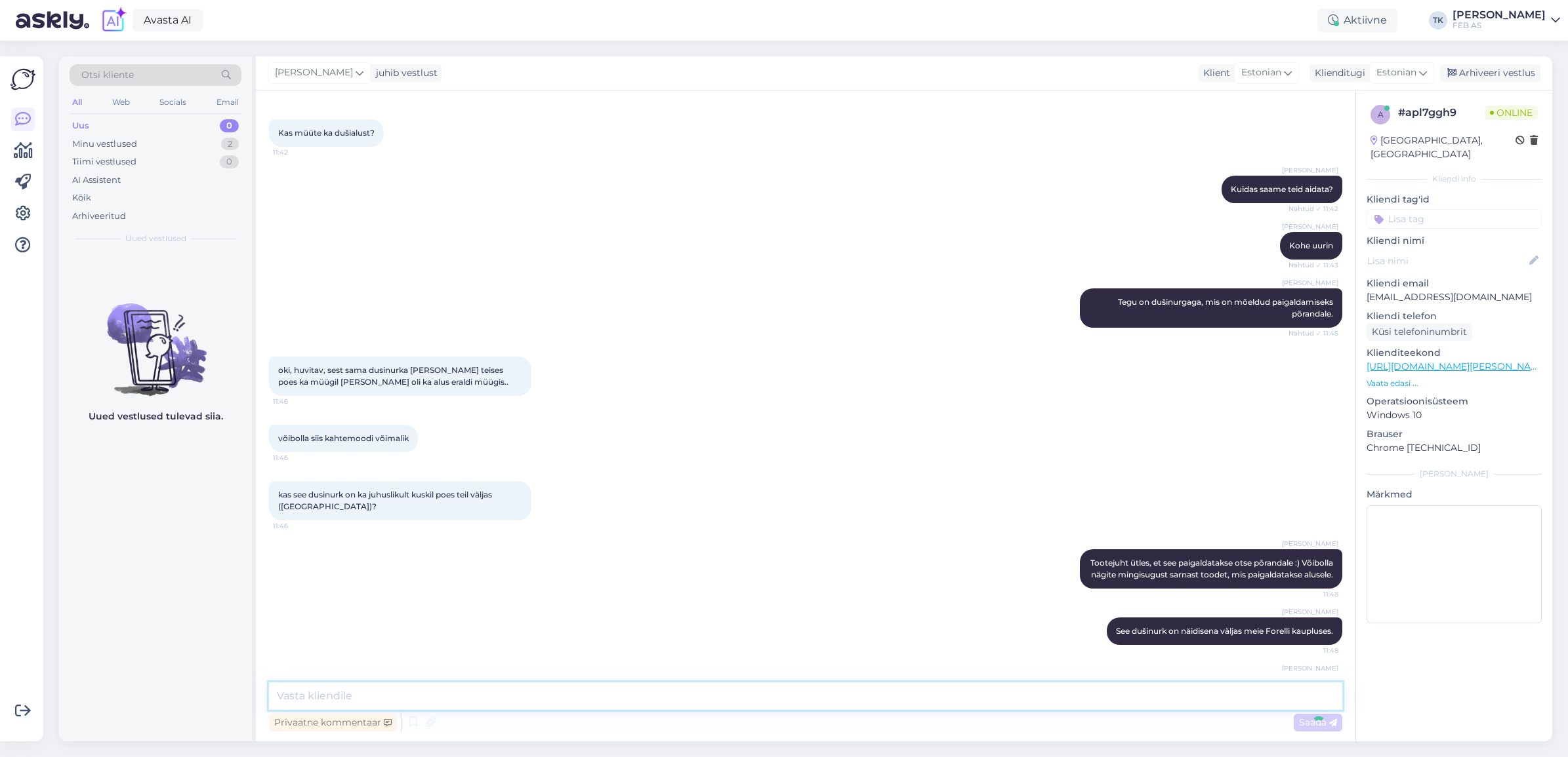
scroll to position [235, 0]
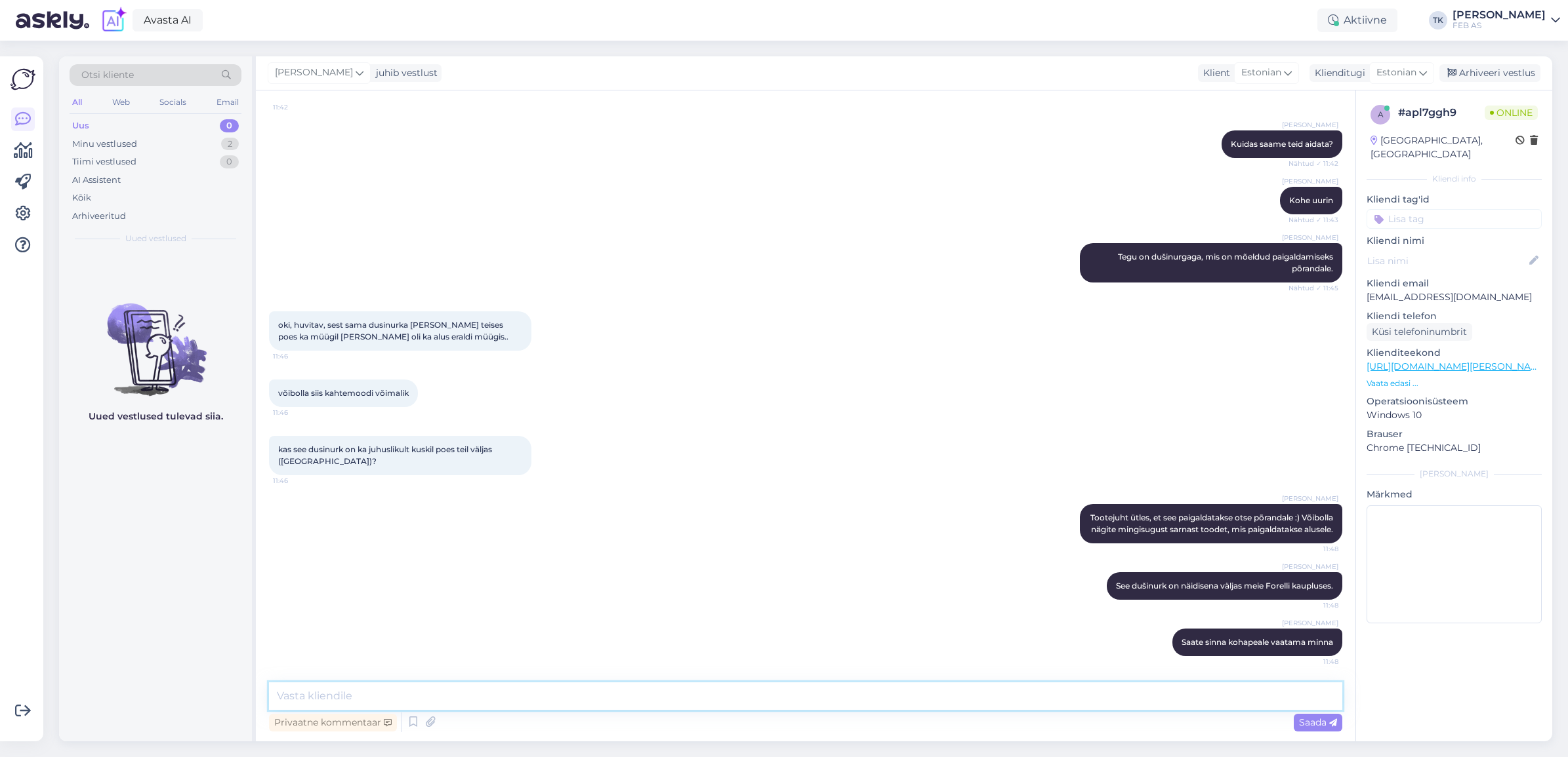
click at [594, 683] on textarea at bounding box center [806, 696] width 1073 height 28
paste textarea "[URL][DOMAIN_NAME]"
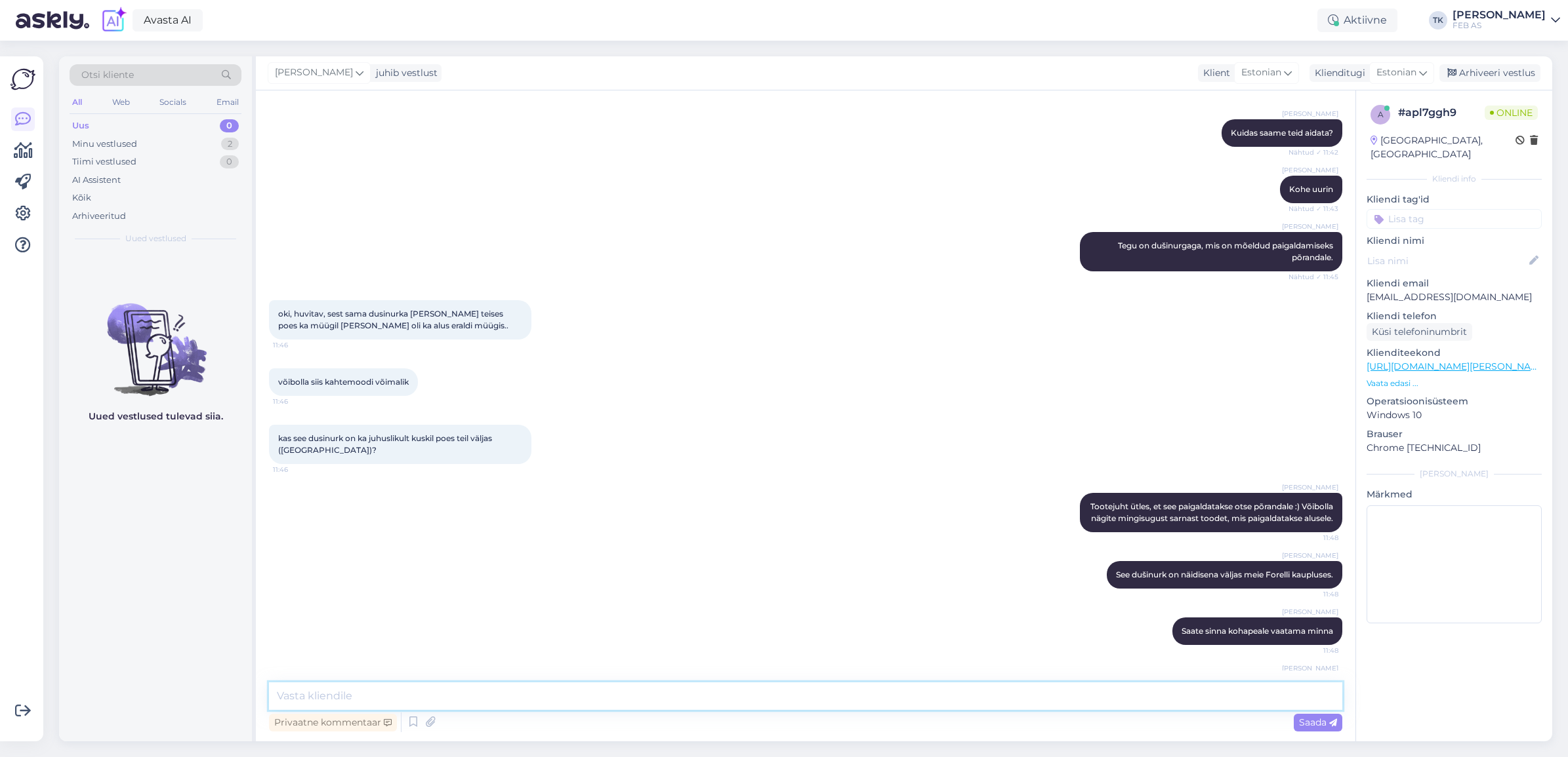
scroll to position [290, 0]
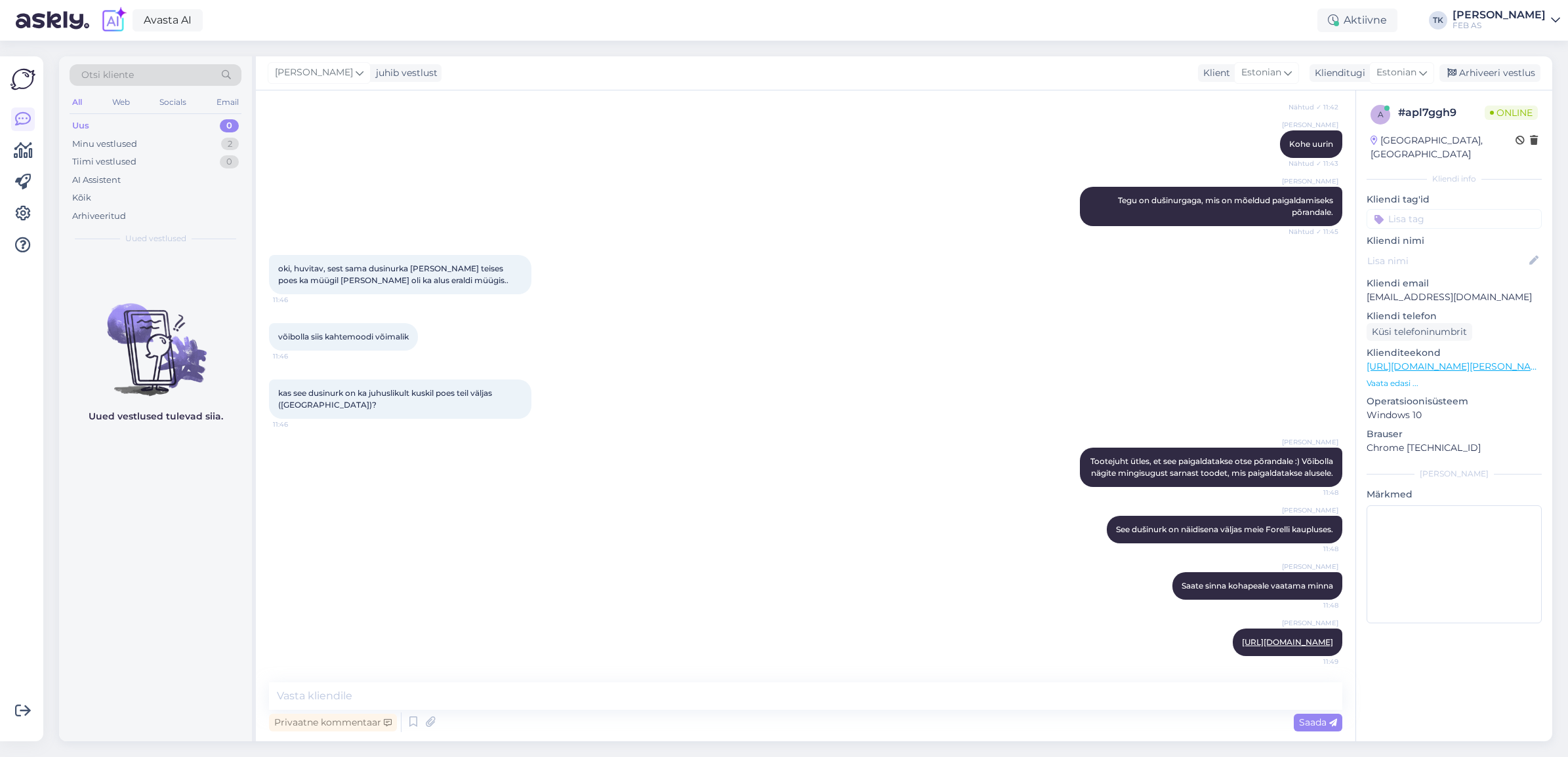
click at [649, 261] on div "oki, huvitav, sest sama dusinurka [PERSON_NAME] teises poes ka müügil [PERSON_N…" at bounding box center [806, 274] width 1073 height 68
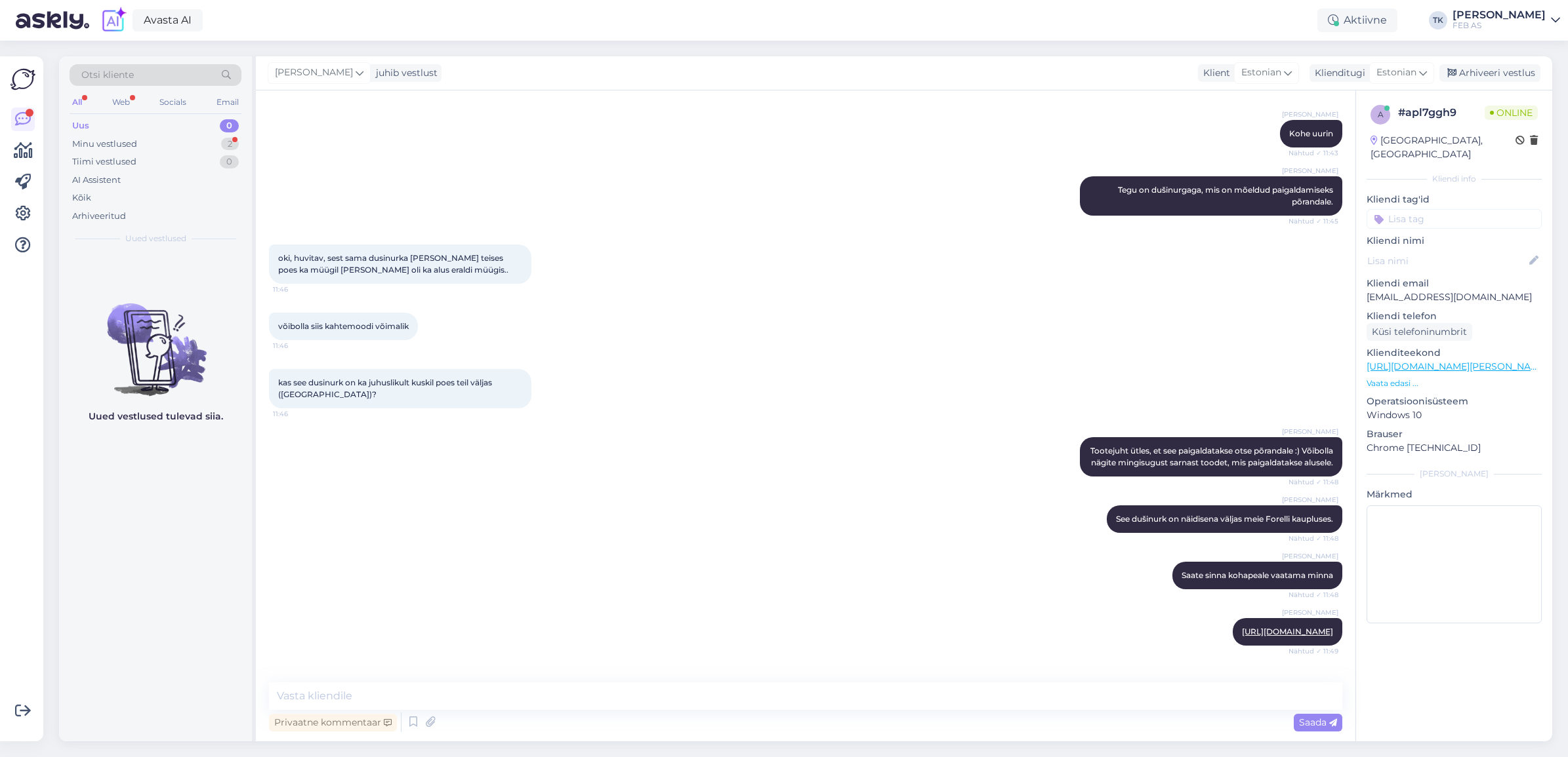
scroll to position [348, 0]
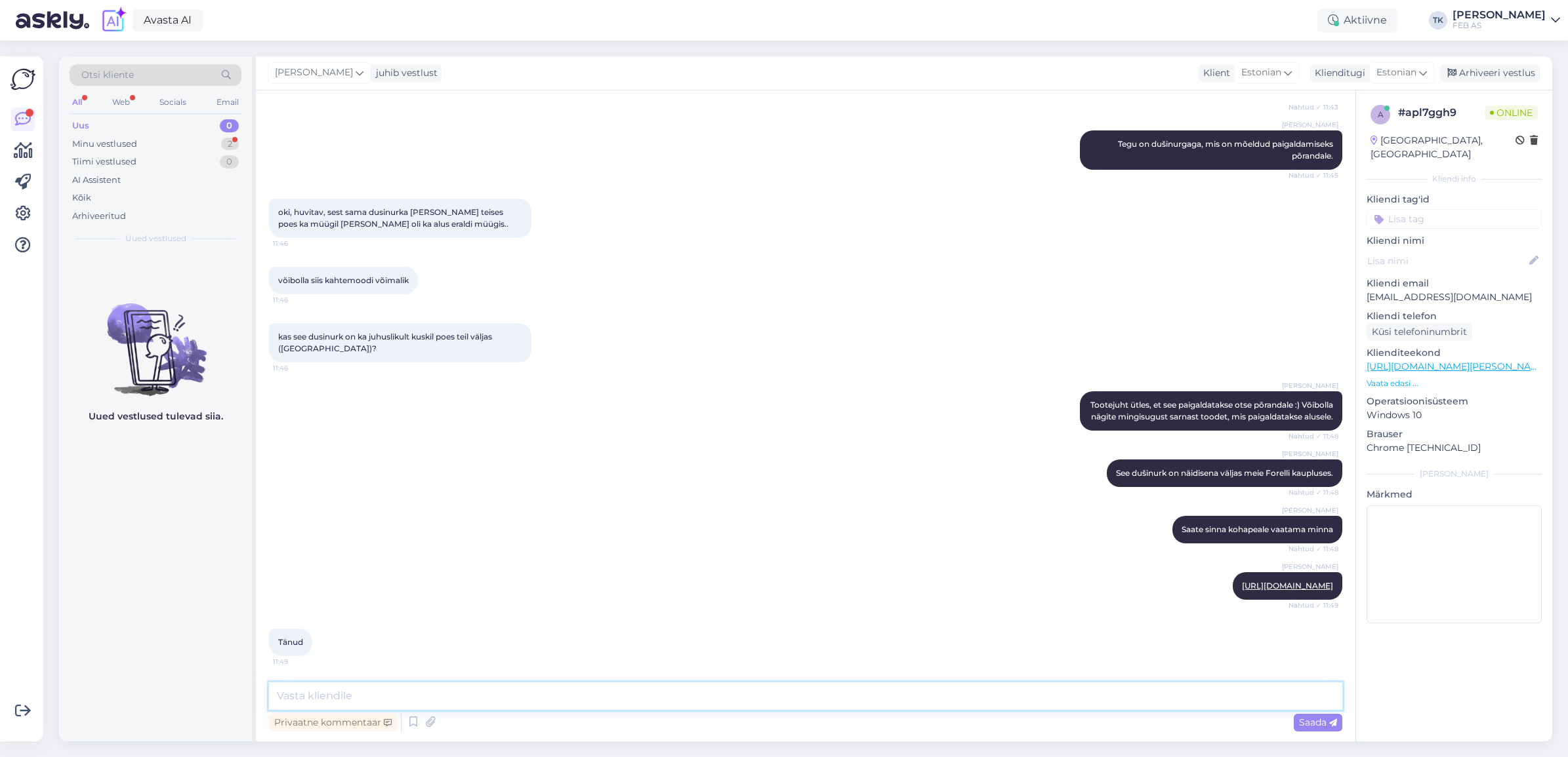
click at [610, 689] on textarea at bounding box center [806, 696] width 1073 height 28
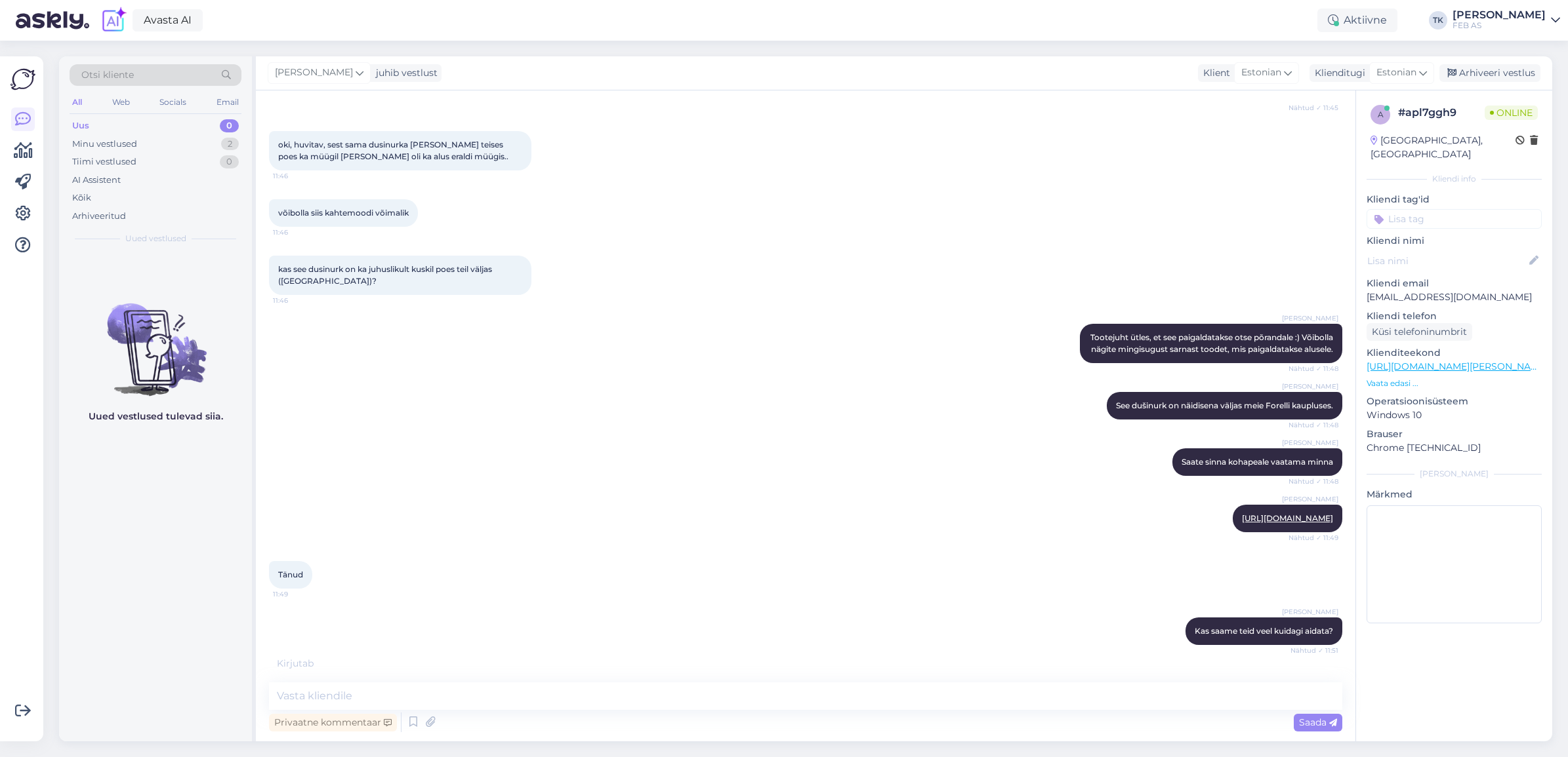
scroll to position [460, 0]
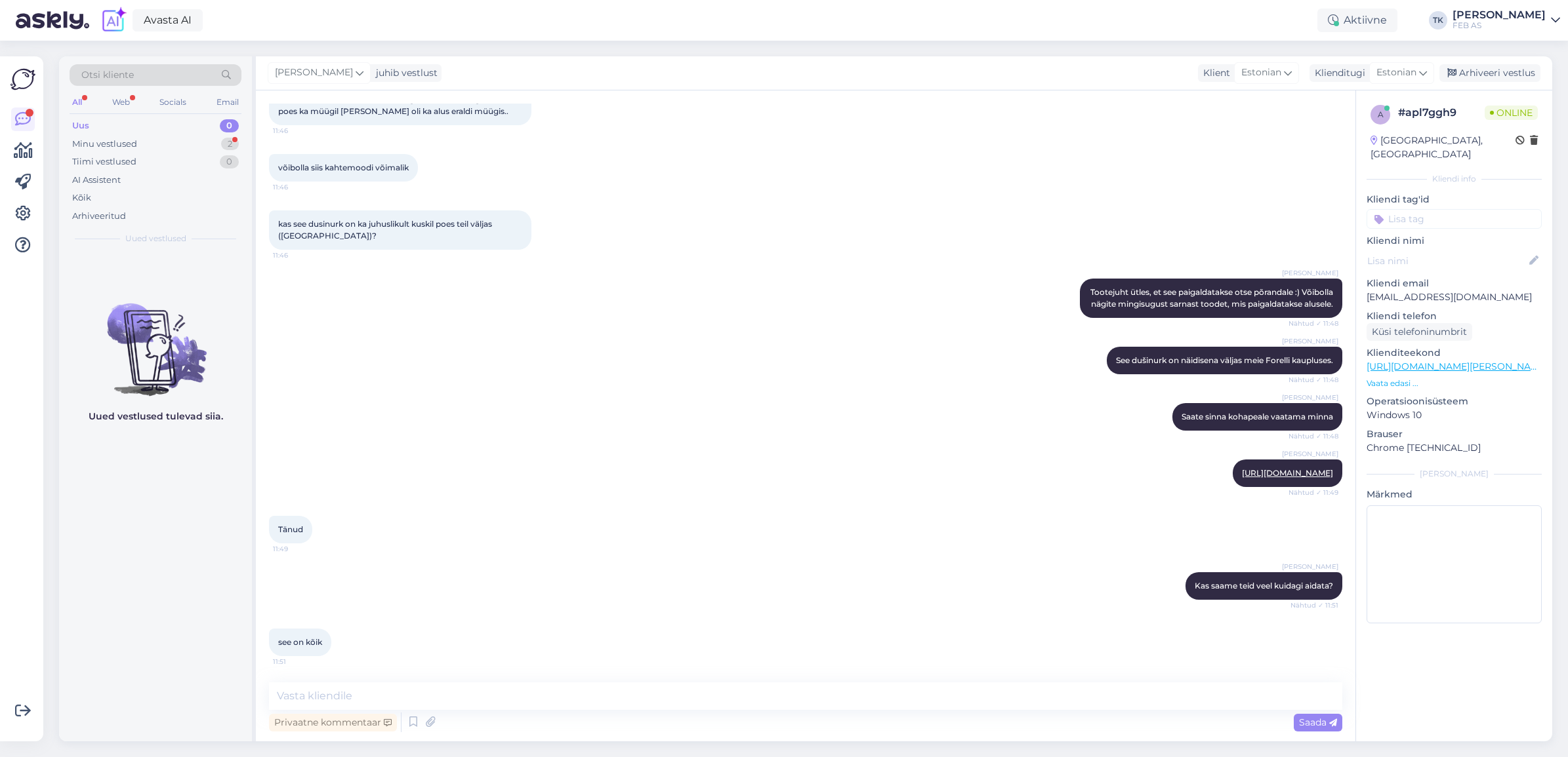
click at [371, 681] on div "Vestlus algas [DATE] Teil on müügis dusinurk [URL][DOMAIN_NAME][PERSON_NAME] 11…" at bounding box center [806, 416] width 1099 height 652
click at [371, 684] on textarea at bounding box center [806, 696] width 1073 height 28
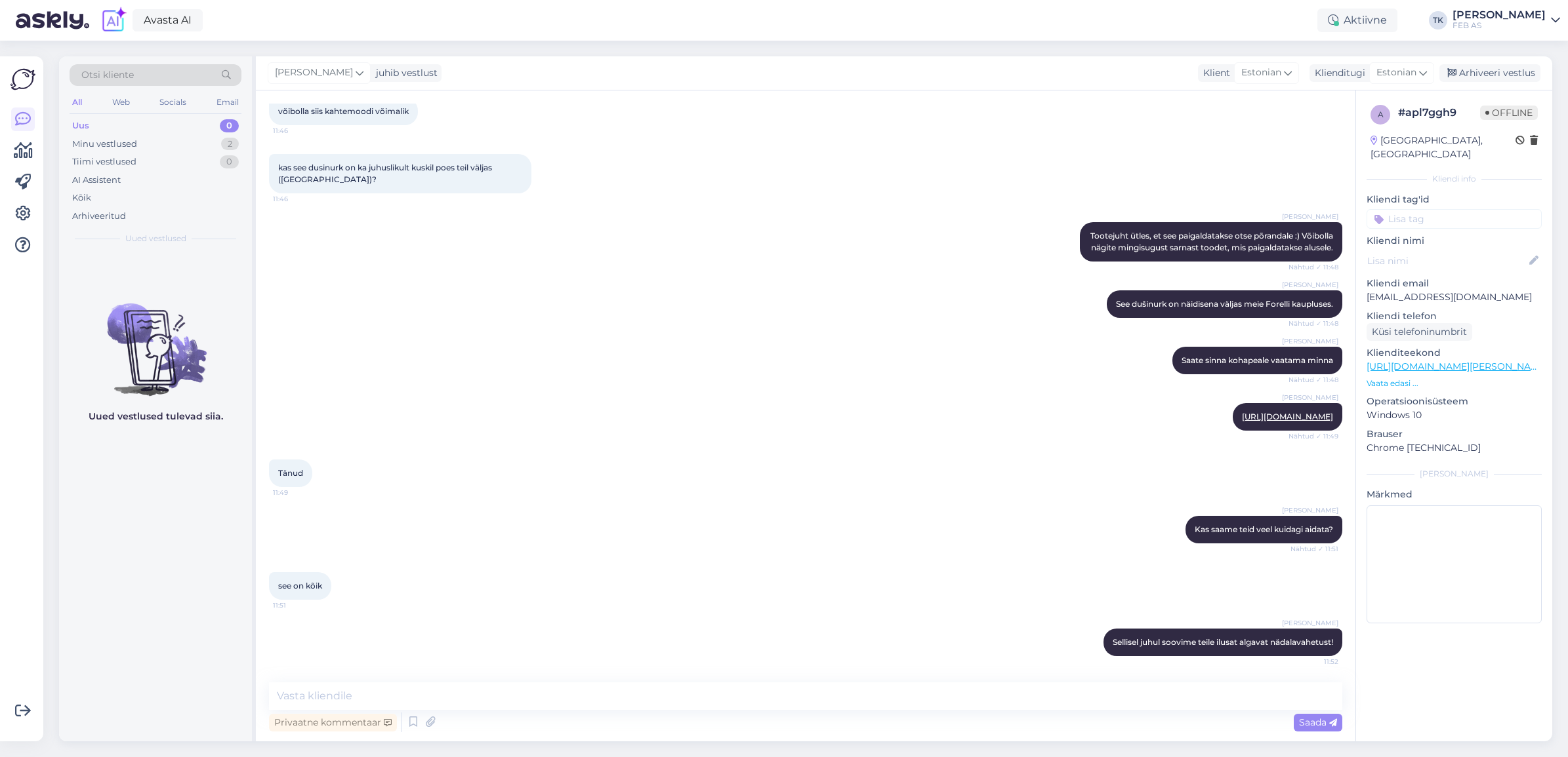
drag, startPoint x: 1471, startPoint y: 73, endPoint x: 1428, endPoint y: 52, distance: 47.9
click at [1471, 73] on div "Arhiveeri vestlus" at bounding box center [1490, 73] width 101 height 18
